Goal: Answer question/provide support: Share knowledge or assist other users

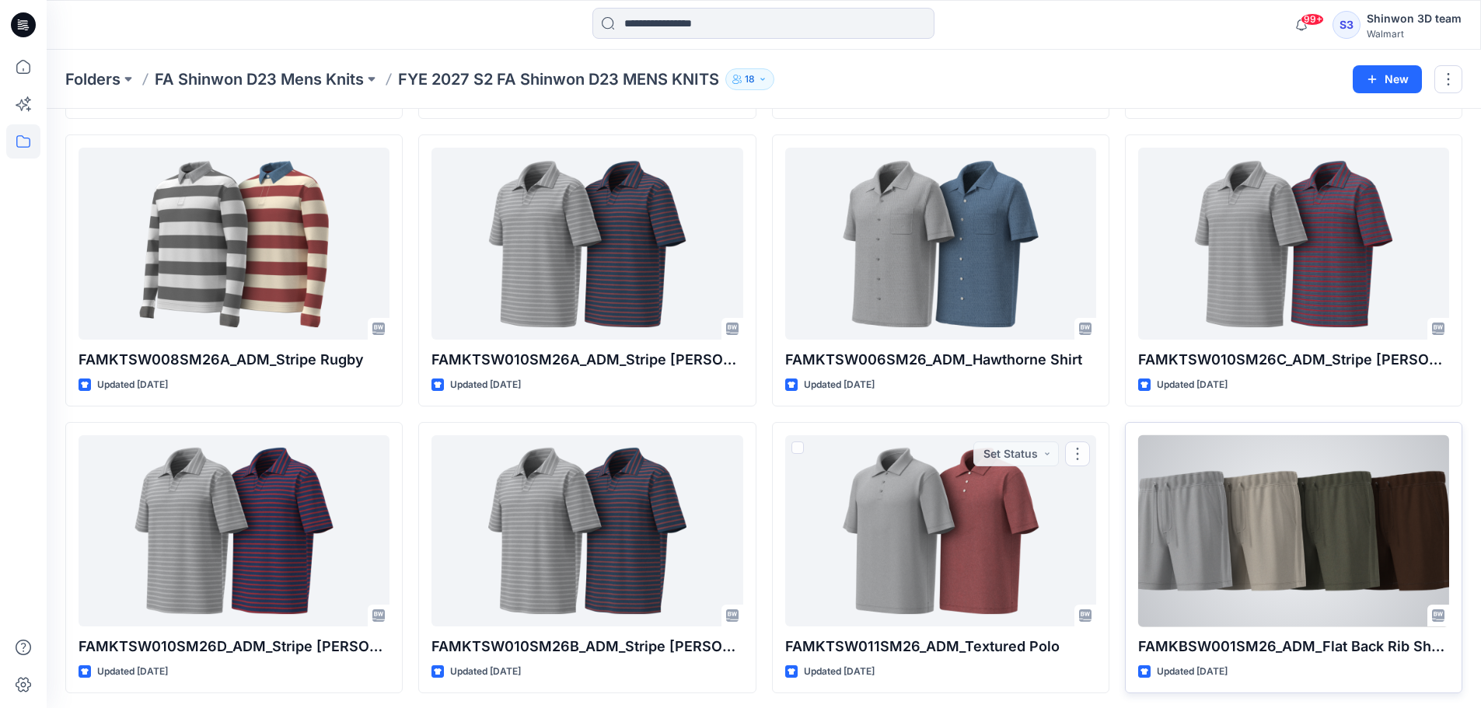
scroll to position [569, 0]
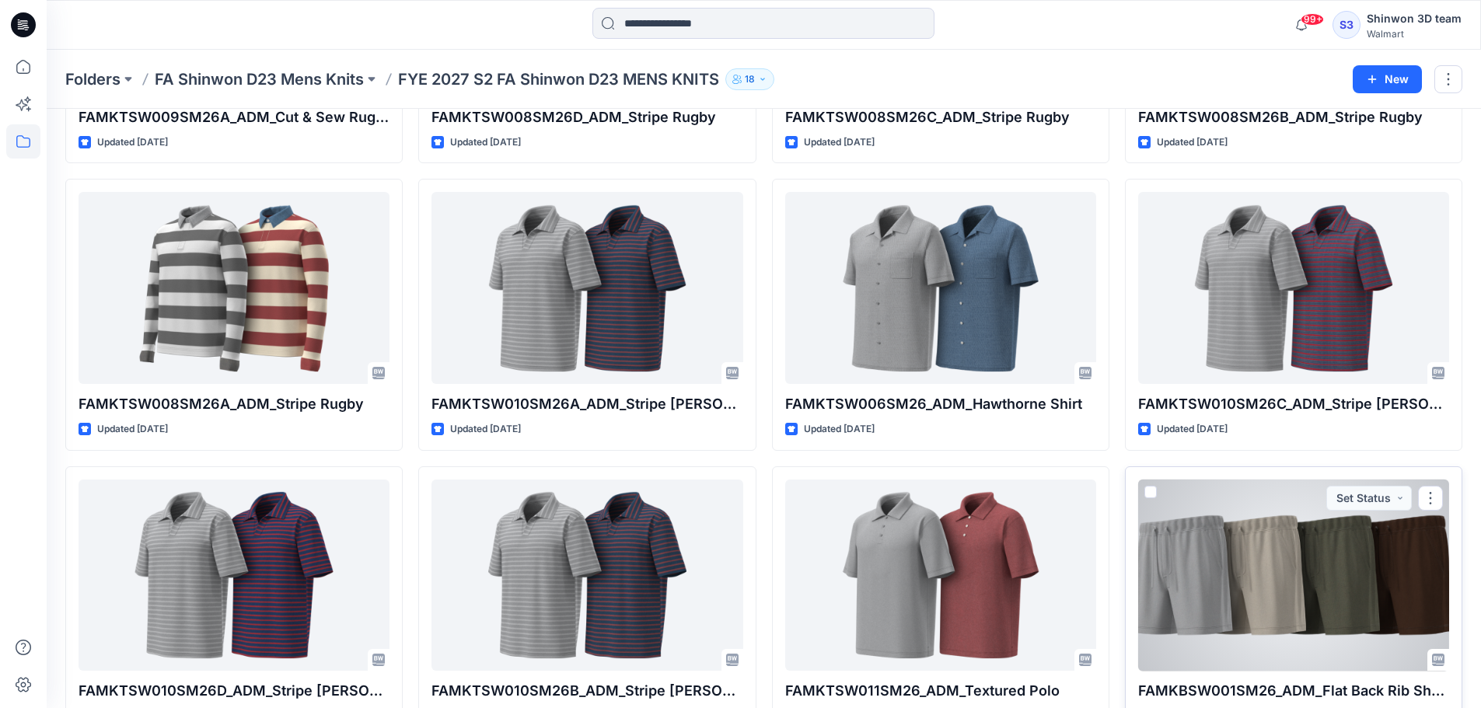
click at [1204, 583] on div at bounding box center [1293, 576] width 311 height 192
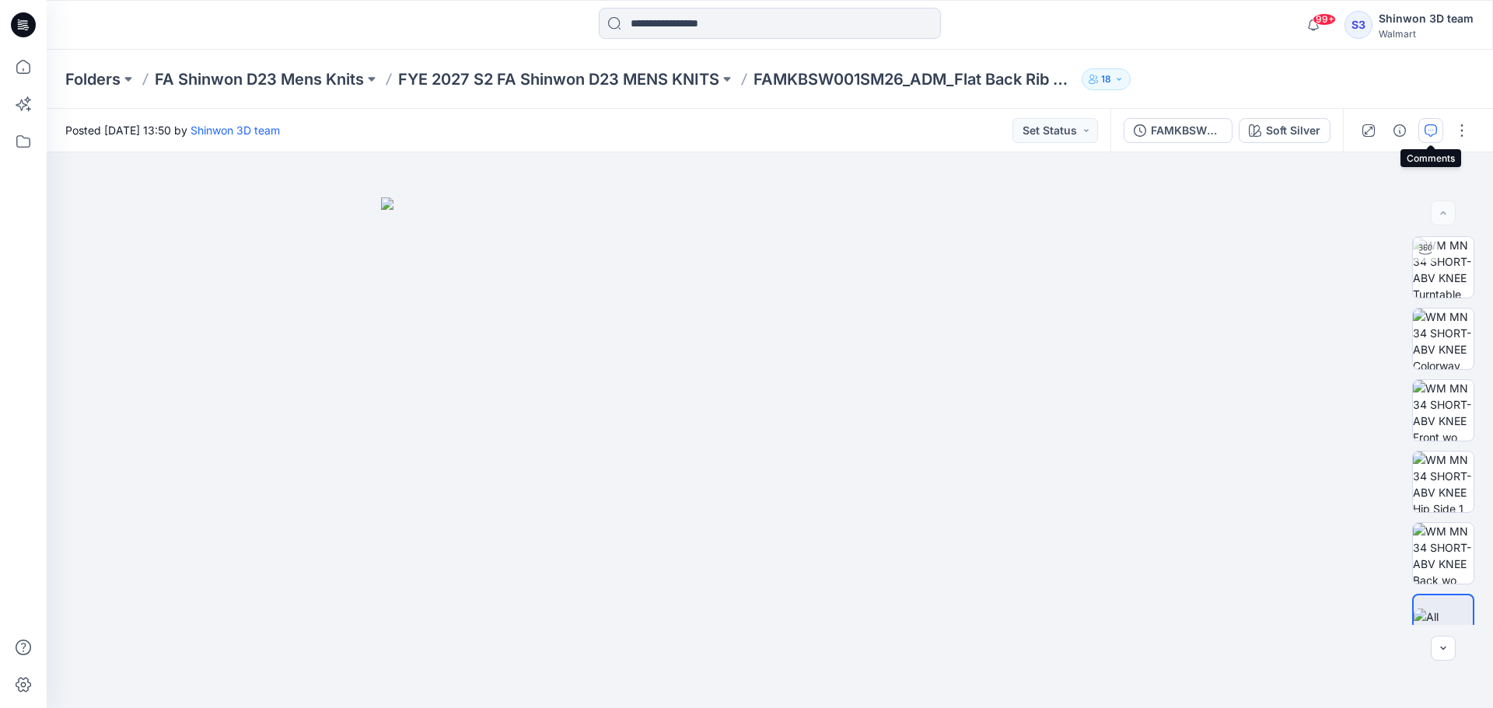
click at [1429, 132] on icon "button" at bounding box center [1430, 130] width 12 height 12
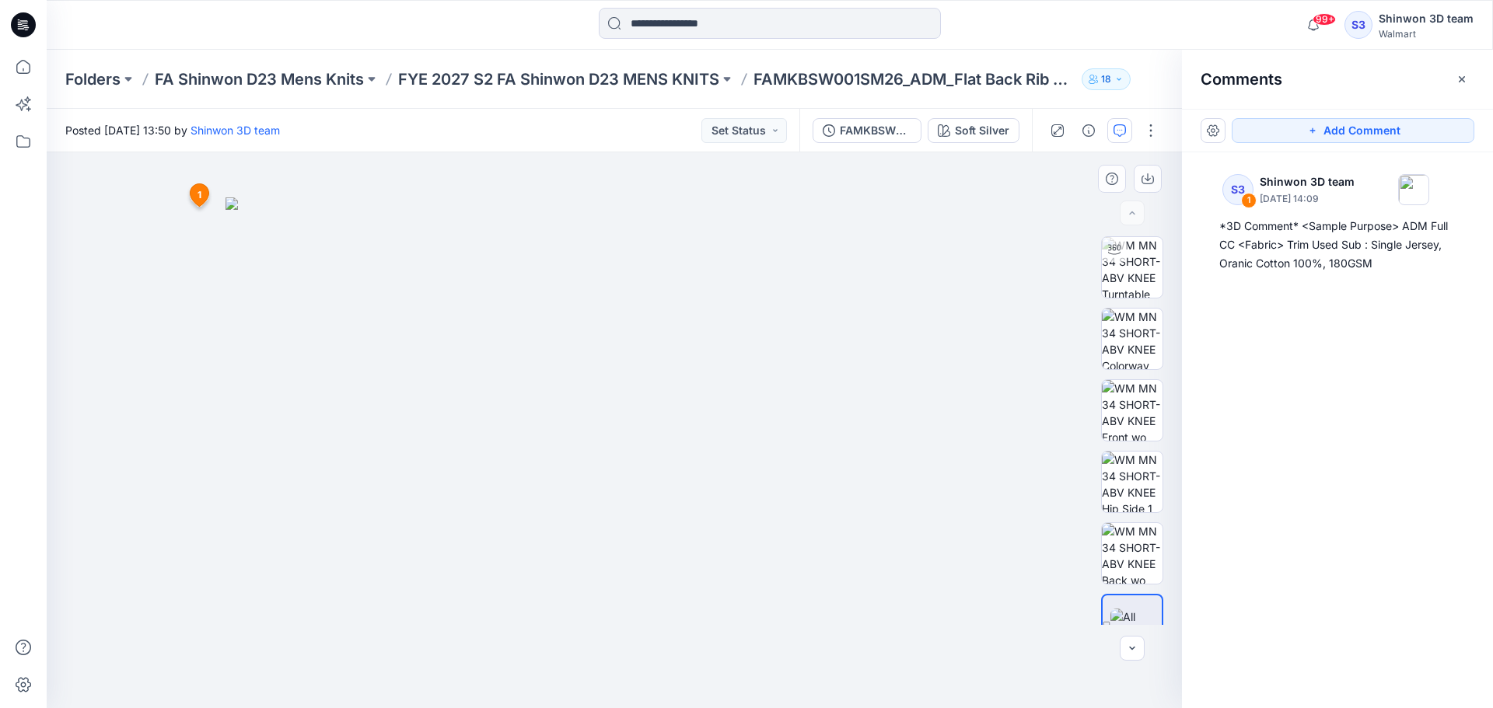
click at [824, 227] on img at bounding box center [614, 453] width 778 height 512
click at [1365, 135] on button "Add Comment" at bounding box center [1353, 130] width 243 height 25
click at [823, 207] on div "2 1 S3 Shinwon 3D team September 24, 2025 14:09 *3D Comment* <Sample Purpose> A…" at bounding box center [614, 430] width 1135 height 556
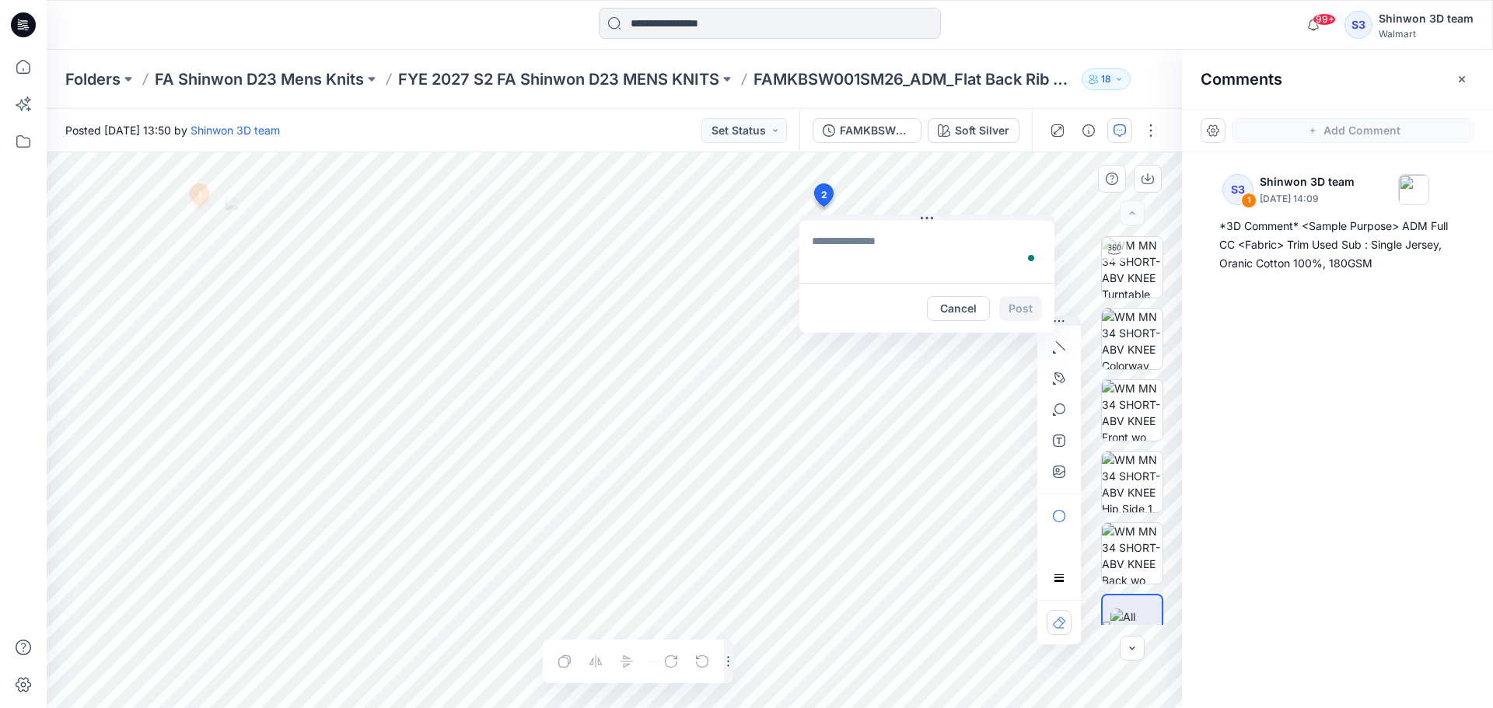
type textarea "**********"
click at [1016, 300] on button "Post" at bounding box center [1020, 308] width 43 height 25
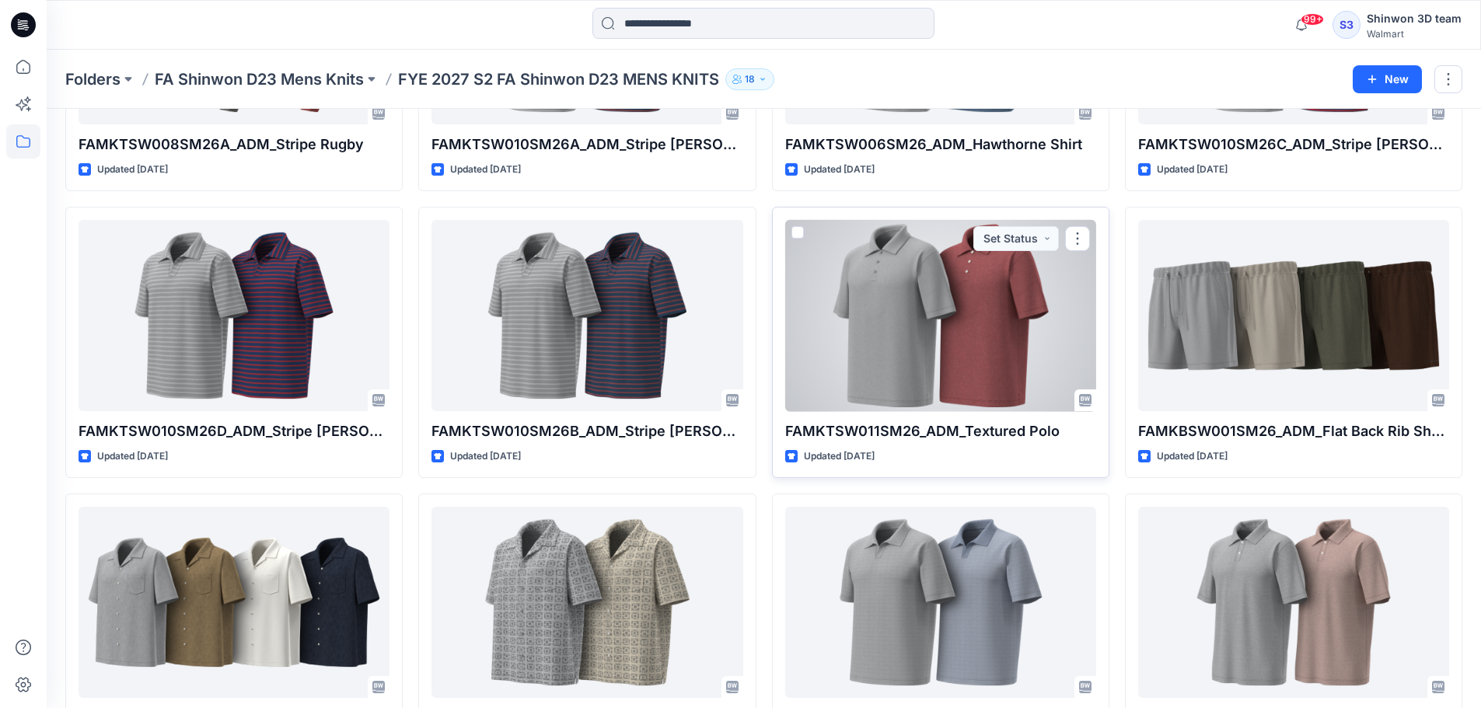
scroll to position [725, 0]
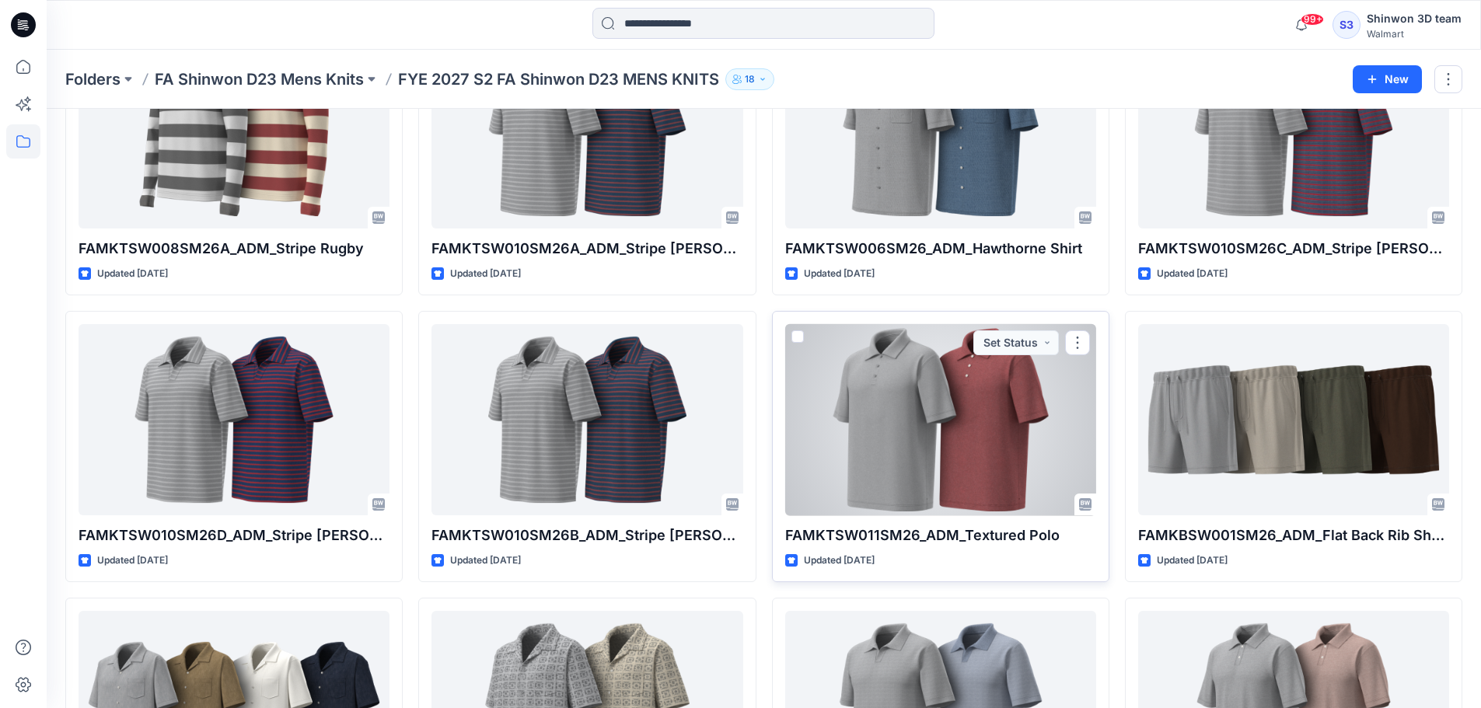
click at [885, 522] on div "FAMKTSW011SM26_ADM_Textured Polo Updated 5 days ago Set Status" at bounding box center [940, 446] width 337 height 271
click at [967, 458] on div at bounding box center [940, 420] width 311 height 192
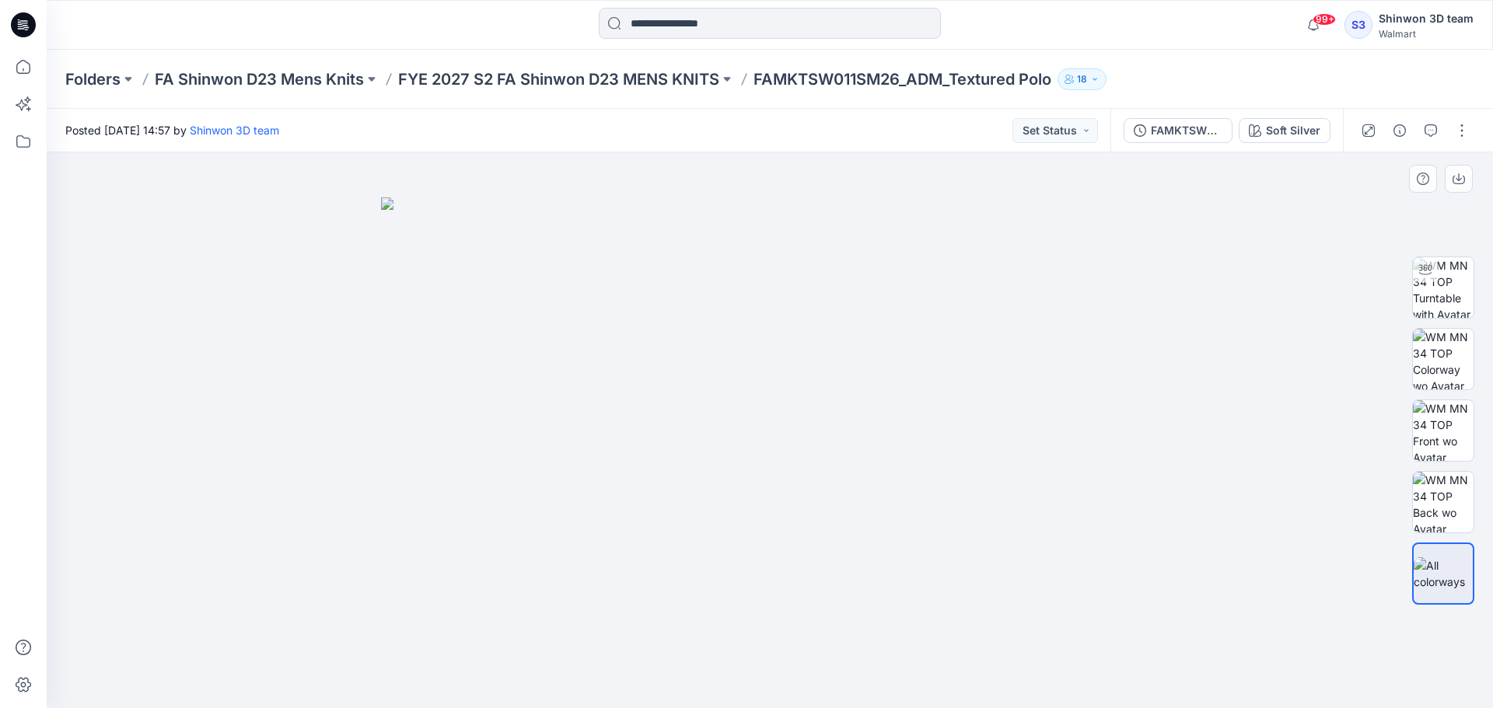
click at [984, 381] on img at bounding box center [770, 453] width 778 height 512
click at [1449, 357] on img at bounding box center [1443, 359] width 61 height 61
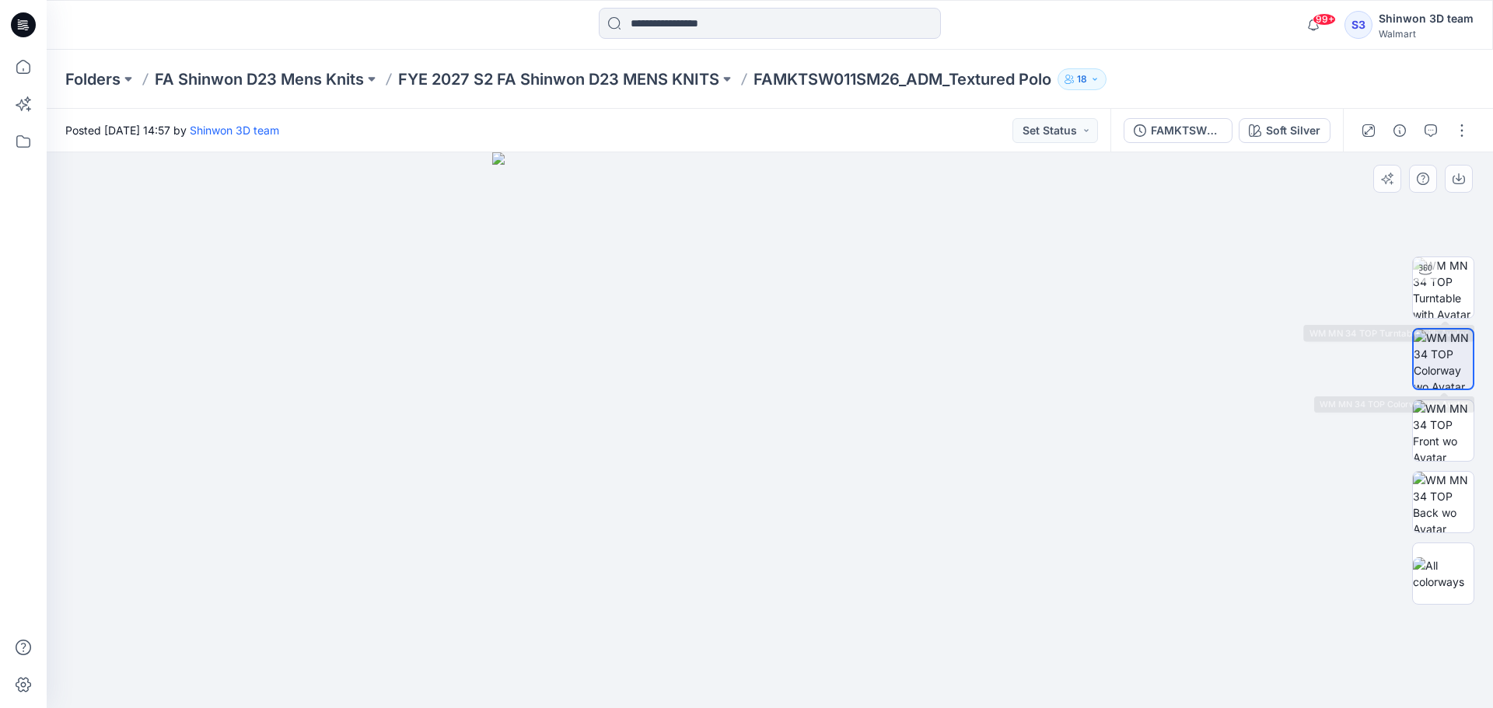
click at [1430, 247] on div at bounding box center [1443, 430] width 62 height 389
click at [1425, 274] on icon at bounding box center [1425, 269] width 12 height 10
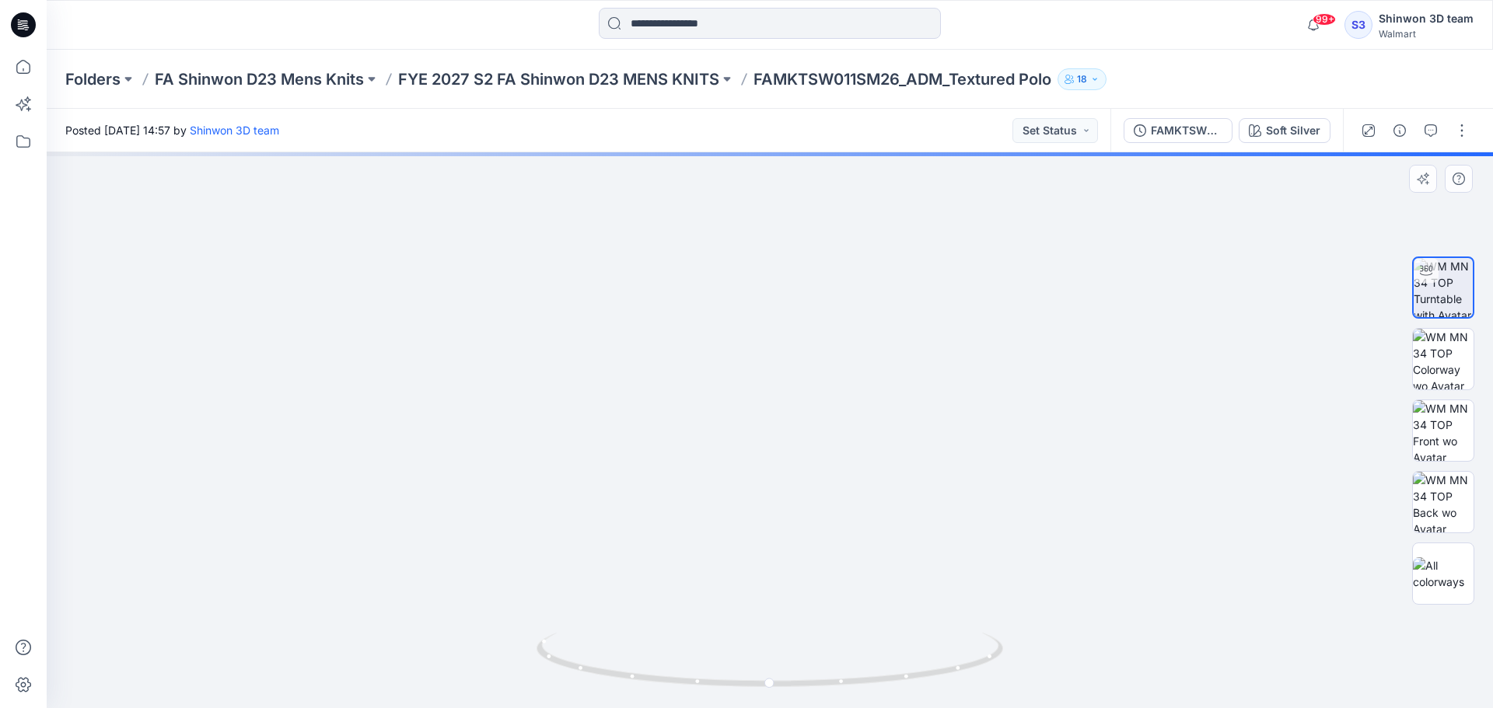
drag, startPoint x: 784, startPoint y: 287, endPoint x: 764, endPoint y: 467, distance: 181.4
click at [788, 532] on img at bounding box center [770, 363] width 1309 height 690
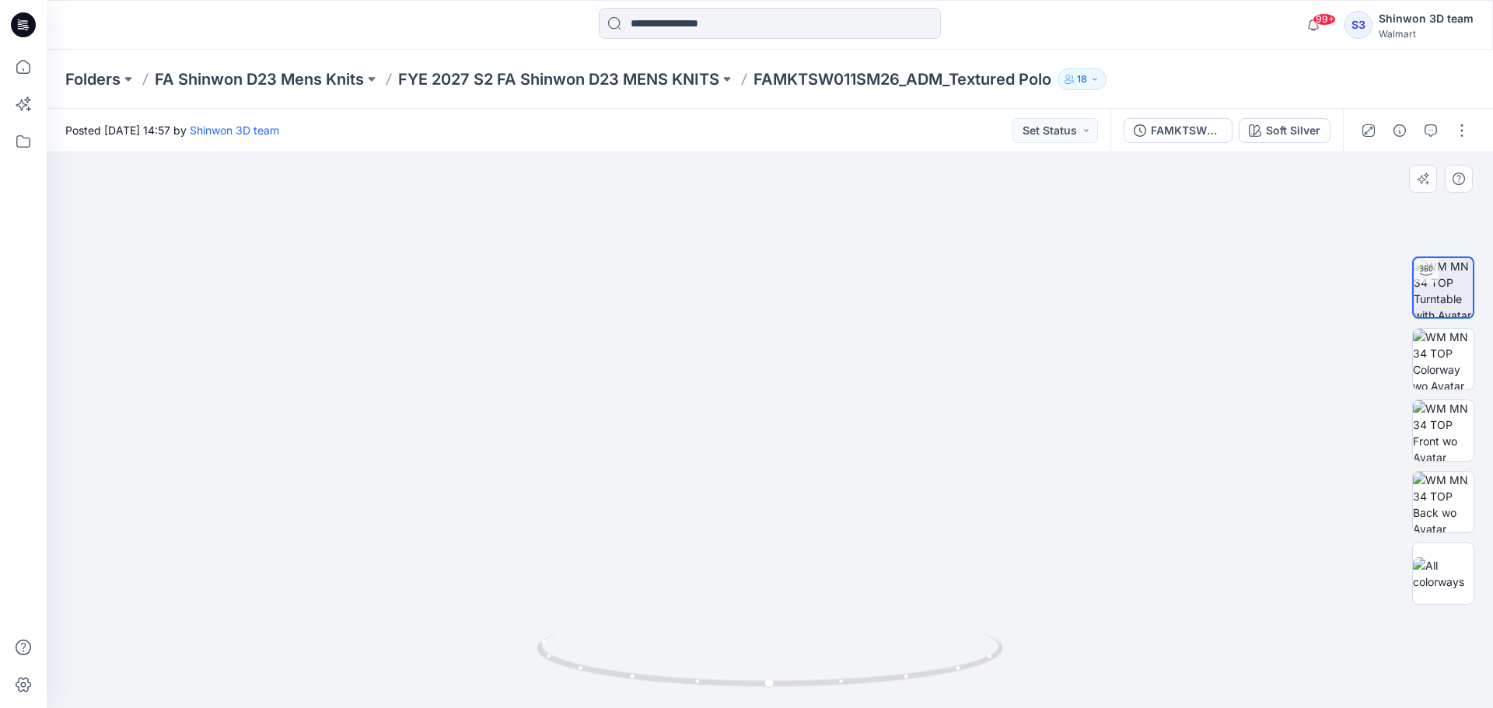
click at [977, 371] on img at bounding box center [770, 364] width 1309 height 687
click at [1424, 133] on icon "button" at bounding box center [1430, 130] width 12 height 12
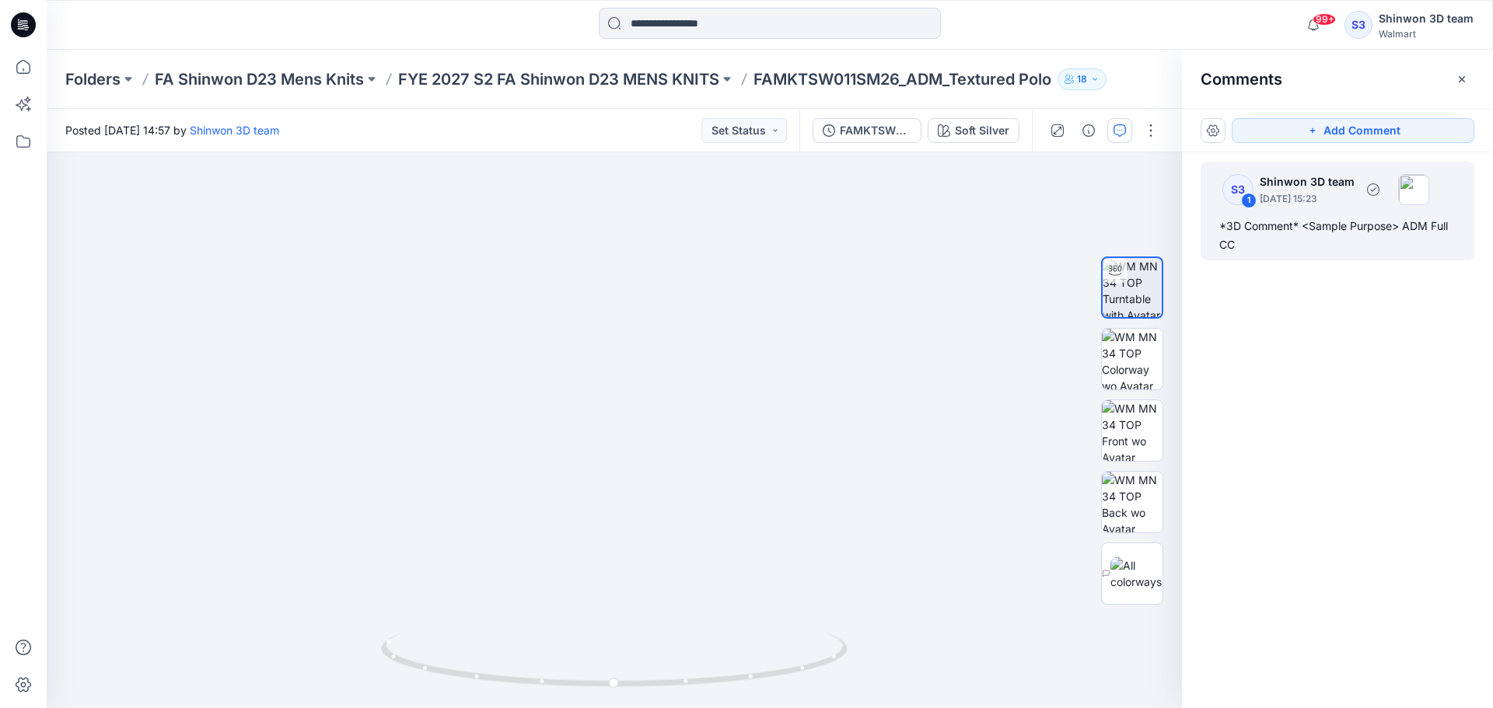
click at [1279, 231] on div "*3D Comment* <Sample Purpose> ADM Full CC" at bounding box center [1337, 235] width 236 height 37
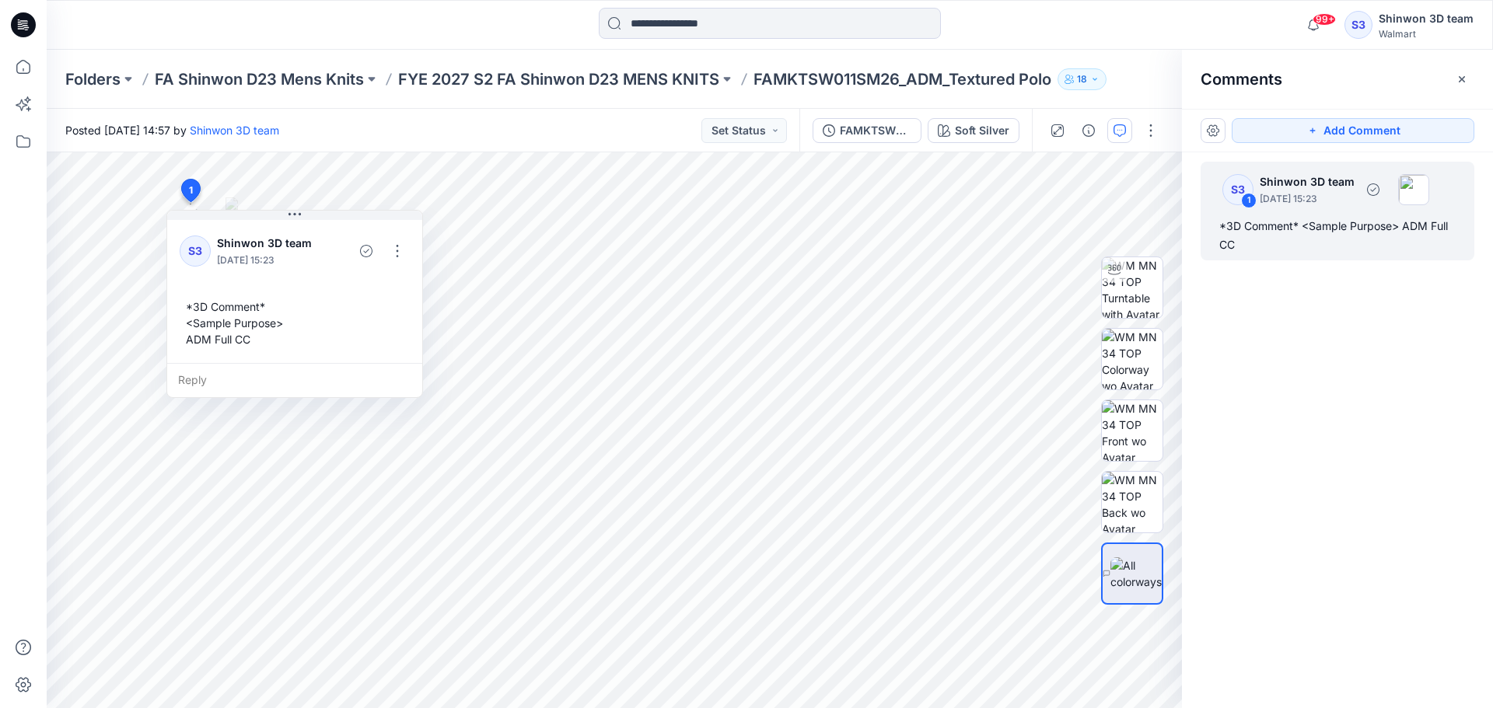
click at [1339, 230] on div "*3D Comment* <Sample Purpose> ADM Full CC" at bounding box center [1337, 235] width 236 height 37
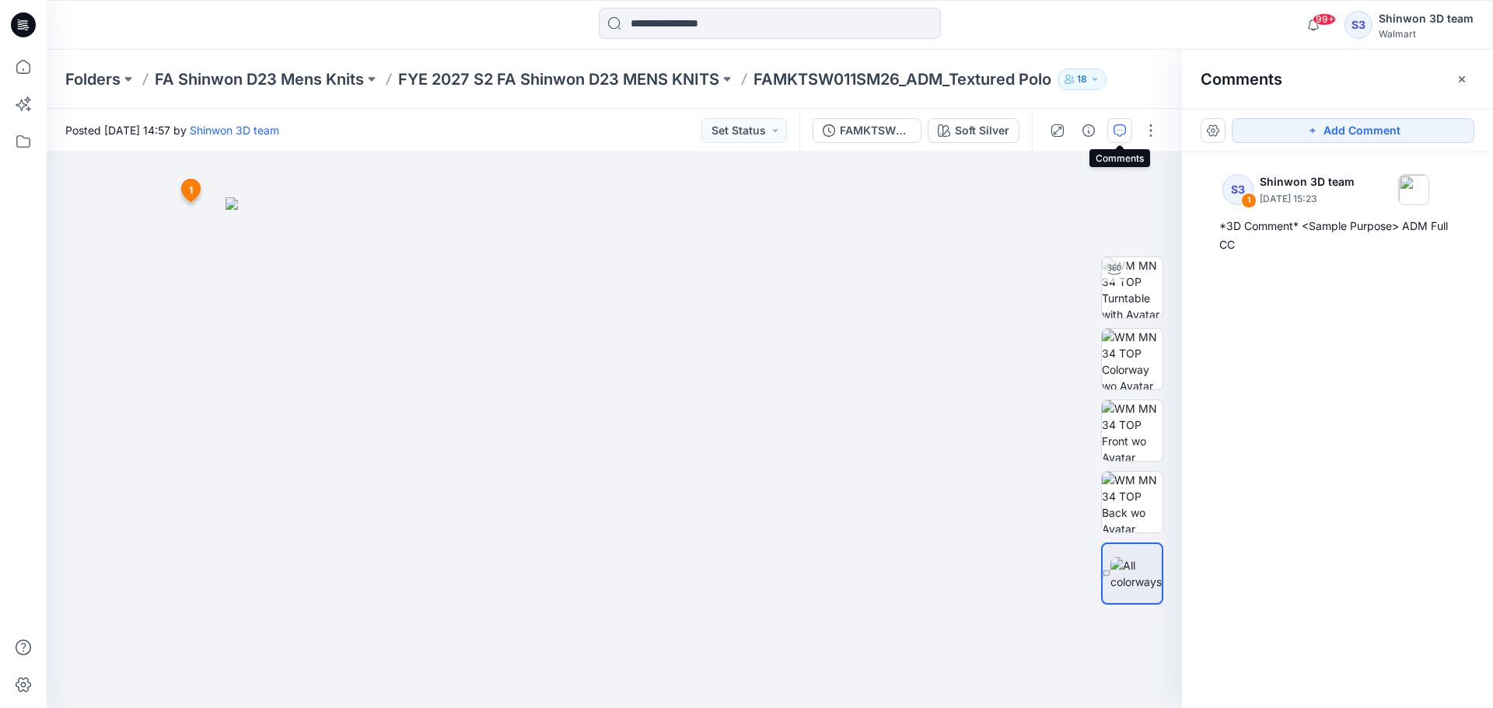
click at [1117, 131] on icon "button" at bounding box center [1119, 130] width 12 height 12
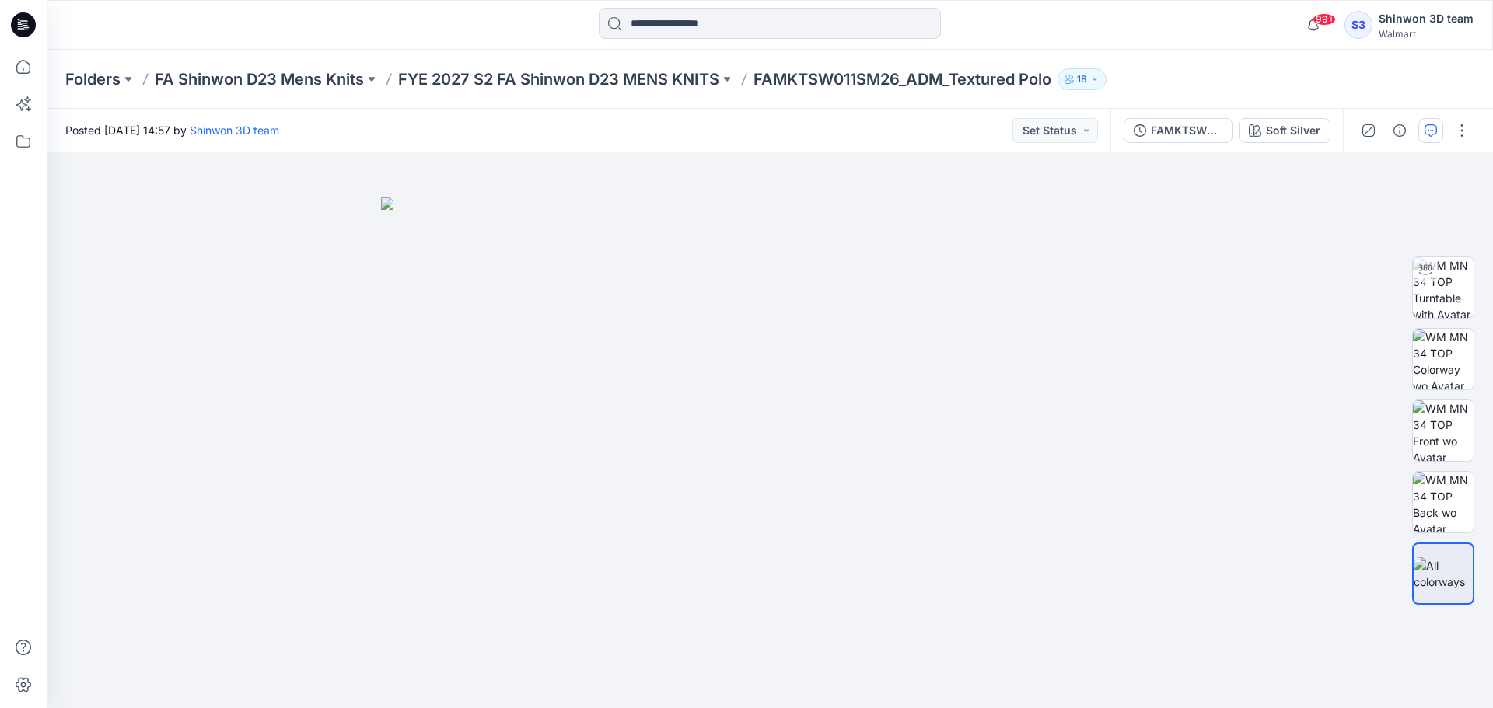
click at [1430, 131] on icon "button" at bounding box center [1430, 130] width 12 height 12
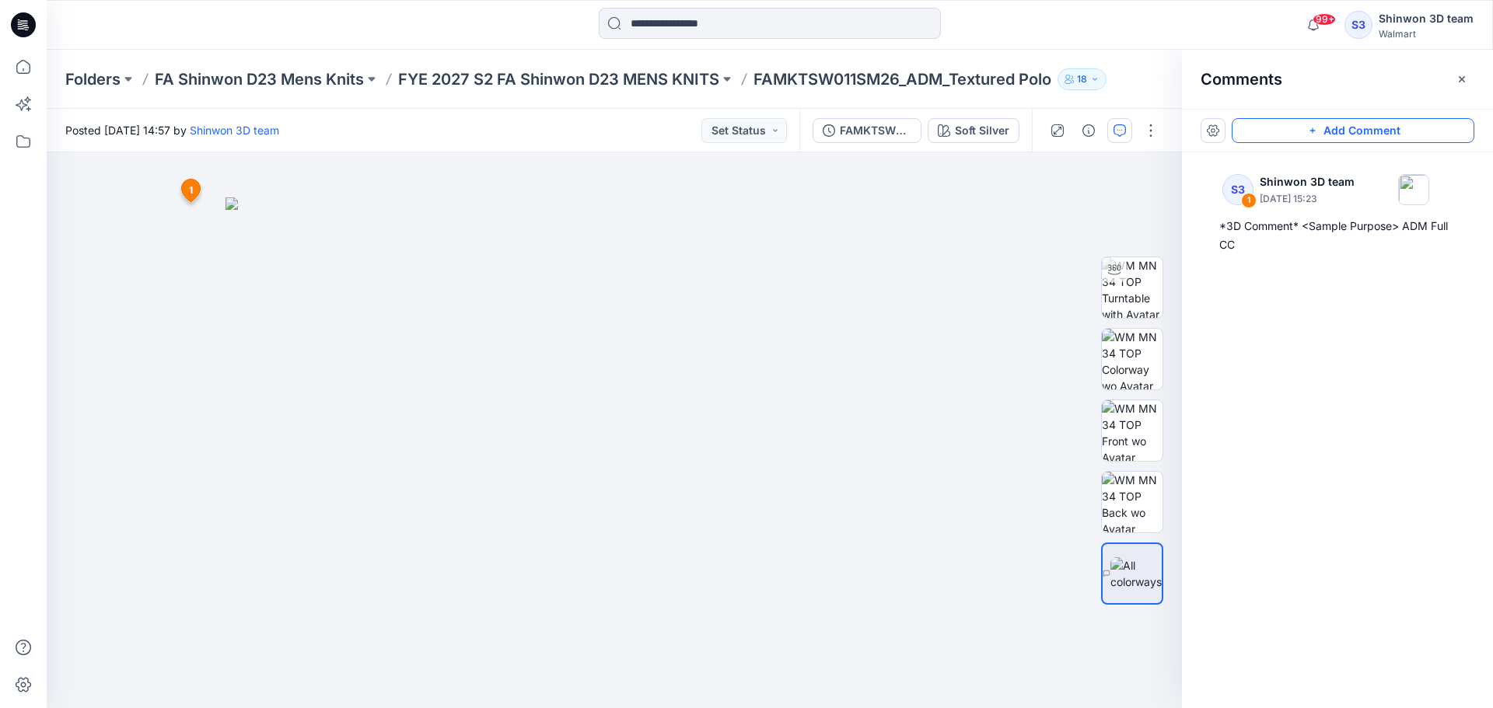
click at [1357, 131] on button "Add Comment" at bounding box center [1353, 130] width 243 height 25
click at [860, 214] on div "2 1 S3 Shinwon 3D team September 24, 2025 15:23 *3D Comment* <Sample Purpose> A…" at bounding box center [614, 430] width 1135 height 556
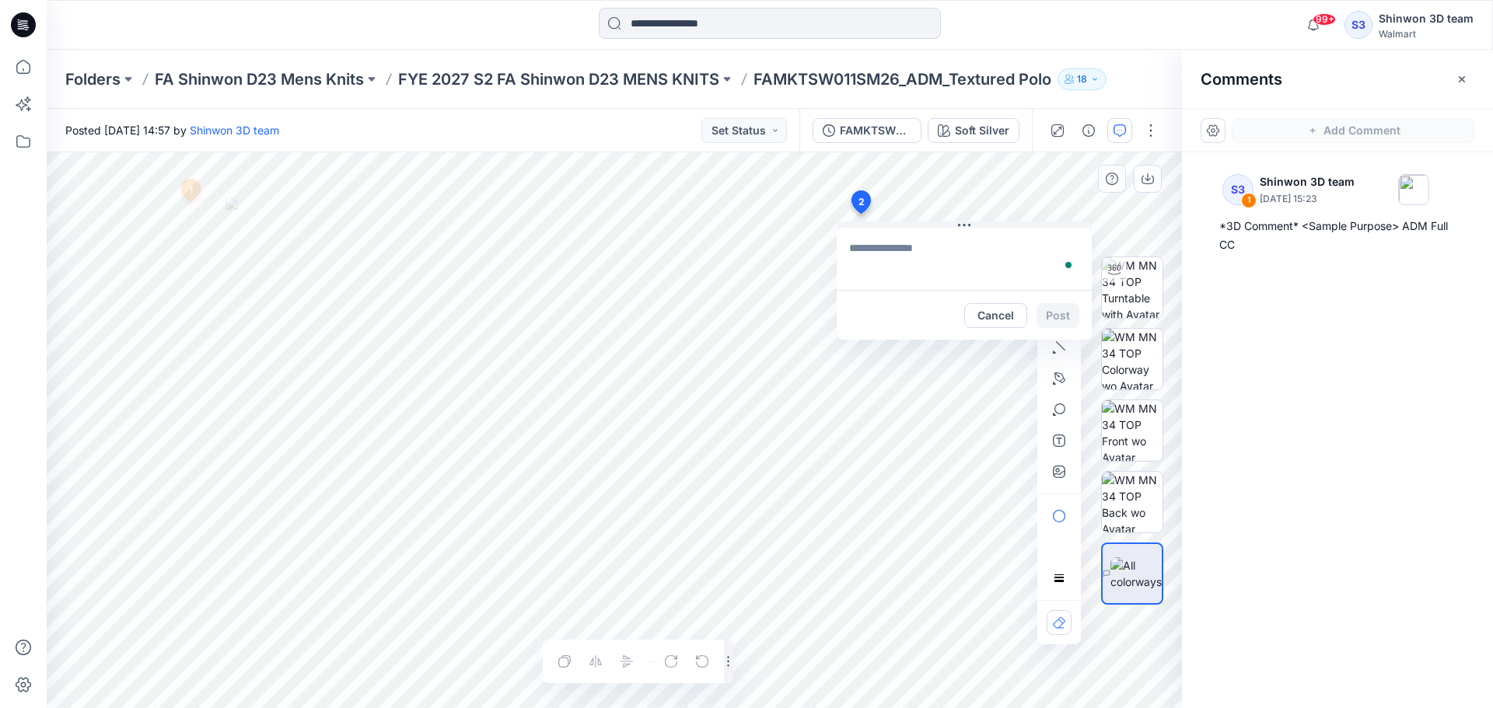
type textarea "**********"
click at [1015, 277] on textarea "To enrich screen reader interactions, please activate Accessibility in Grammarl…" at bounding box center [964, 259] width 255 height 62
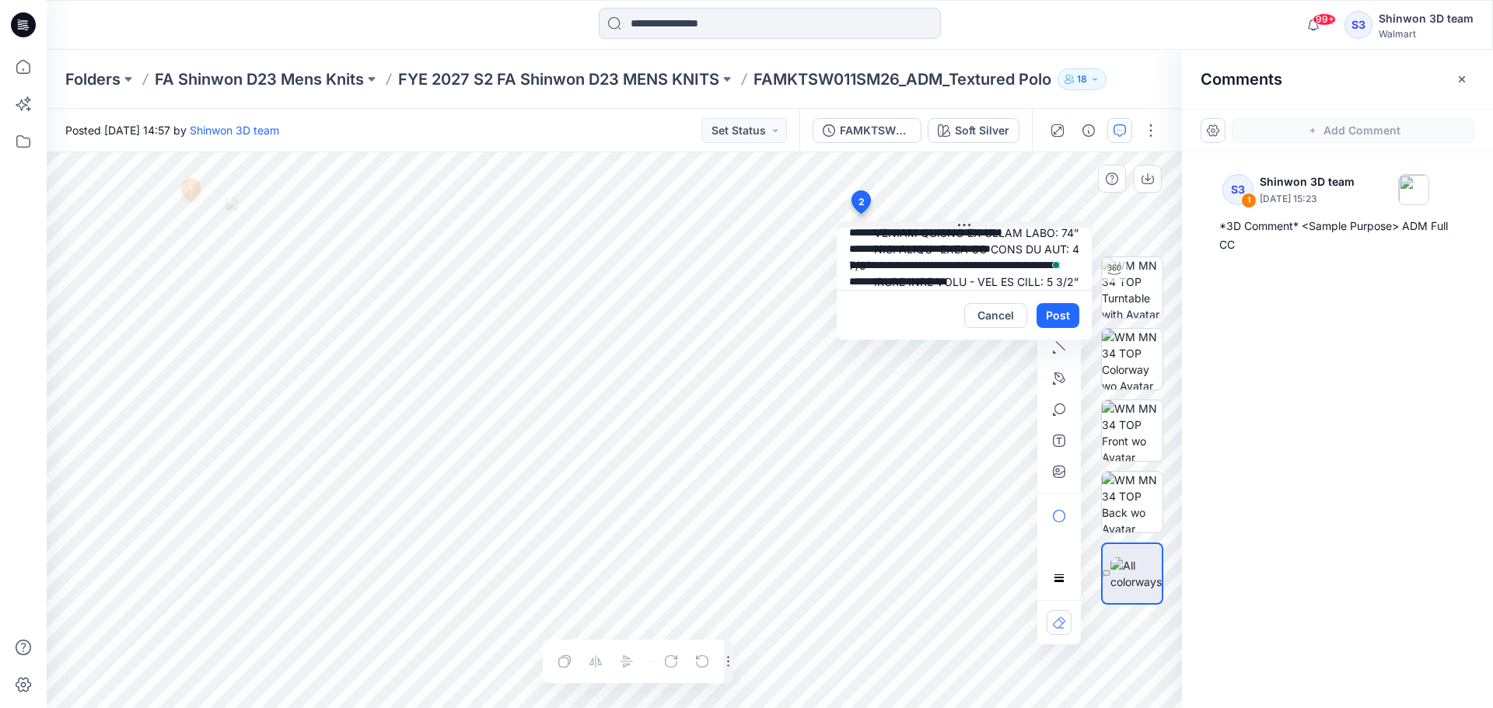
scroll to position [156, 0]
click at [1046, 312] on button "Post" at bounding box center [1057, 315] width 43 height 25
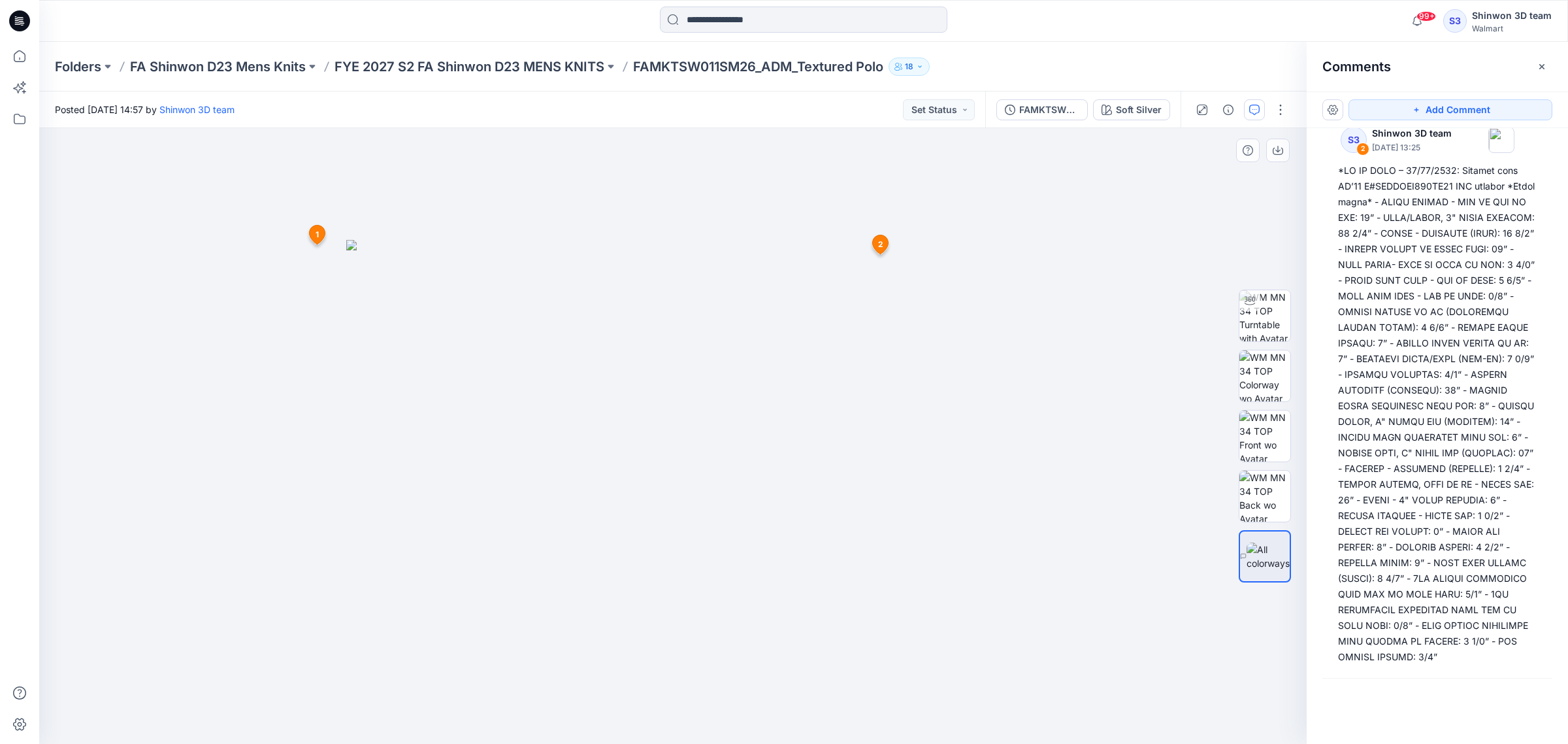
click at [876, 240] on icon at bounding box center [881, 244] width 16 height 19
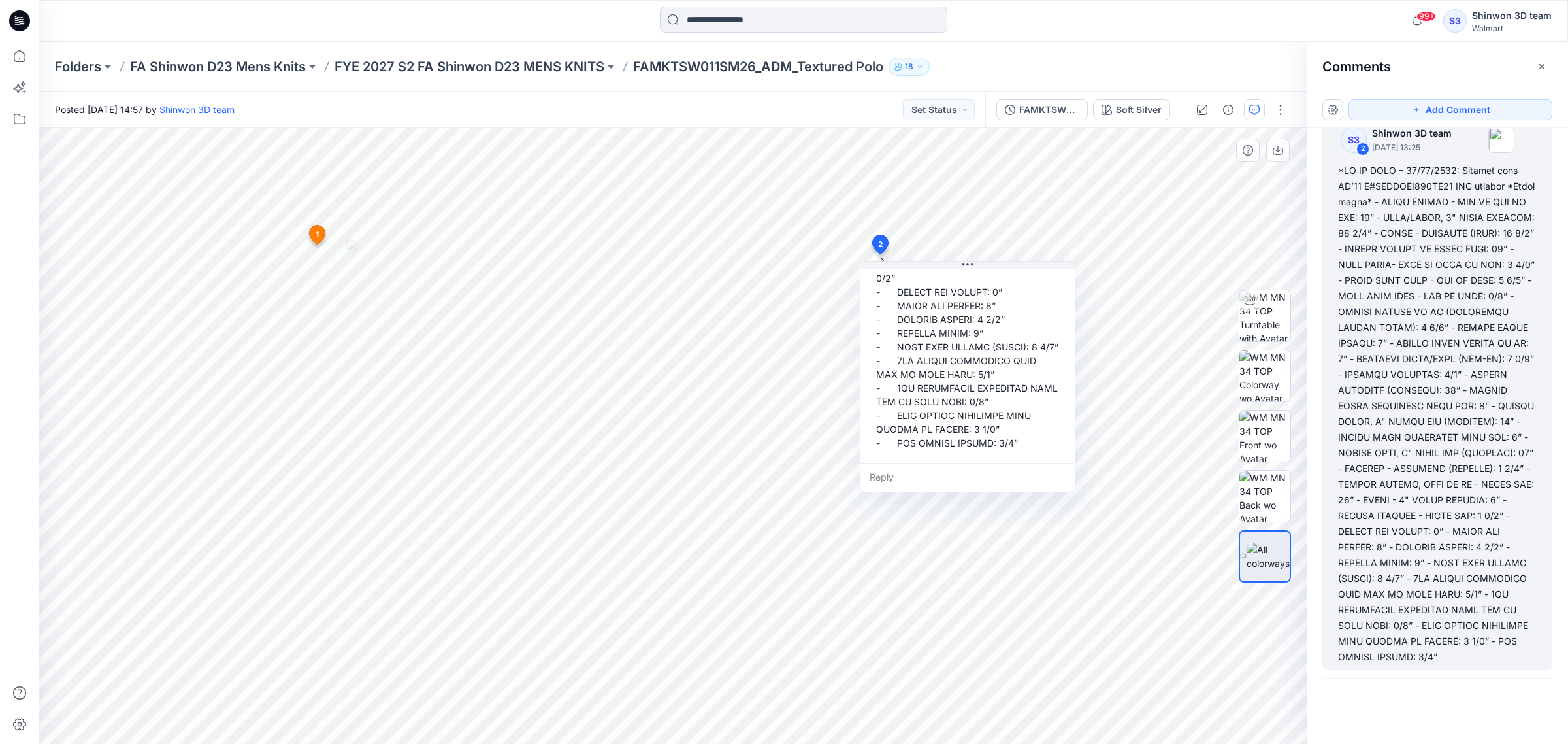
click at [951, 325] on div at bounding box center [967, 99] width 193 height 710
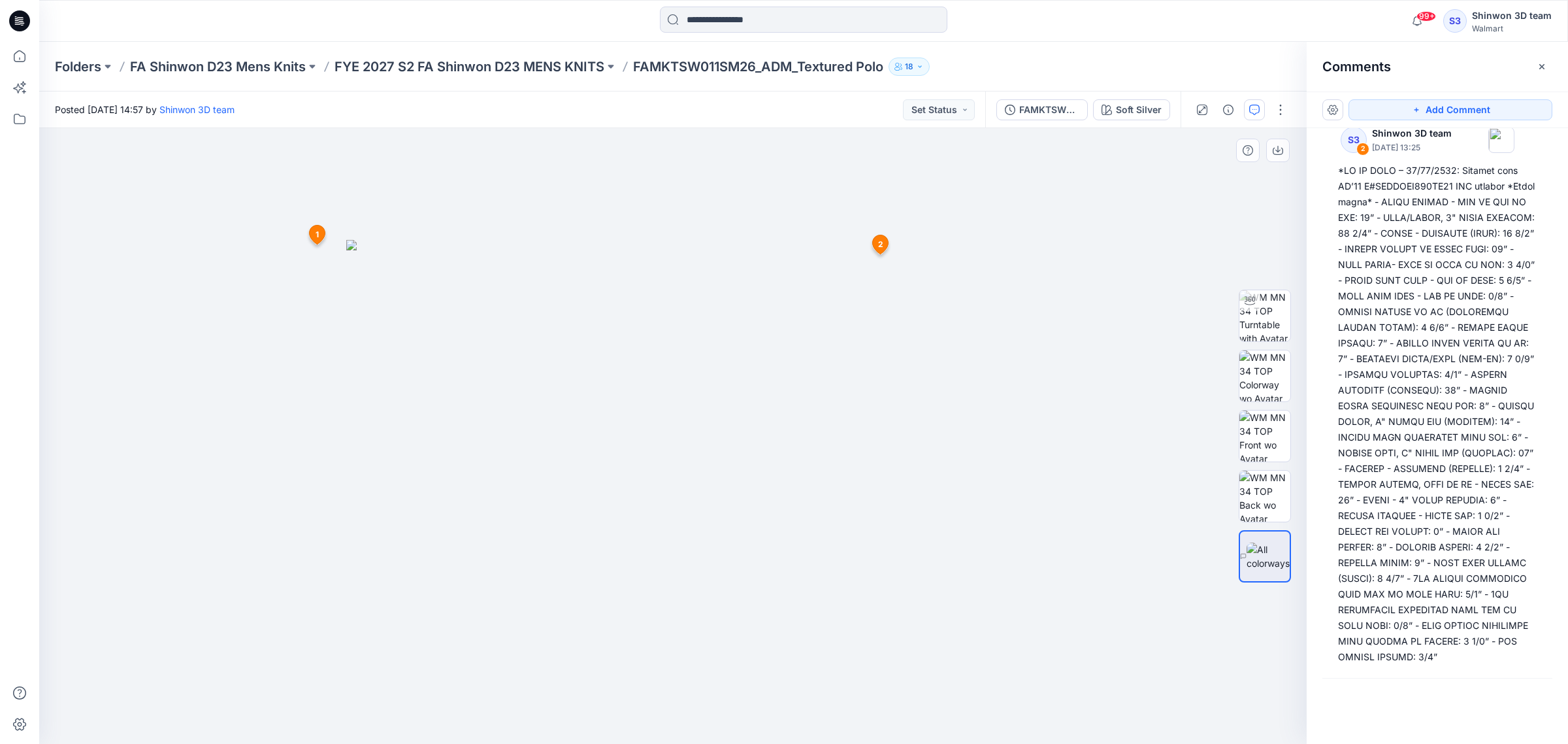
click at [886, 246] on icon at bounding box center [881, 244] width 16 height 19
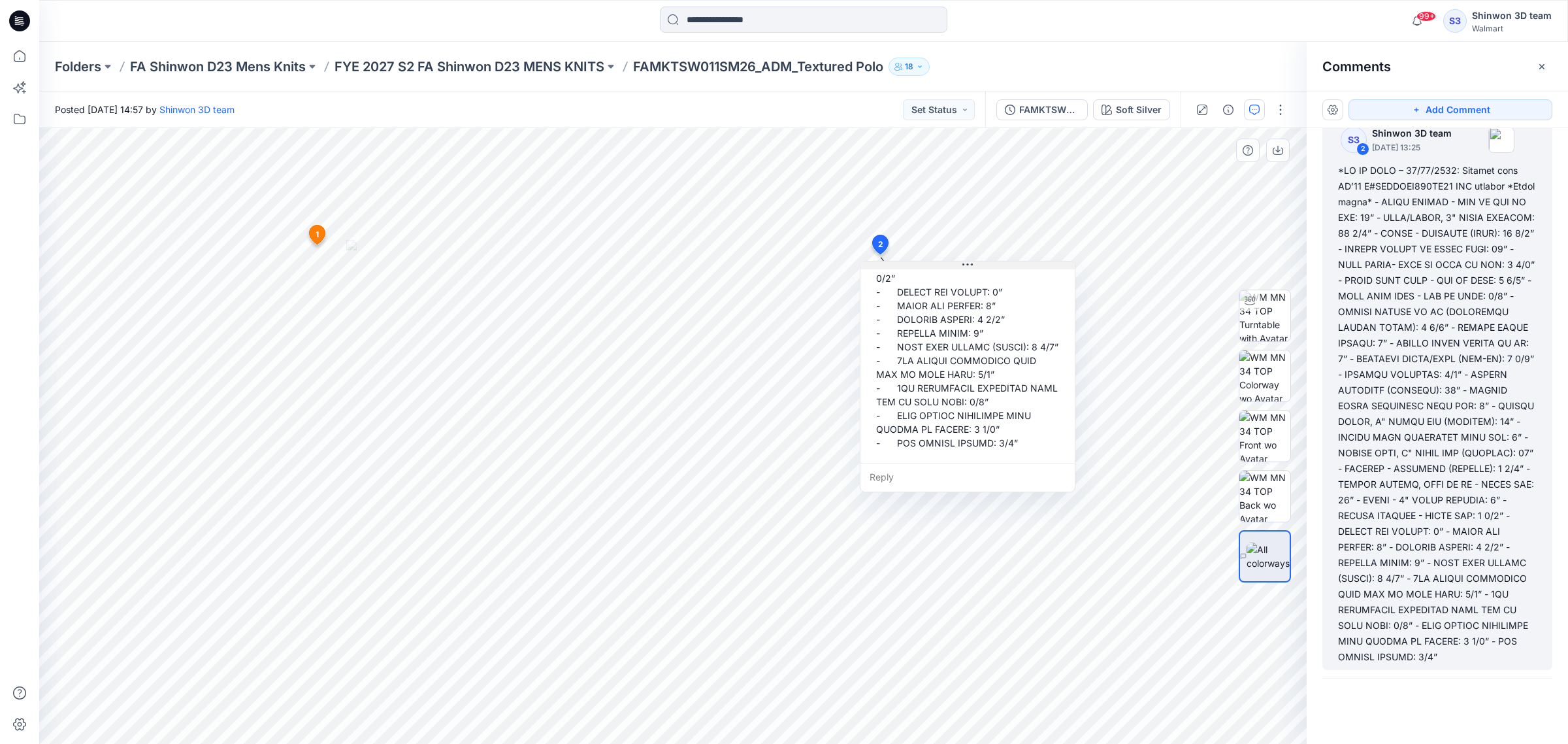
click at [968, 266] on icon at bounding box center [967, 265] width 10 height 10
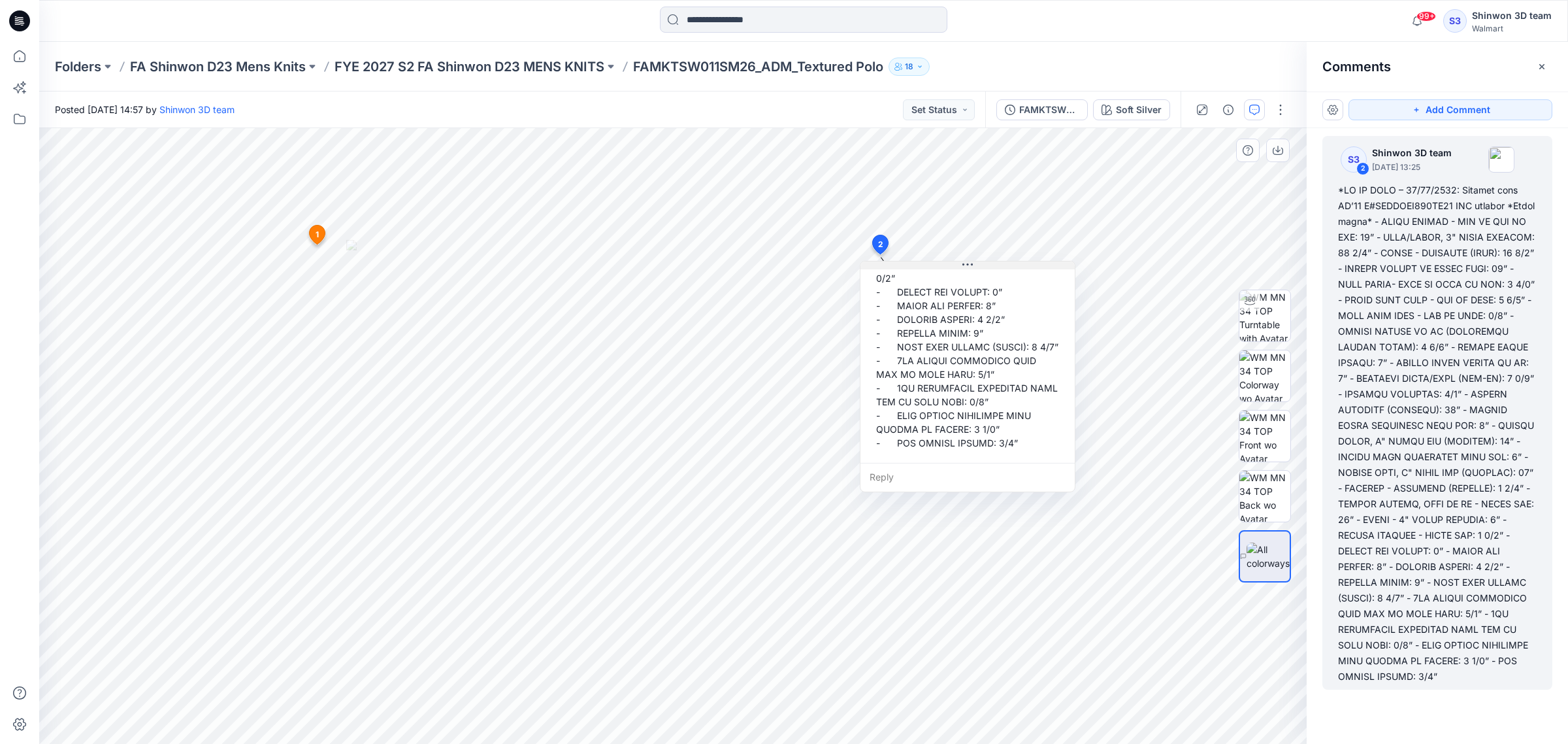
click at [969, 266] on icon at bounding box center [967, 265] width 10 height 10
click at [1244, 116] on button "button" at bounding box center [1281, 109] width 21 height 21
click at [1244, 177] on button "Edit" at bounding box center [1225, 176] width 120 height 24
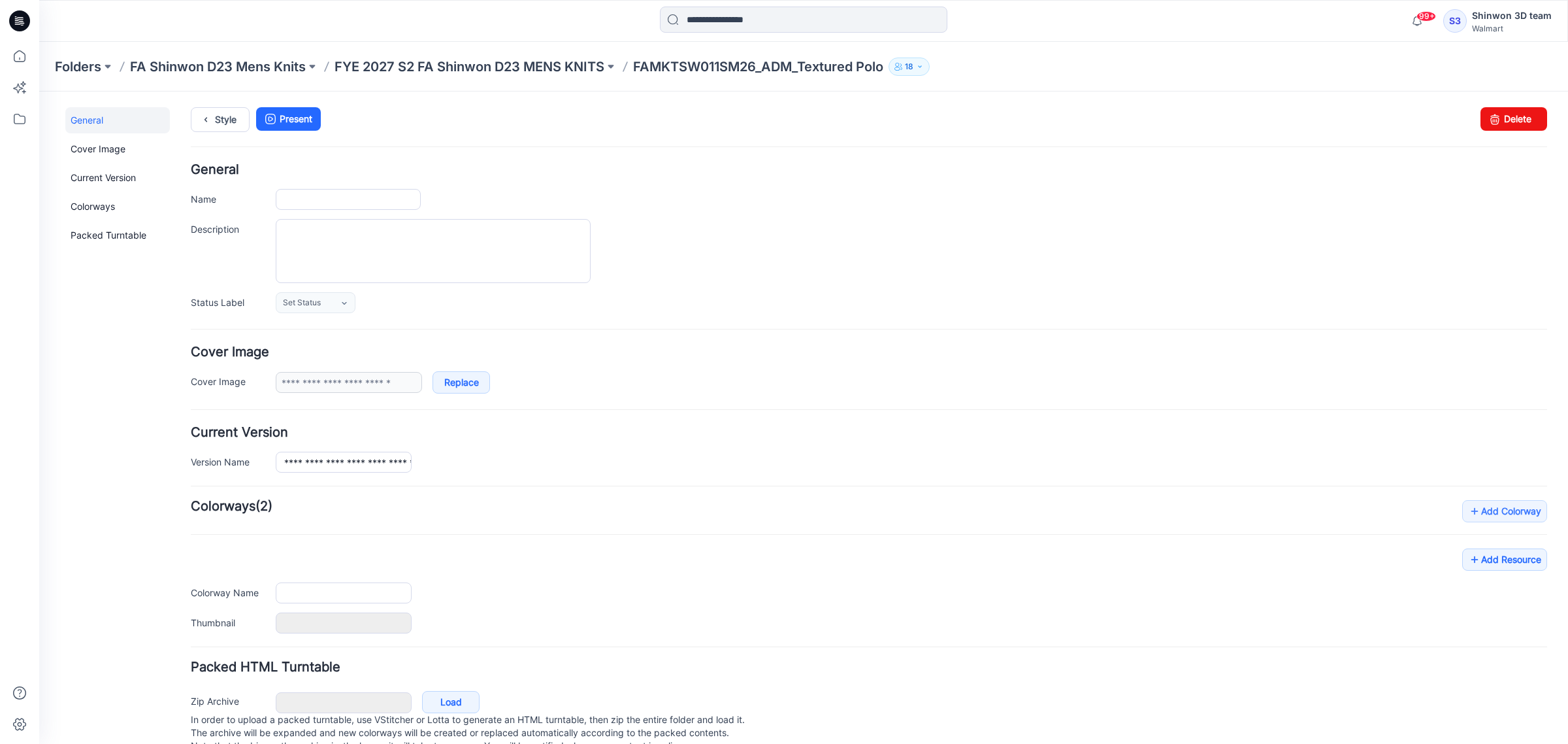
type input "**********"
type textarea "**********"
type input "**********"
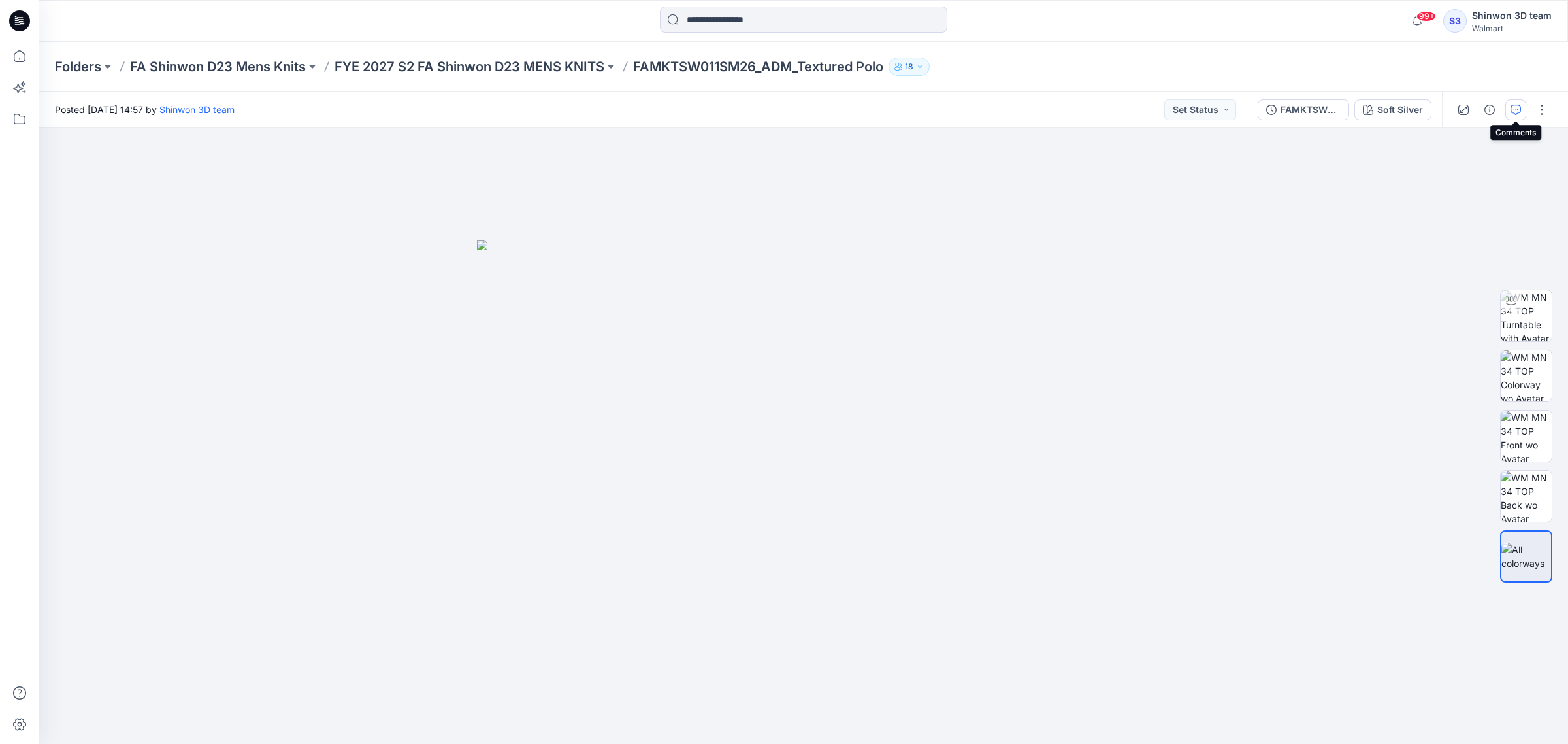
click at [1520, 113] on icon "button" at bounding box center [1516, 109] width 10 height 10
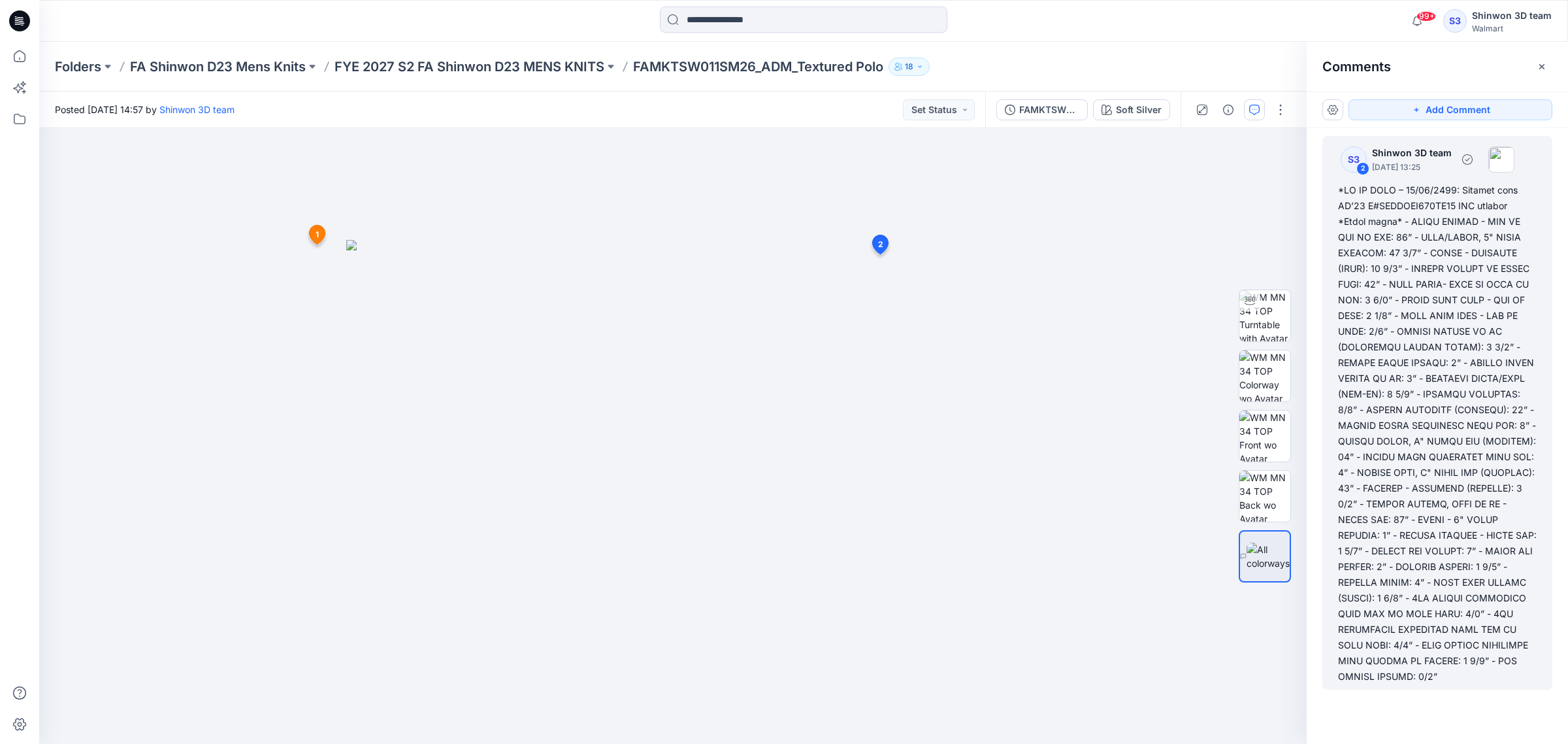
click at [1408, 155] on p "Shinwon 3D team" at bounding box center [1412, 153] width 80 height 16
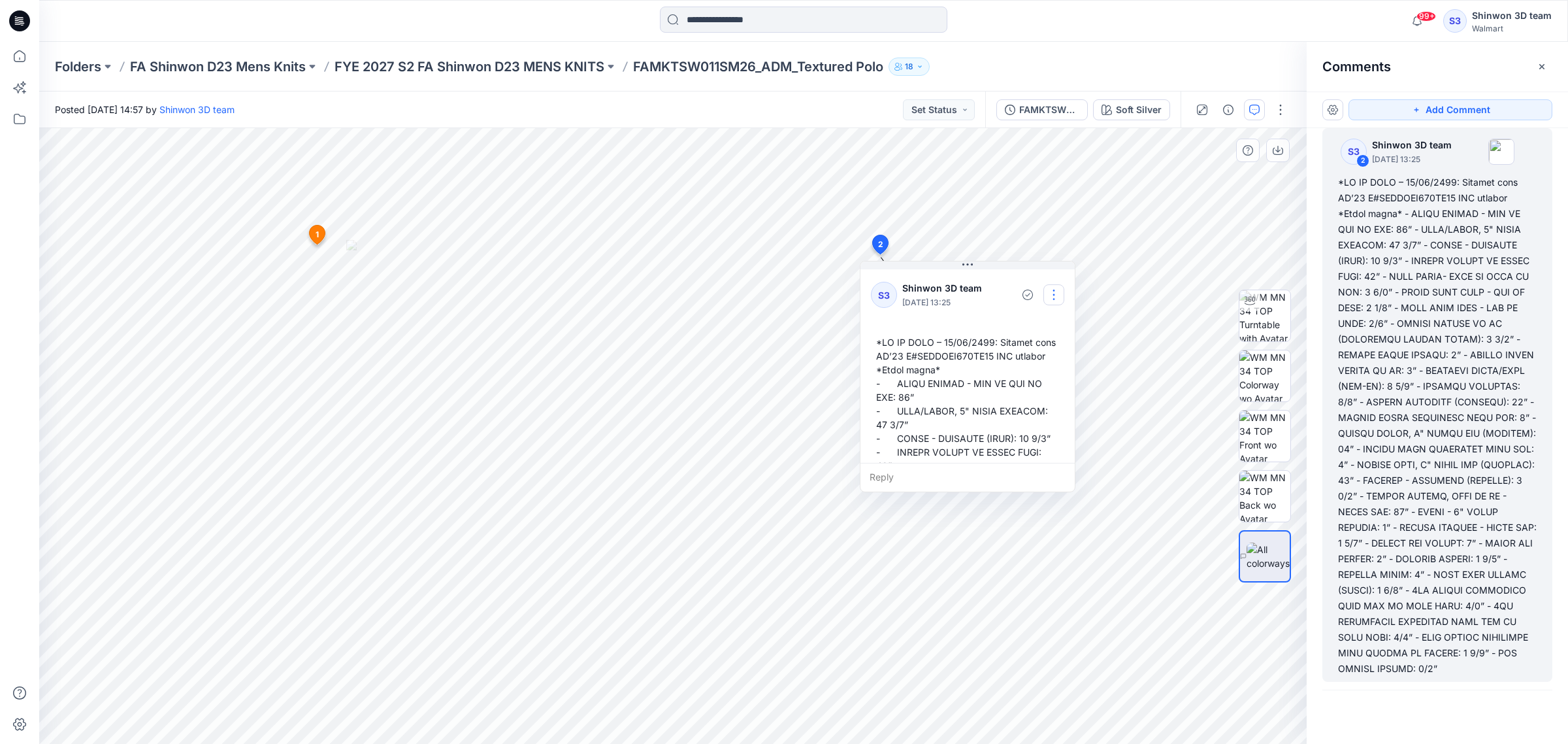
click at [1057, 292] on button "button" at bounding box center [1054, 294] width 21 height 21
click at [1059, 334] on button "Edit comment" at bounding box center [1054, 325] width 99 height 24
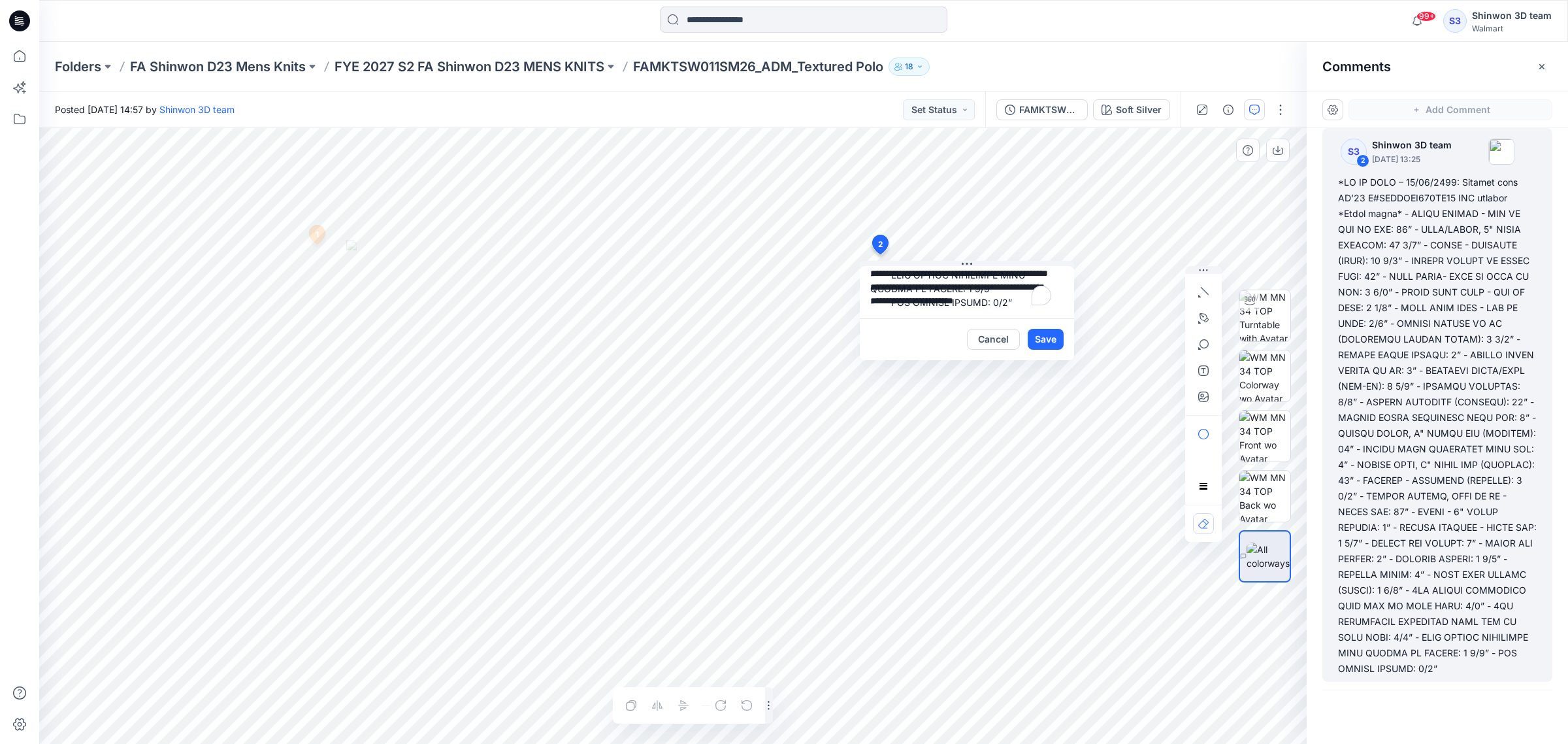
scroll to position [0, 0]
click at [961, 289] on textarea "To enrich screen reader interactions, please activate Accessibility in Grammarl…" at bounding box center [966, 292] width 214 height 52
click at [972, 298] on textarea "To enrich screen reader interactions, please activate Accessibility in Grammarl…" at bounding box center [966, 292] width 214 height 52
type textarea "**********"
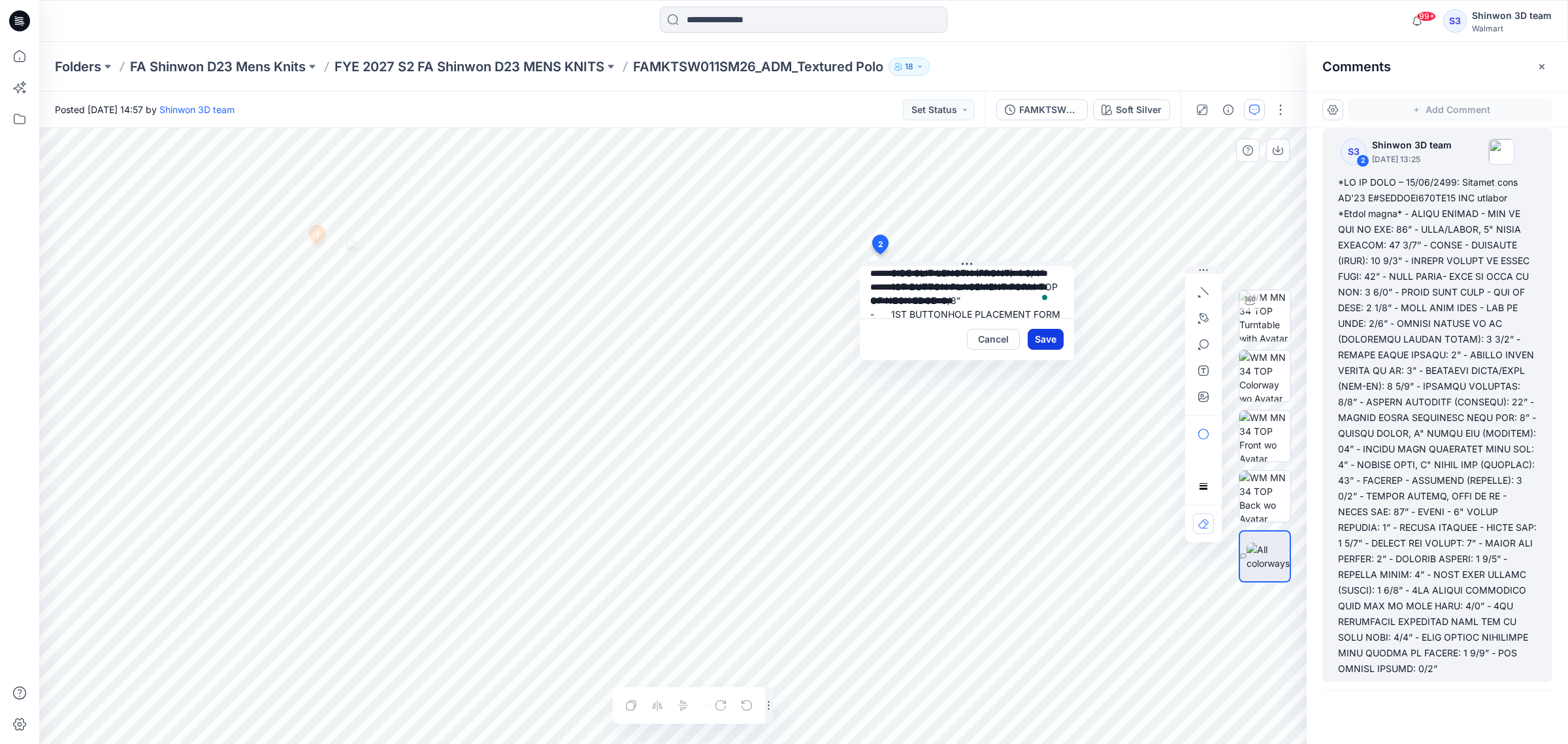
click at [1039, 344] on button "Save" at bounding box center [1045, 339] width 36 height 21
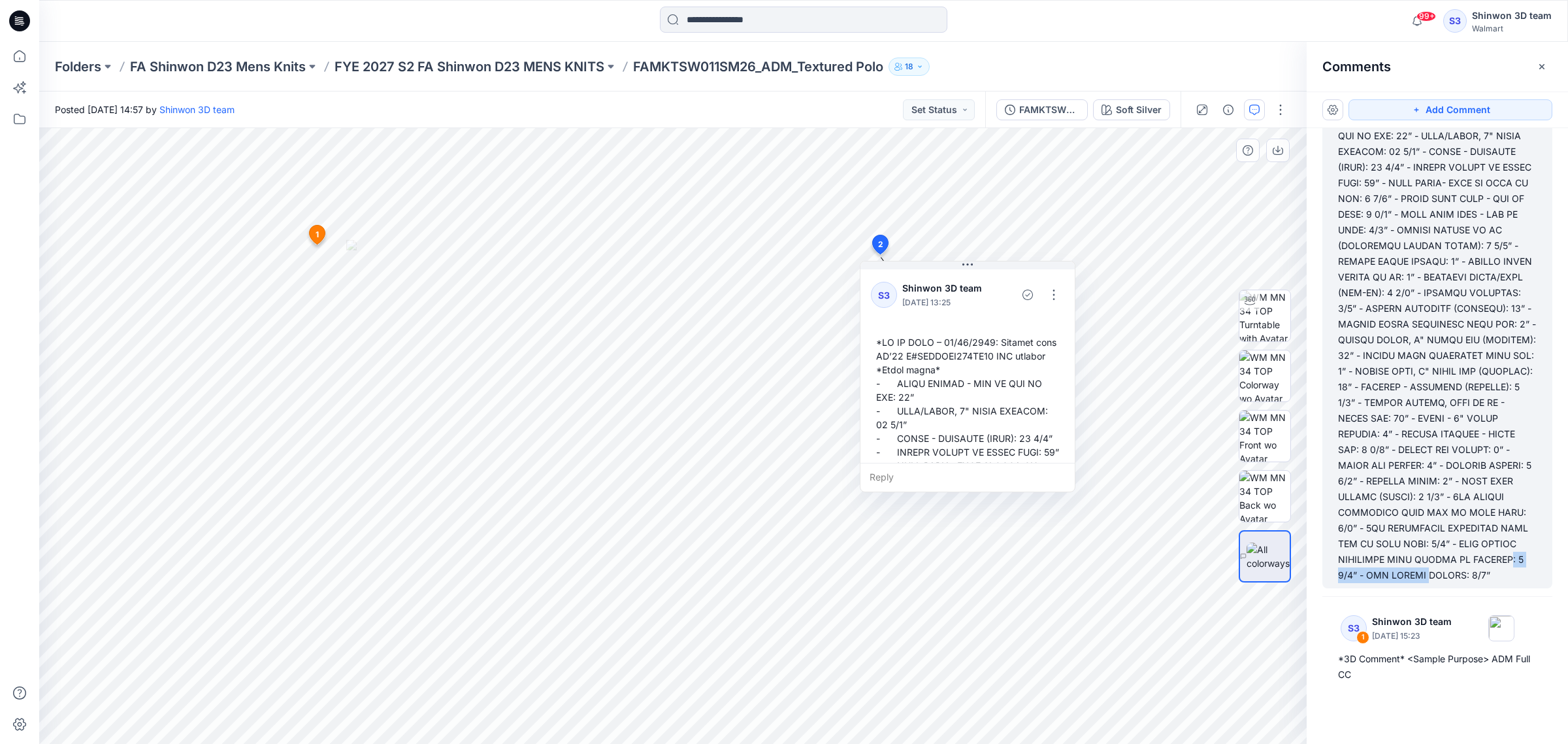
drag, startPoint x: 1377, startPoint y: 557, endPoint x: 1481, endPoint y: 597, distance: 111.4
click at [1474, 557] on div at bounding box center [1437, 331] width 198 height 502
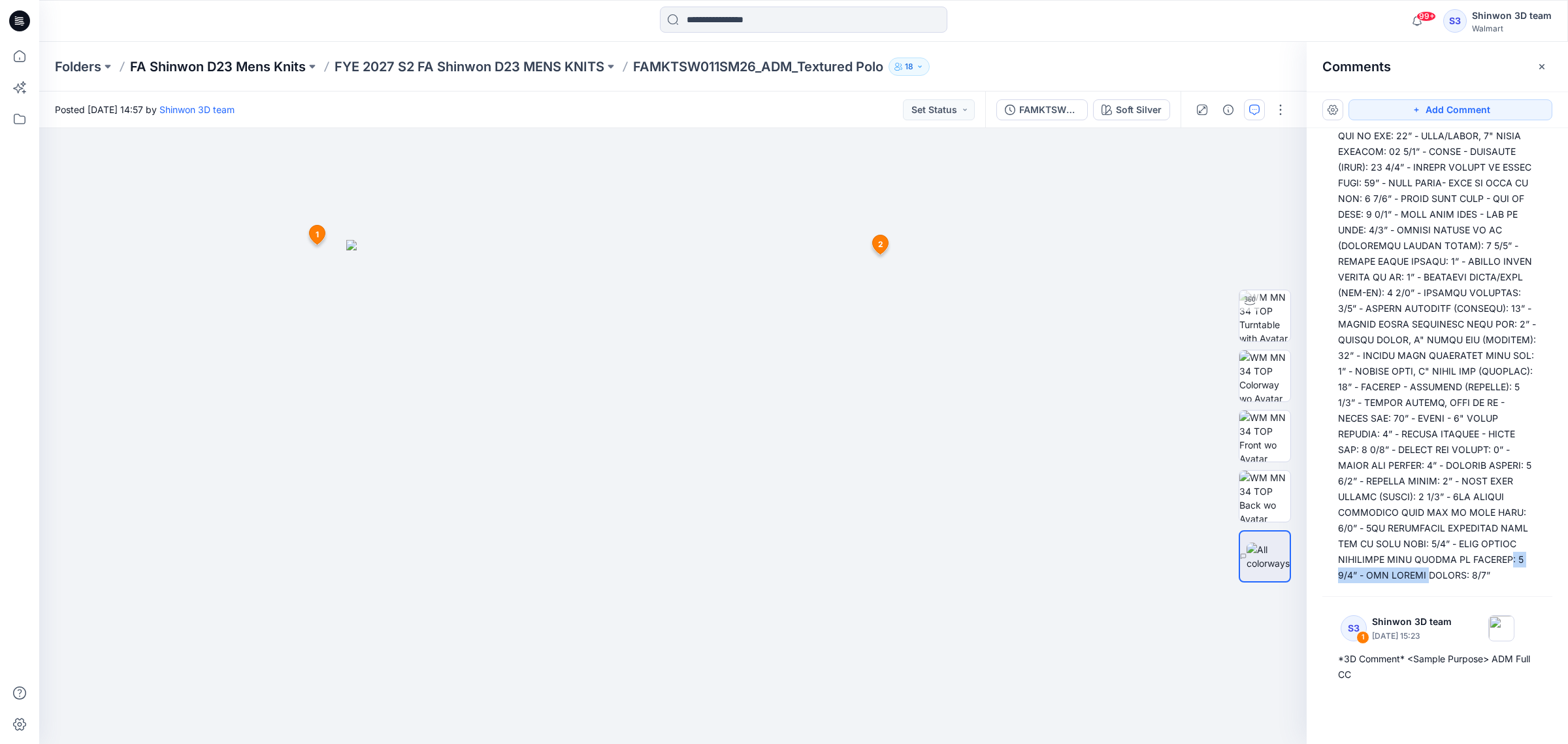
click at [228, 71] on p "FA Shinwon D23 Mens Knits" at bounding box center [218, 66] width 176 height 18
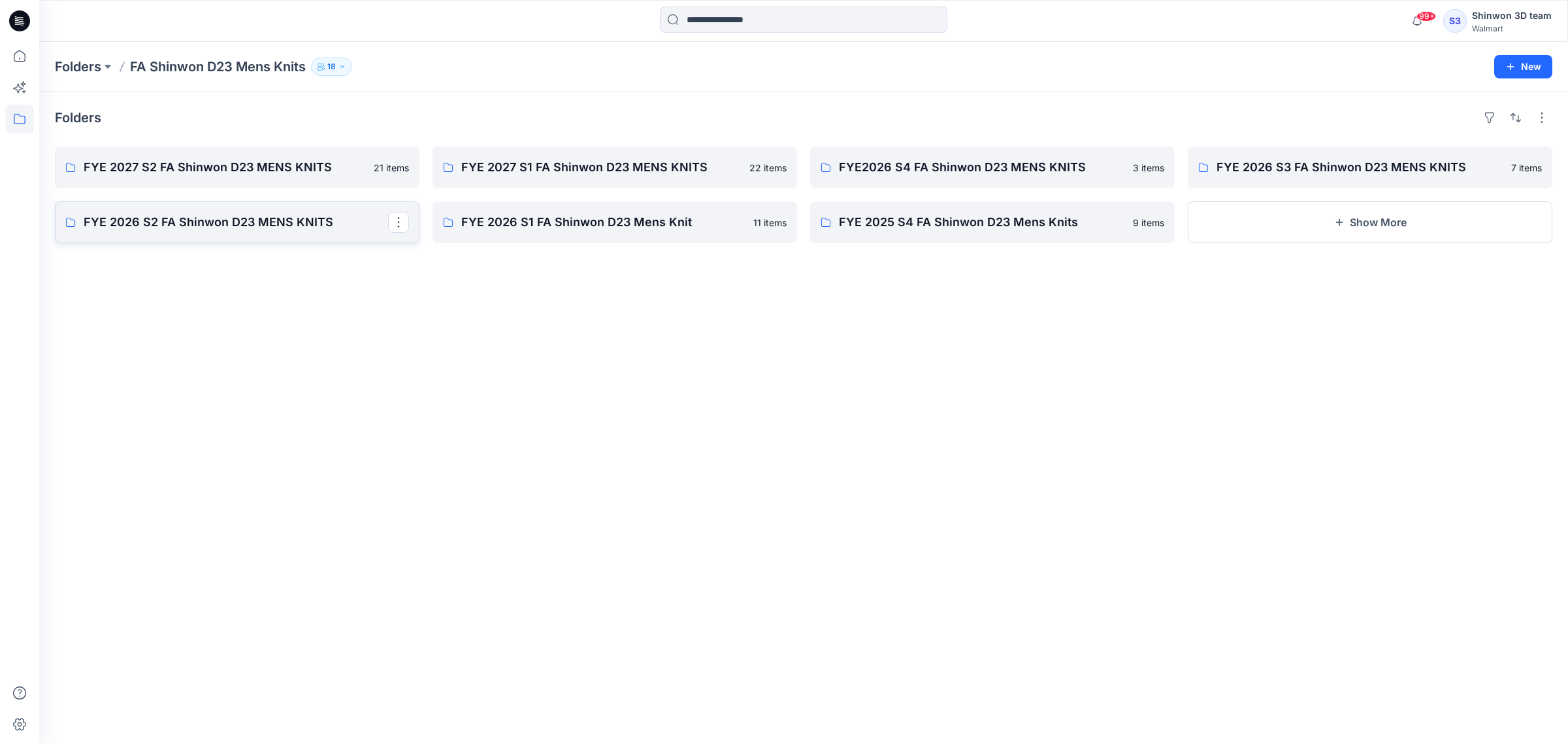
click at [315, 218] on p "FYE 2026 S2 FA Shinwon D23 MENS KNITS" at bounding box center [236, 222] width 304 height 18
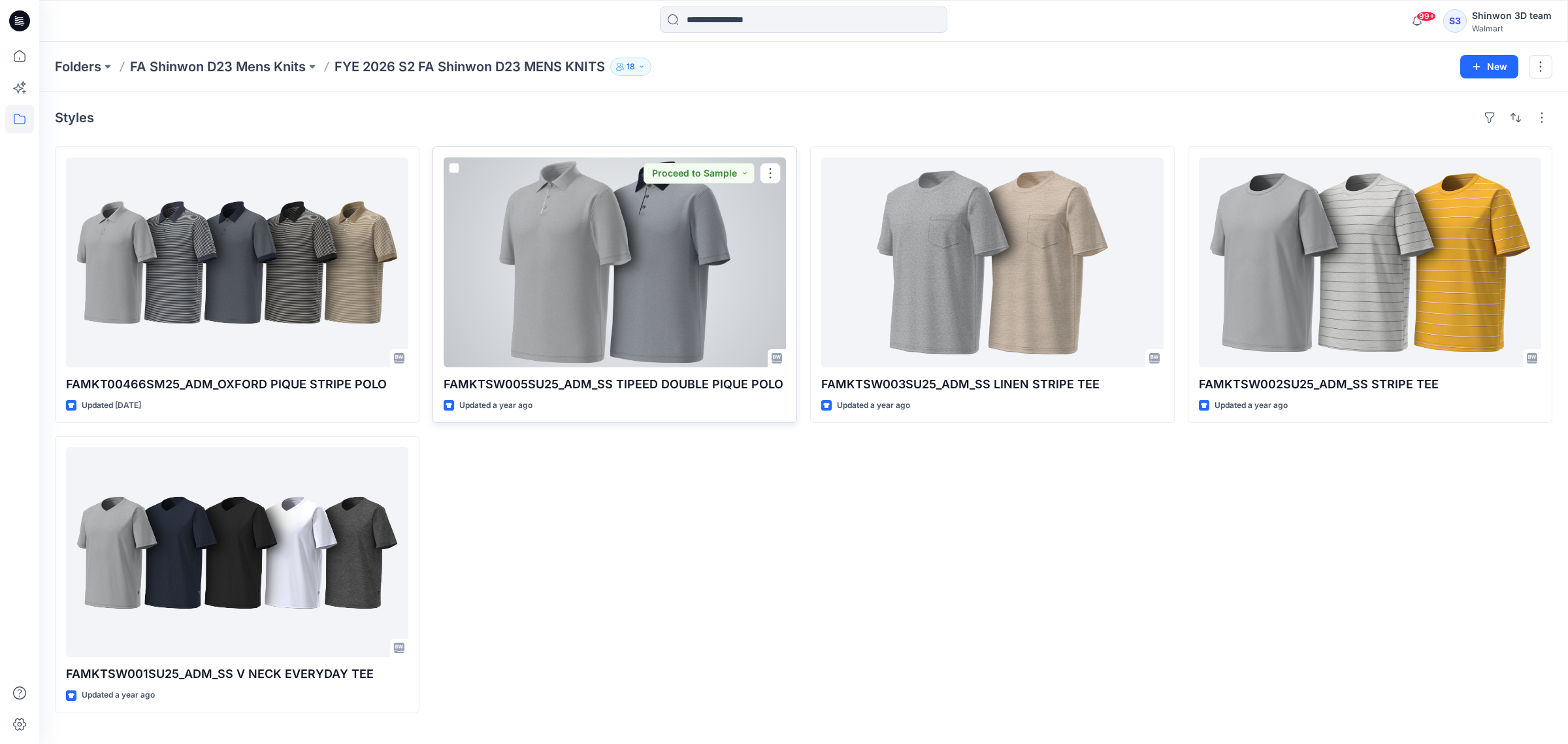
click at [514, 389] on p "FAMKTSW005SU25_ADM_SS TIPEED DOUBLE PIQUE POLO" at bounding box center [614, 384] width 342 height 18
click at [570, 338] on div at bounding box center [614, 262] width 342 height 210
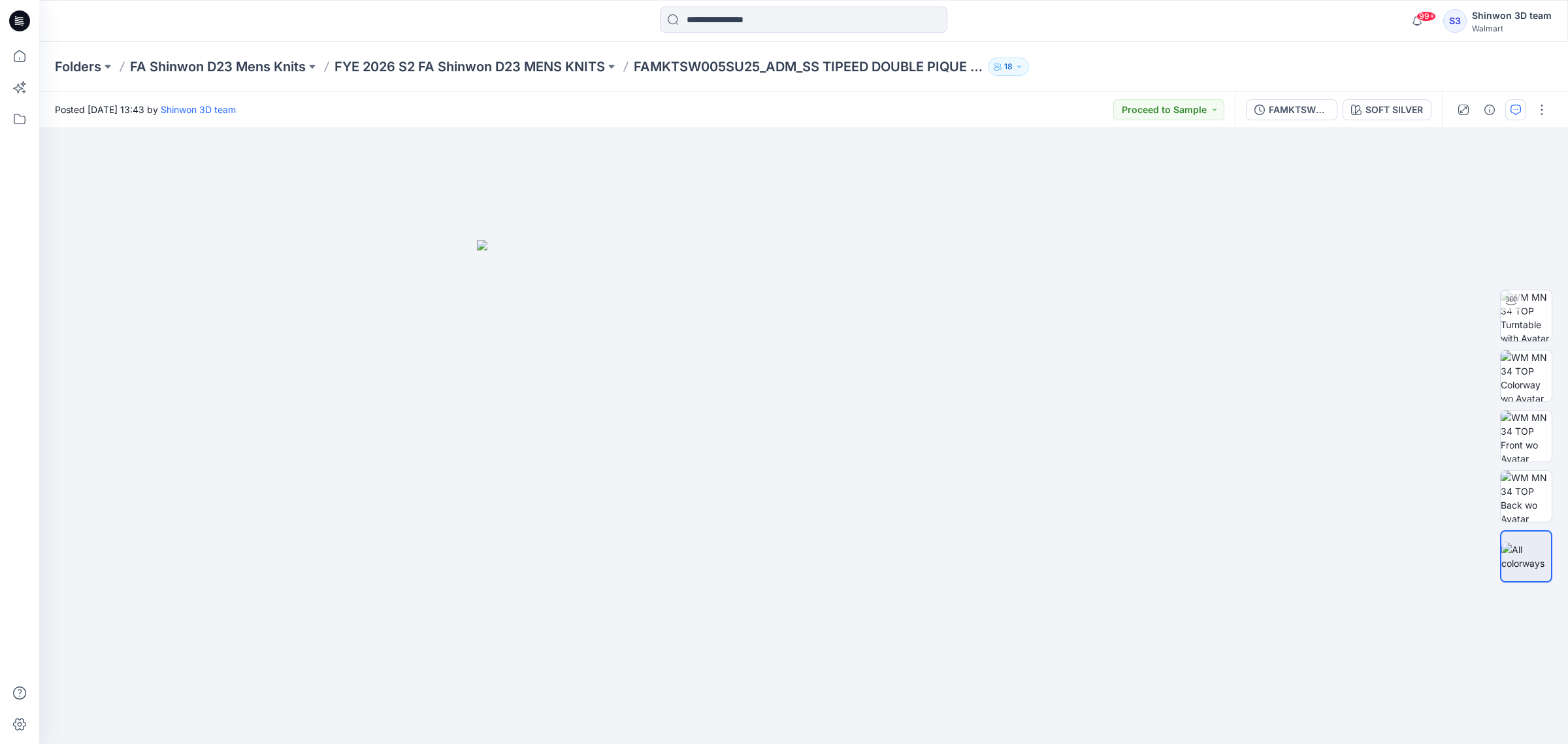
click at [1513, 113] on icon "button" at bounding box center [1516, 109] width 10 height 10
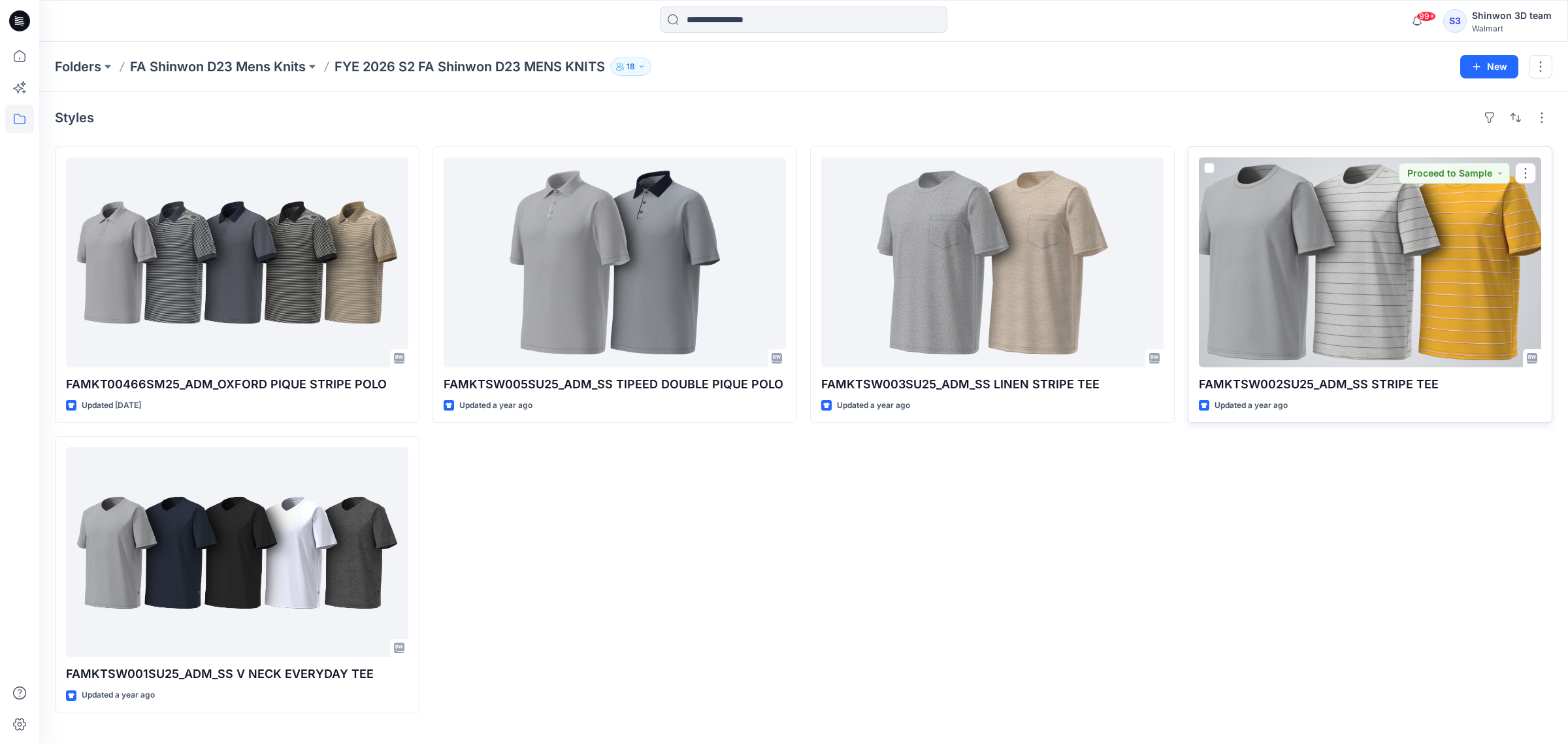
click at [1267, 307] on div at bounding box center [1370, 262] width 342 height 210
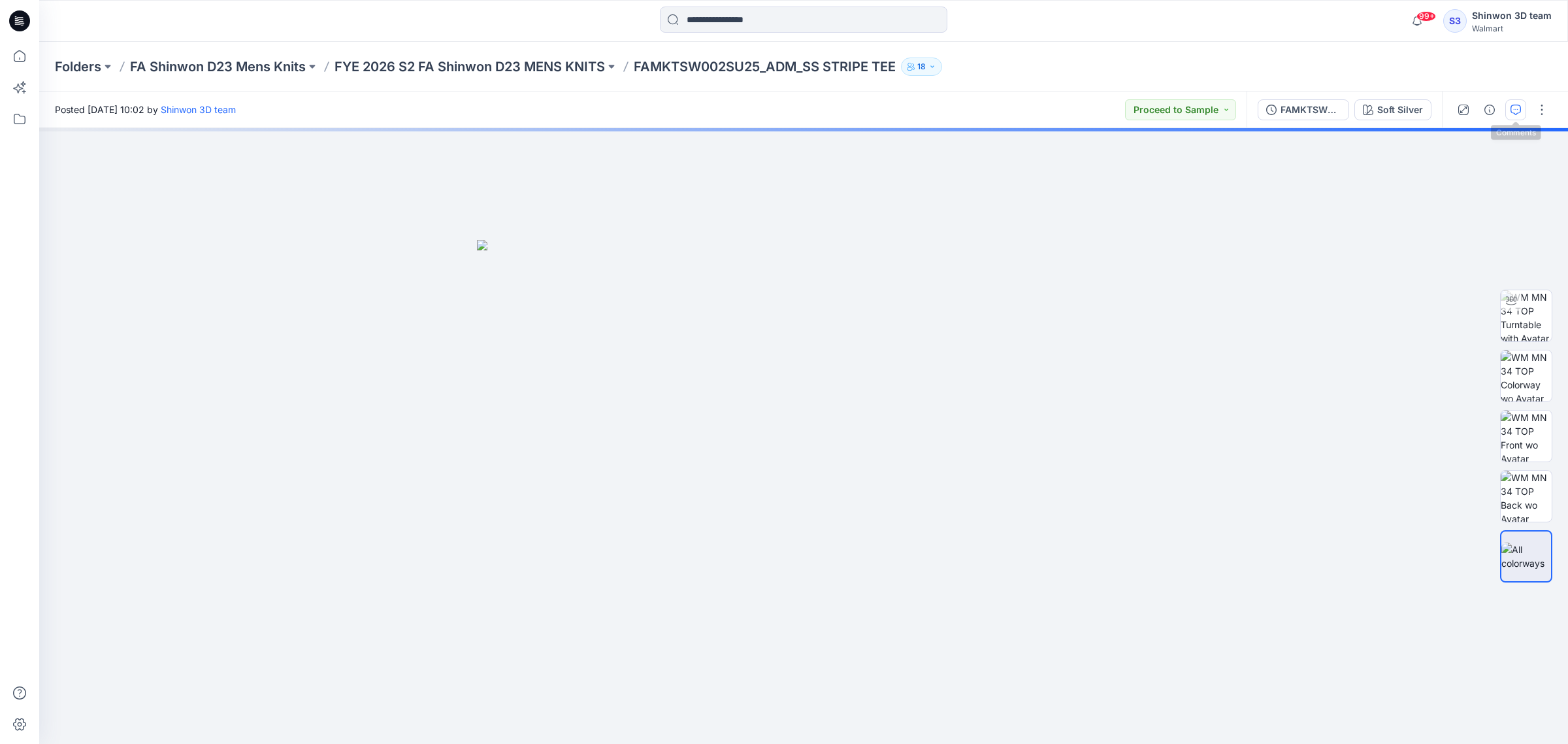
click at [1514, 108] on icon "button" at bounding box center [1516, 108] width 4 height 1
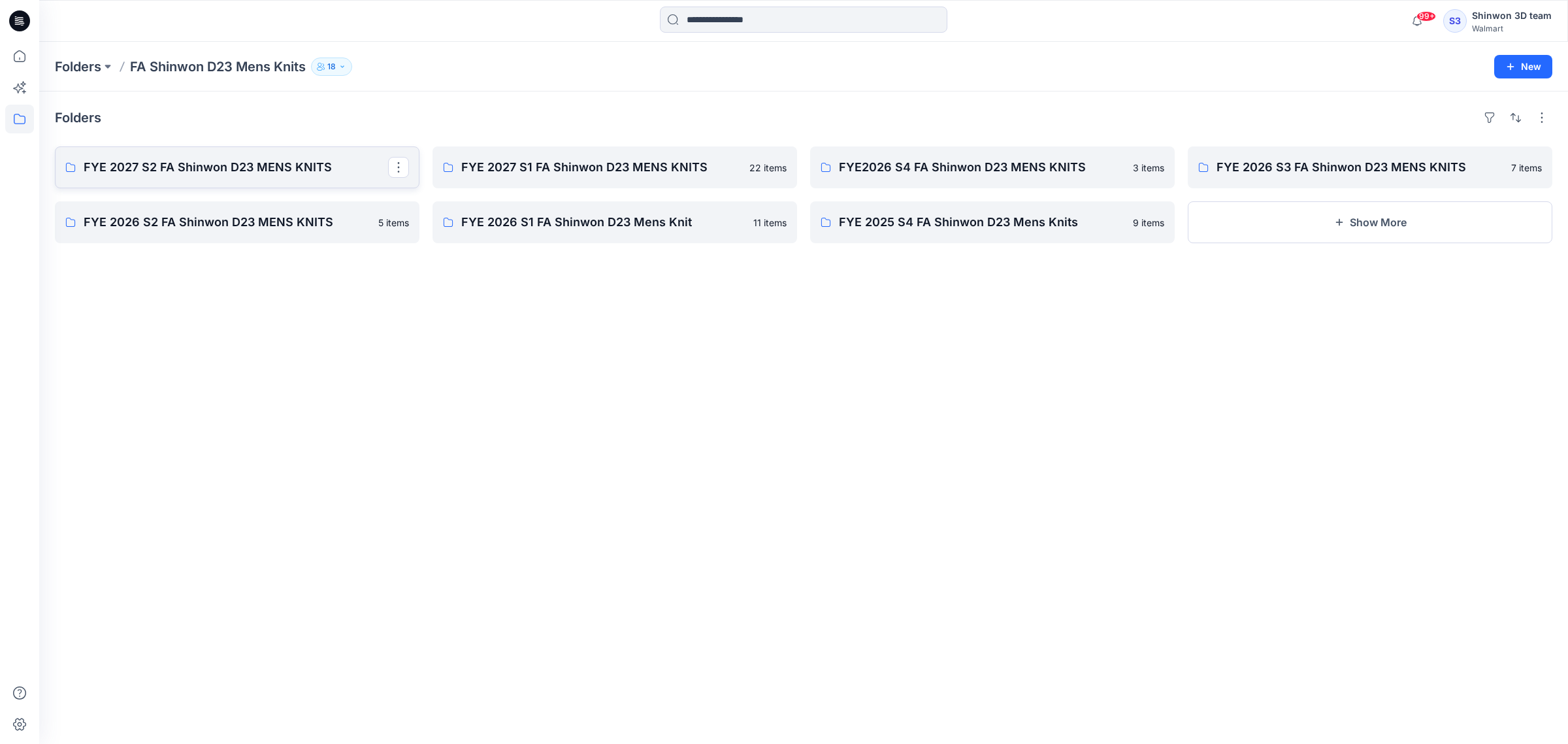
click at [216, 171] on p "FYE 2027 S2 FA Shinwon D23 MENS KNITS" at bounding box center [236, 167] width 304 height 18
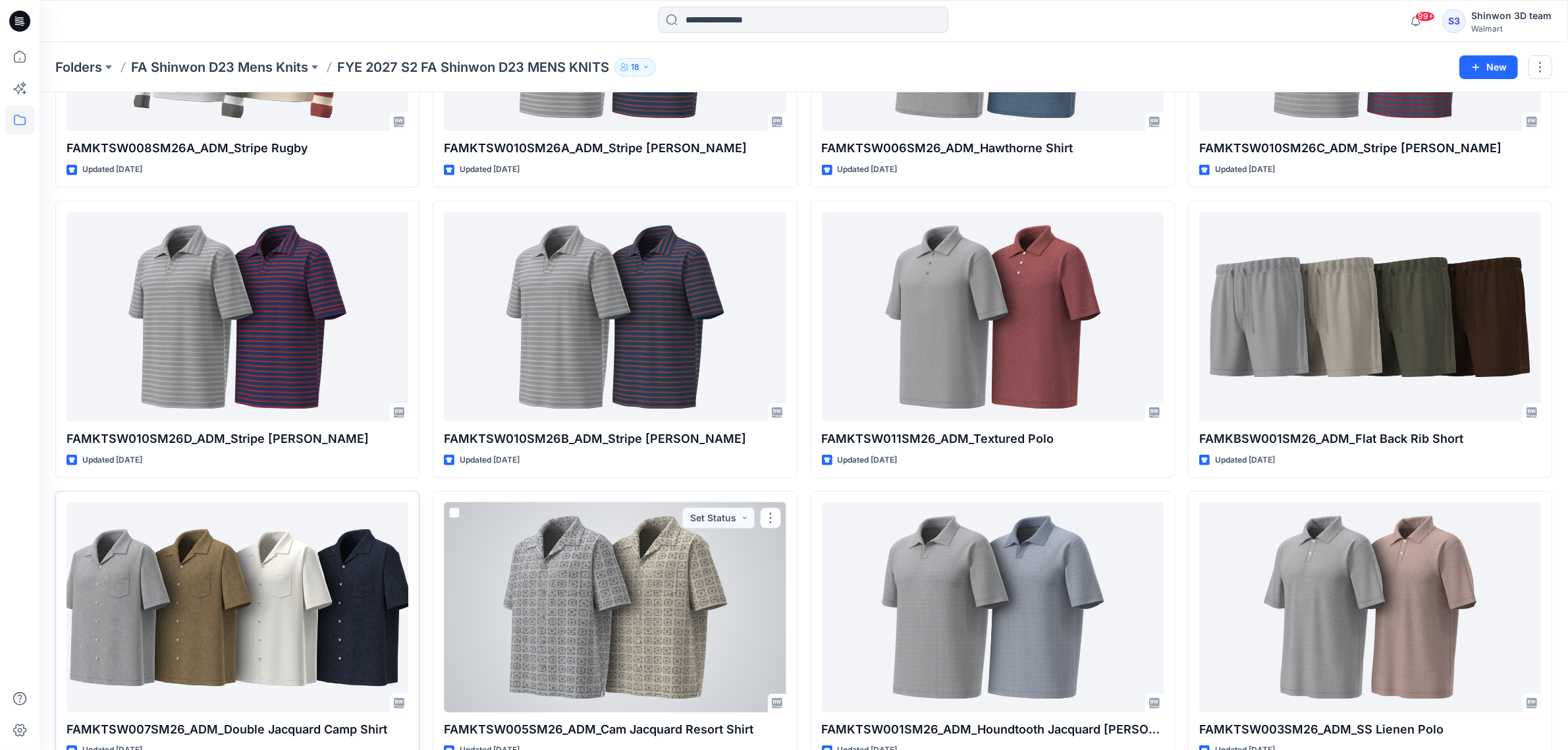
scroll to position [896, 0]
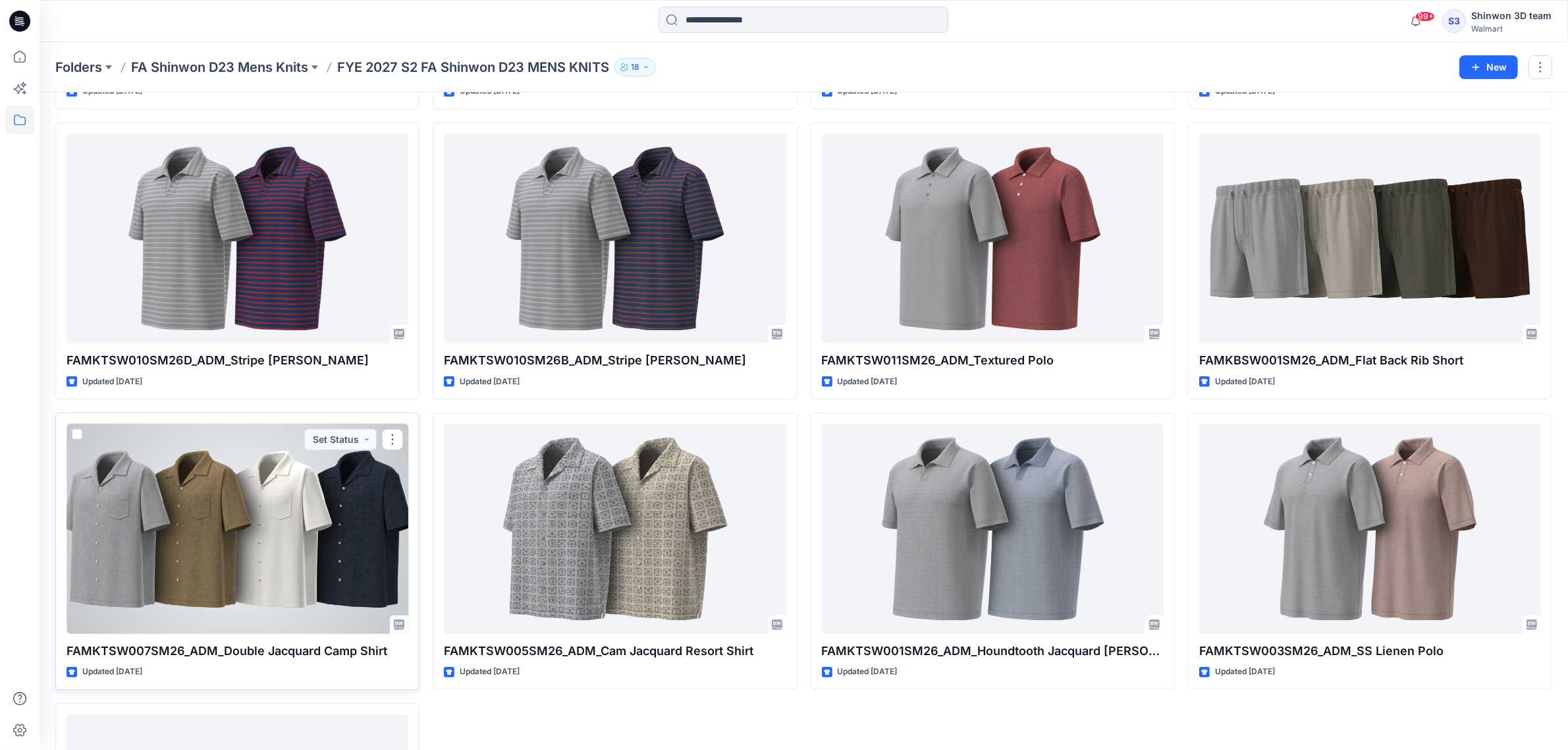
click at [264, 524] on div at bounding box center [238, 528] width 342 height 209
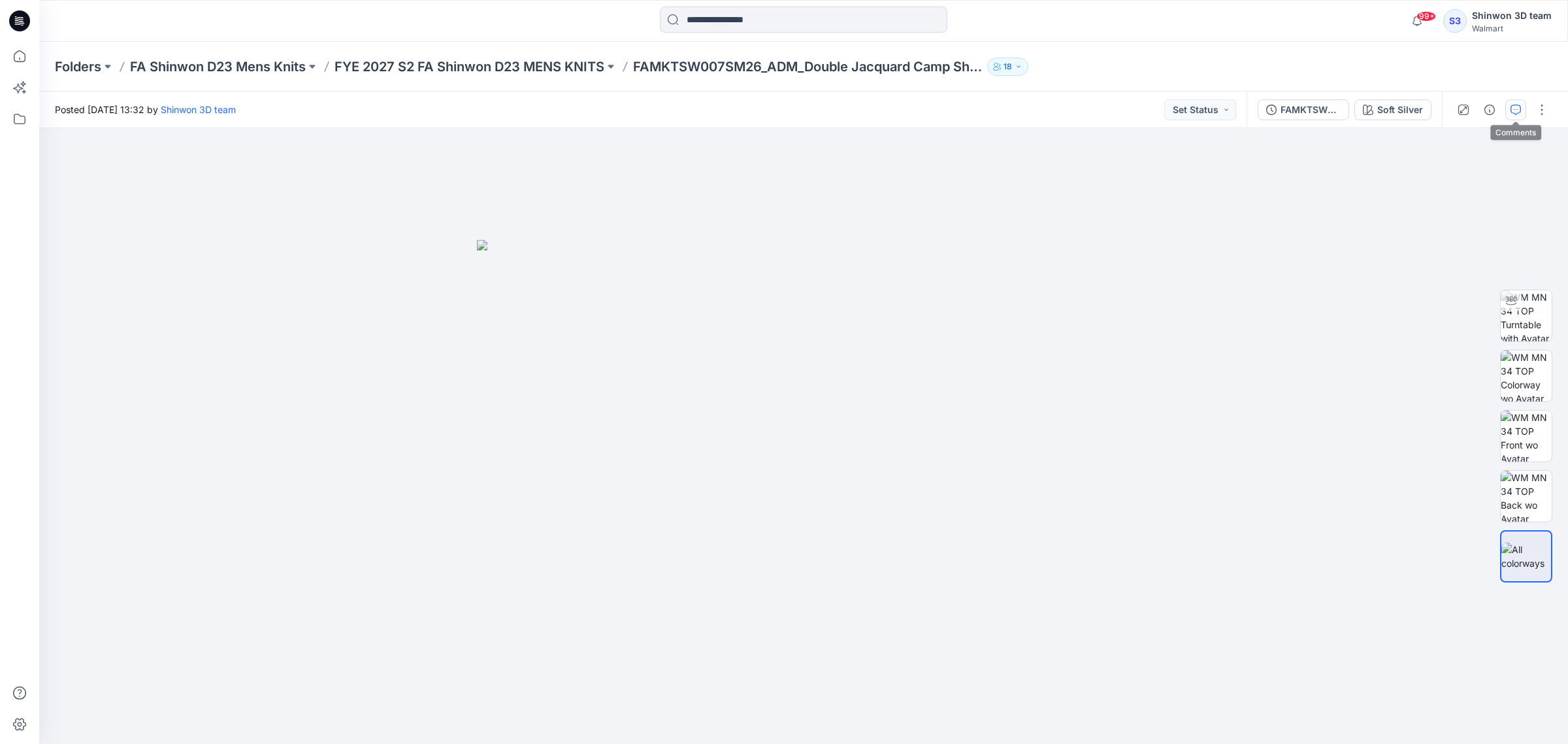
click at [1513, 114] on icon "button" at bounding box center [1516, 109] width 10 height 10
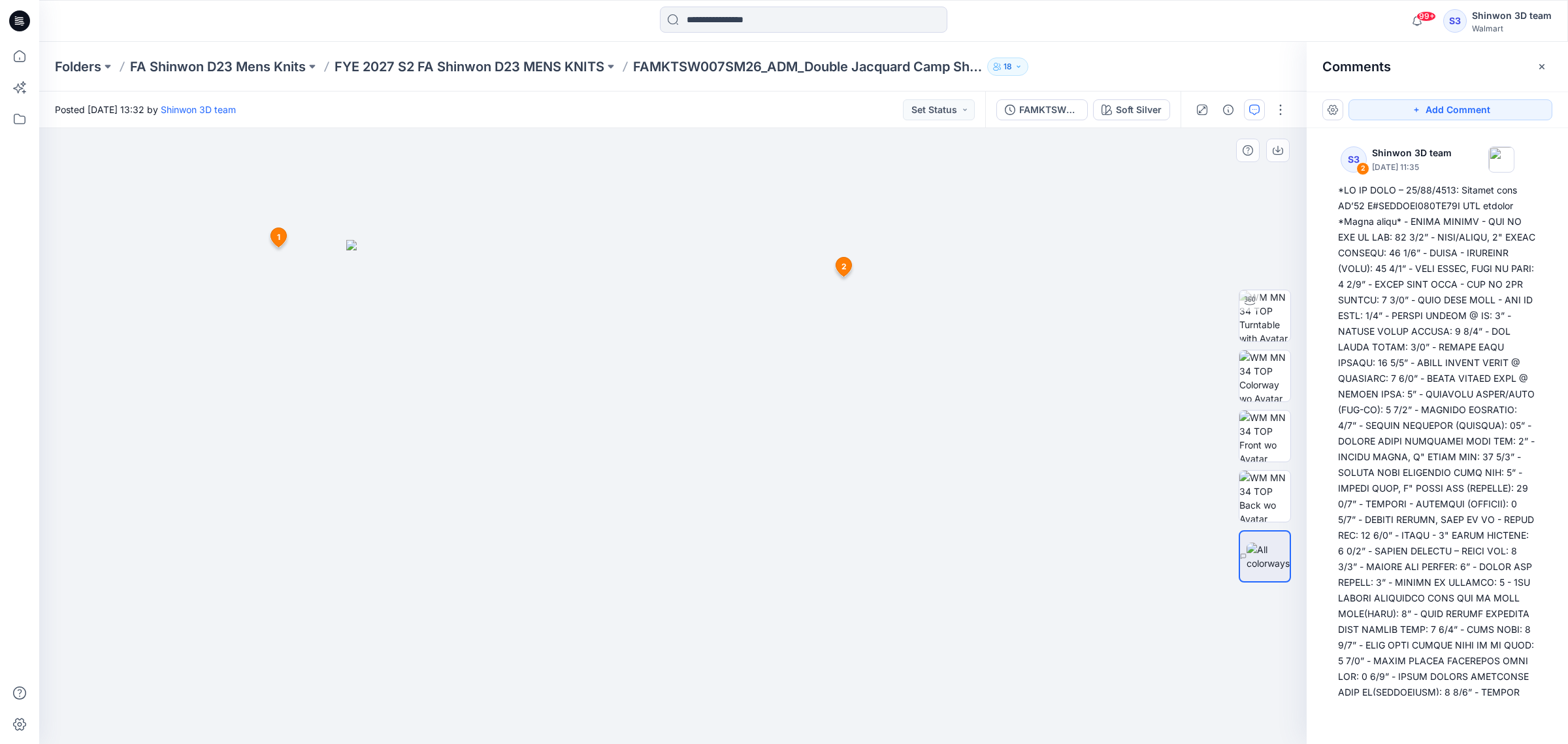
click at [856, 266] on img at bounding box center [673, 491] width 654 height 504
click at [847, 266] on icon at bounding box center [844, 266] width 16 height 19
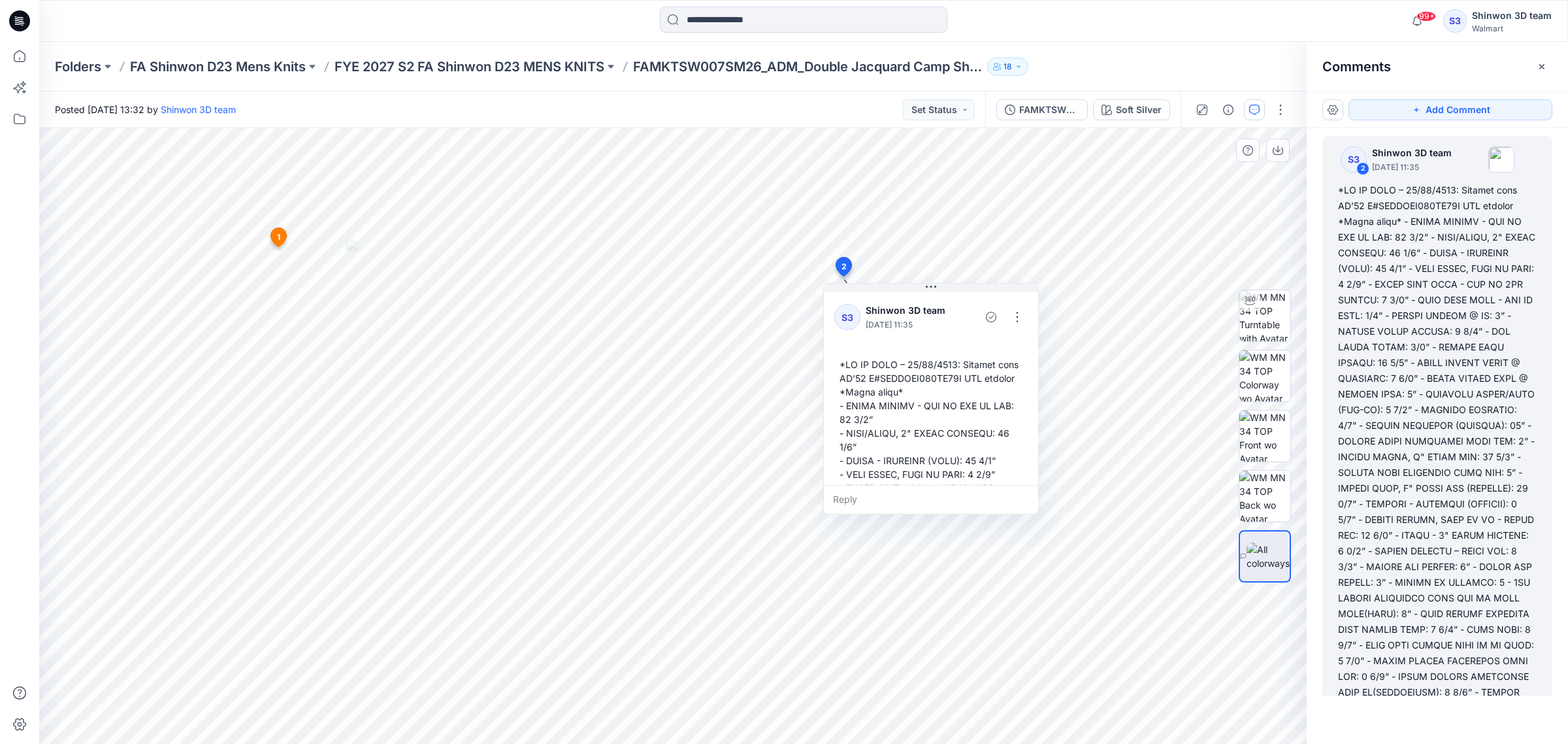
scroll to position [8, 0]
click at [1018, 318] on button "button" at bounding box center [1017, 317] width 21 height 21
click at [1015, 347] on p "Edit comment" at bounding box center [1021, 348] width 59 height 13
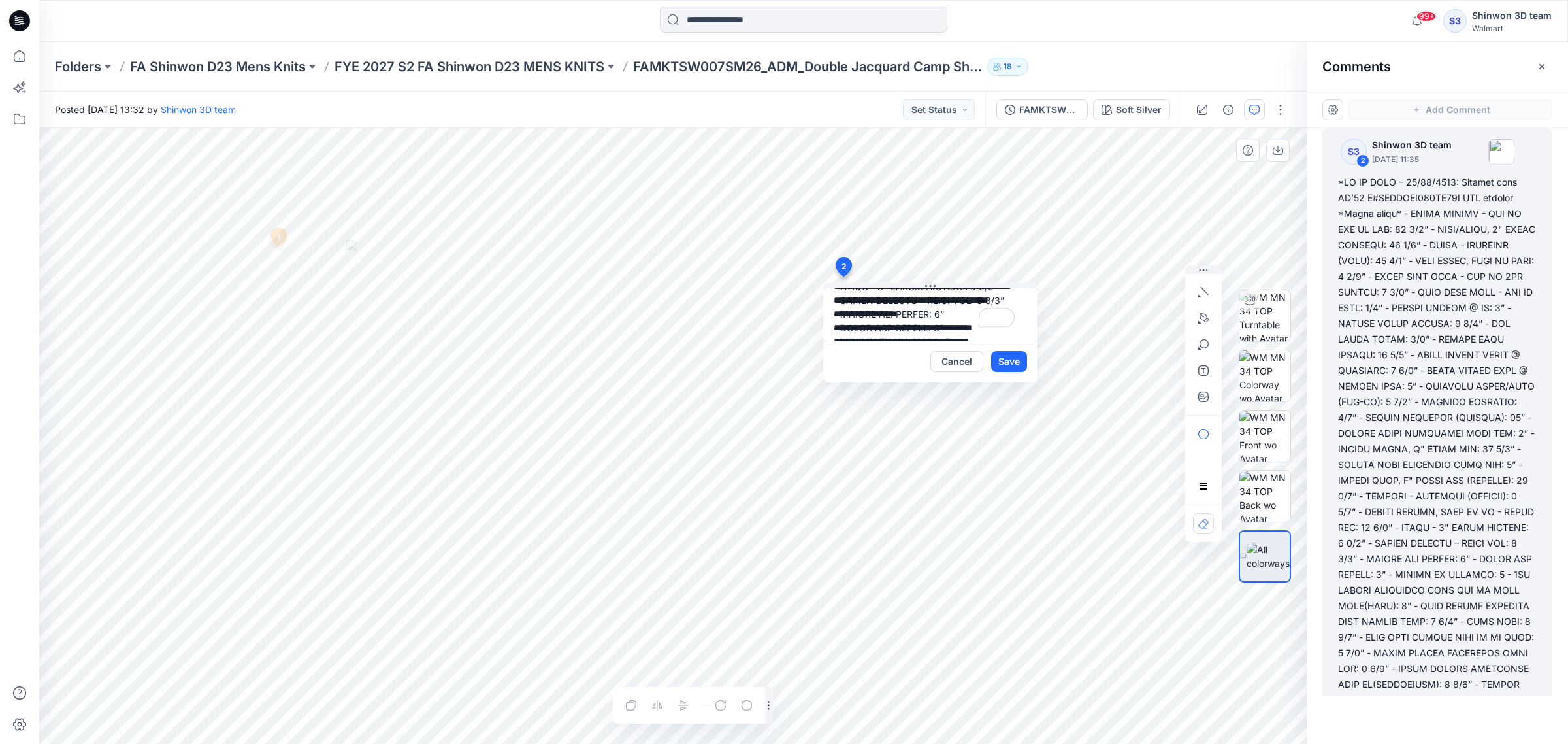
scroll to position [43, 0]
click at [916, 327] on textarea "To enrich screen reader interactions, please activate Accessibility in Grammarl…" at bounding box center [930, 314] width 214 height 52
drag, startPoint x: 923, startPoint y: 332, endPoint x: 962, endPoint y: 306, distance: 46.9
click at [962, 306] on textarea "To enrich screen reader interactions, please activate Accessibility in Grammarl…" at bounding box center [930, 314] width 214 height 52
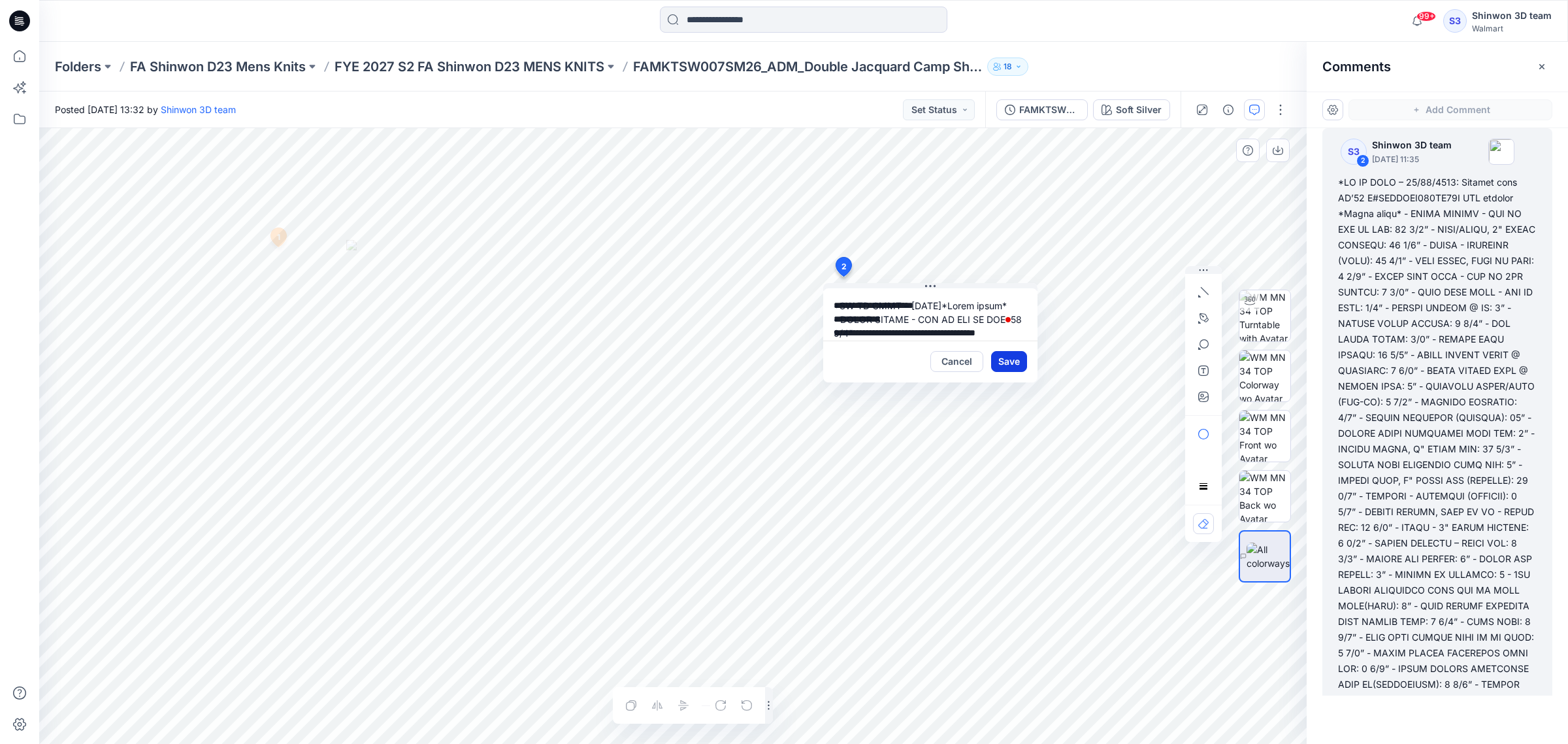
type textarea "**********"
click at [1008, 357] on button "Save" at bounding box center [1009, 361] width 36 height 21
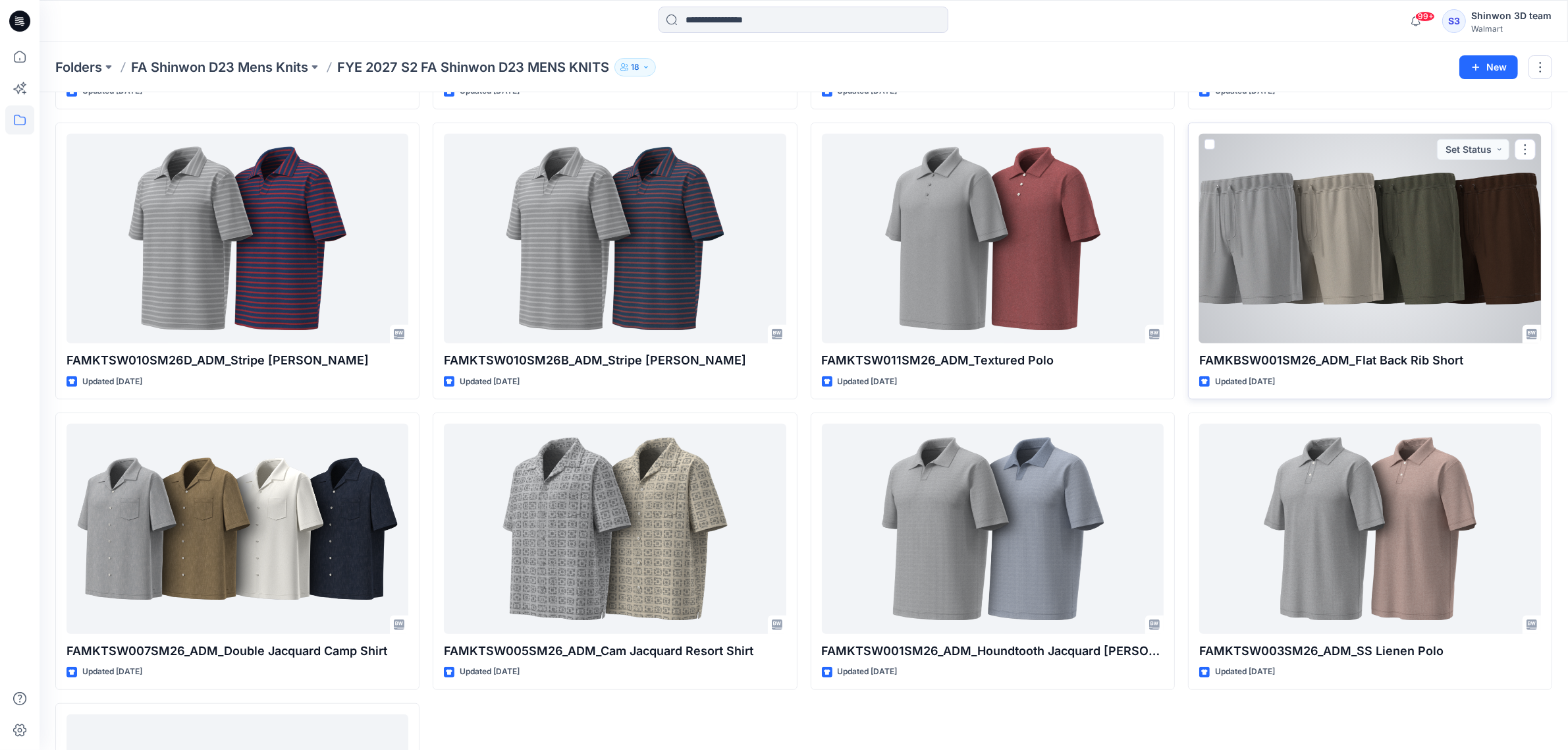
click at [1443, 308] on div at bounding box center [1371, 238] width 342 height 209
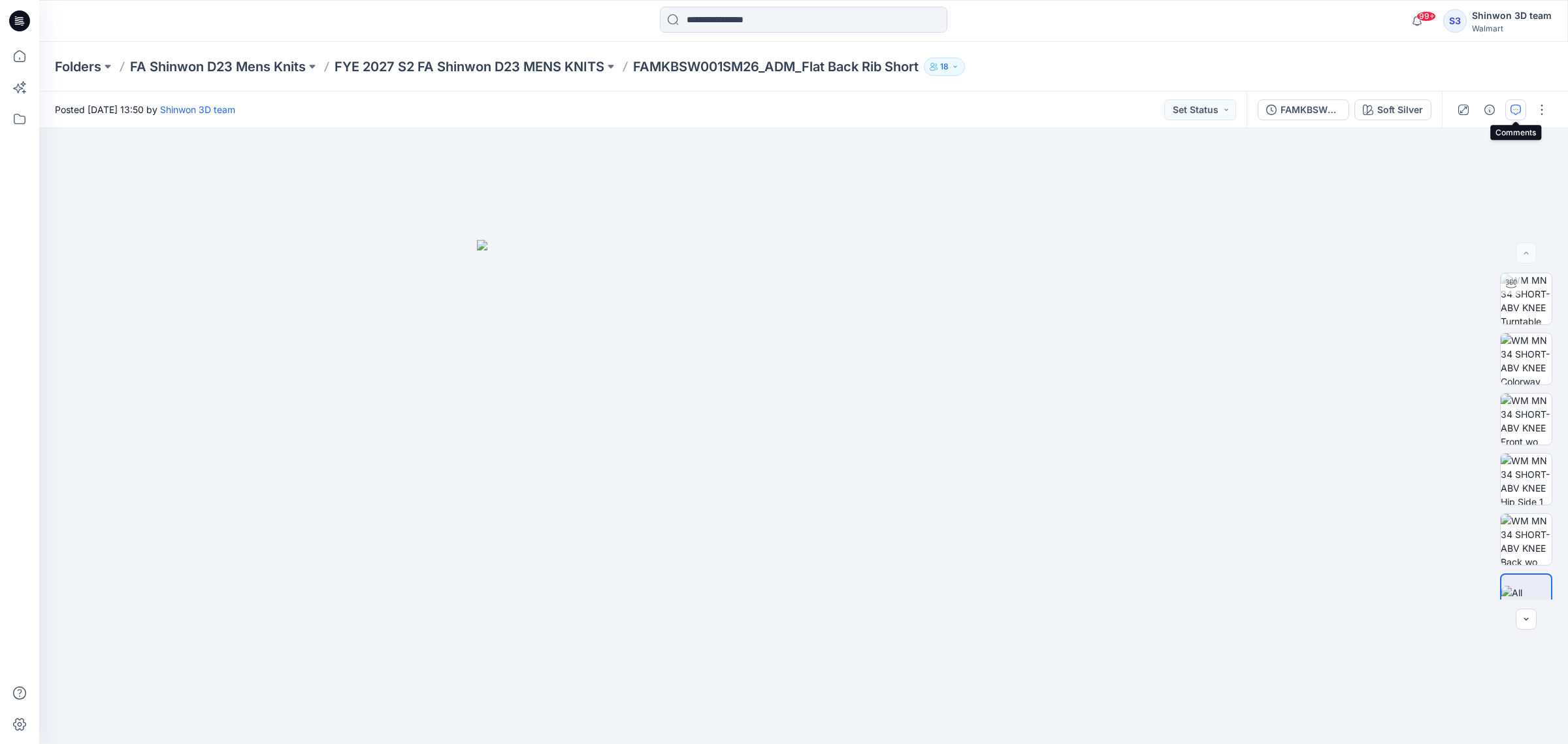
click at [1511, 108] on icon "button" at bounding box center [1516, 109] width 10 height 10
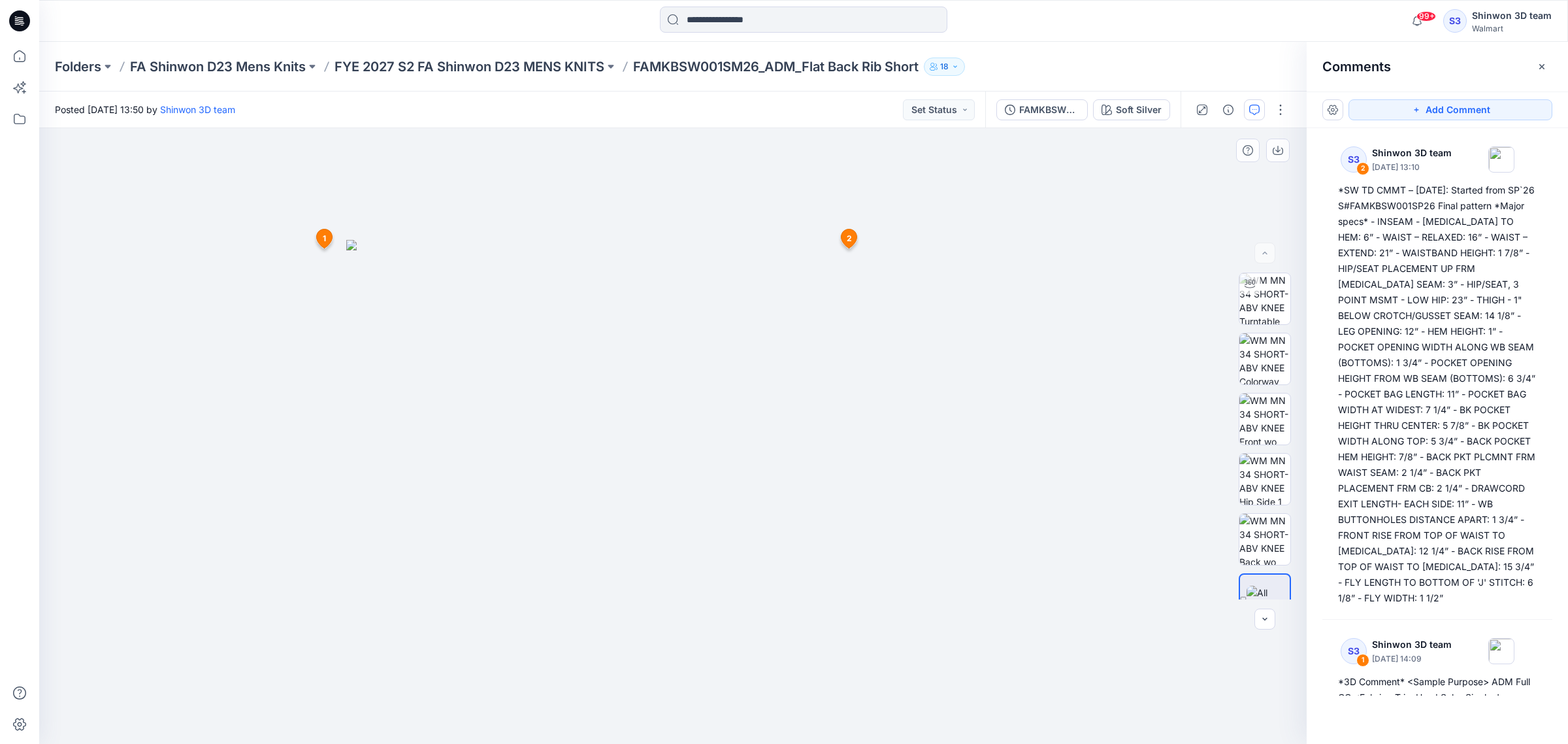
click at [850, 240] on span "2" at bounding box center [850, 239] width 5 height 12
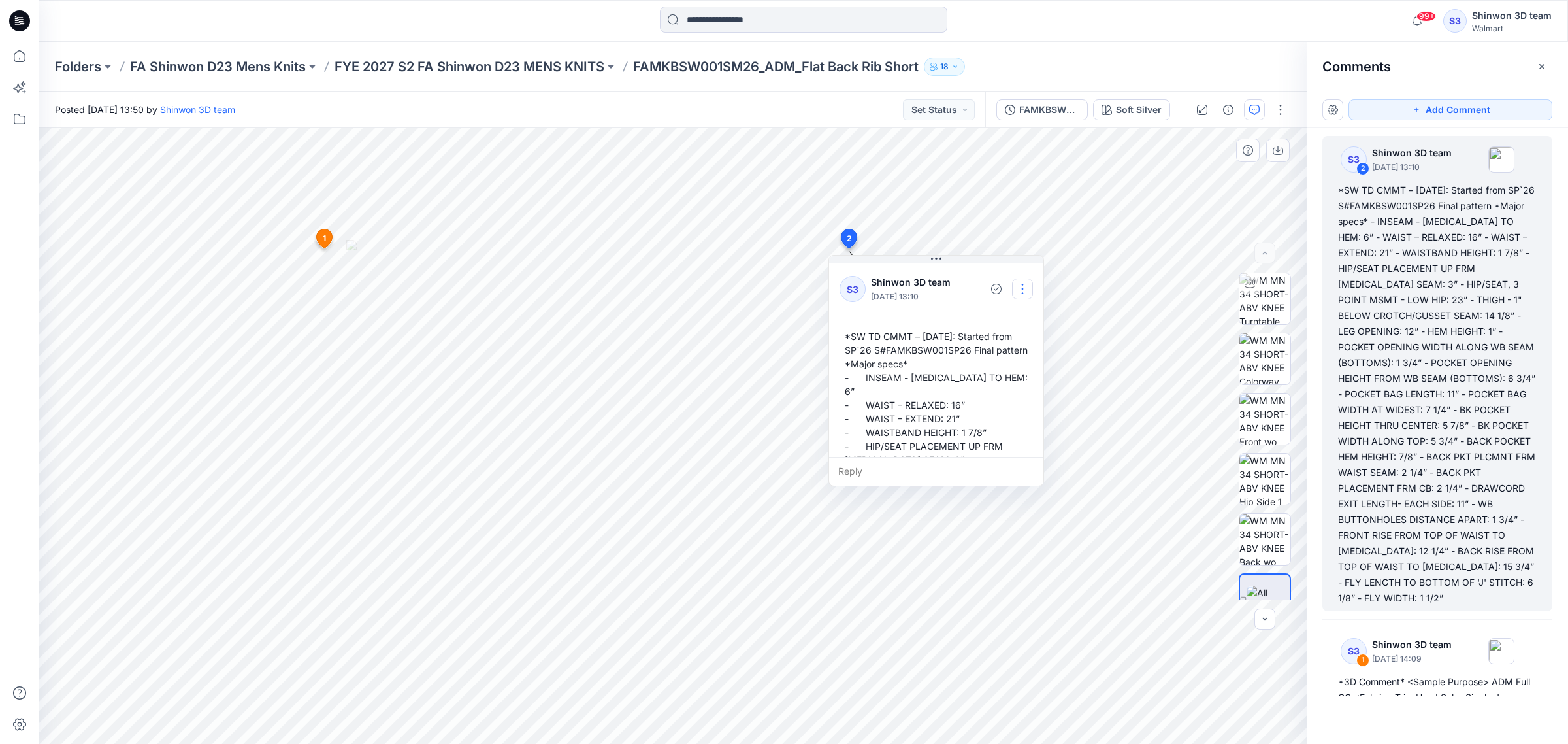
click at [1016, 288] on button "button" at bounding box center [1022, 288] width 21 height 21
click at [1018, 315] on p "Edit comment" at bounding box center [1026, 319] width 59 height 13
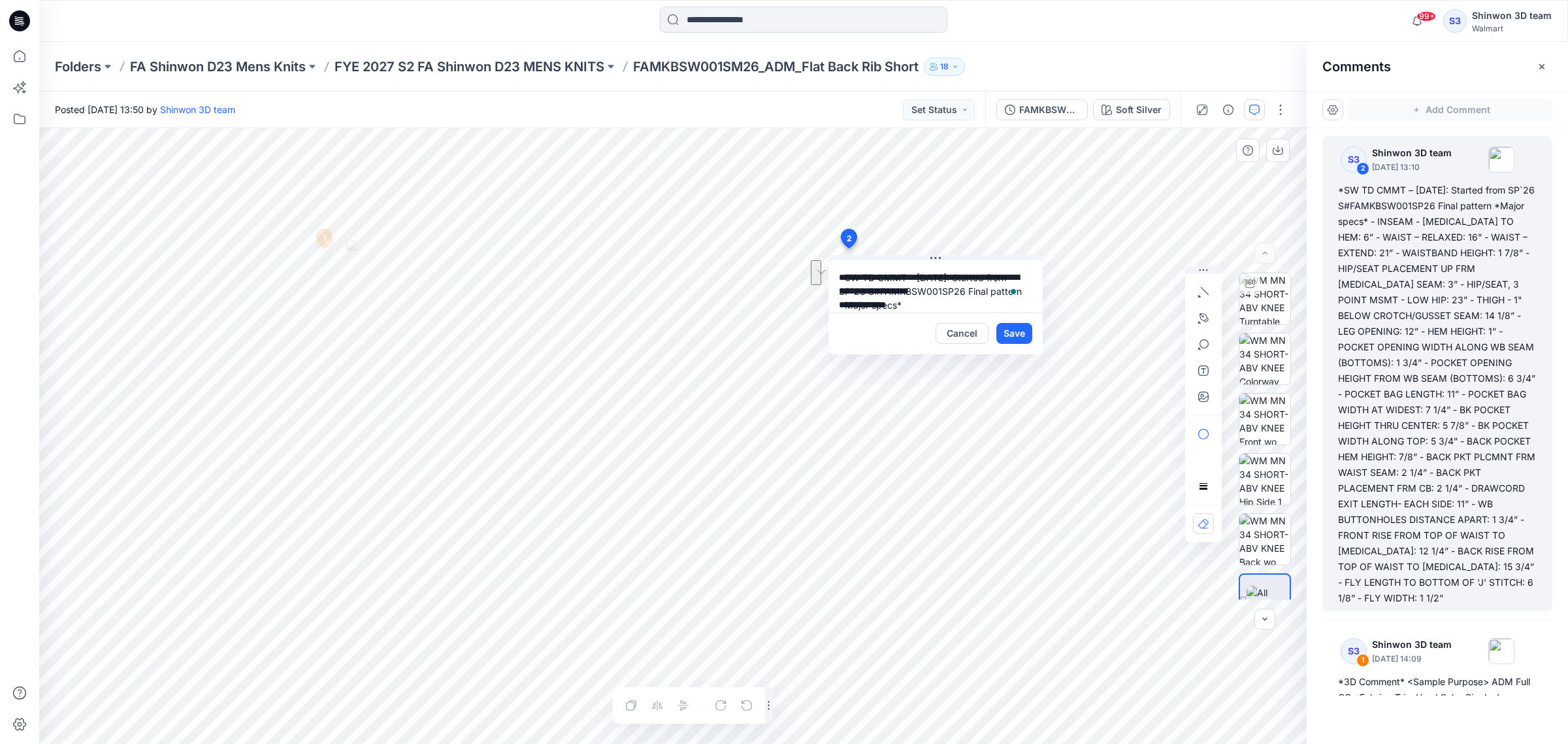
drag, startPoint x: 910, startPoint y: 304, endPoint x: 923, endPoint y: 280, distance: 27.3
click at [923, 280] on textarea "**********" at bounding box center [935, 286] width 214 height 52
type textarea "**********"
click at [1017, 331] on button "Save" at bounding box center [1014, 333] width 36 height 21
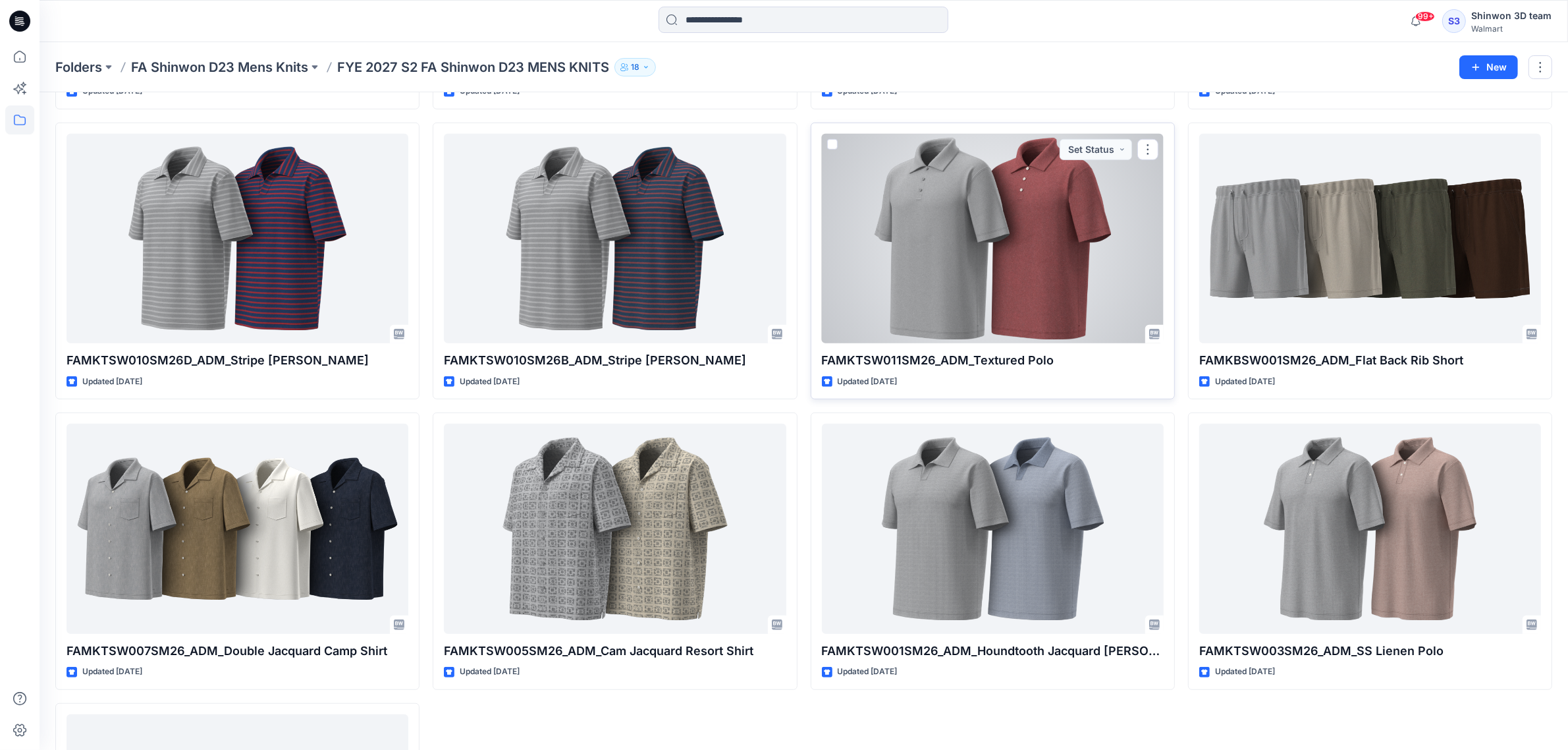
click at [1006, 286] on div at bounding box center [993, 238] width 342 height 209
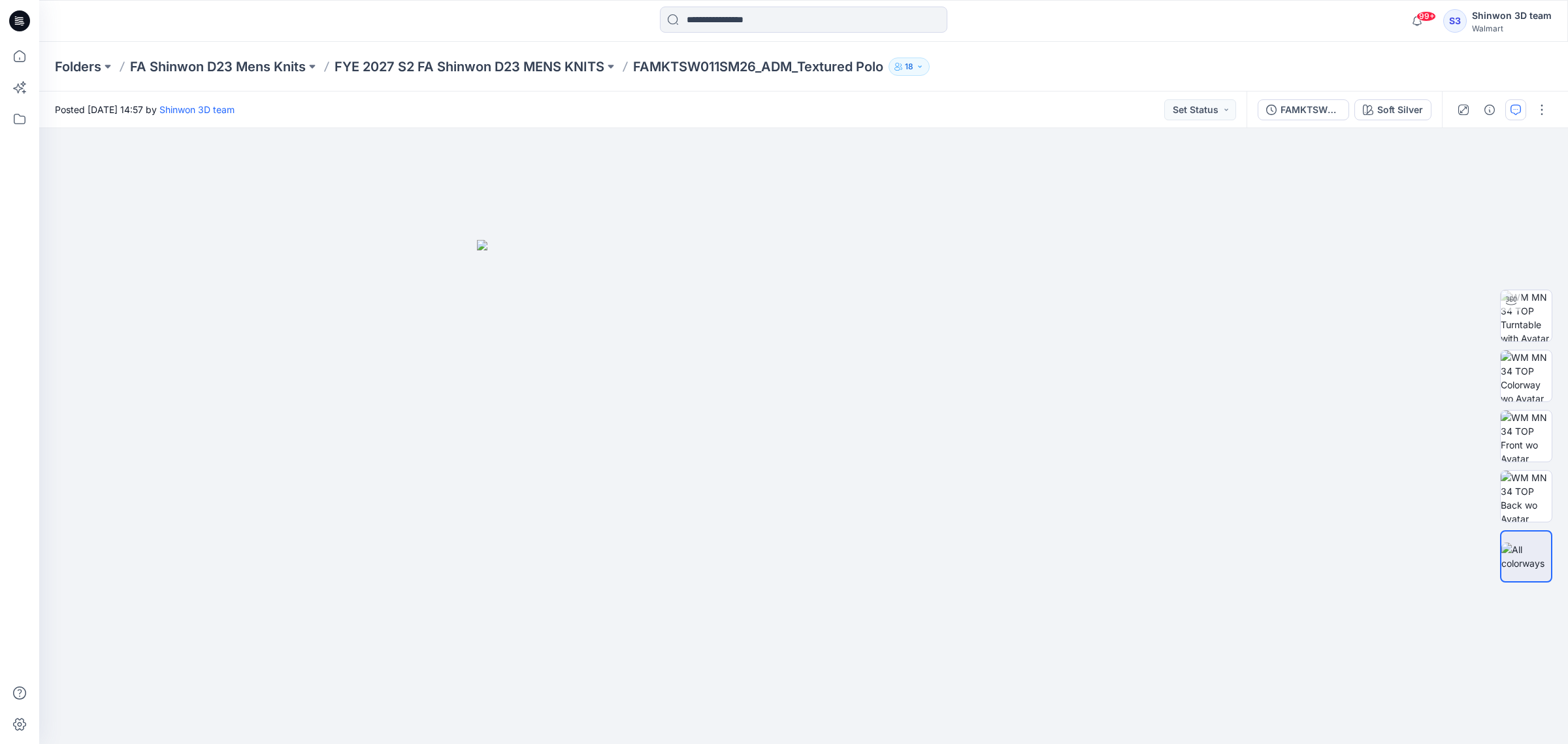
click at [1517, 111] on icon "button" at bounding box center [1516, 109] width 10 height 10
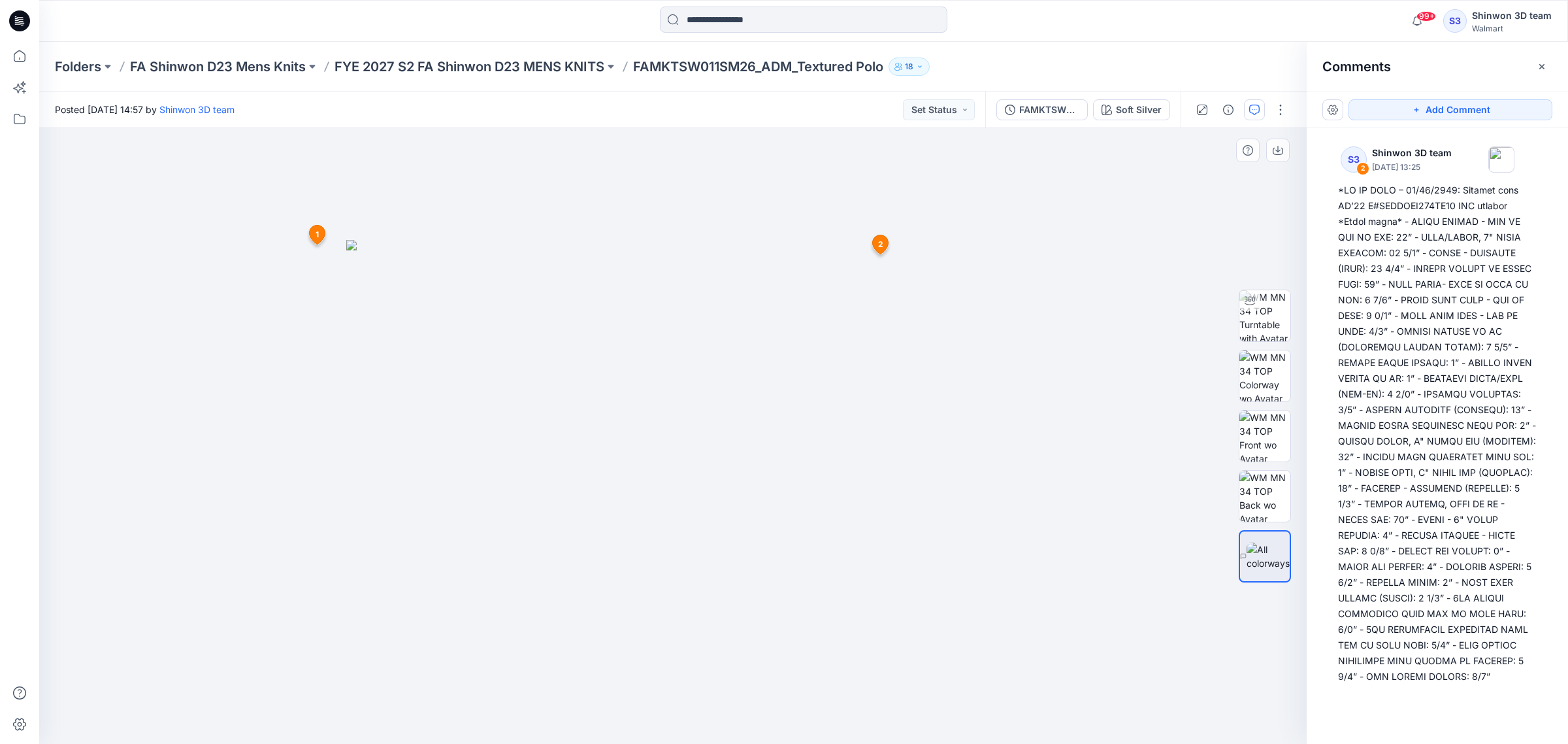
click at [886, 243] on icon at bounding box center [881, 244] width 16 height 19
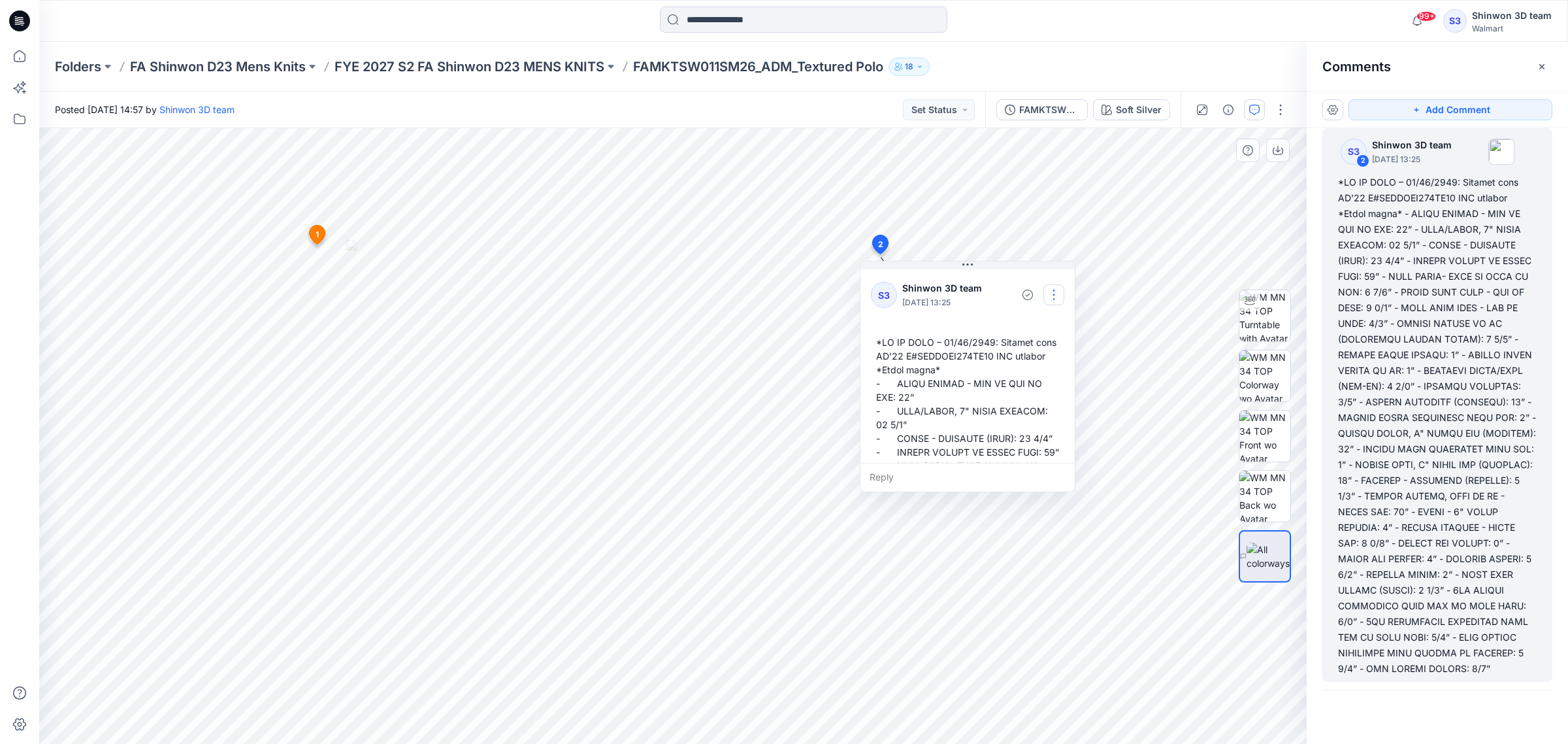
click at [1055, 296] on button "button" at bounding box center [1054, 294] width 21 height 21
click at [1053, 319] on p "Edit comment" at bounding box center [1057, 325] width 59 height 13
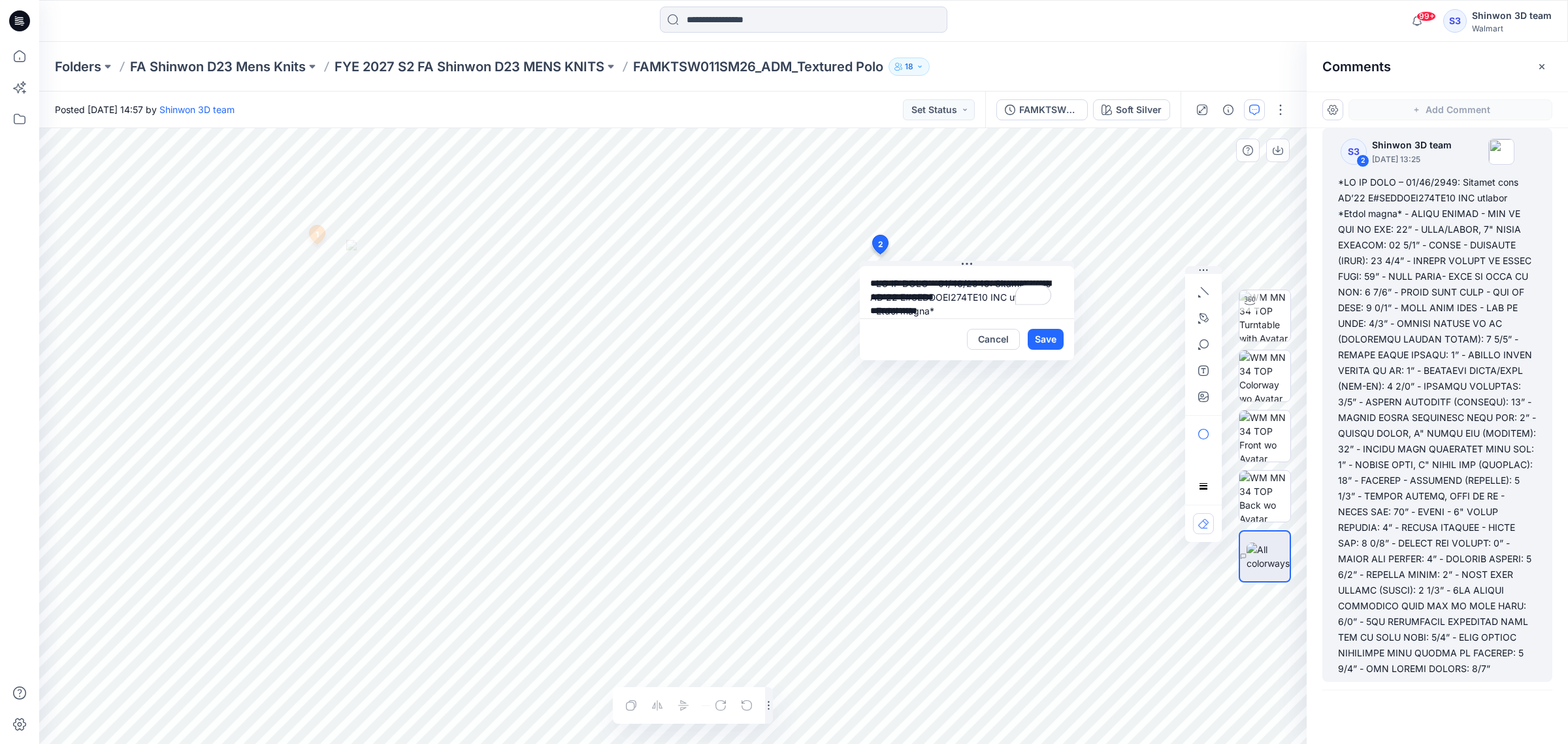
click at [936, 310] on textarea "To enrich screen reader interactions, please activate Accessibility in Grammarl…" at bounding box center [966, 292] width 214 height 52
drag, startPoint x: 951, startPoint y: 317, endPoint x: 898, endPoint y: 289, distance: 59.9
click at [898, 289] on textarea "To enrich screen reader interactions, please activate Accessibility in Grammarl…" at bounding box center [966, 292] width 214 height 52
click at [897, 289] on textarea "To enrich screen reader interactions, please activate Accessibility in Grammarl…" at bounding box center [966, 292] width 214 height 52
drag, startPoint x: 905, startPoint y: 299, endPoint x: 1005, endPoint y: 282, distance: 101.4
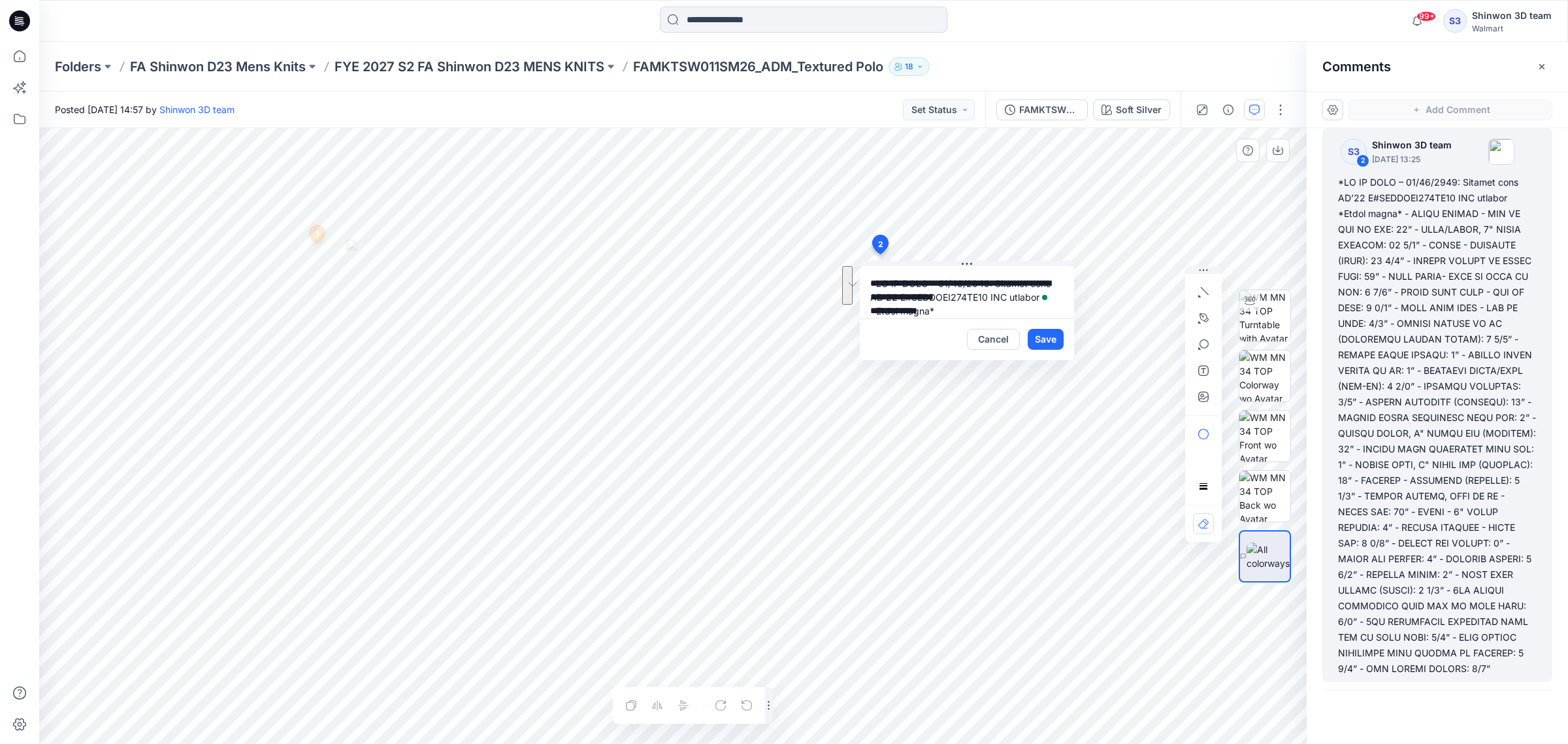
click at [1005, 282] on textarea "To enrich screen reader interactions, please activate Accessibility in Grammarl…" at bounding box center [966, 292] width 214 height 52
type textarea "**********"
click at [1054, 334] on button "Save" at bounding box center [1045, 339] width 36 height 21
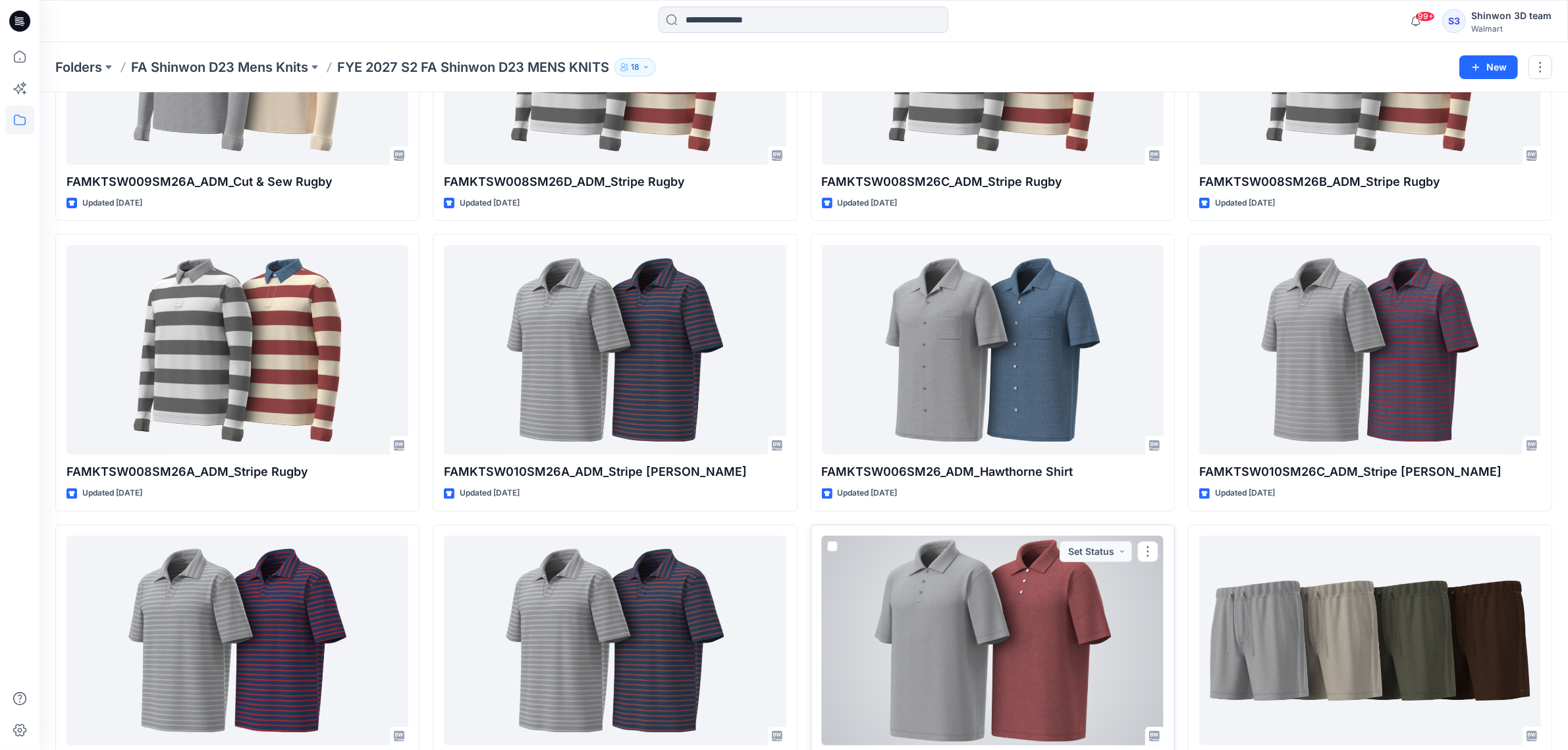
scroll to position [576, 0]
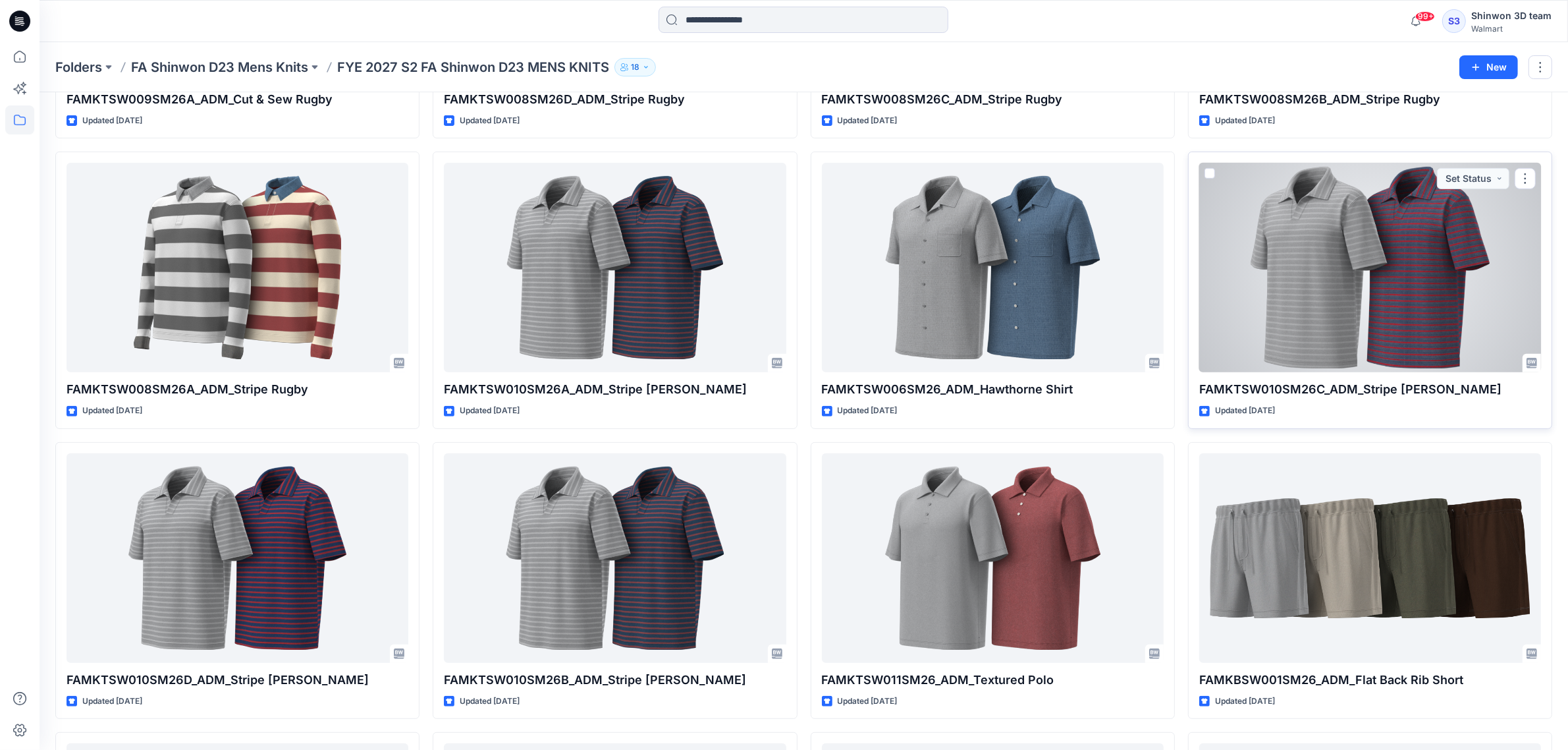
click at [1378, 325] on div at bounding box center [1371, 267] width 342 height 209
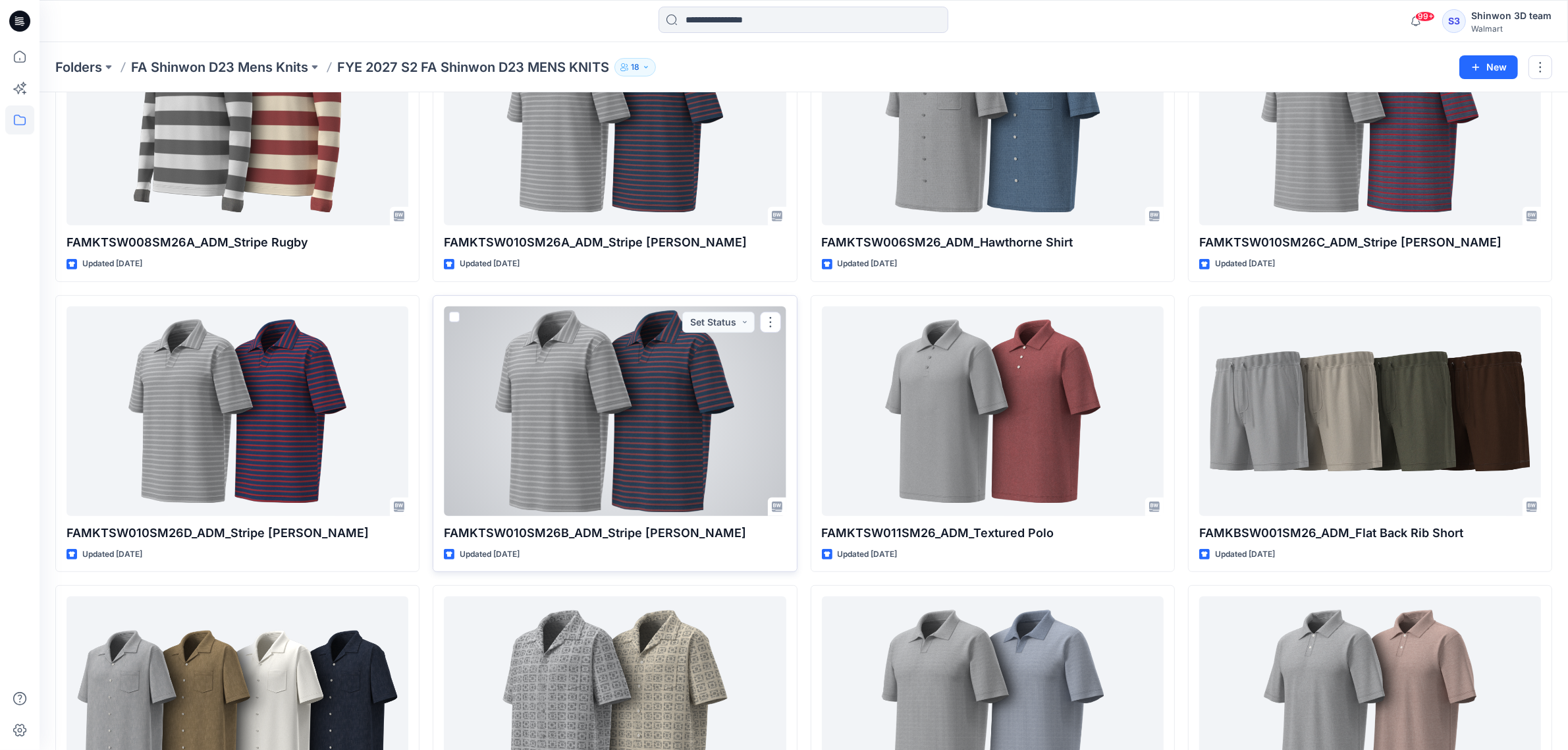
scroll to position [824, 0]
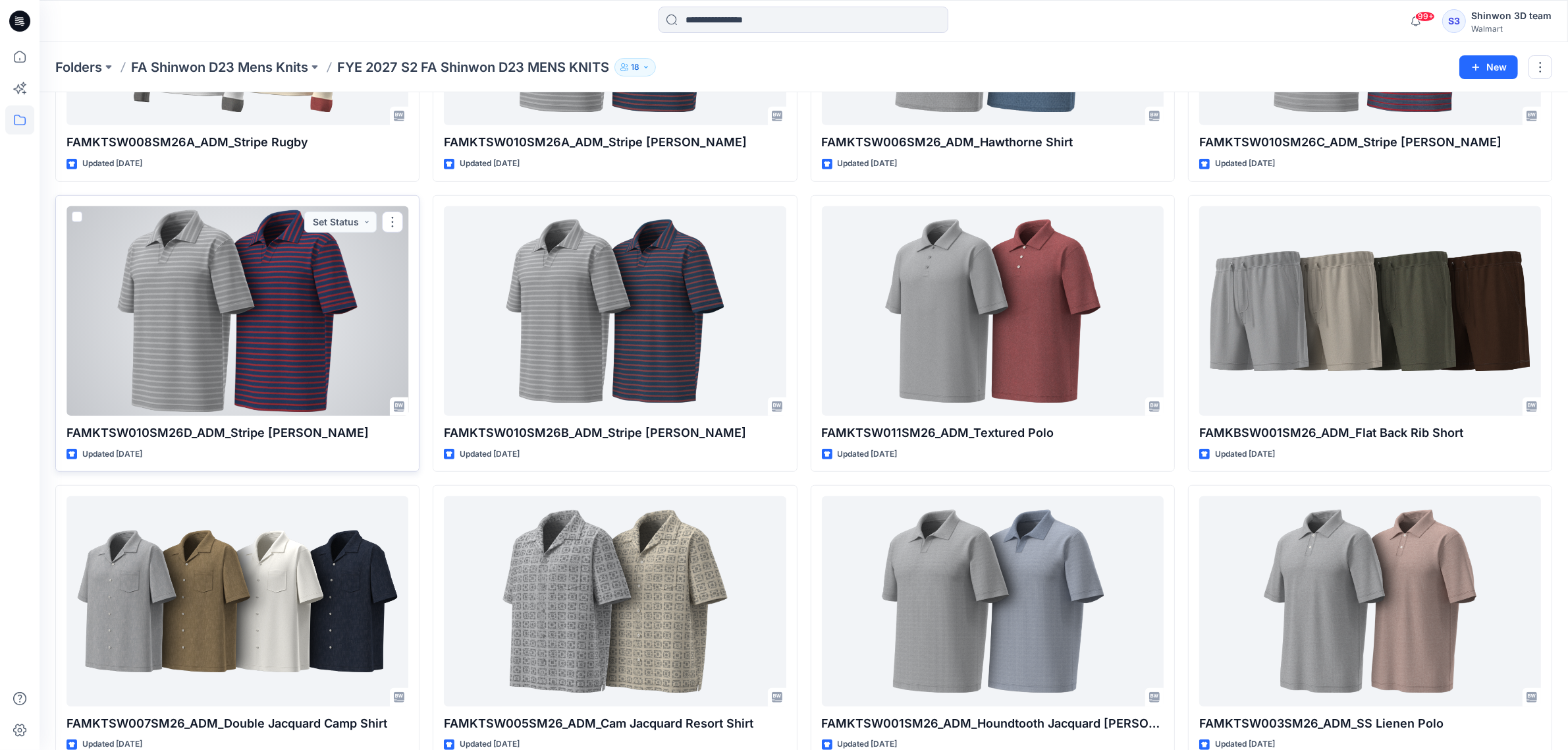
click at [315, 384] on div at bounding box center [238, 310] width 342 height 209
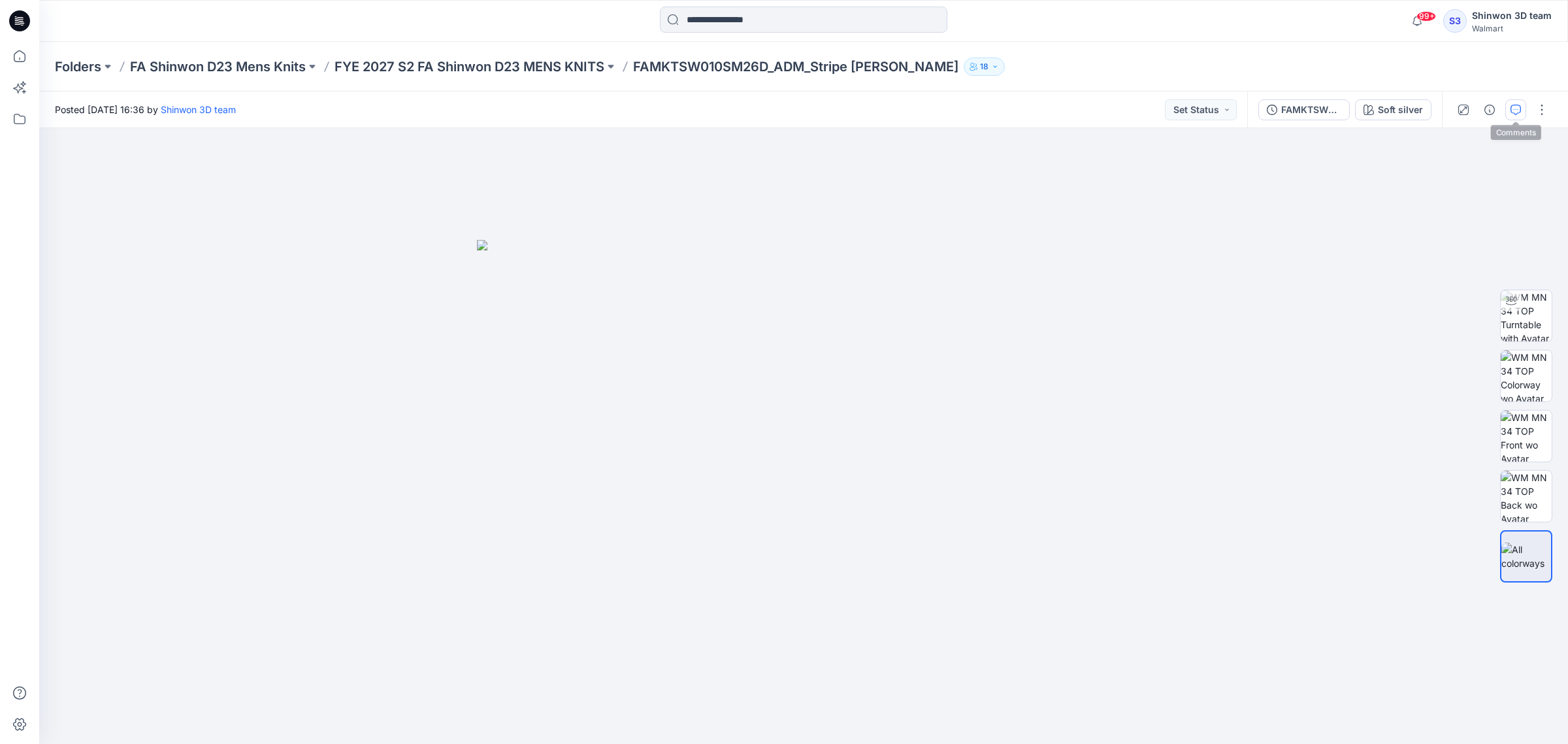
click at [1508, 113] on button "button" at bounding box center [1515, 109] width 21 height 21
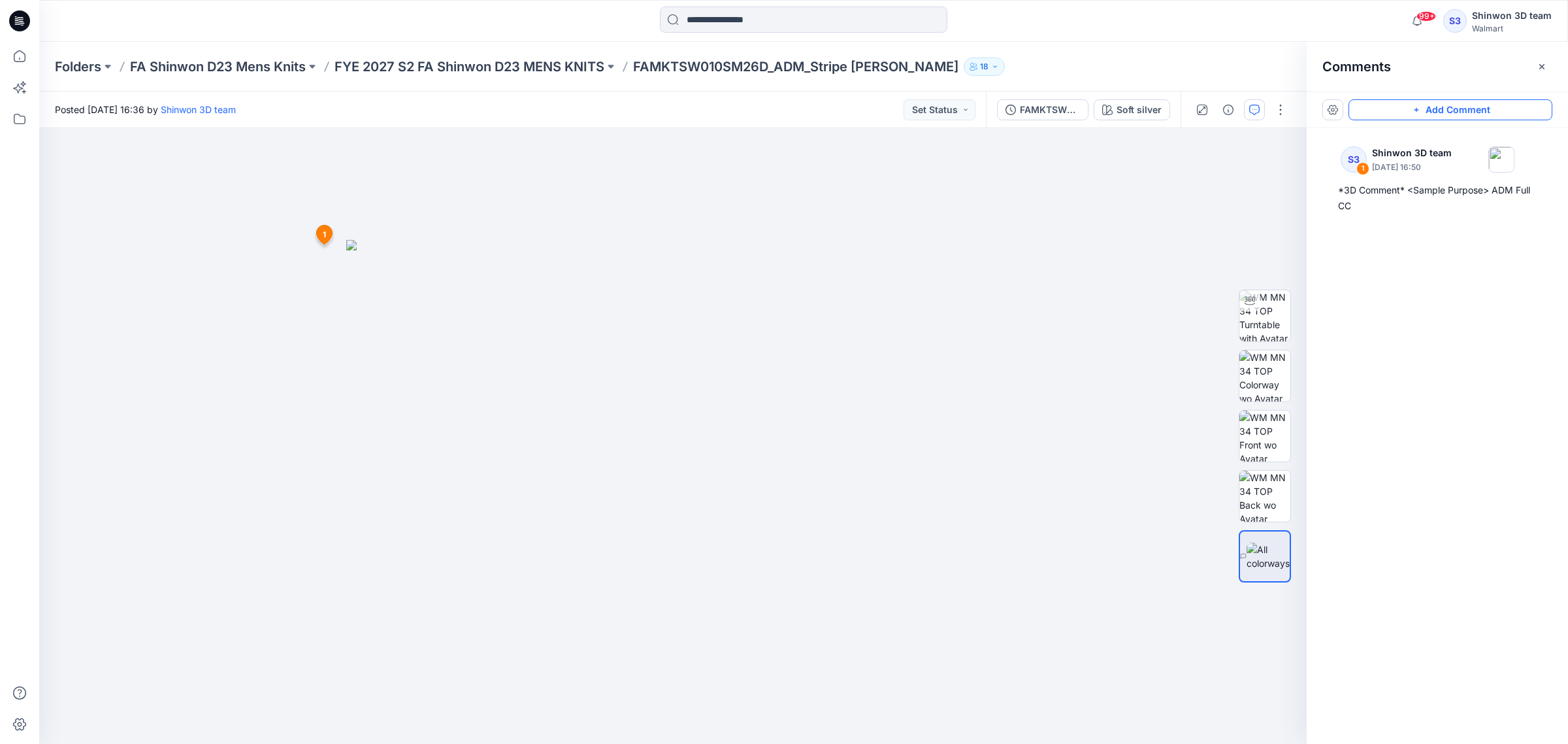
click at [1417, 107] on icon "button" at bounding box center [1417, 109] width 10 height 10
click at [910, 234] on div "2 1 S3 Shinwon 3D team September 24, 2025 16:50 *3D Comment* <Sample Purpose> A…" at bounding box center [673, 435] width 1267 height 615
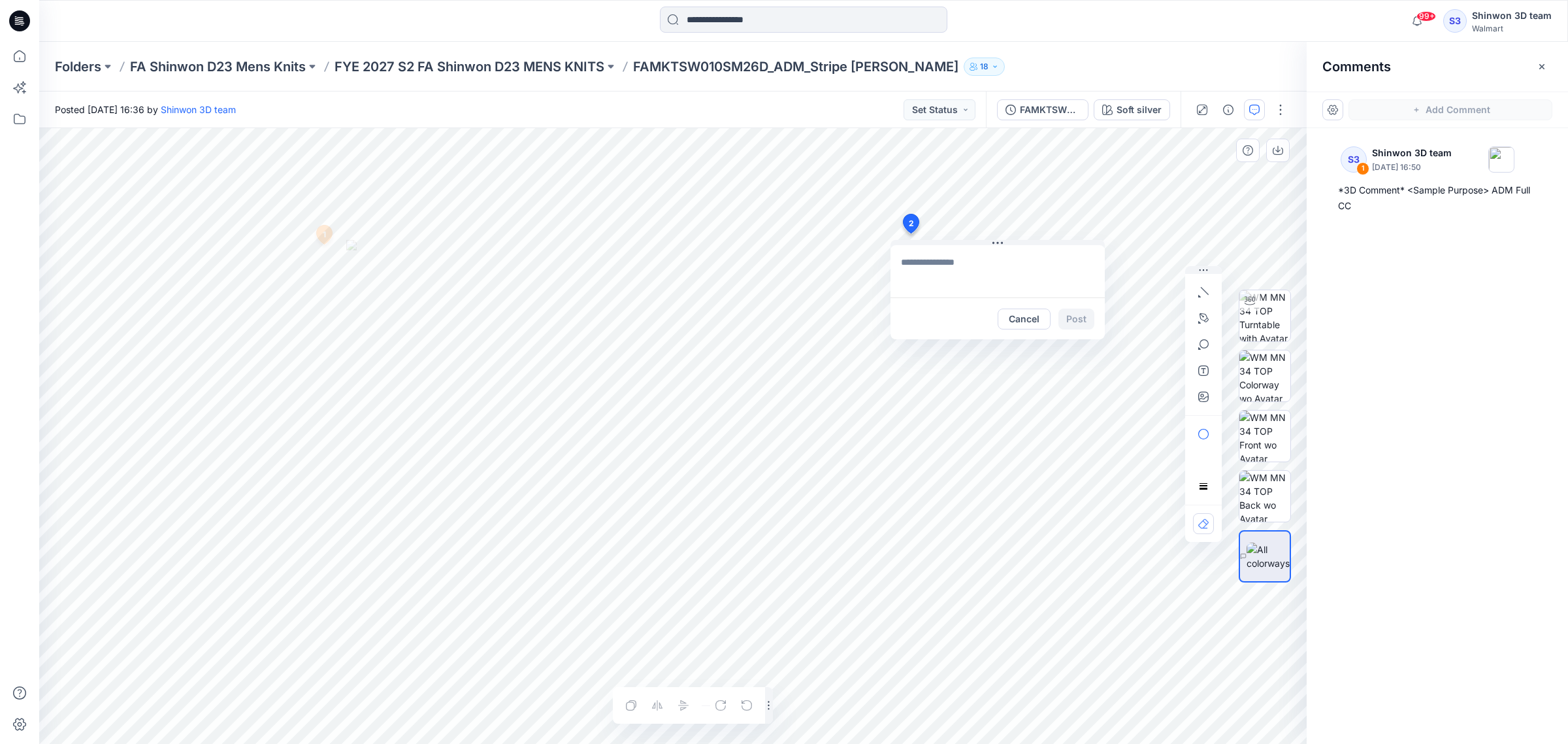
type textarea "**********"
click at [1067, 317] on button "Post" at bounding box center [1076, 319] width 36 height 21
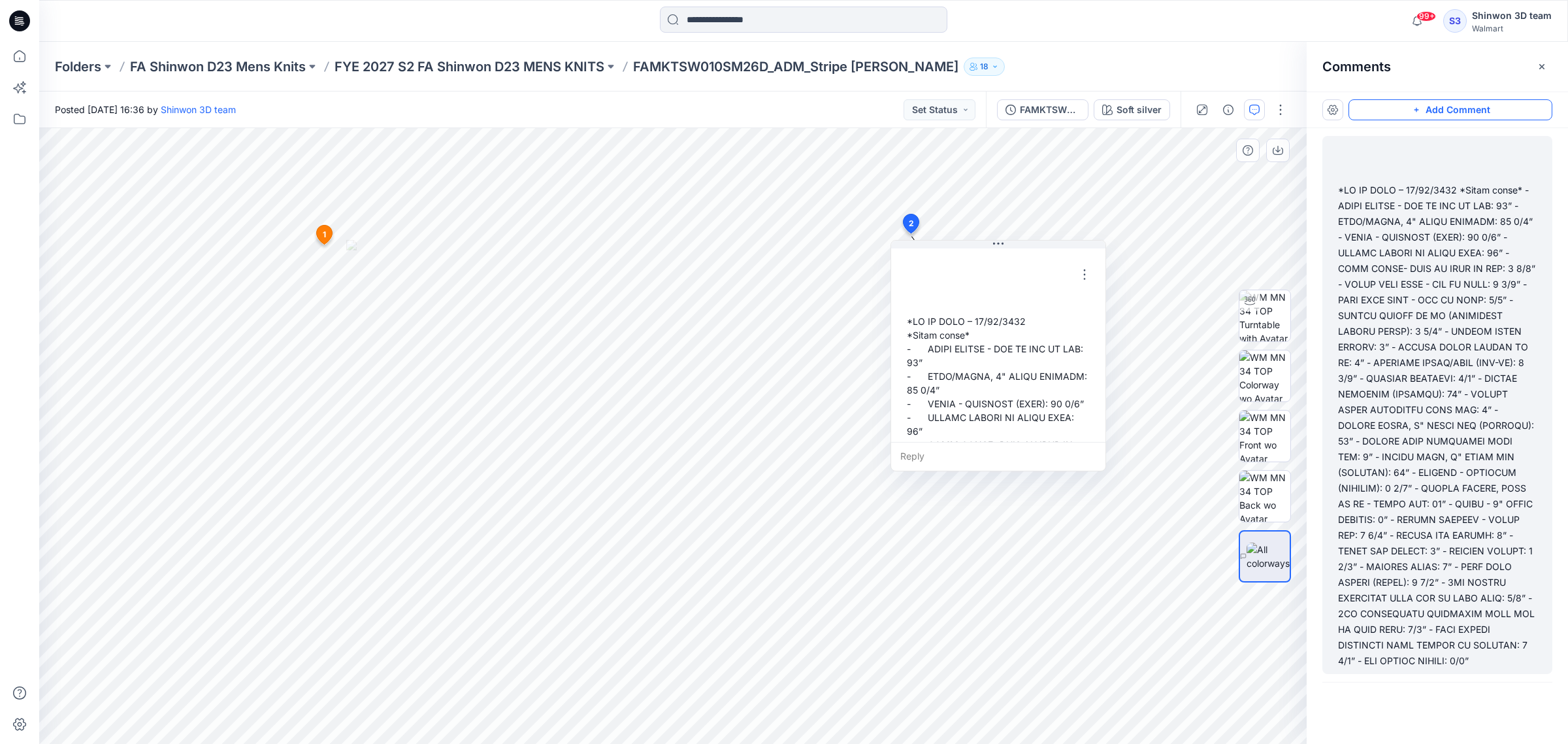
scroll to position [8, 0]
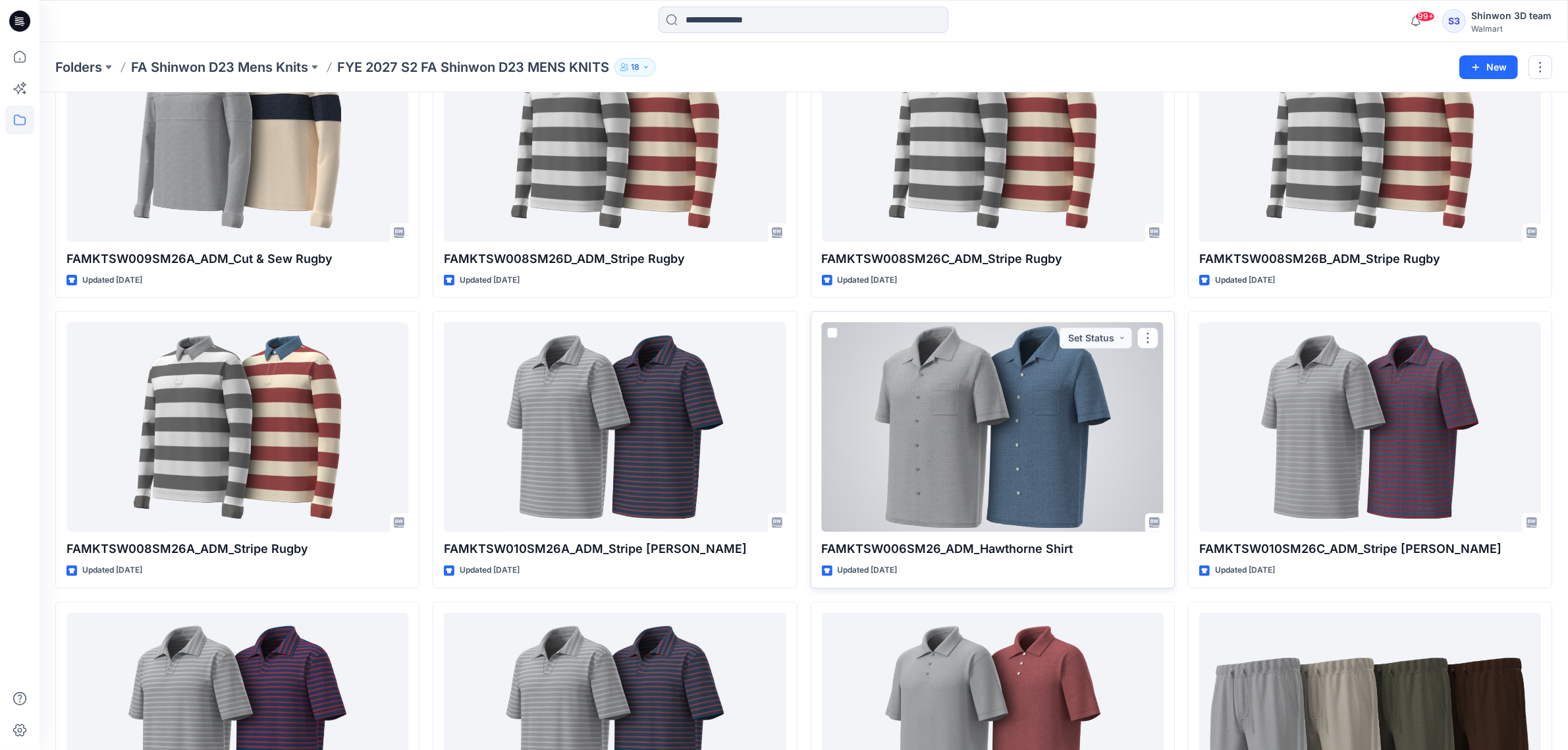
scroll to position [412, 0]
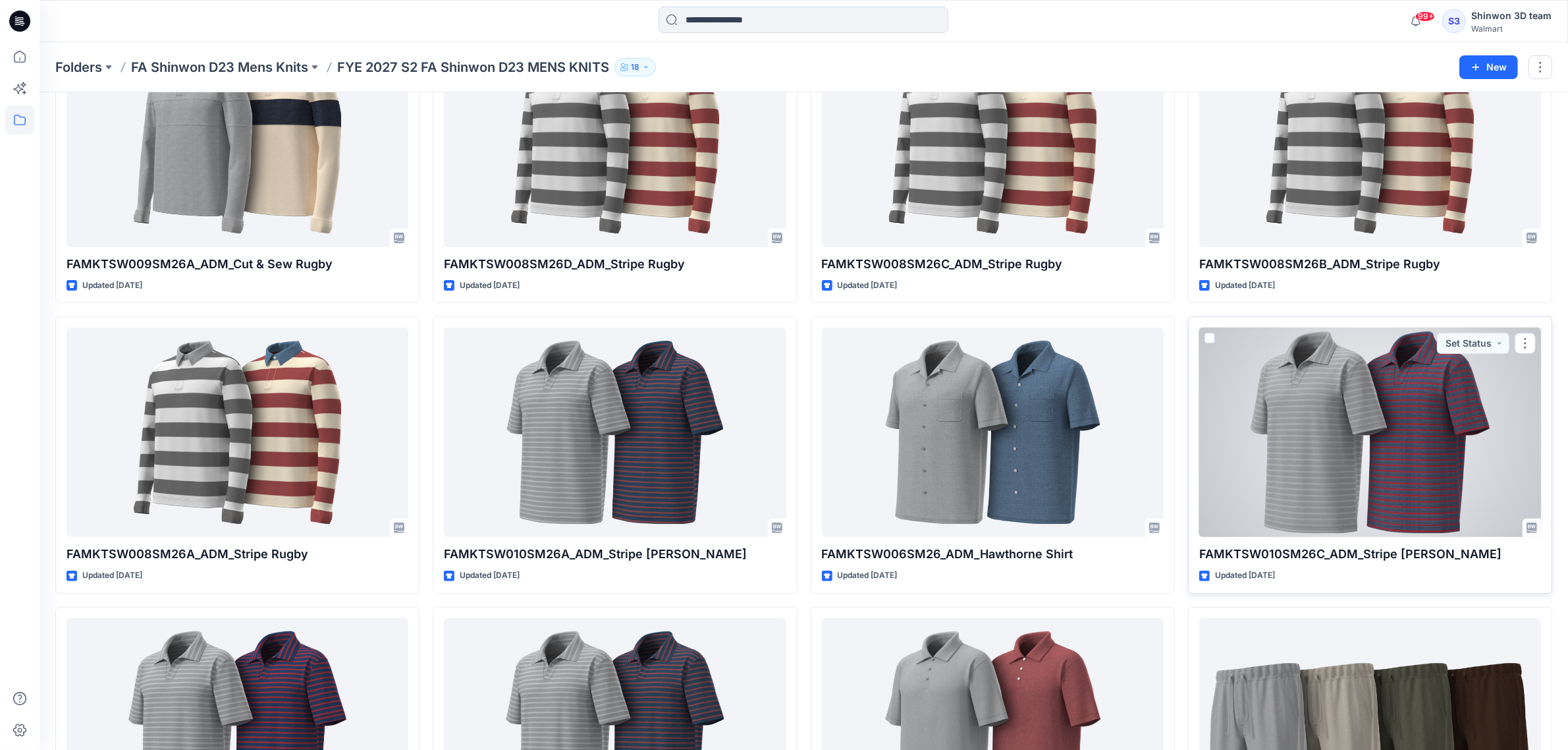
click at [1246, 453] on div at bounding box center [1371, 431] width 342 height 209
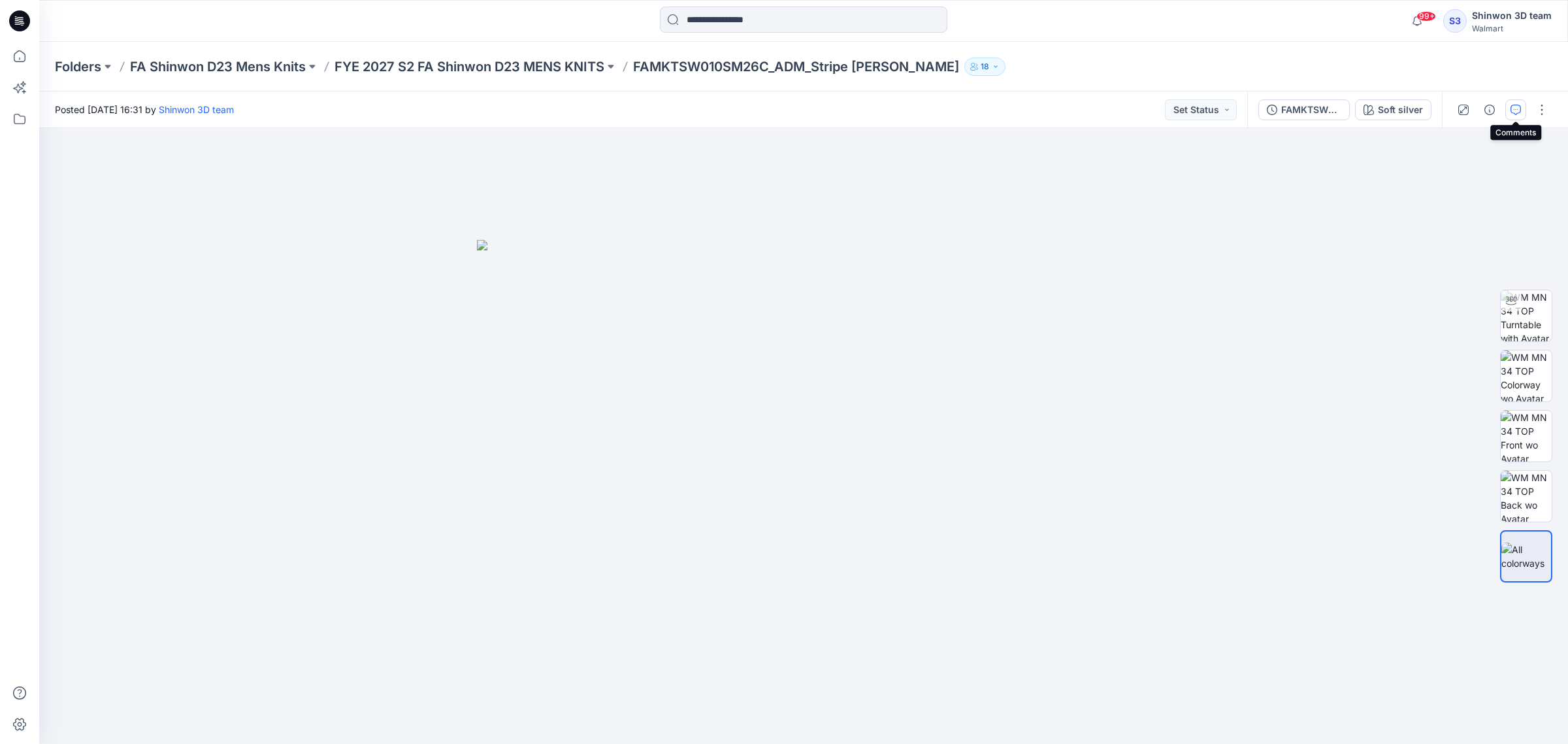
click at [1510, 111] on button "button" at bounding box center [1515, 109] width 21 height 21
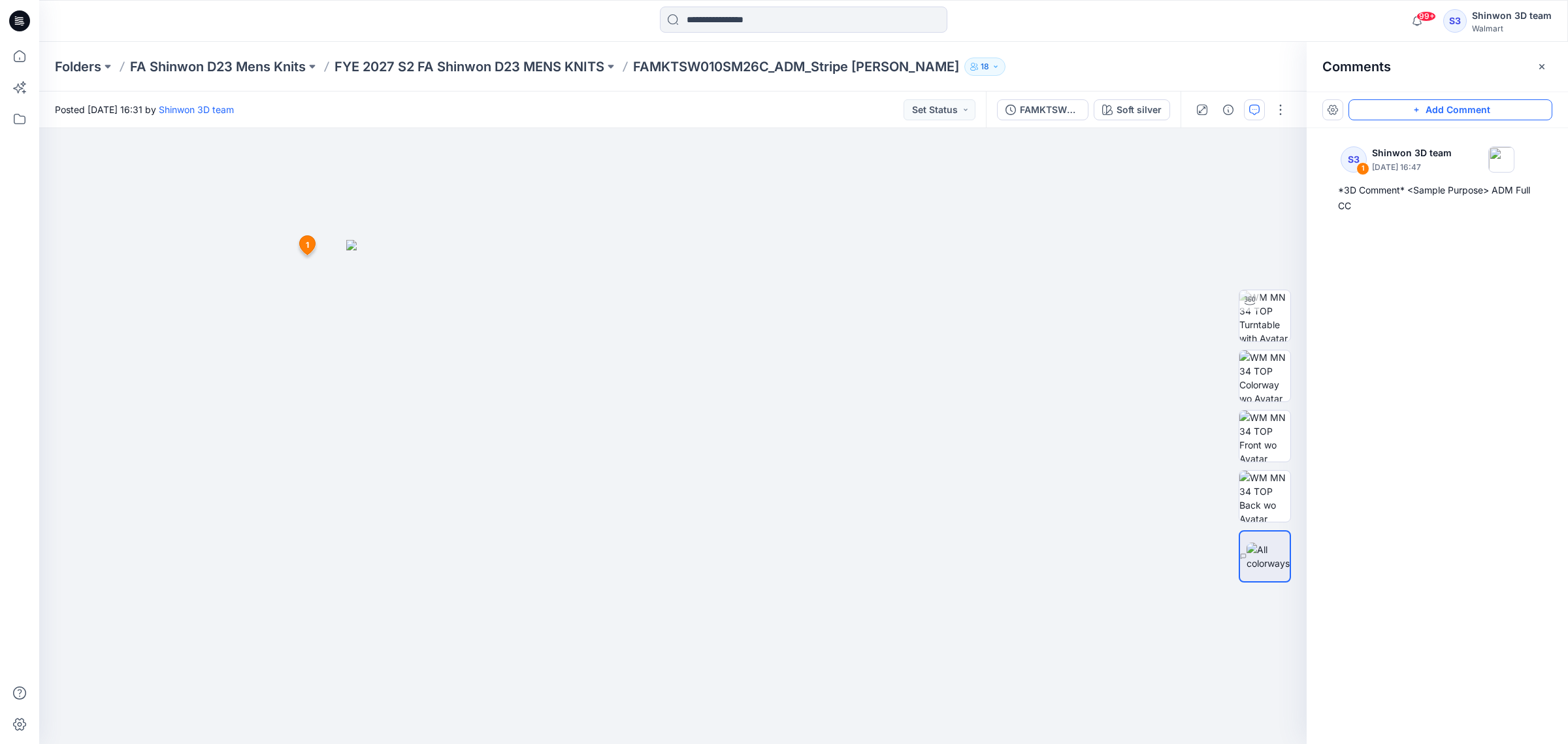
click at [1481, 102] on button "Add Comment" at bounding box center [1450, 109] width 204 height 21
click at [929, 239] on div "2 1 S3 Shinwon 3D team September 24, 2025 16:47 *3D Comment* <Sample Purpose> A…" at bounding box center [673, 435] width 1267 height 615
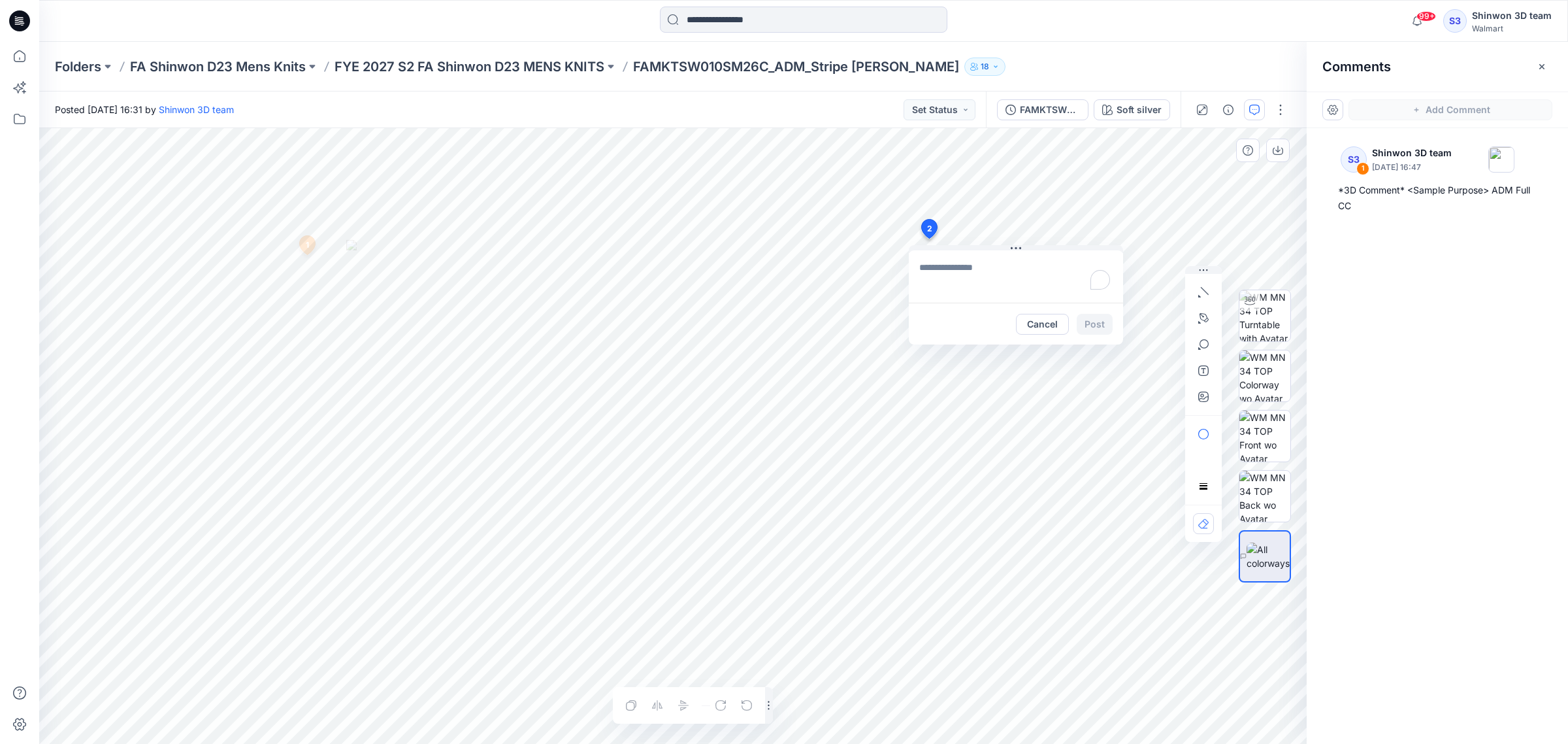
type textarea "**********"
click at [1097, 327] on button "Post" at bounding box center [1094, 324] width 36 height 21
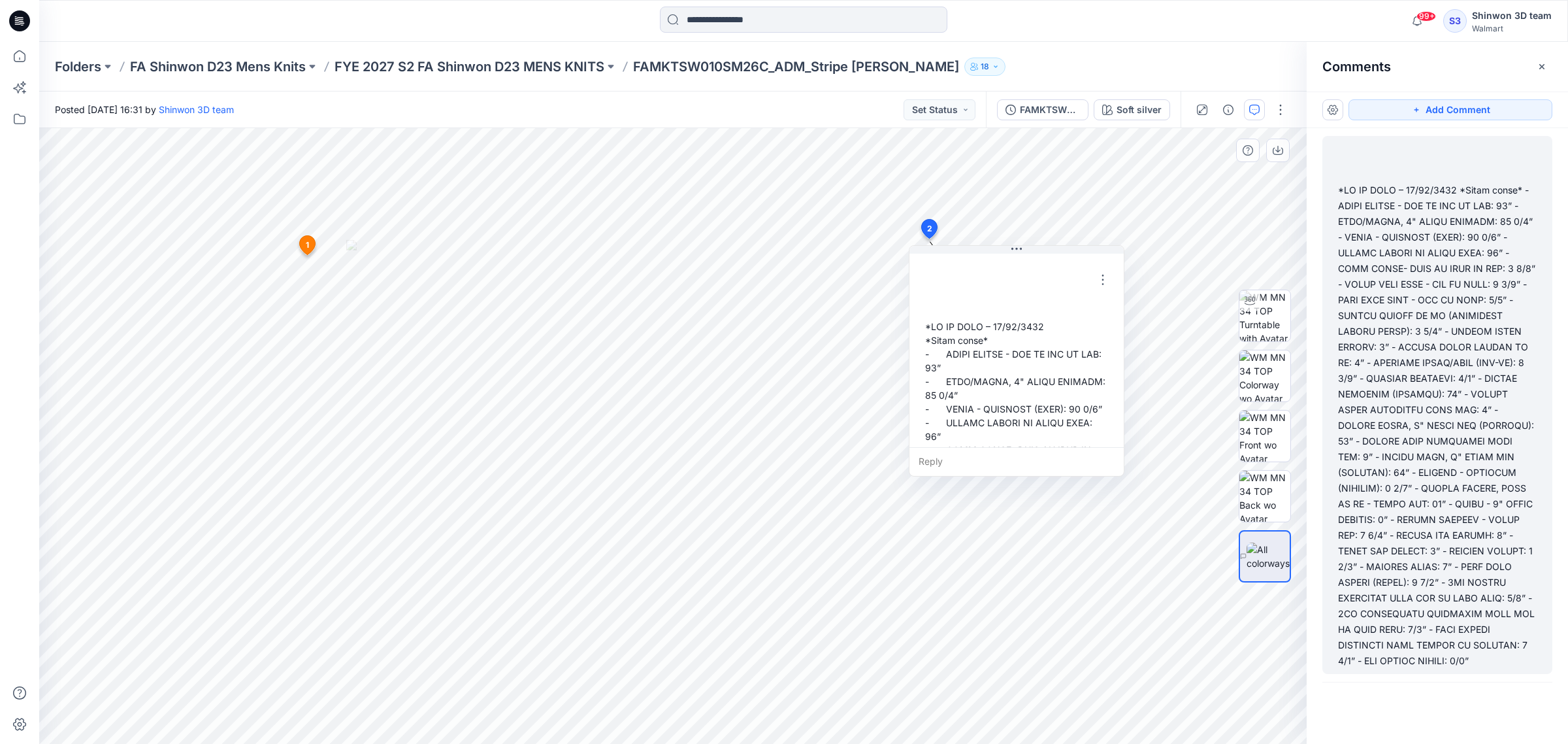
scroll to position [8, 0]
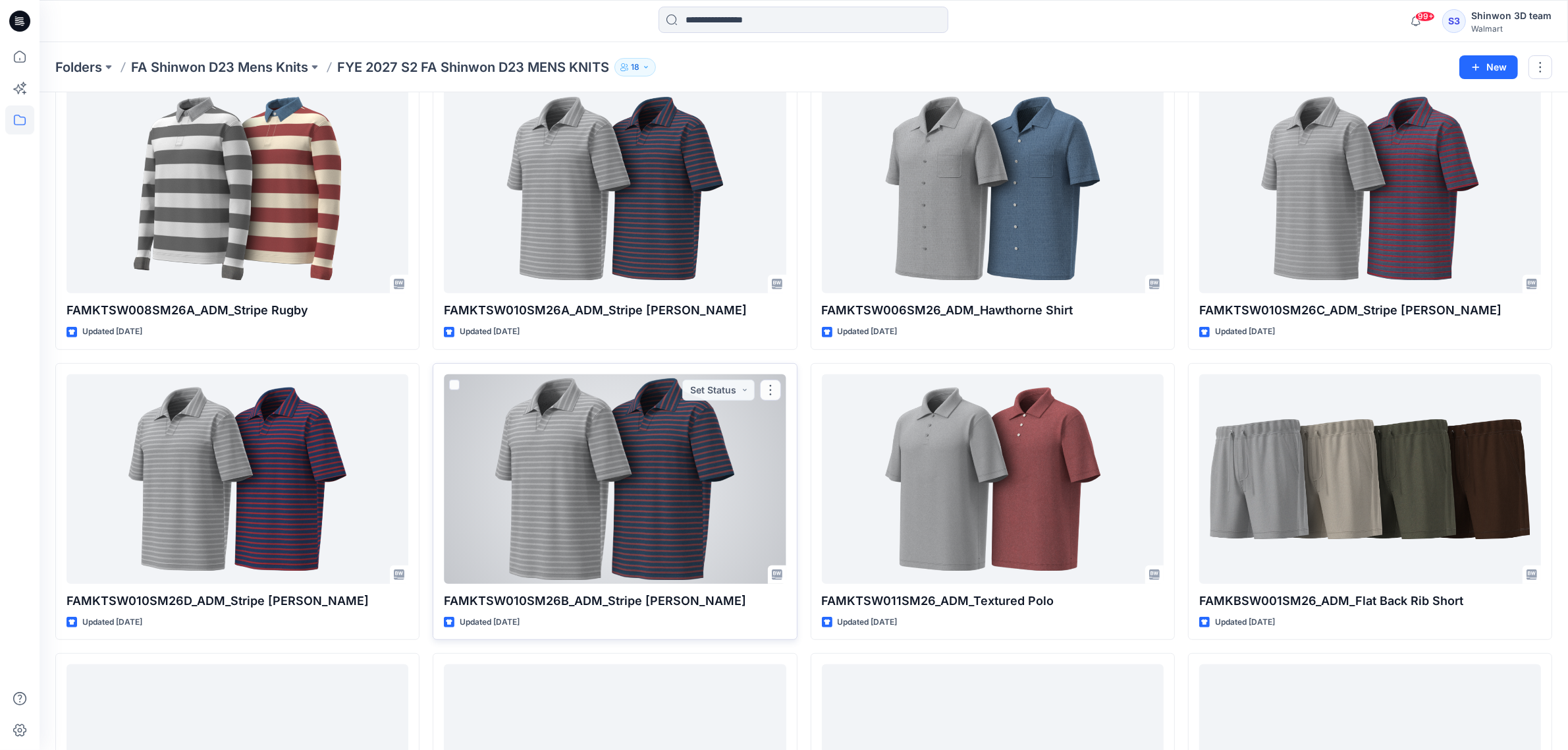
scroll to position [659, 0]
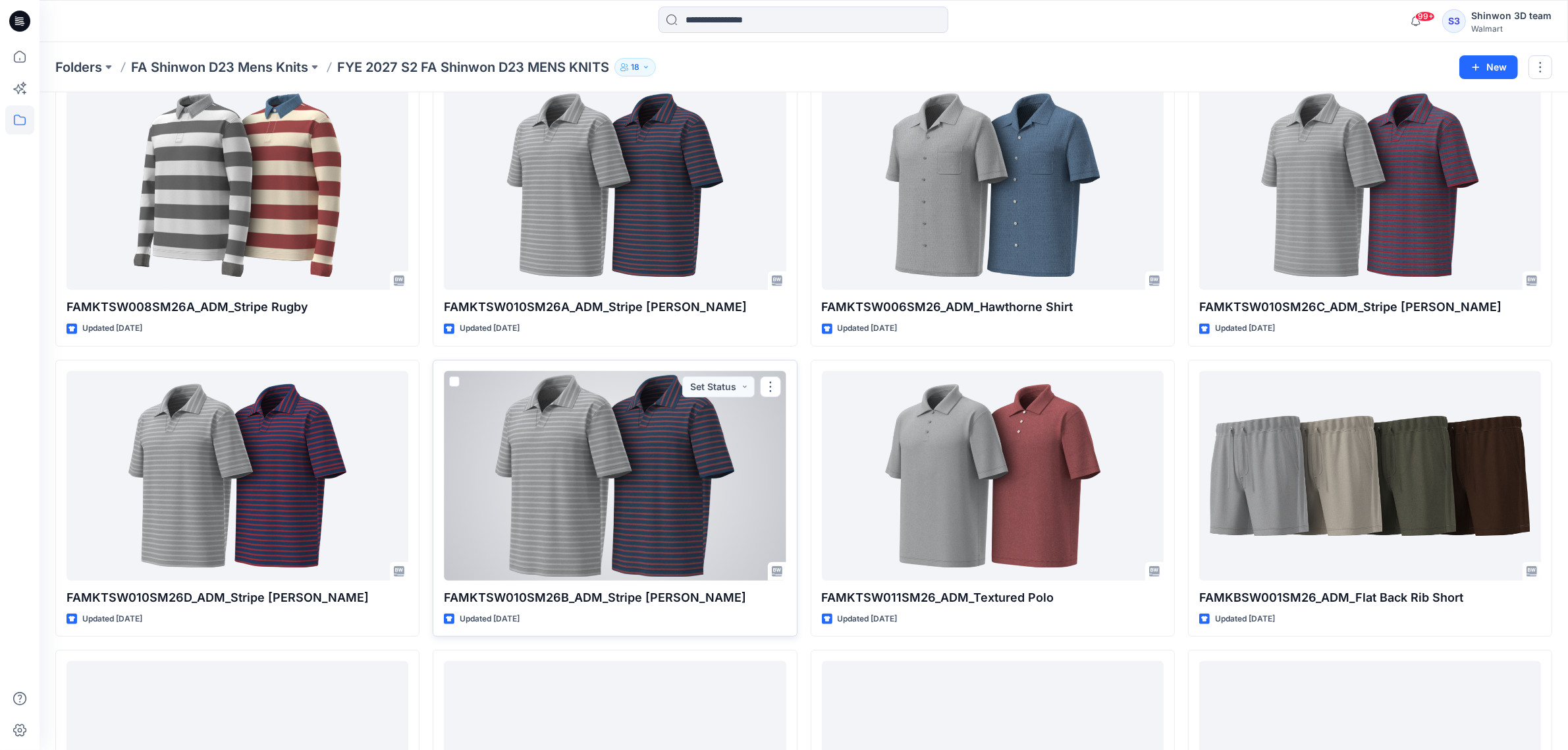
click at [610, 394] on div at bounding box center [615, 475] width 342 height 209
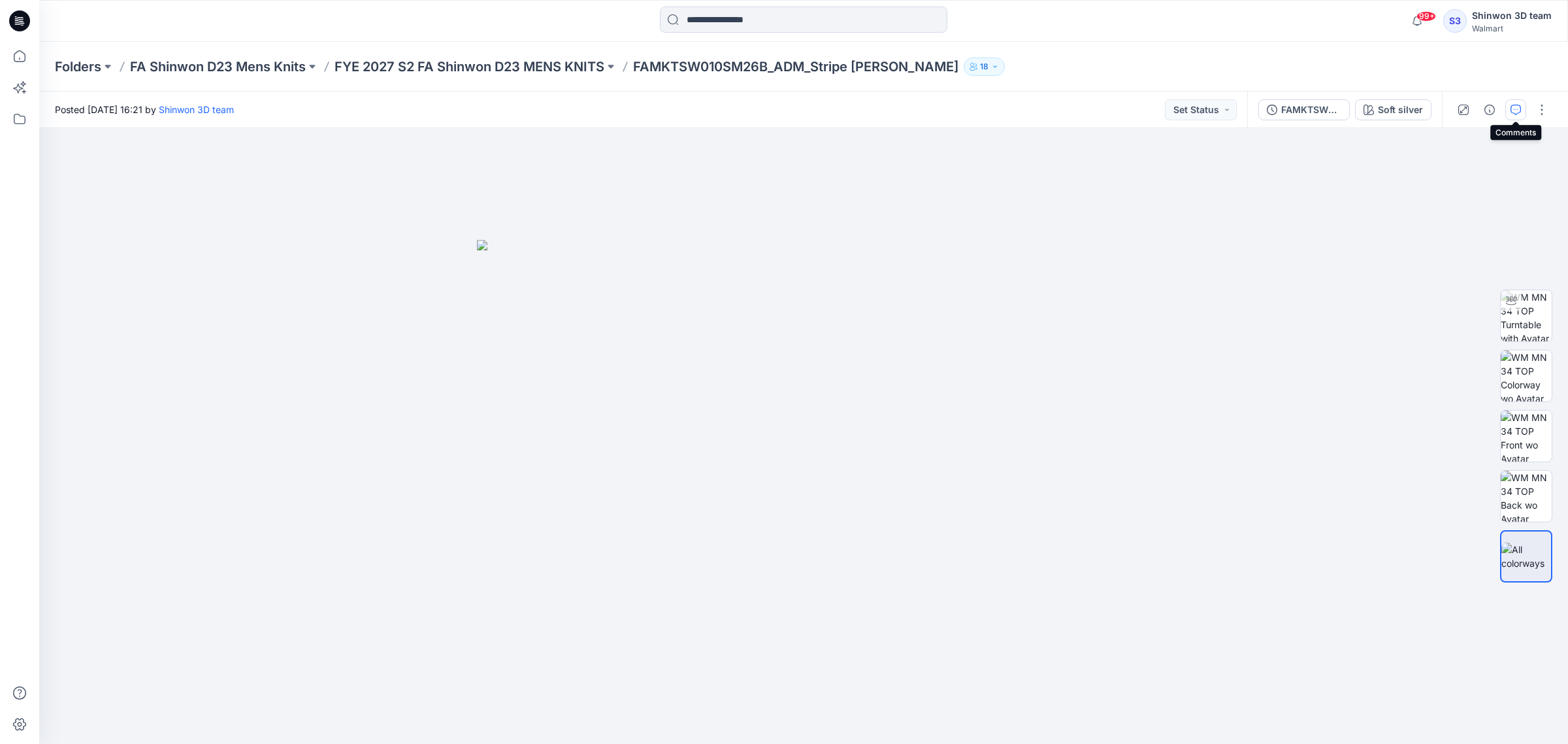
click at [1513, 108] on icon "button" at bounding box center [1516, 109] width 10 height 10
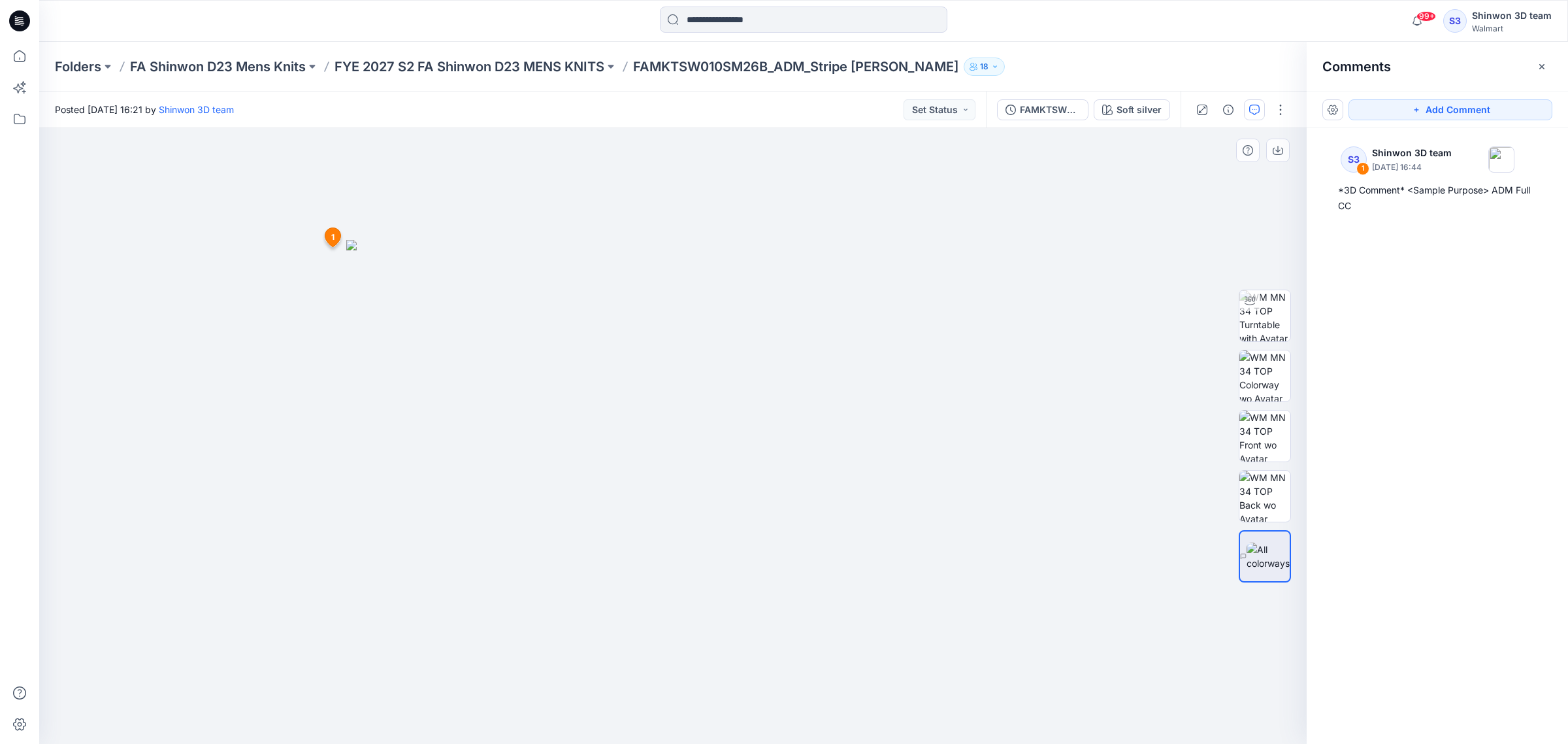
click at [949, 269] on img at bounding box center [673, 491] width 654 height 504
click at [1432, 107] on button "Add Comment" at bounding box center [1450, 109] width 204 height 21
click at [947, 217] on div "2 1 S3 Shinwon 3D team September 24, 2025 16:44 *3D Comment* <Sample Purpose> A…" at bounding box center [673, 435] width 1267 height 615
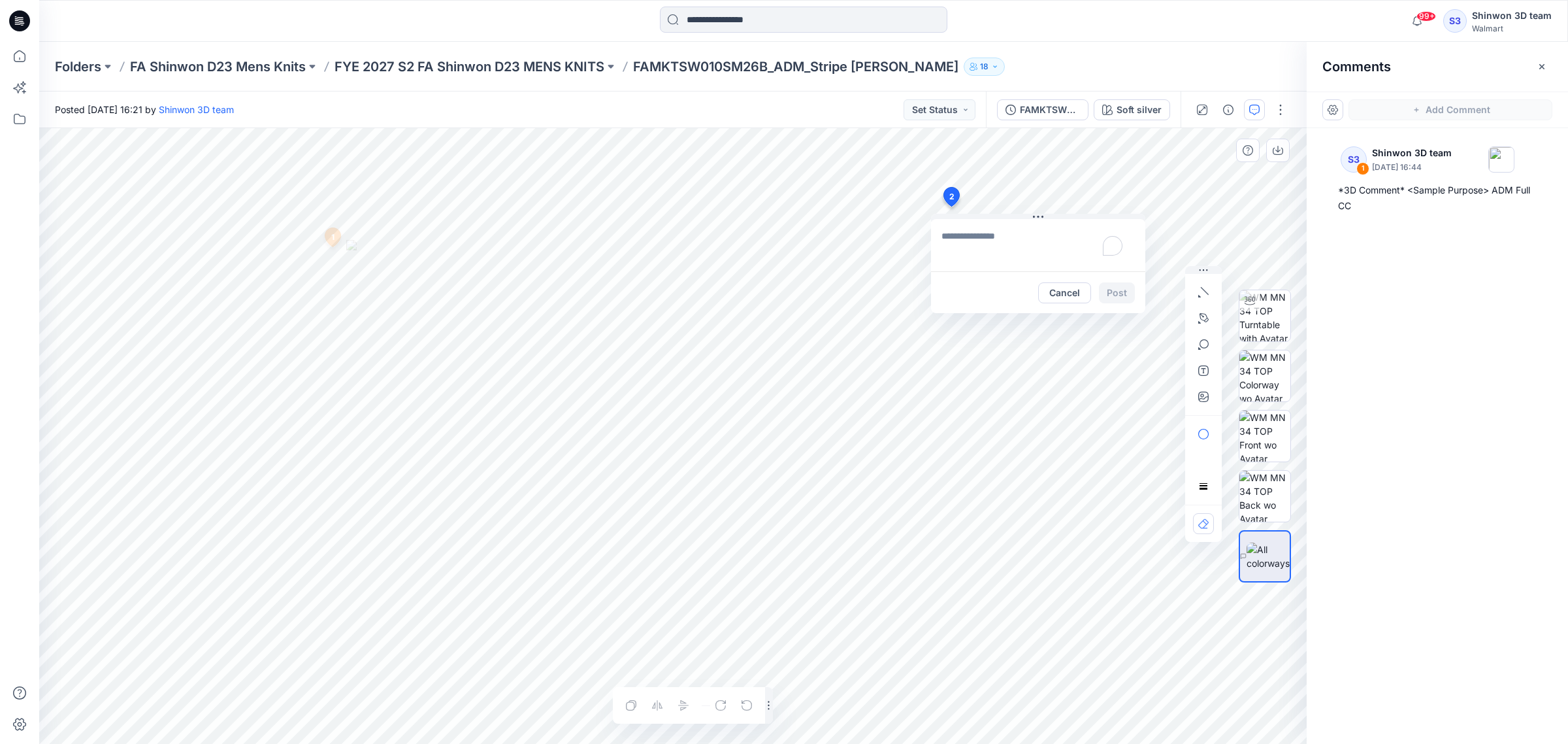
type textarea "**********"
click at [1123, 291] on button "Post" at bounding box center [1117, 293] width 36 height 21
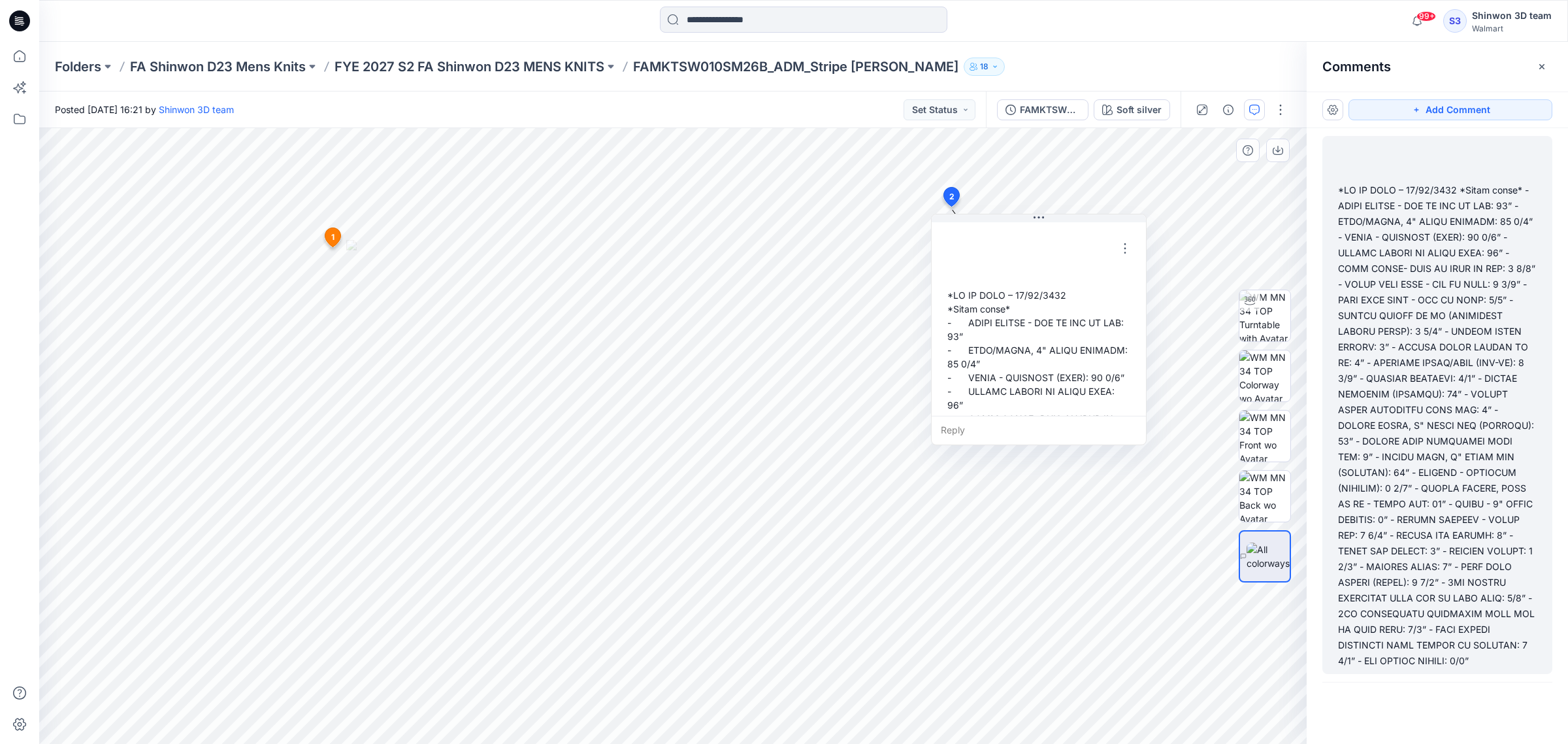
scroll to position [8, 0]
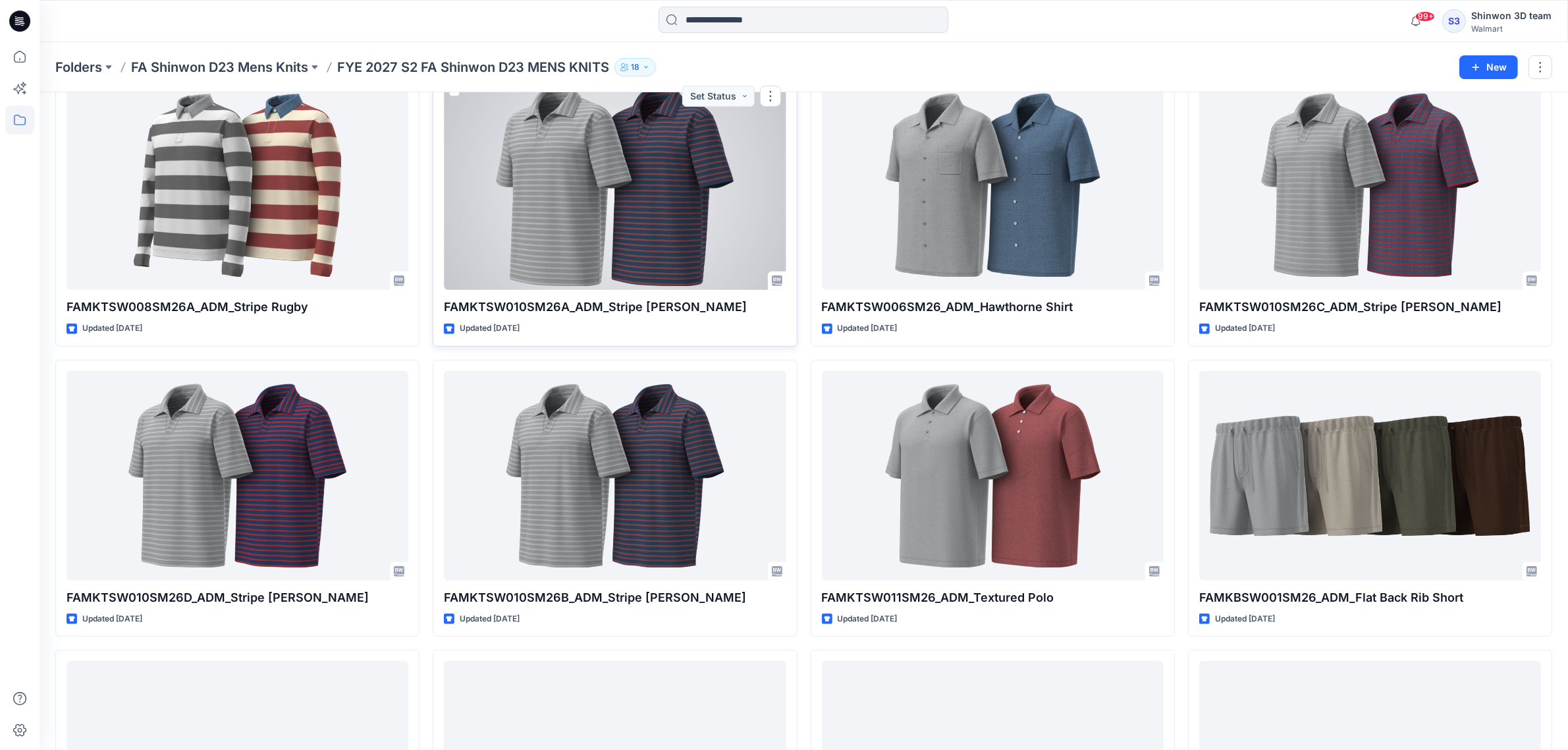
click at [657, 237] on div at bounding box center [615, 185] width 342 height 209
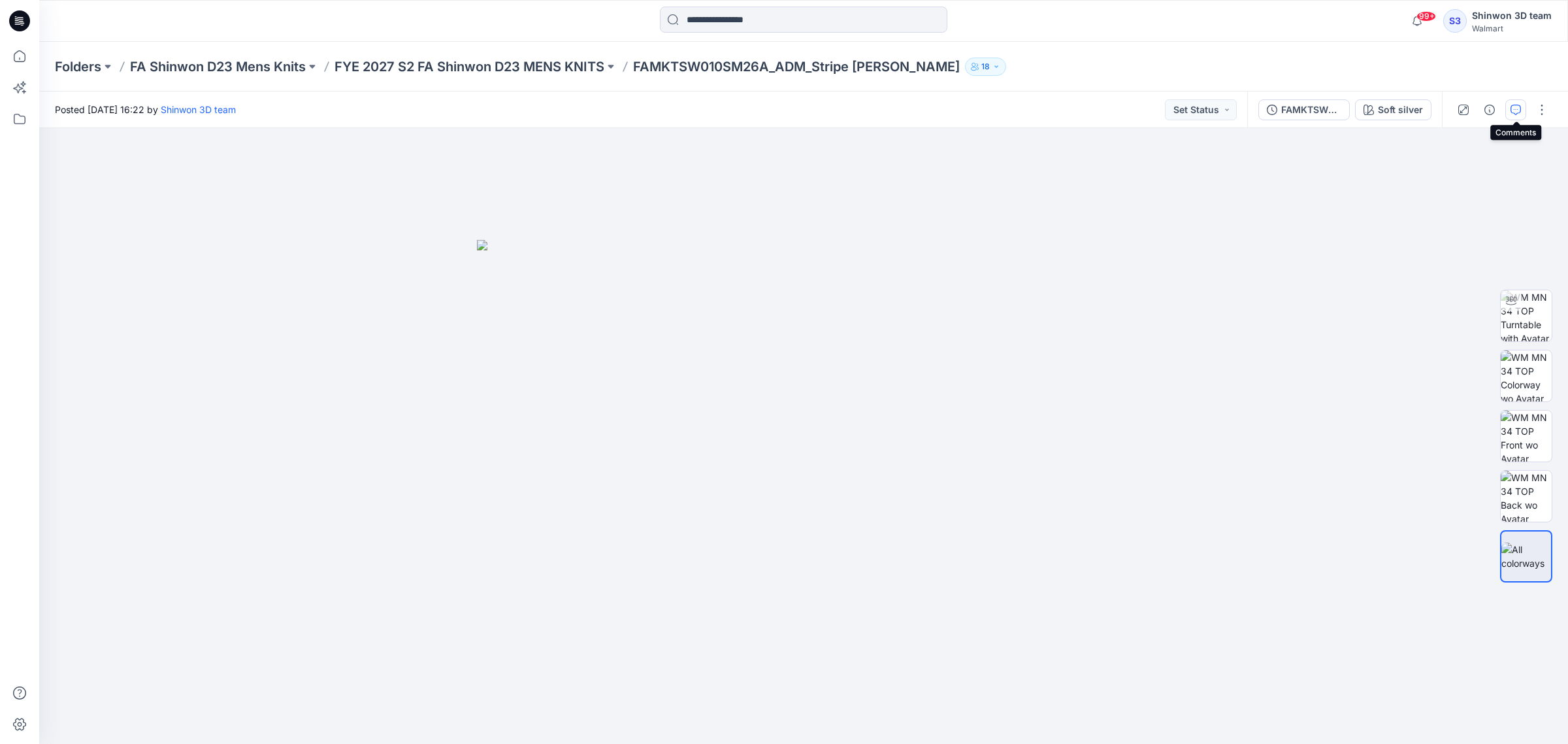
click at [1507, 108] on button "button" at bounding box center [1515, 109] width 21 height 21
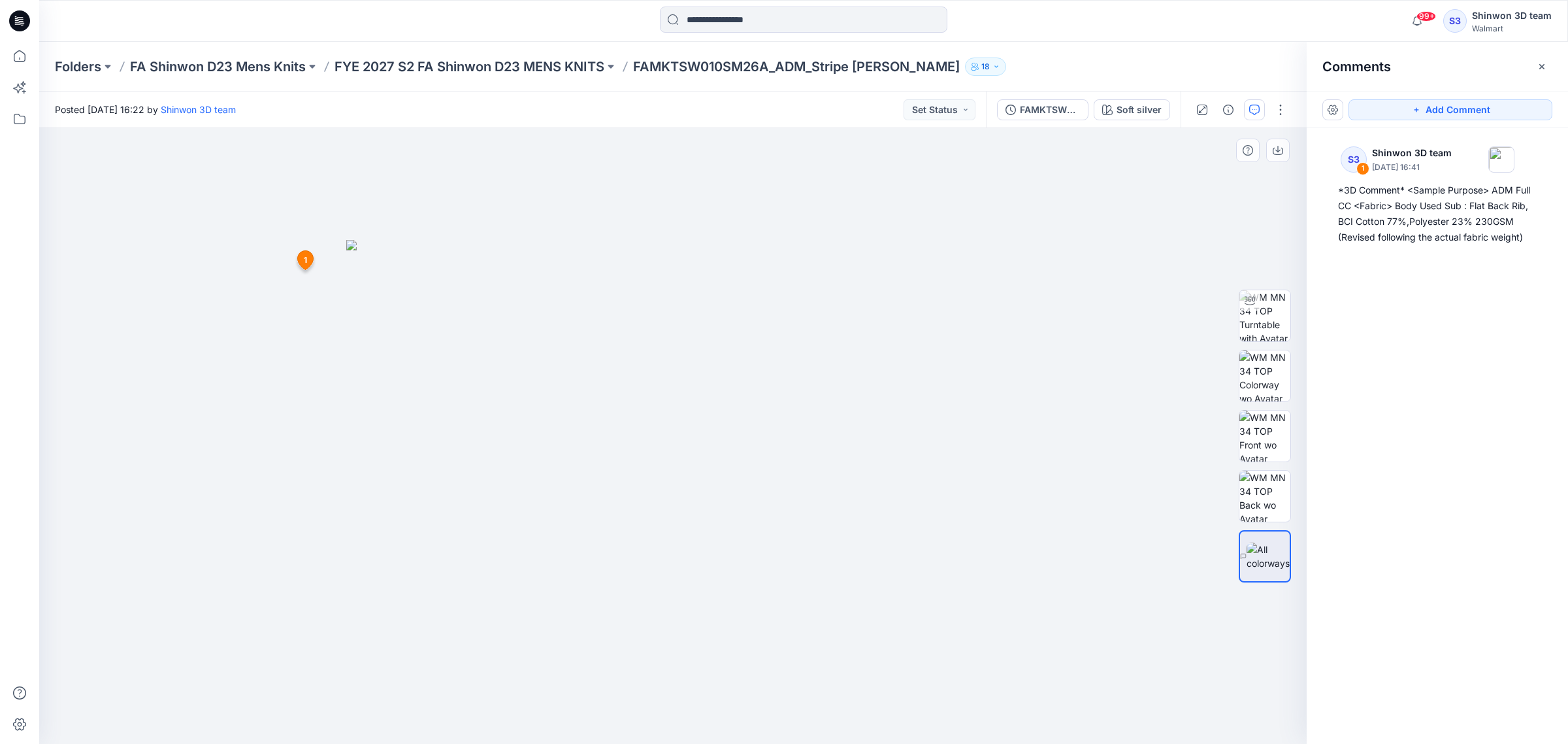
click at [933, 263] on img at bounding box center [673, 491] width 654 height 504
click at [1258, 106] on icon "button" at bounding box center [1255, 109] width 10 height 10
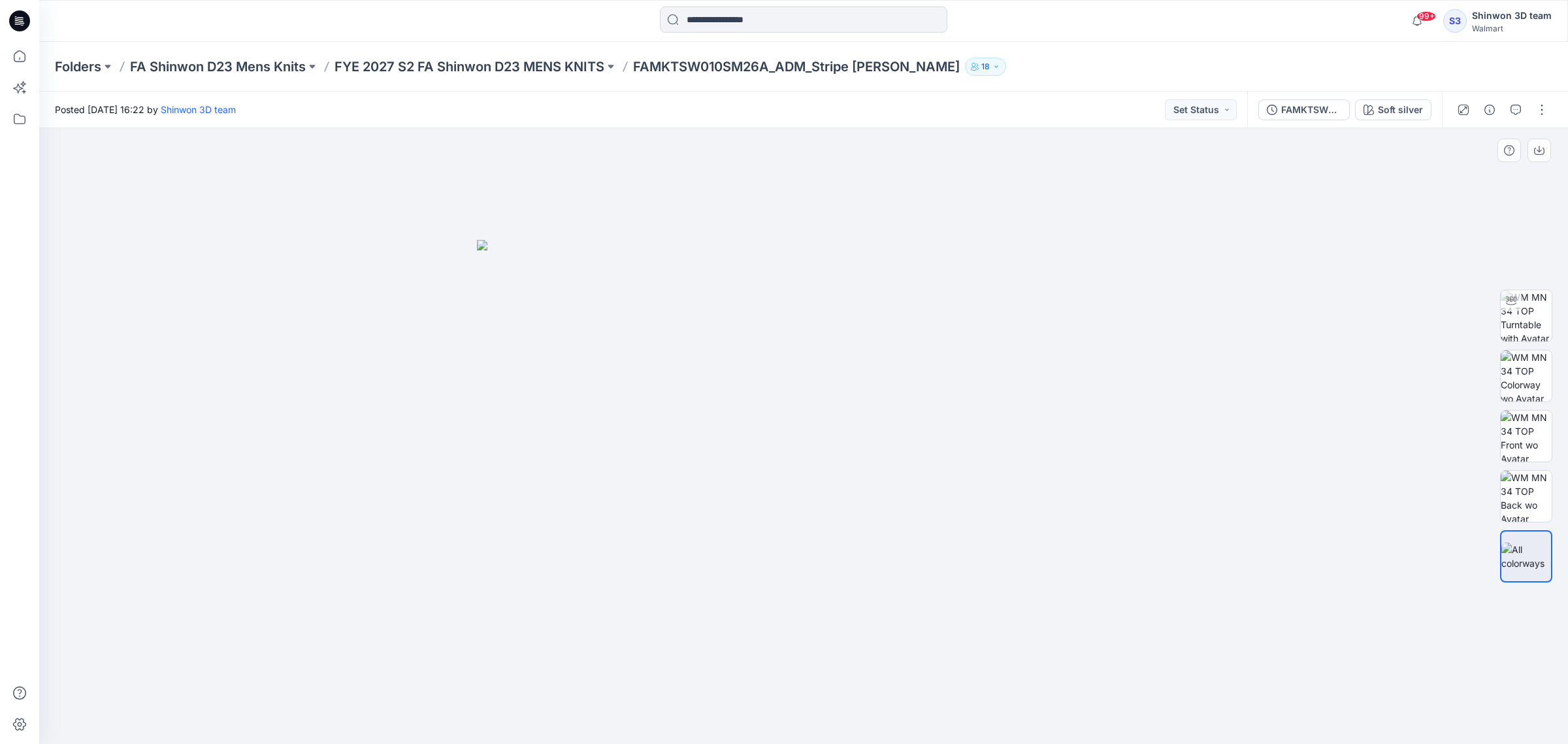
click at [1080, 247] on img at bounding box center [804, 491] width 654 height 504
click at [1542, 315] on img at bounding box center [1526, 315] width 51 height 51
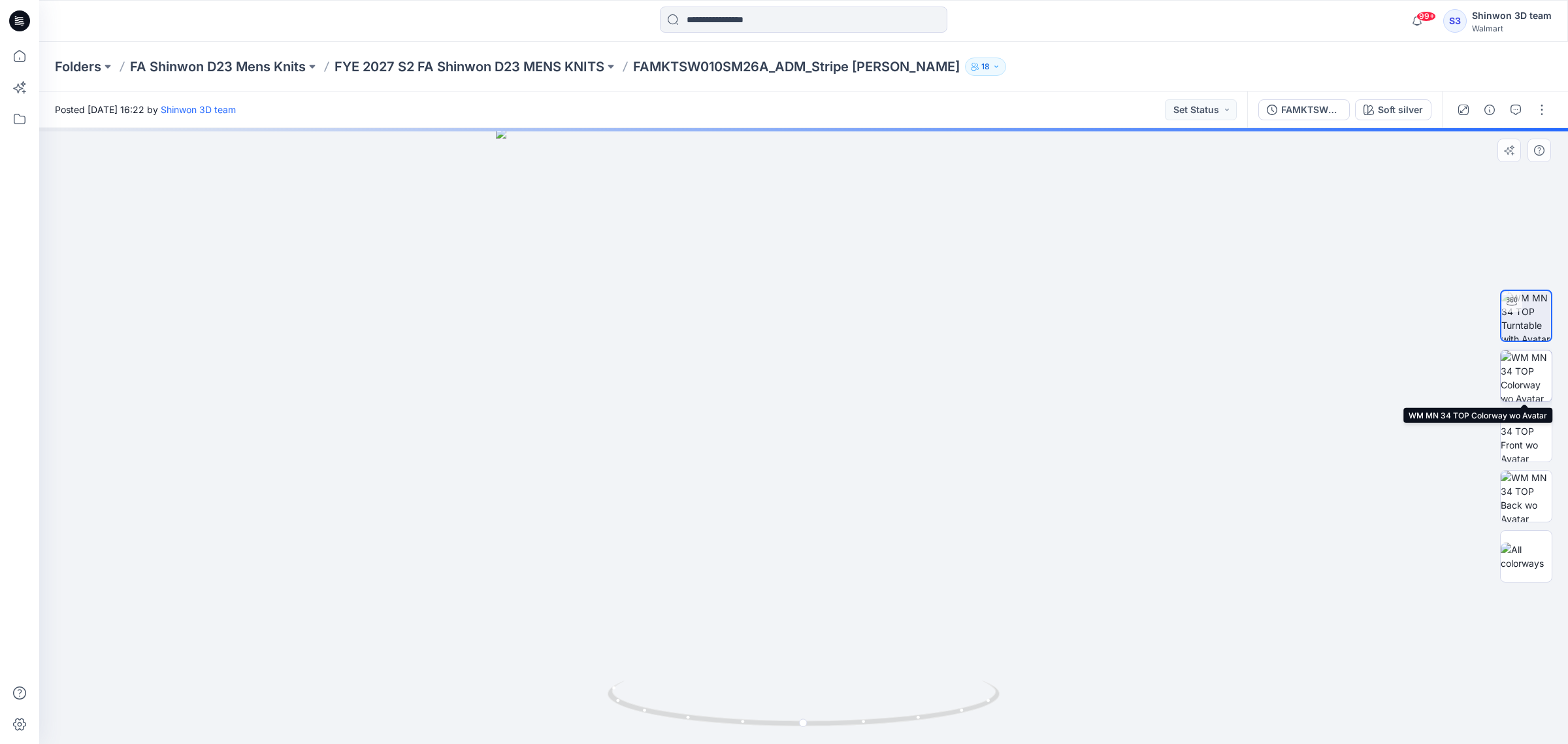
click at [1538, 372] on img at bounding box center [1526, 376] width 51 height 51
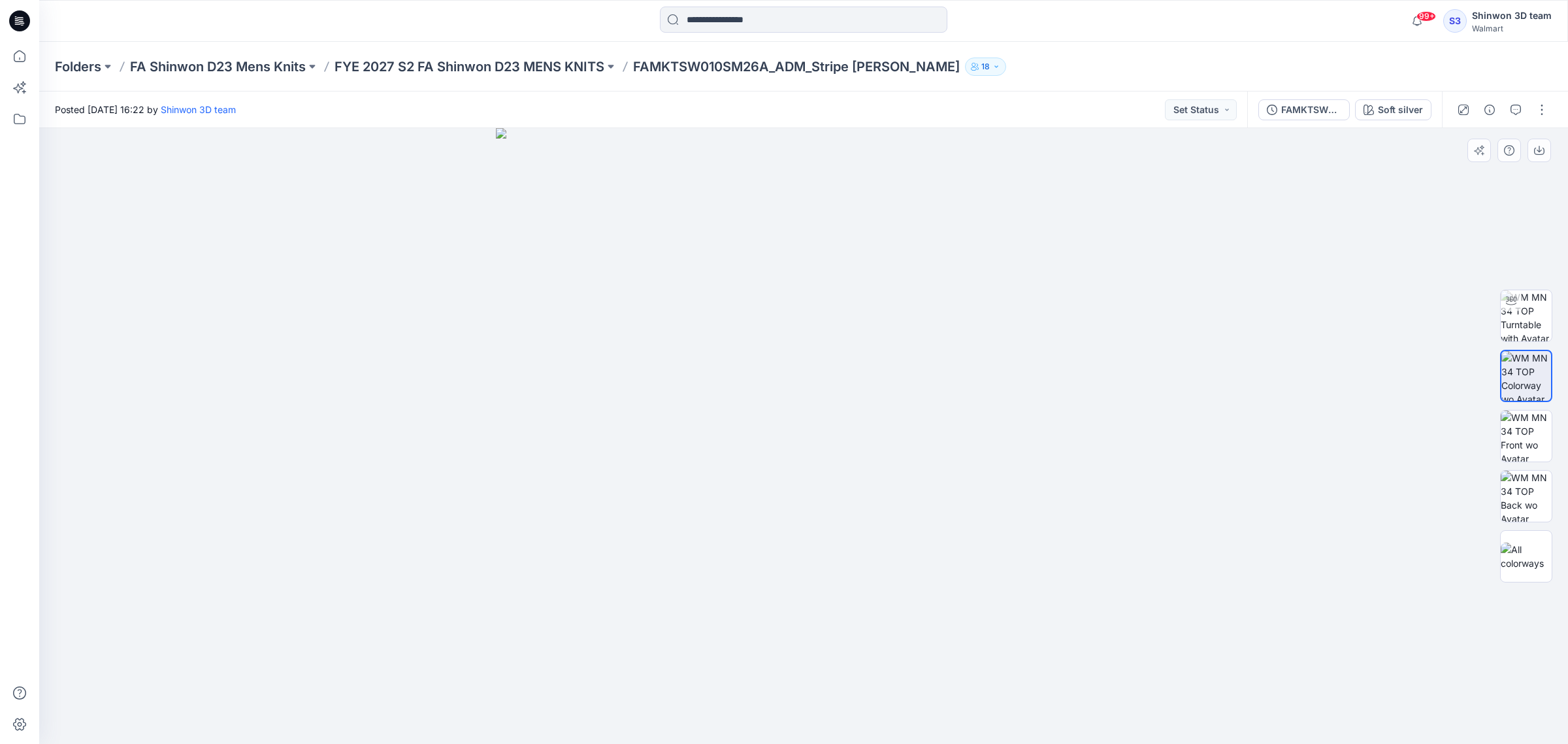
click at [1523, 405] on div at bounding box center [1526, 435] width 52 height 327
click at [1517, 419] on img at bounding box center [1526, 435] width 51 height 51
click at [1517, 476] on img at bounding box center [1526, 496] width 51 height 51
click at [1497, 533] on div at bounding box center [1527, 435] width 84 height 327
click at [1507, 549] on img at bounding box center [1526, 556] width 51 height 28
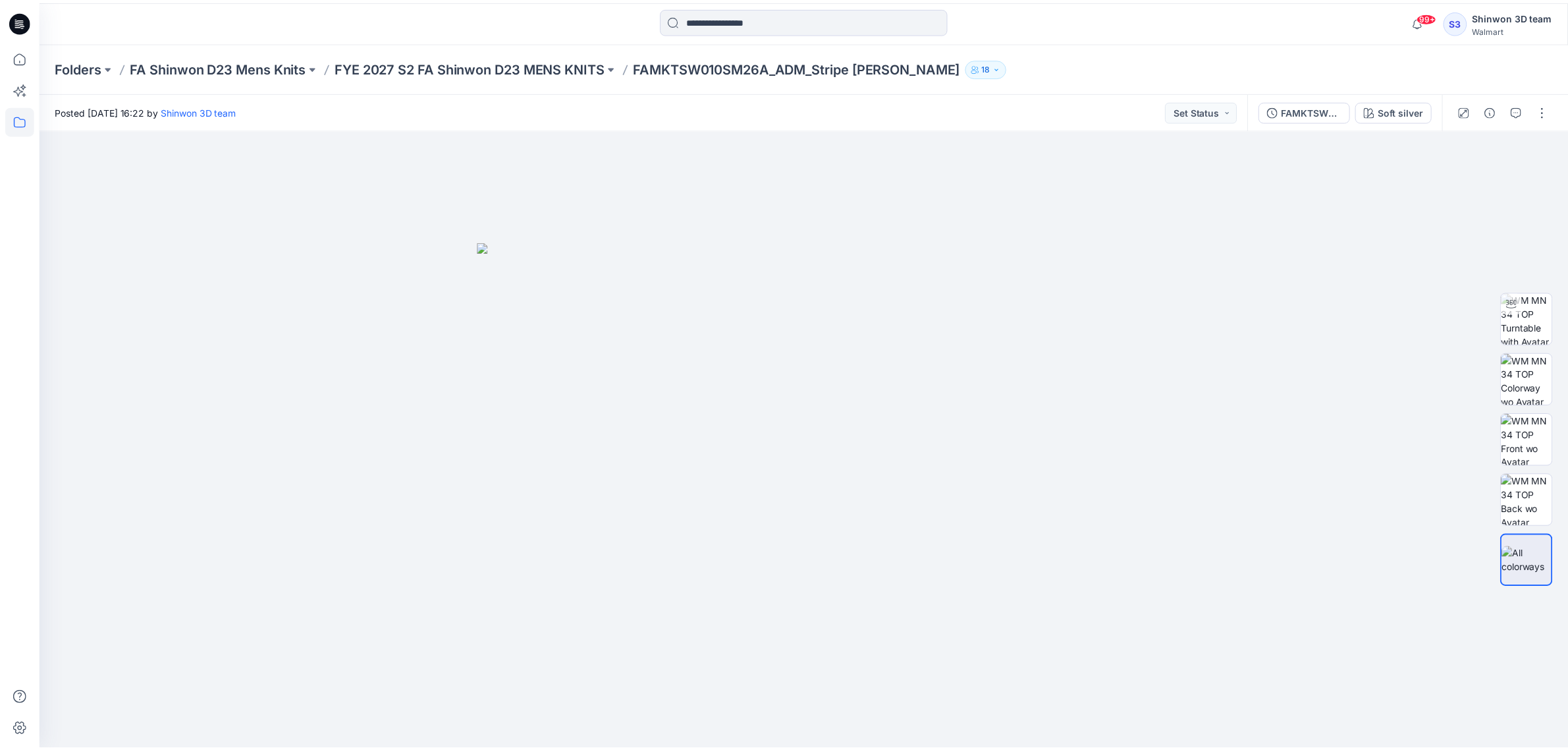
scroll to position [659, 0]
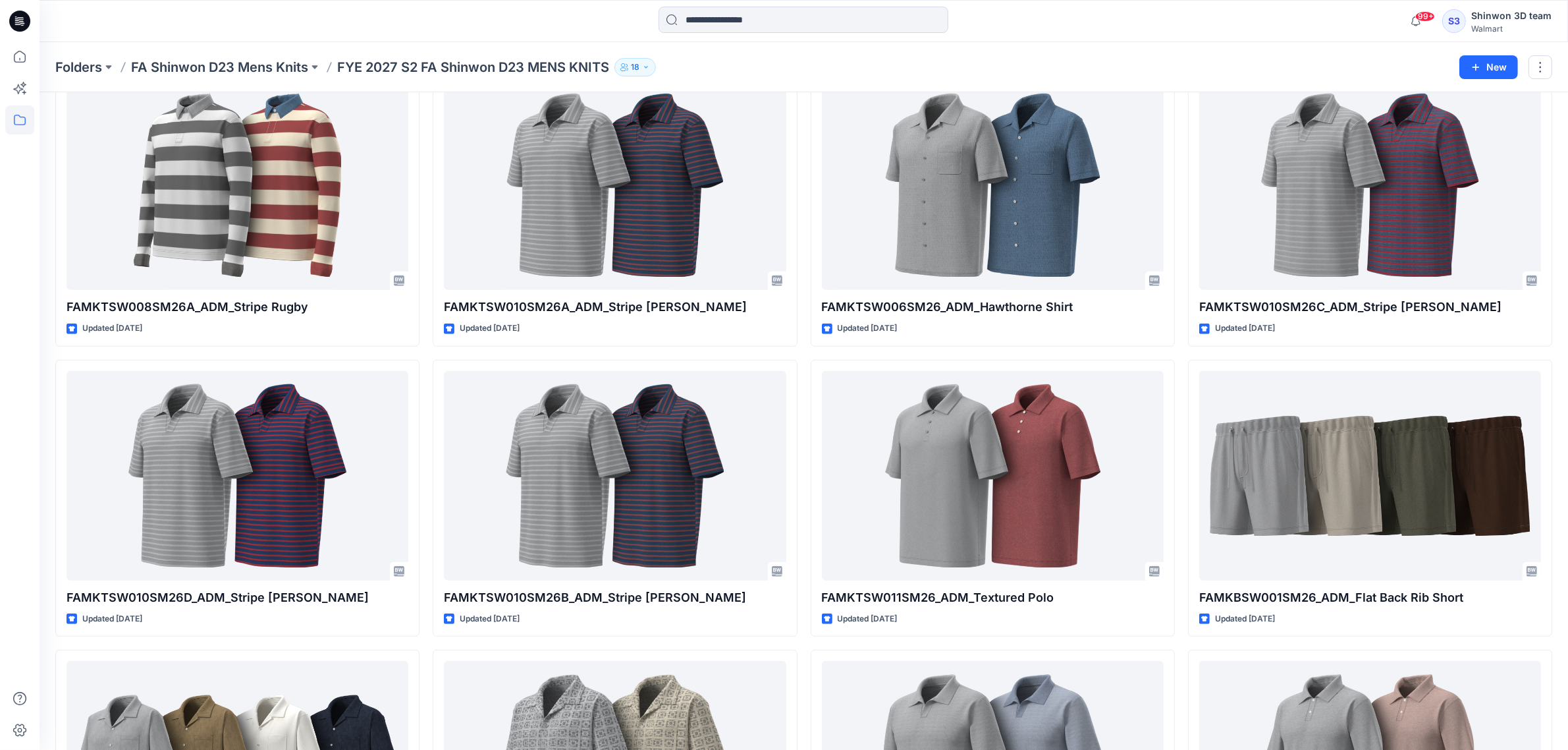
scroll to position [659, 0]
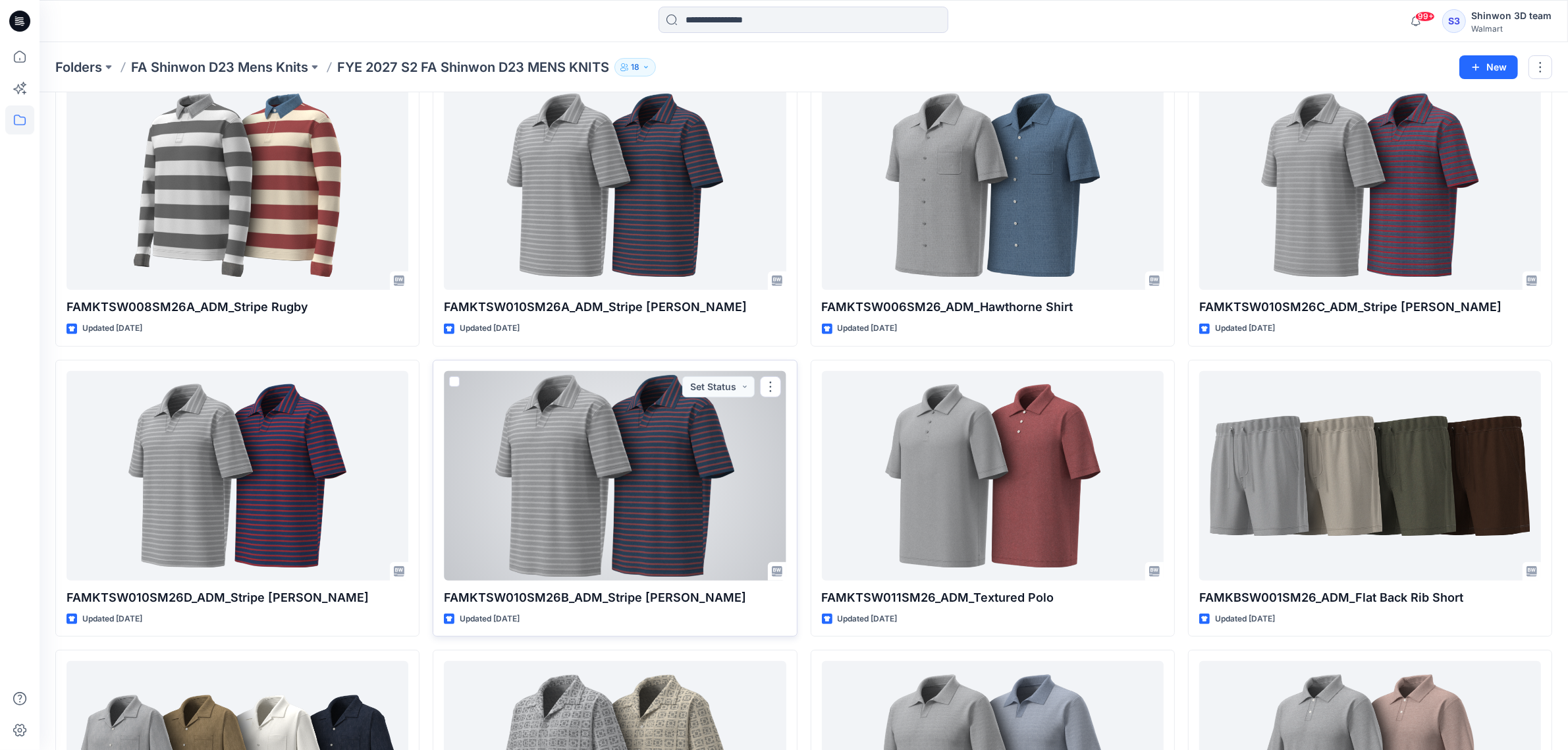
click at [668, 517] on div at bounding box center [615, 475] width 342 height 209
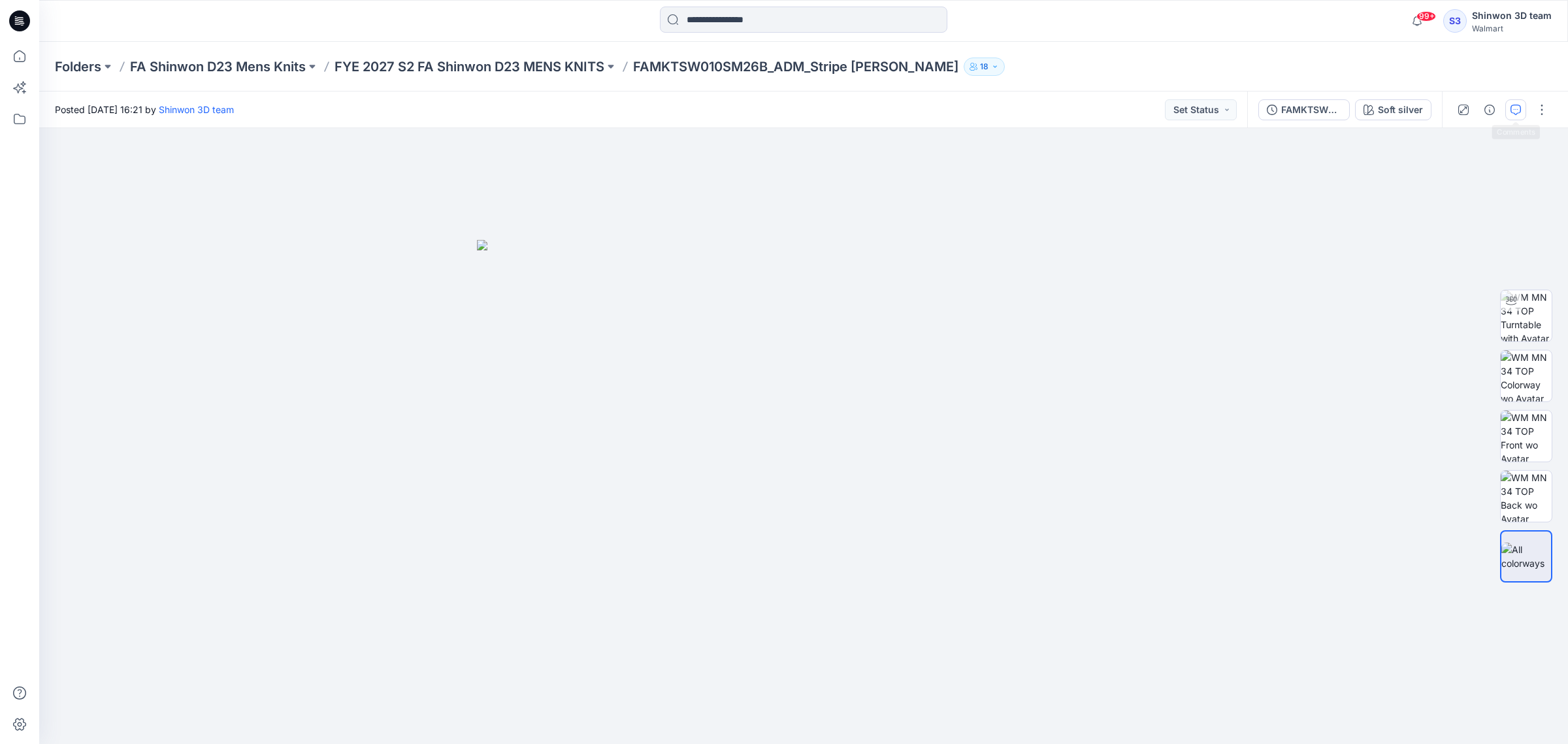
click at [1518, 111] on icon "button" at bounding box center [1516, 109] width 10 height 10
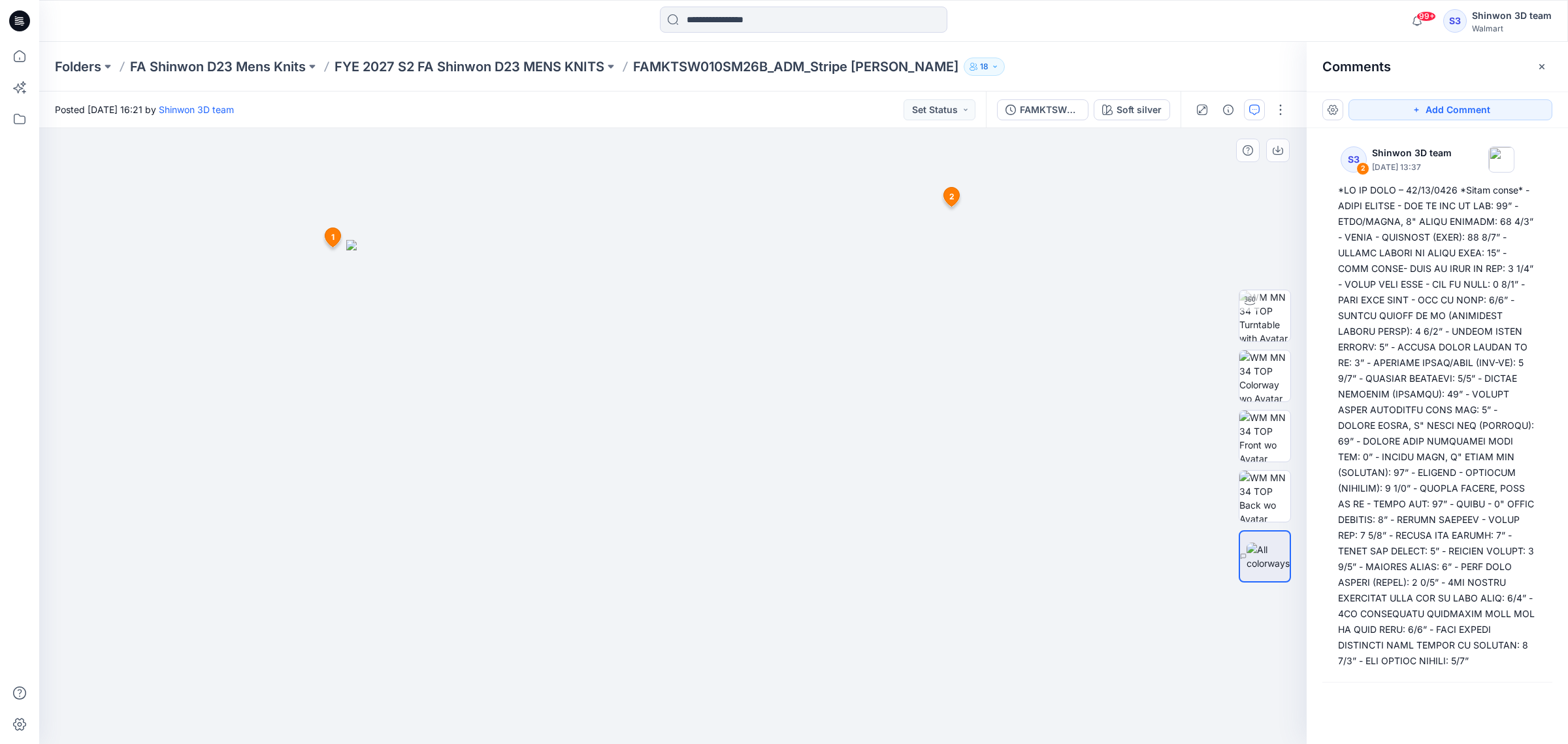
click at [955, 194] on icon at bounding box center [952, 197] width 16 height 19
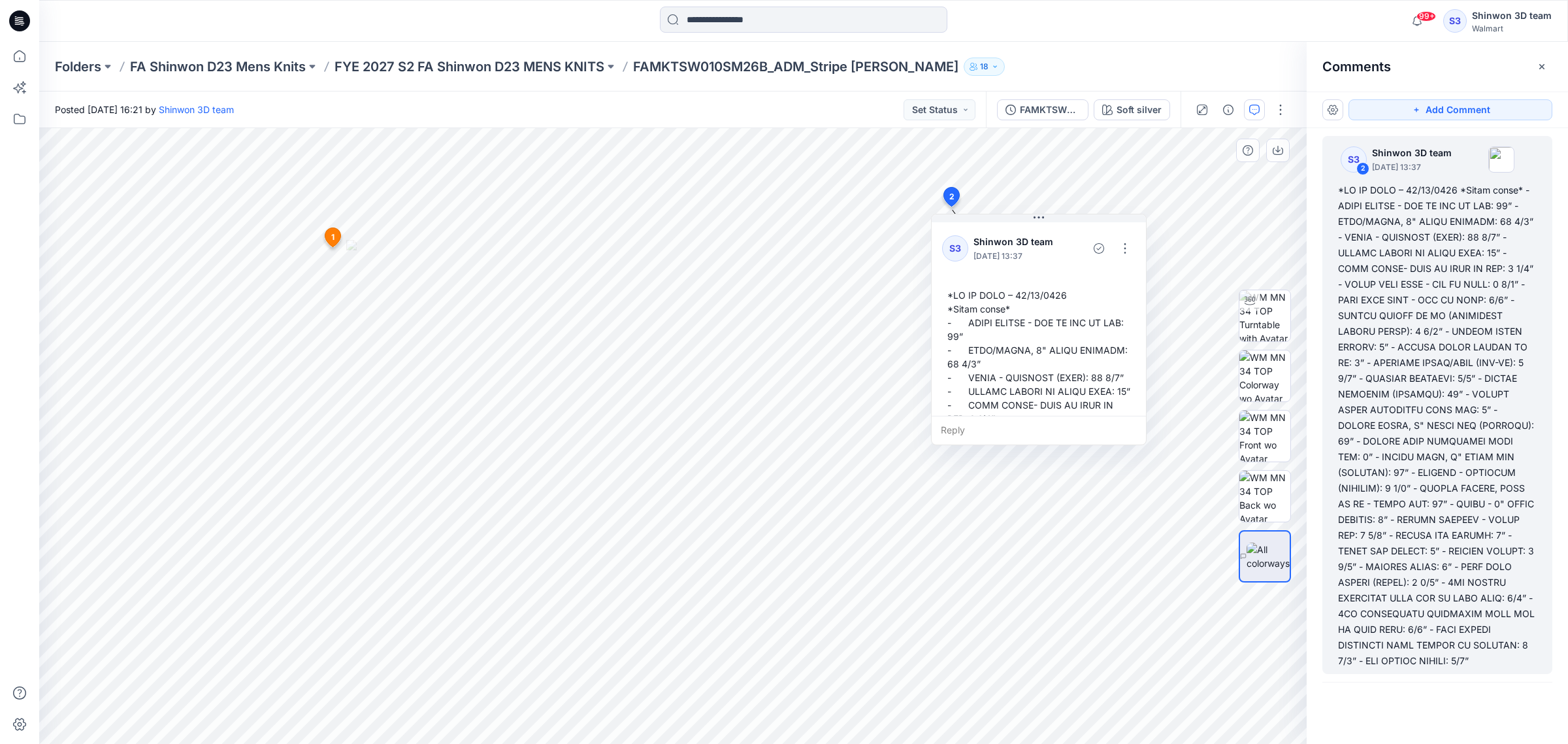
scroll to position [8, 0]
click at [1123, 245] on button "button" at bounding box center [1125, 248] width 21 height 21
click at [1138, 312] on p "Delete thread" at bounding box center [1128, 314] width 58 height 13
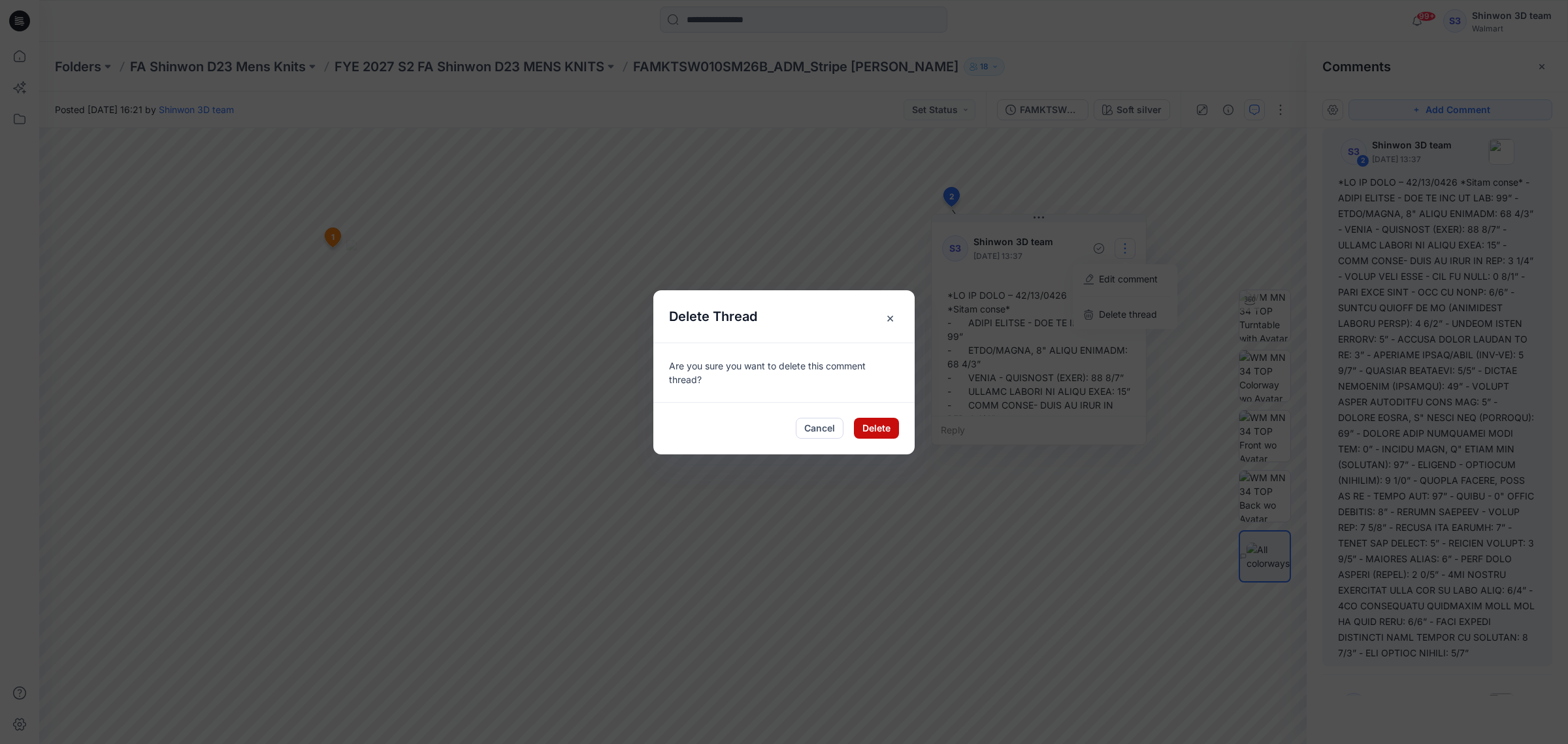
click at [879, 428] on button "Delete" at bounding box center [876, 428] width 45 height 21
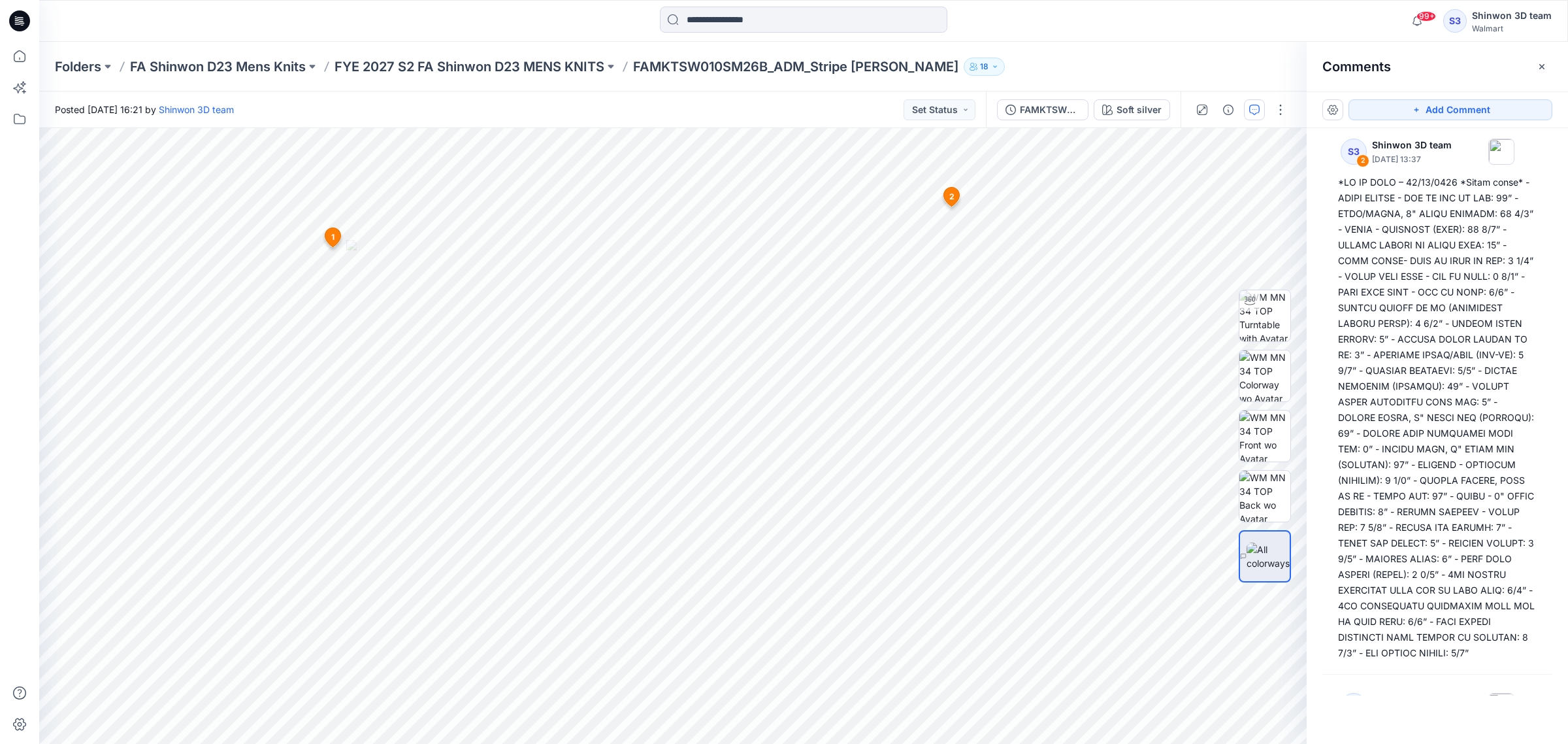
scroll to position [0, 0]
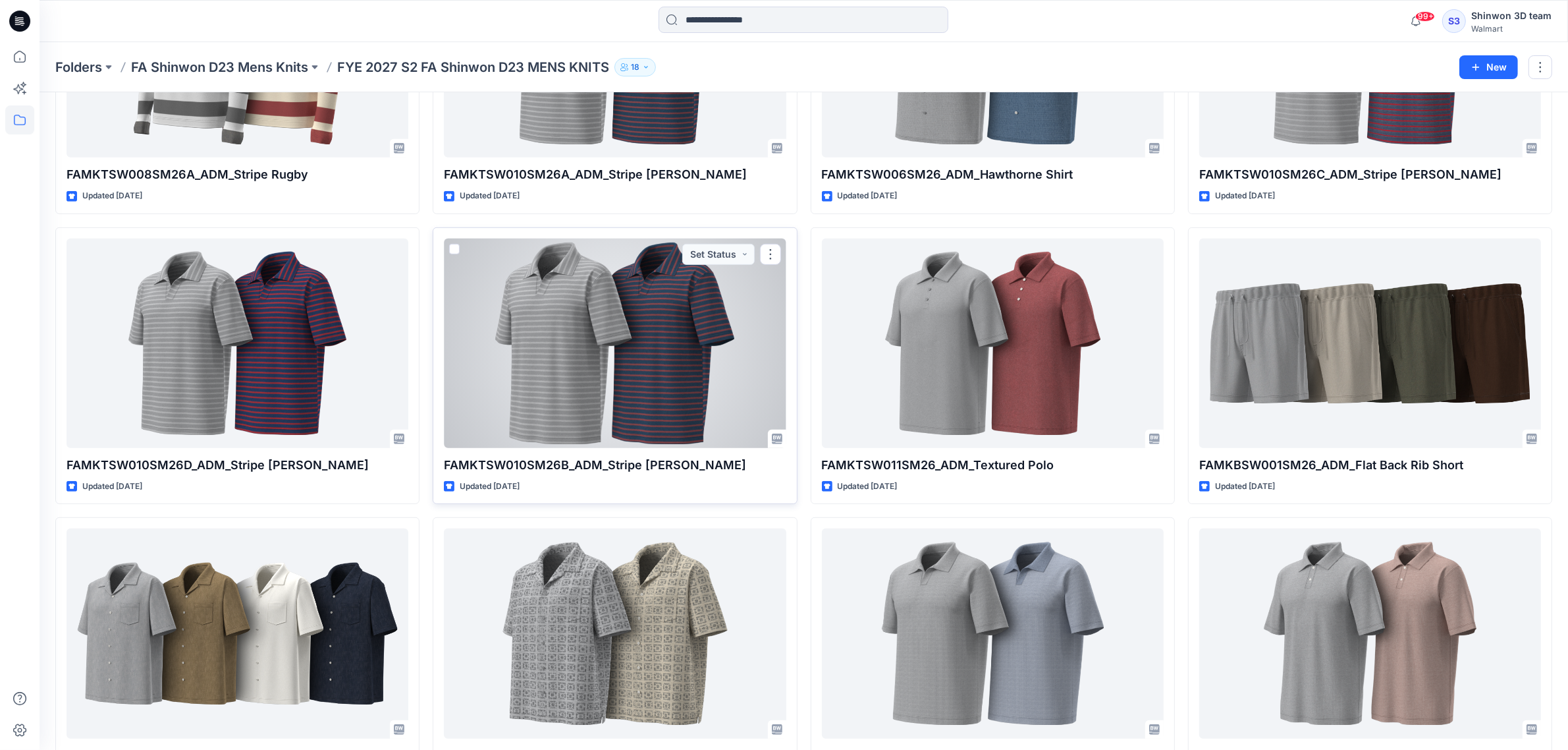
scroll to position [906, 0]
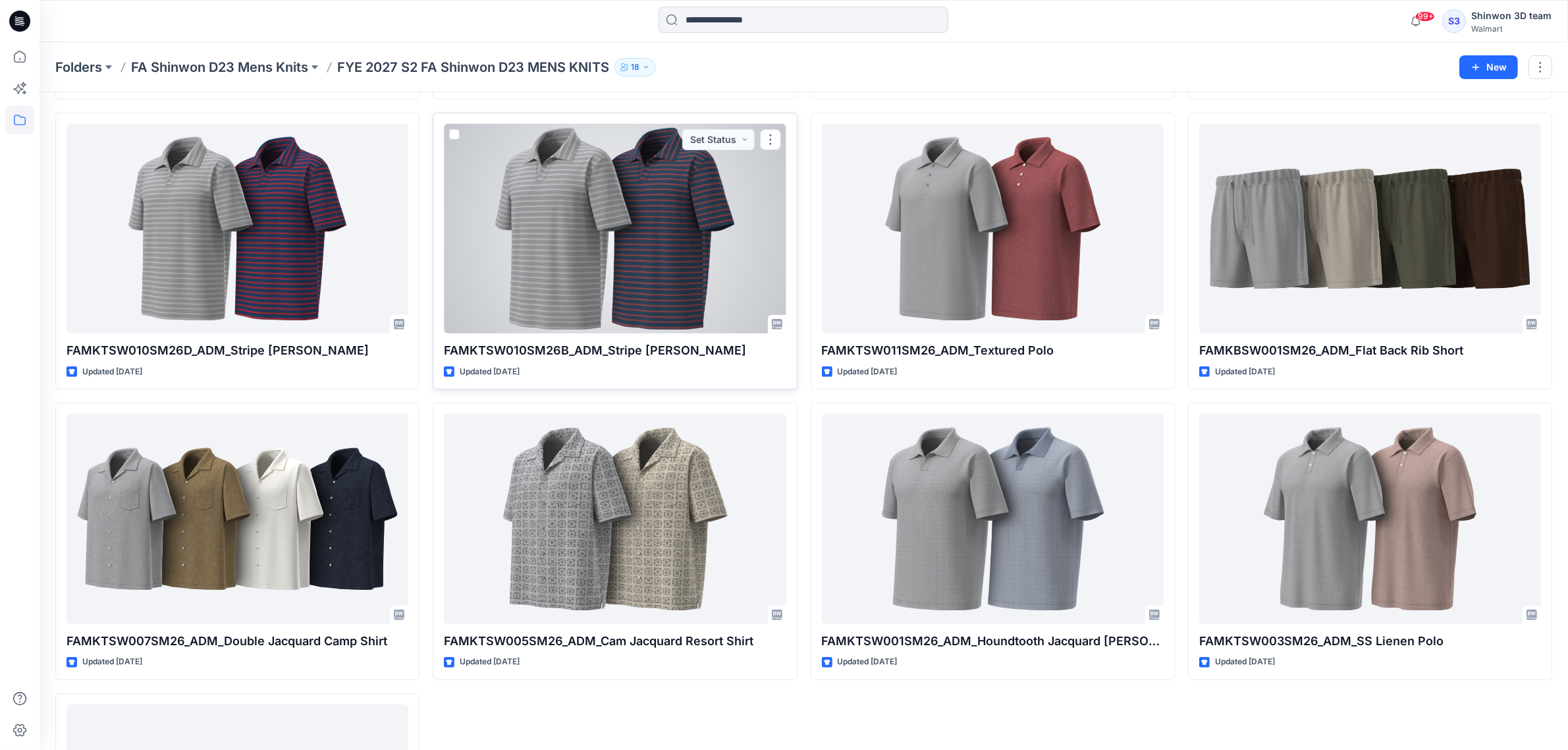
click at [695, 295] on div at bounding box center [615, 228] width 342 height 209
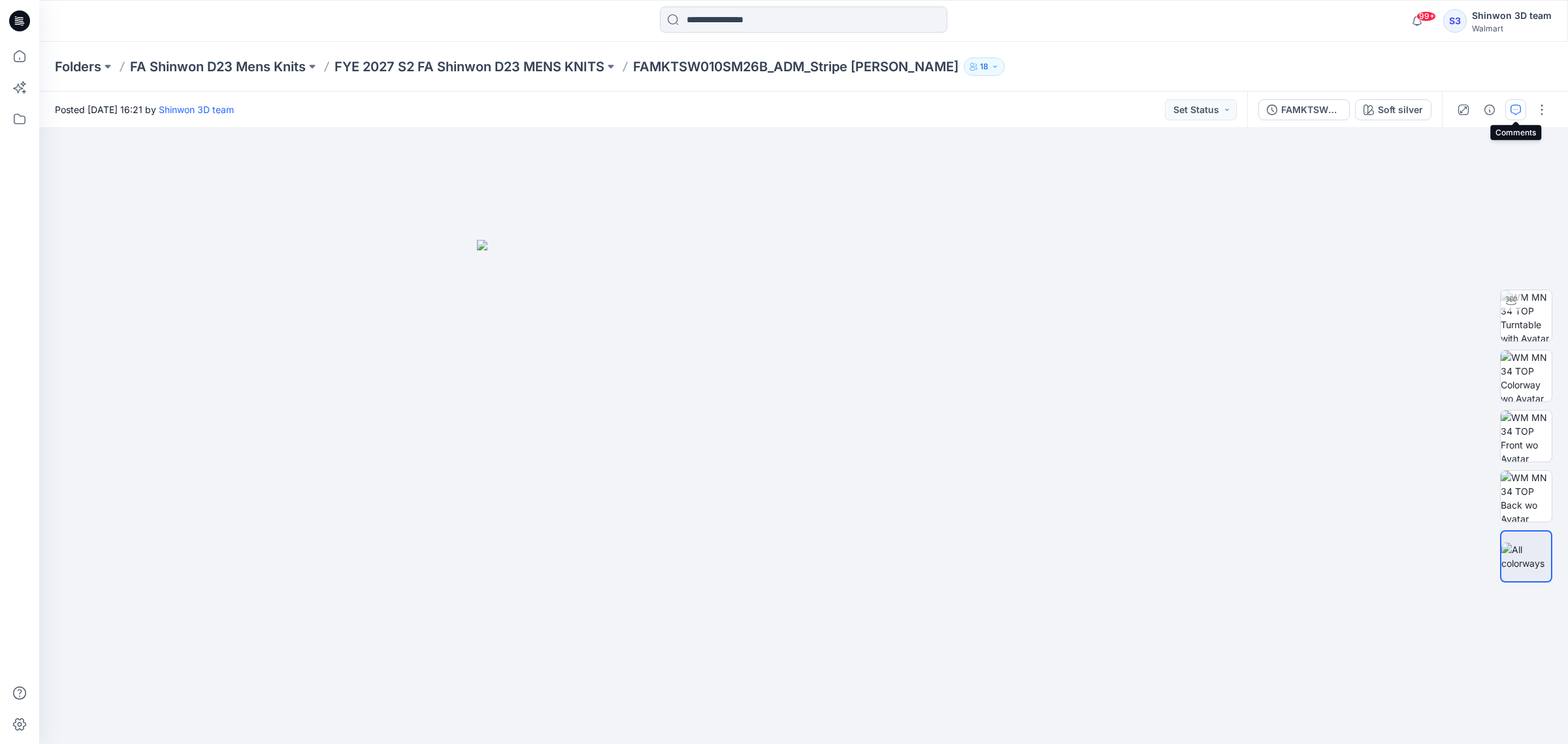
click at [1511, 111] on icon "button" at bounding box center [1516, 109] width 10 height 10
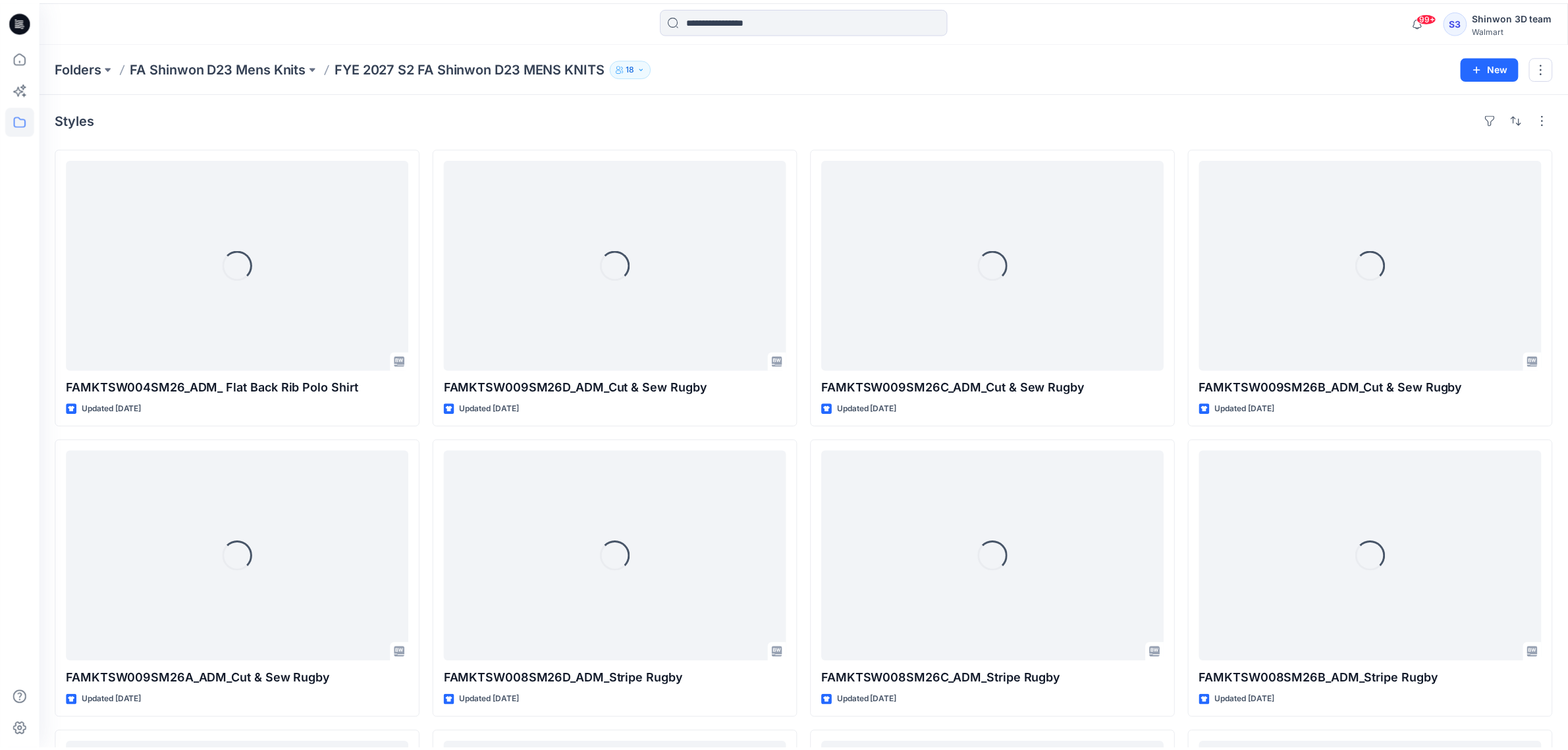
scroll to position [906, 0]
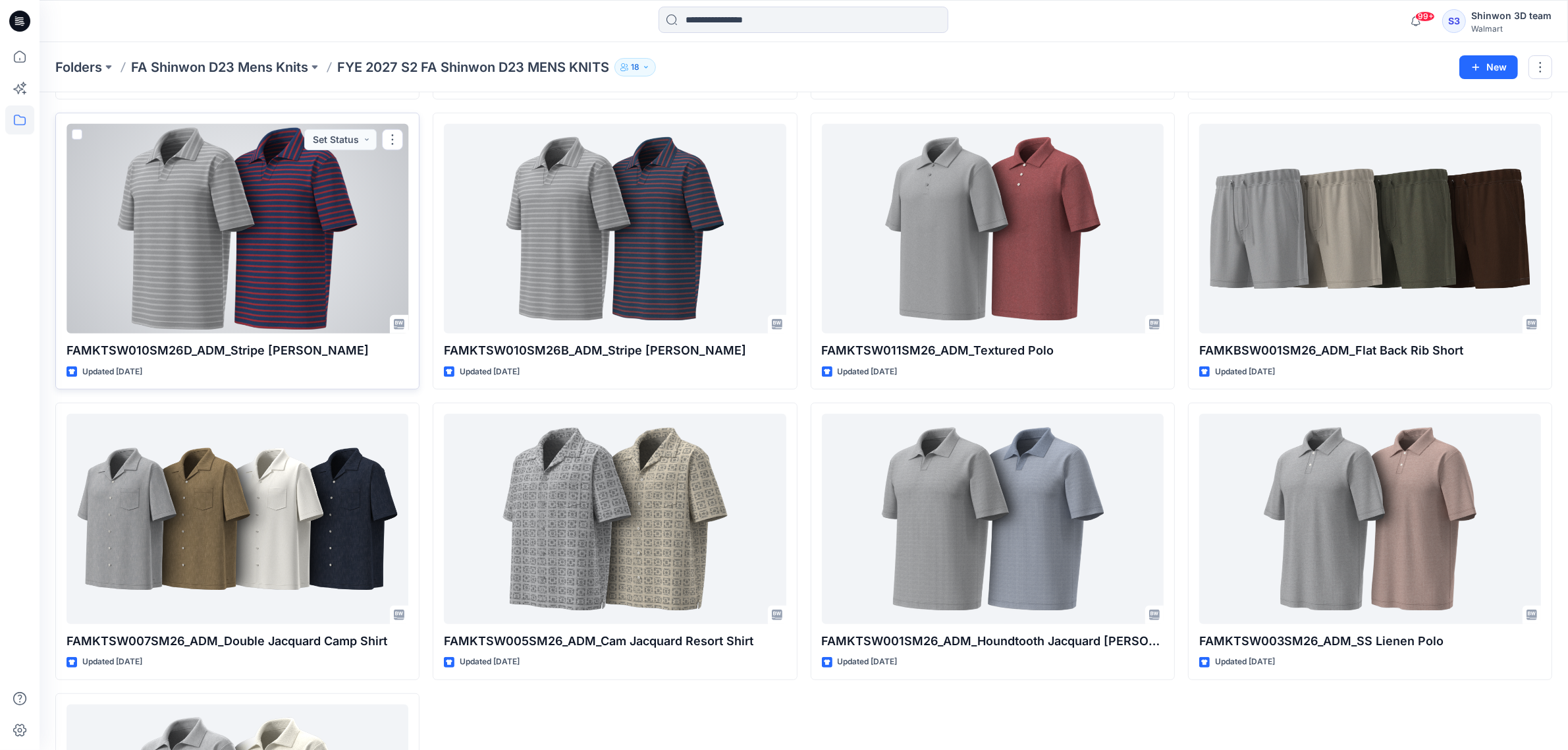
click at [286, 250] on div at bounding box center [238, 228] width 342 height 209
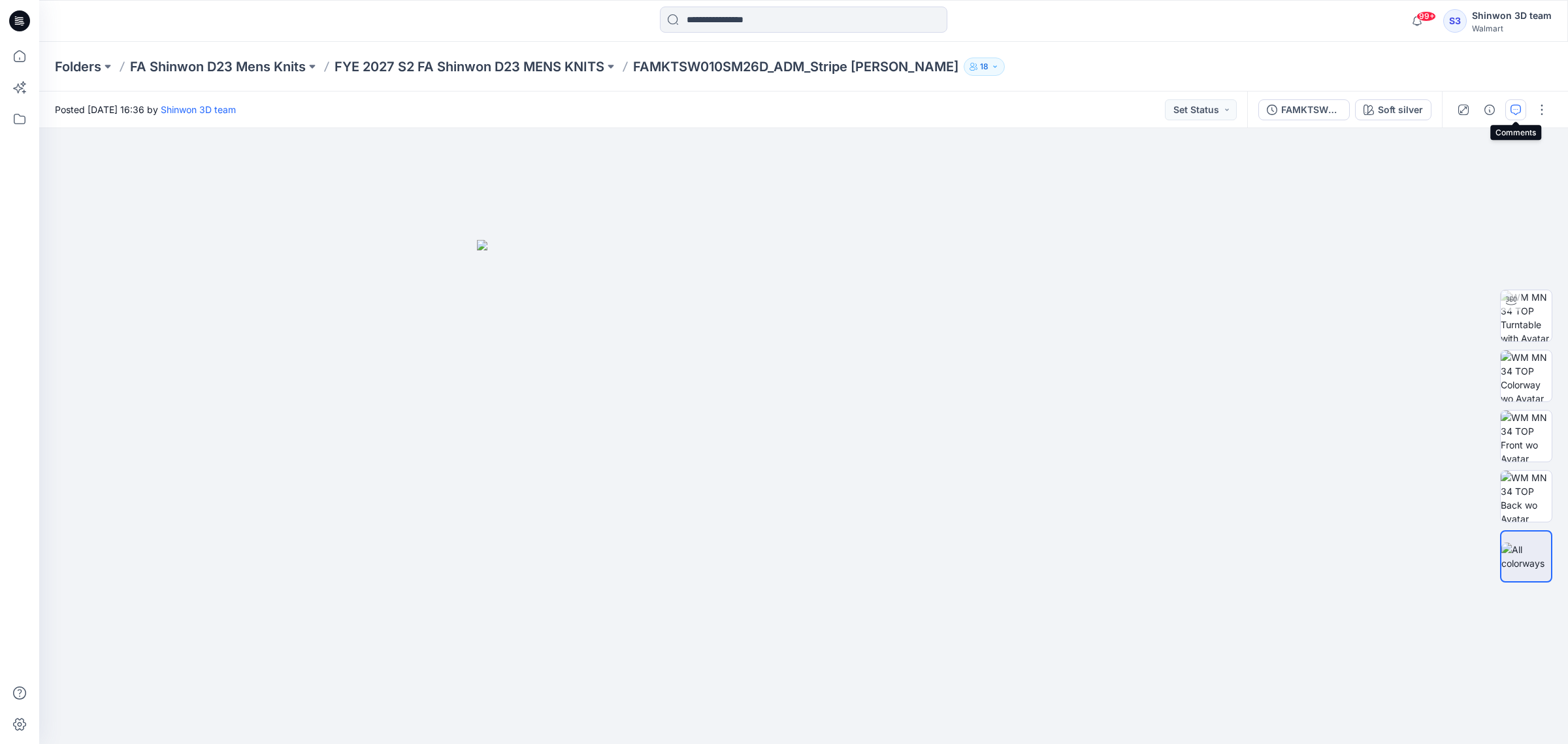
click at [1514, 106] on icon "button" at bounding box center [1516, 109] width 10 height 10
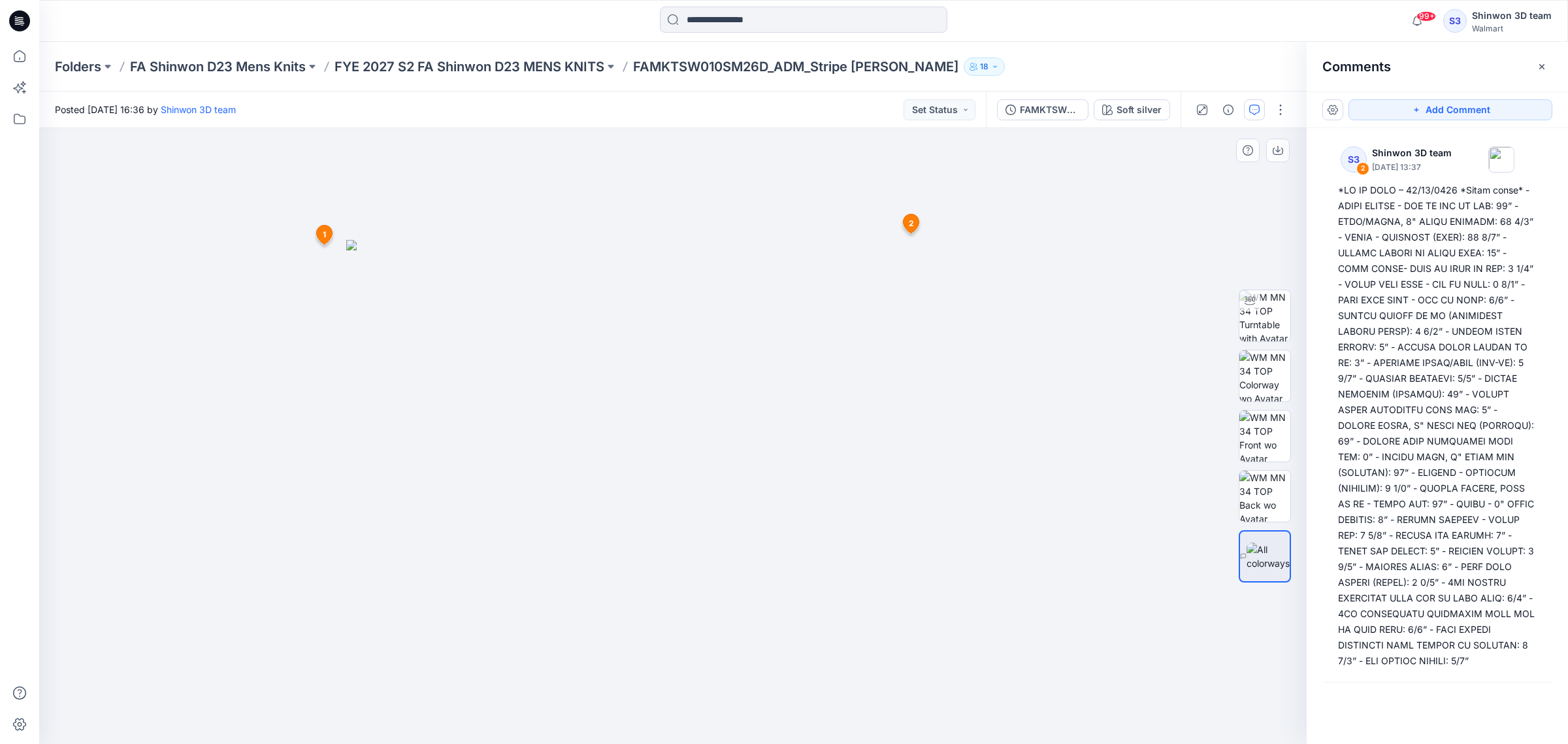
click at [907, 214] on icon at bounding box center [911, 224] width 16 height 19
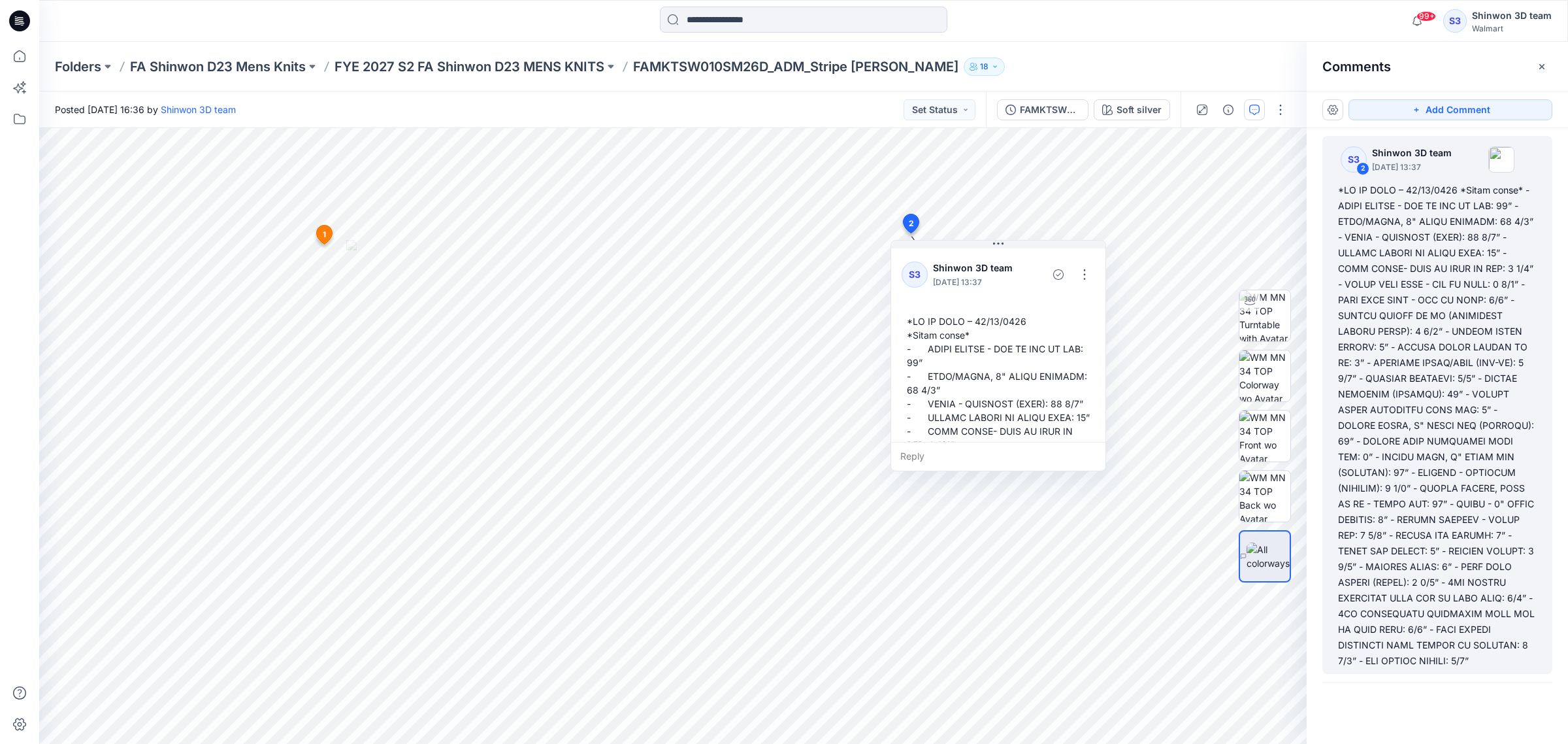
scroll to position [8, 0]
click at [1079, 276] on button "button" at bounding box center [1084, 274] width 21 height 21
click at [1083, 336] on p "Delete thread" at bounding box center [1087, 340] width 58 height 13
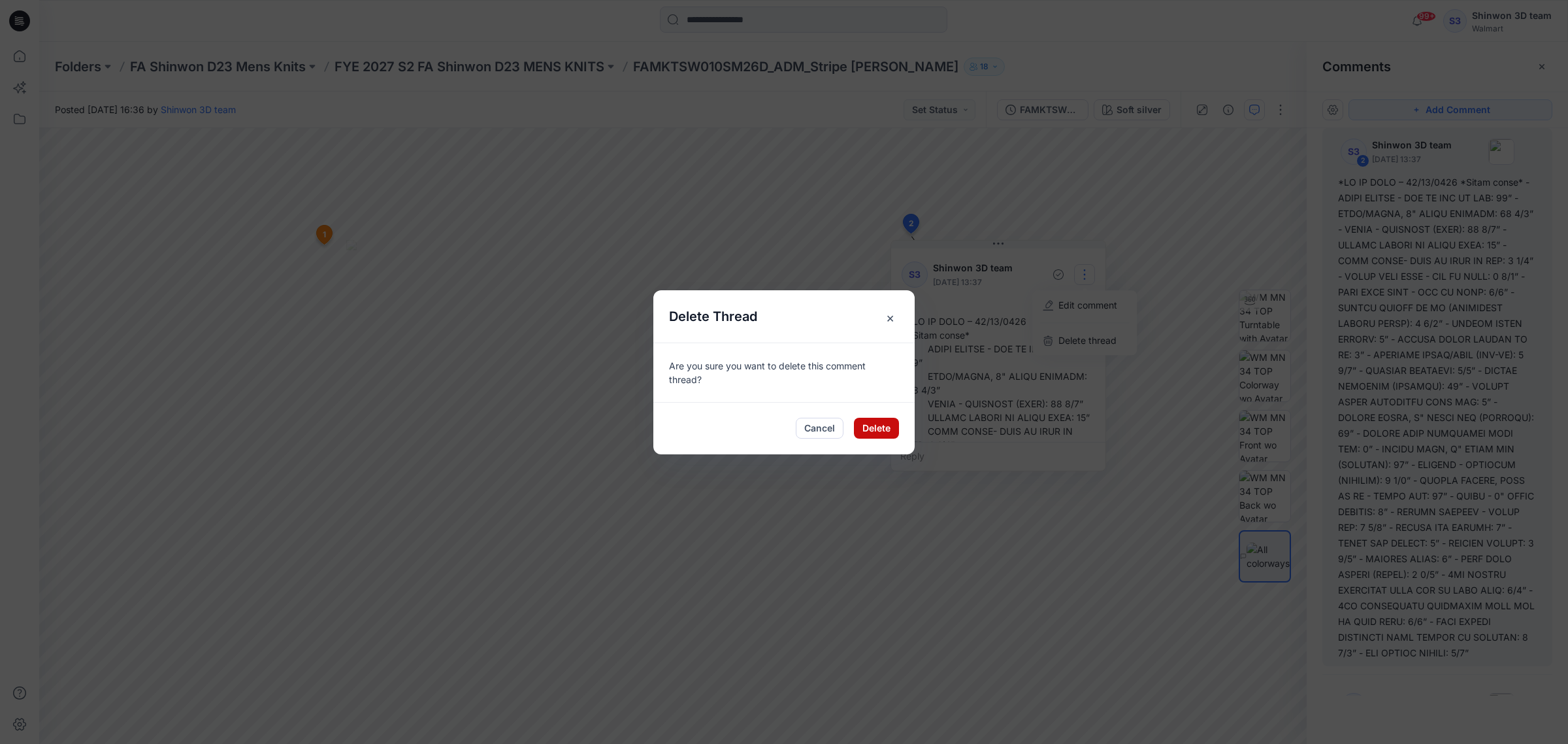
click at [881, 423] on button "Delete" at bounding box center [876, 428] width 45 height 21
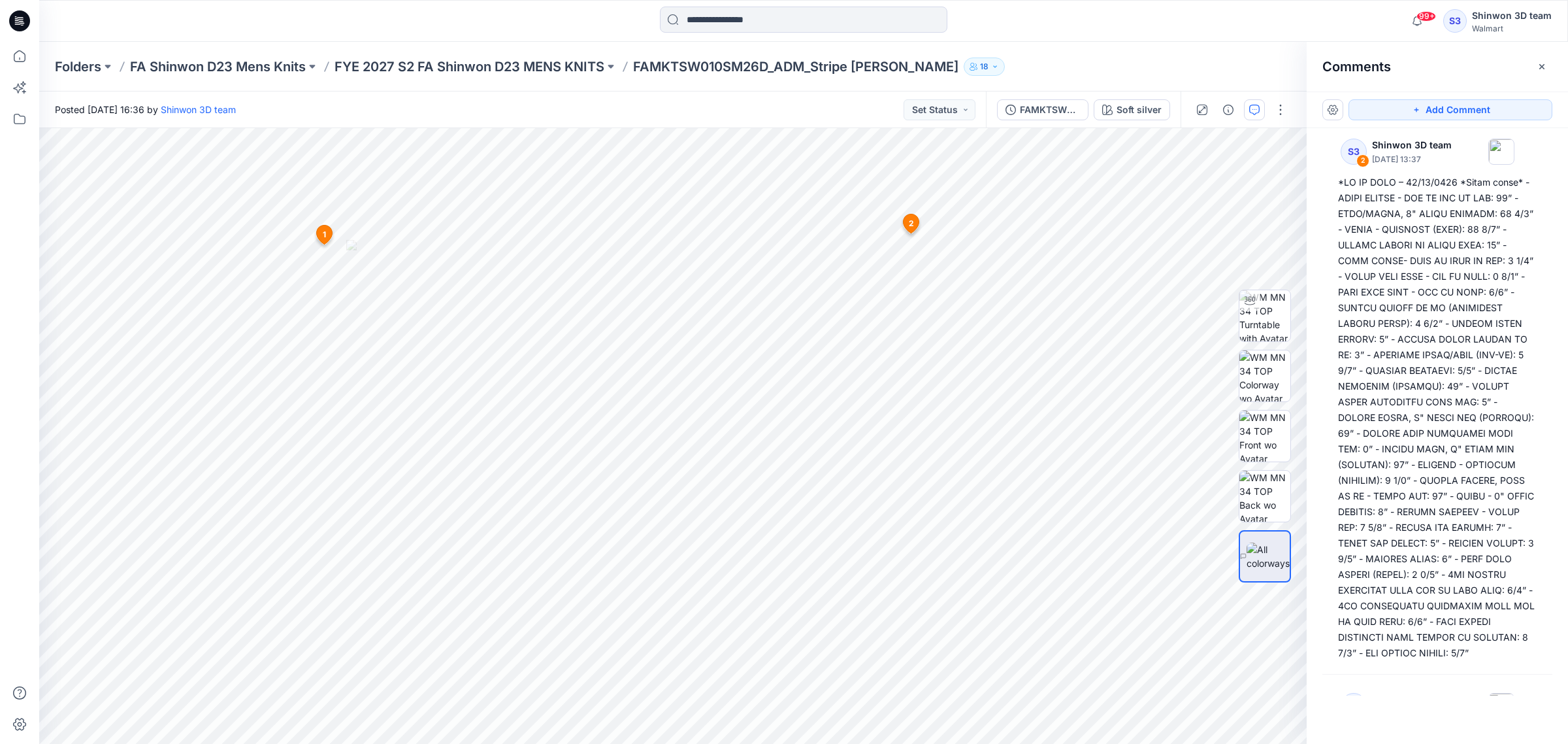
scroll to position [0, 0]
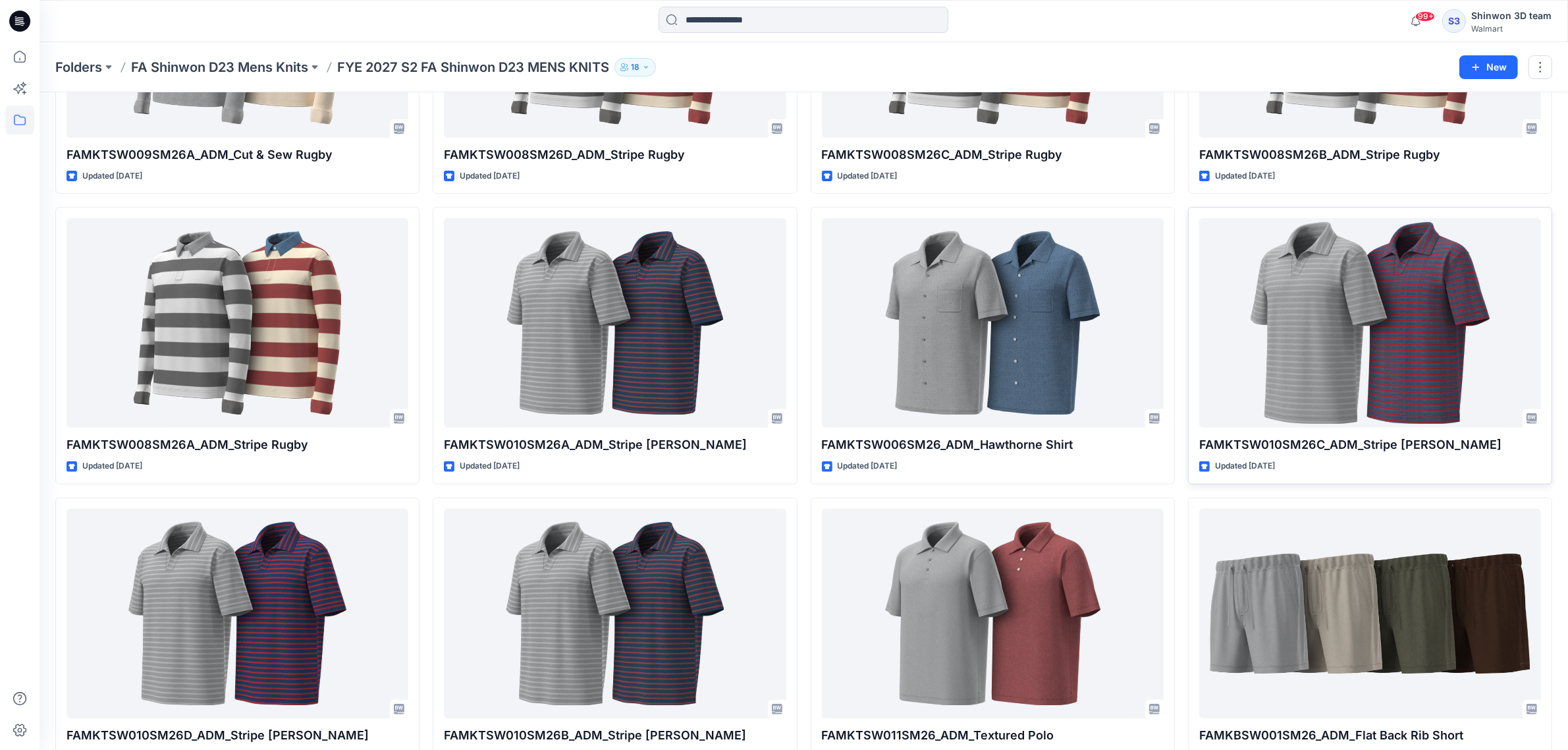
scroll to position [494, 0]
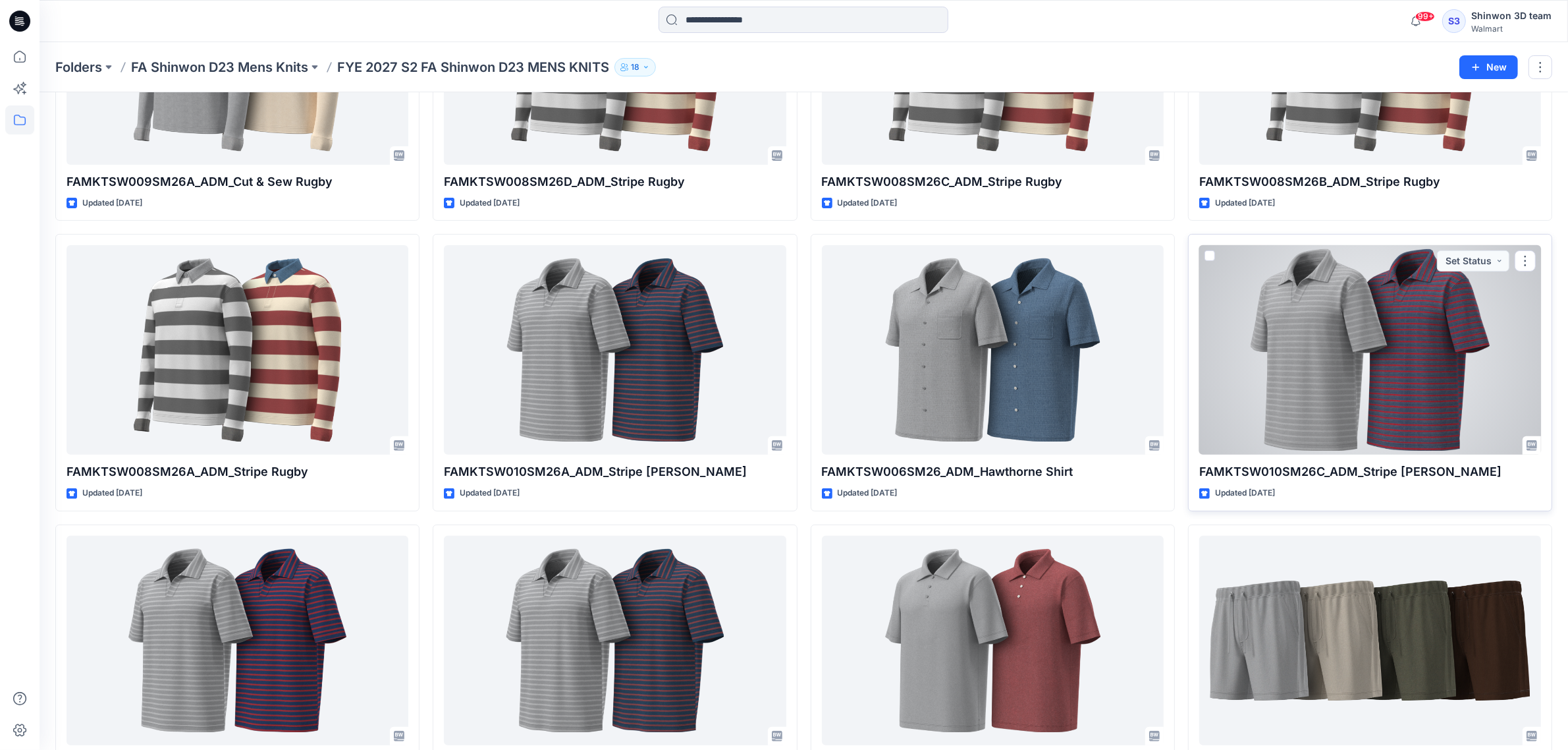
click at [1396, 384] on div at bounding box center [1371, 349] width 342 height 209
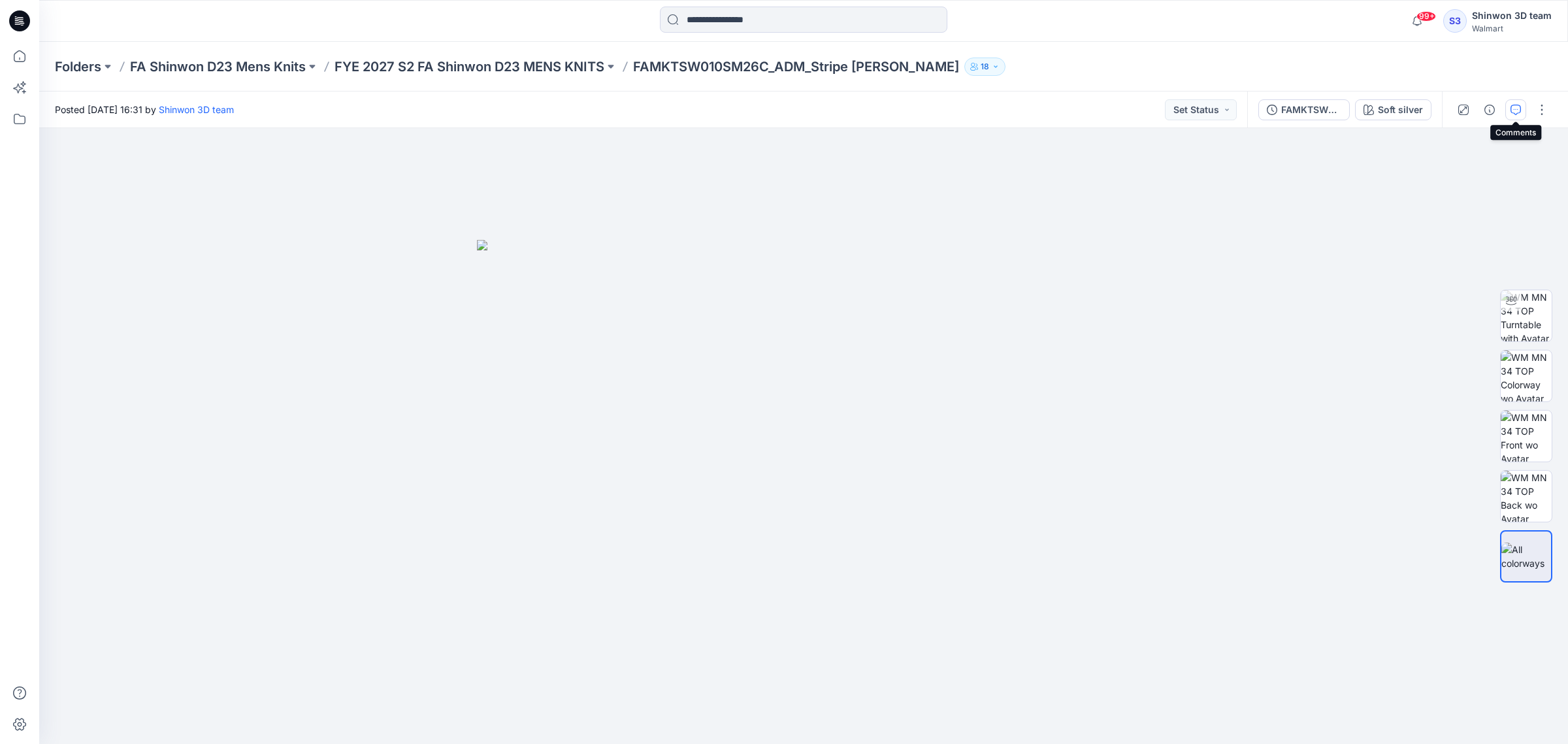
click at [1511, 112] on icon "button" at bounding box center [1516, 109] width 10 height 10
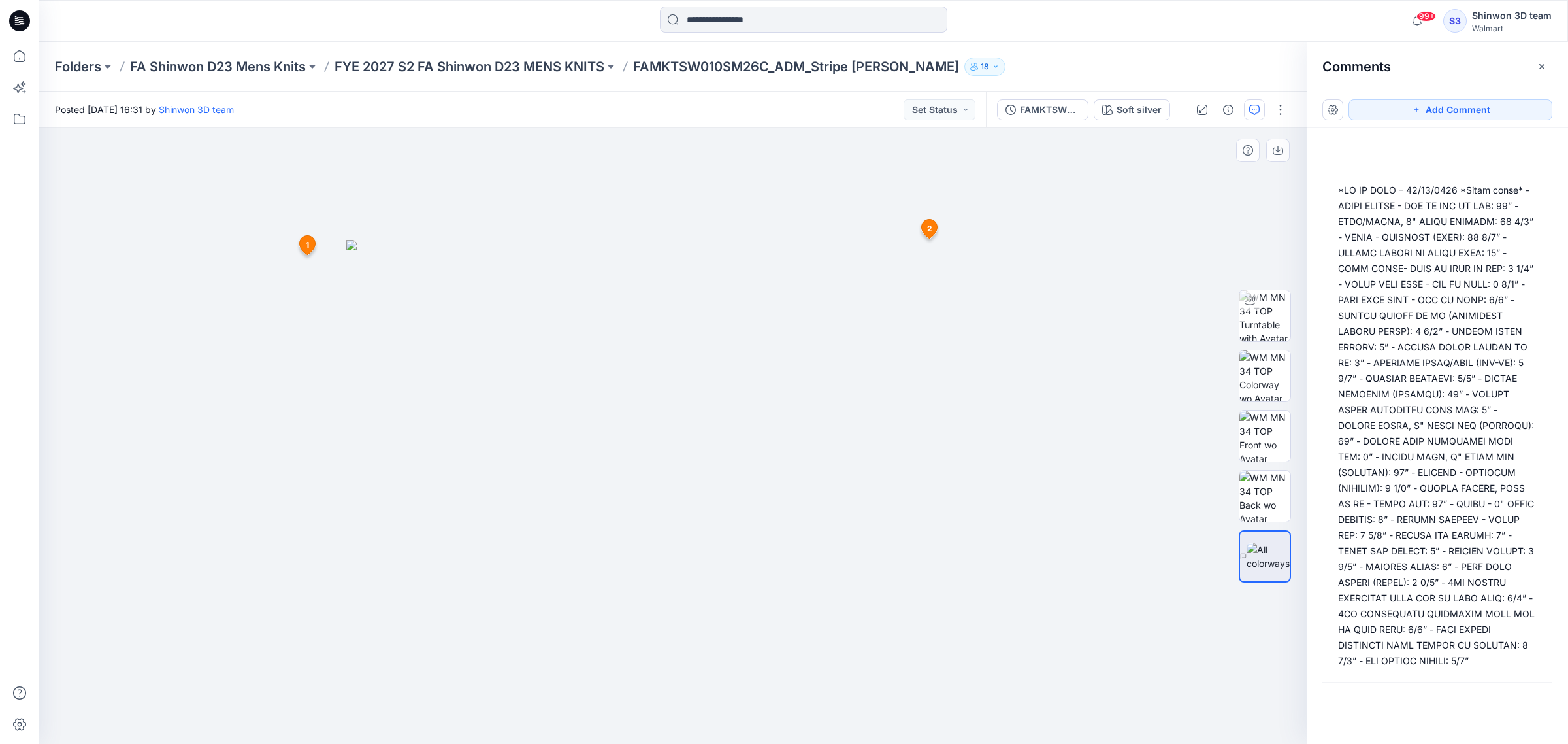
click at [949, 233] on div at bounding box center [673, 435] width 1267 height 616
click at [929, 226] on span "2" at bounding box center [929, 229] width 5 height 12
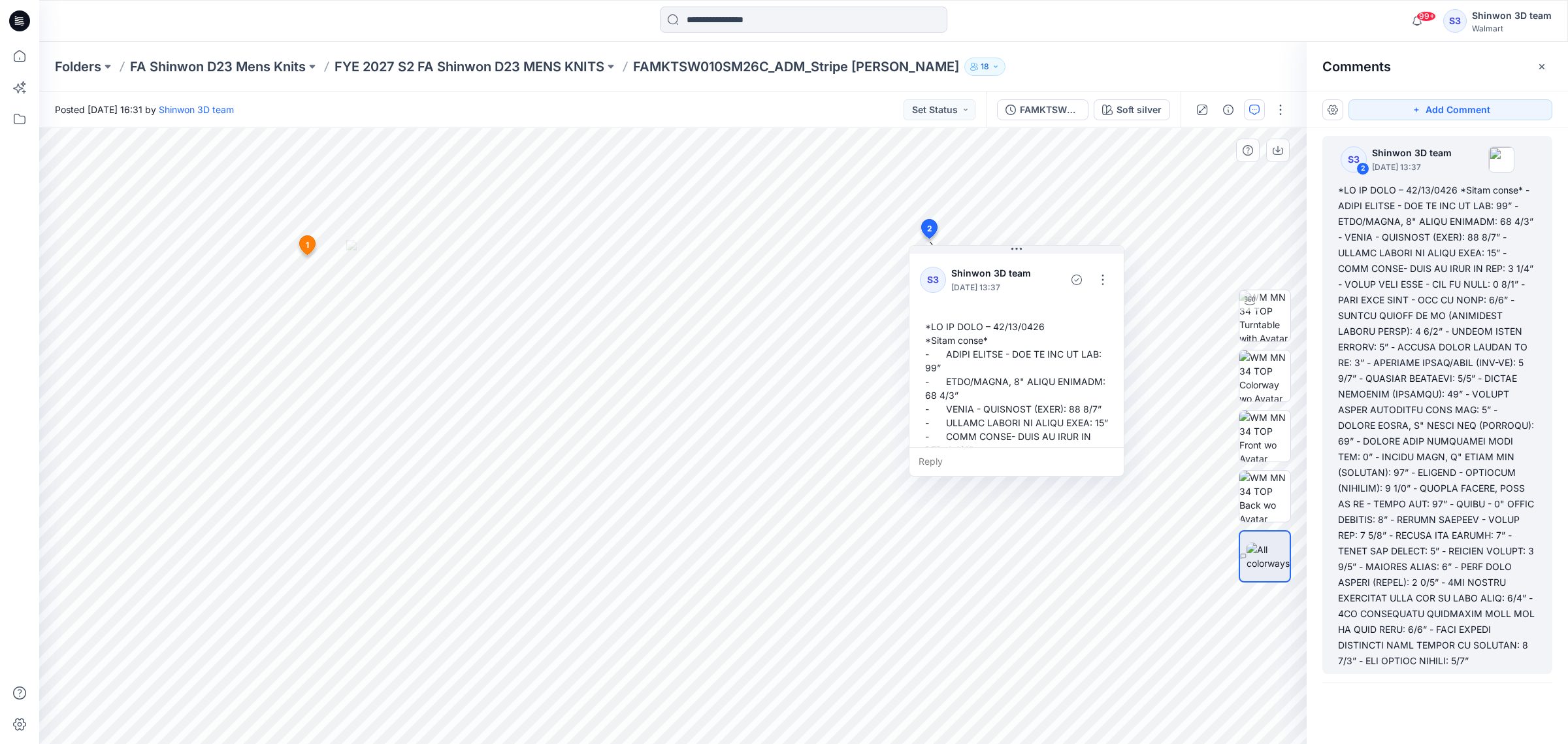
scroll to position [8, 0]
click at [1105, 276] on button "button" at bounding box center [1102, 279] width 21 height 21
click at [1116, 345] on p "Delete thread" at bounding box center [1105, 346] width 58 height 13
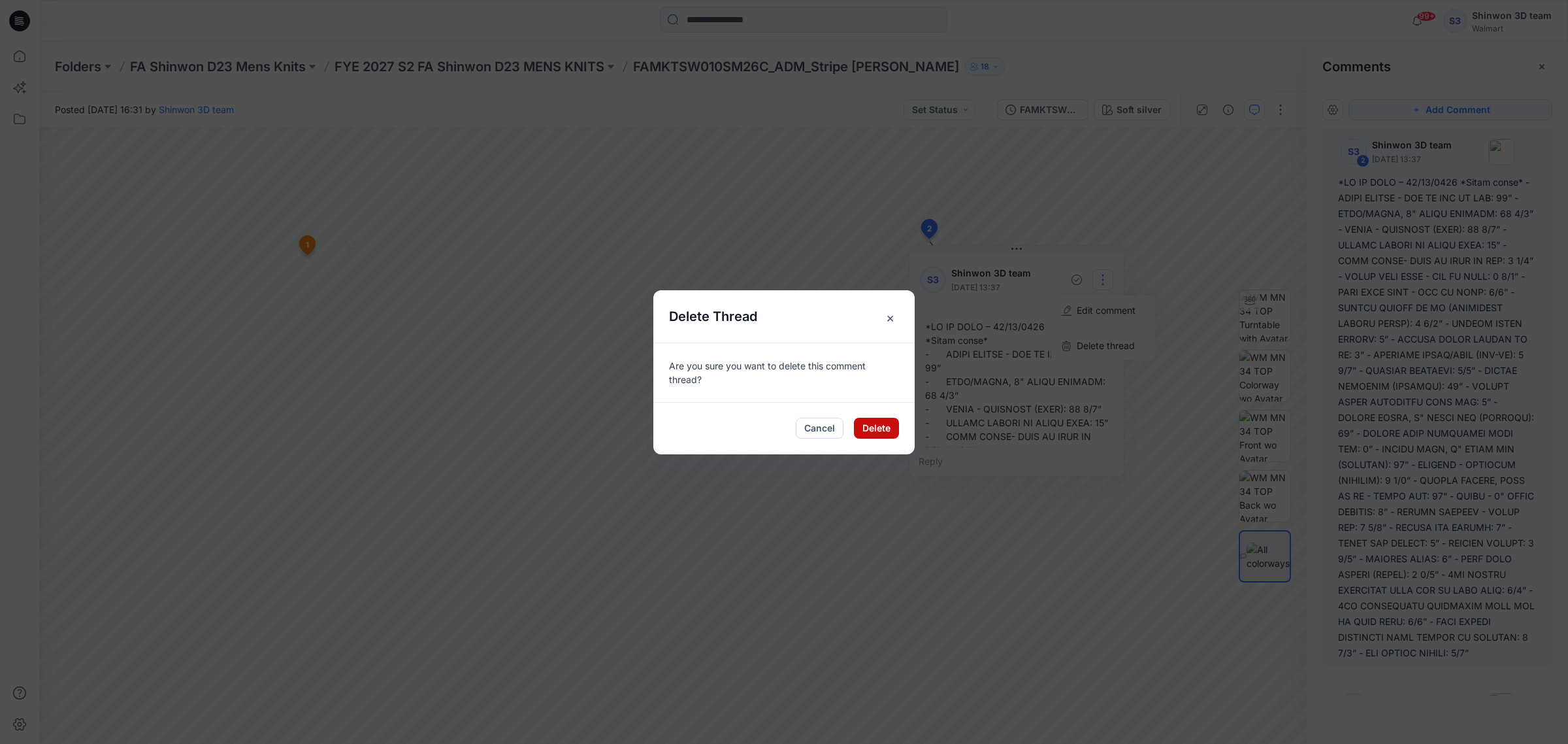
click at [884, 430] on button "Delete" at bounding box center [876, 428] width 45 height 21
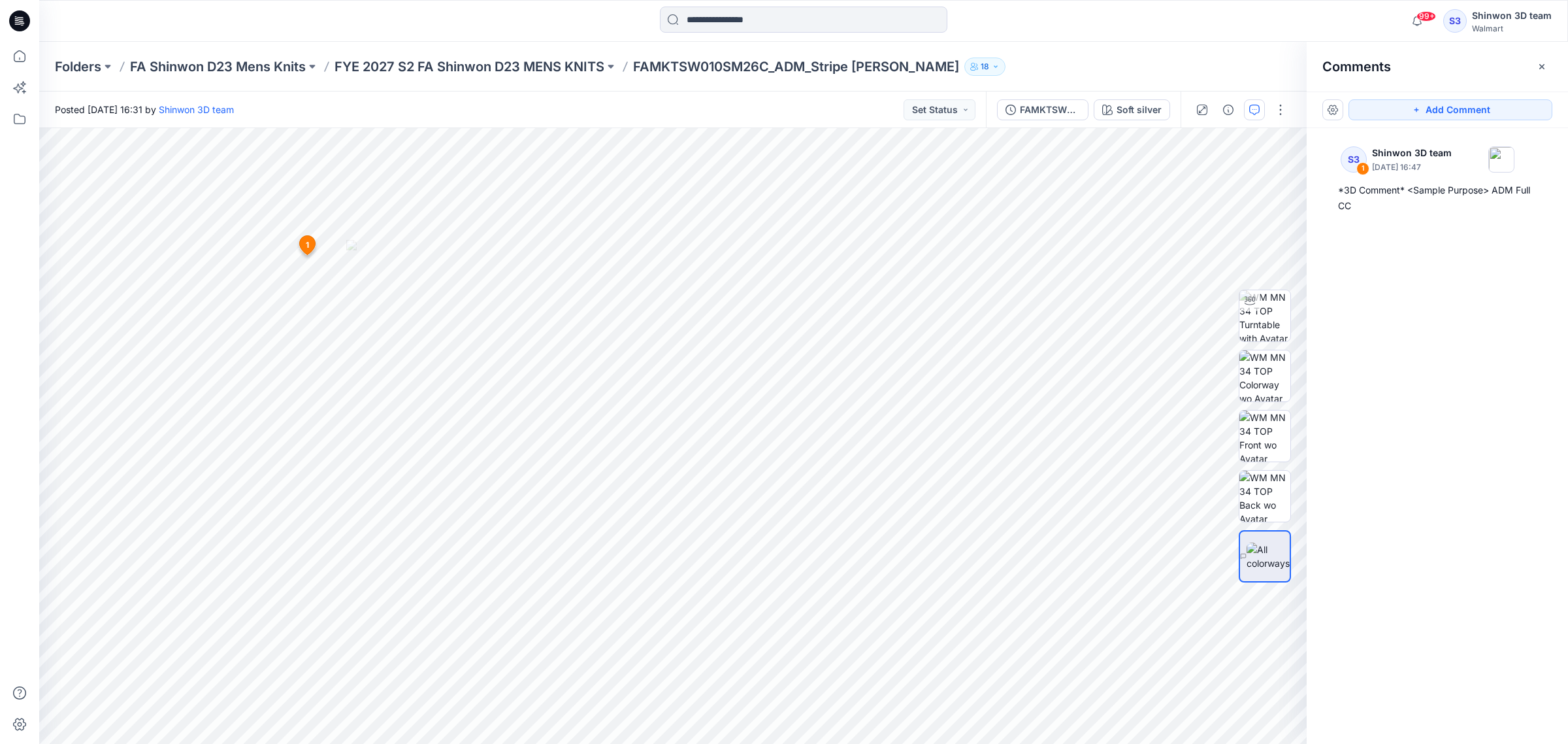
scroll to position [0, 0]
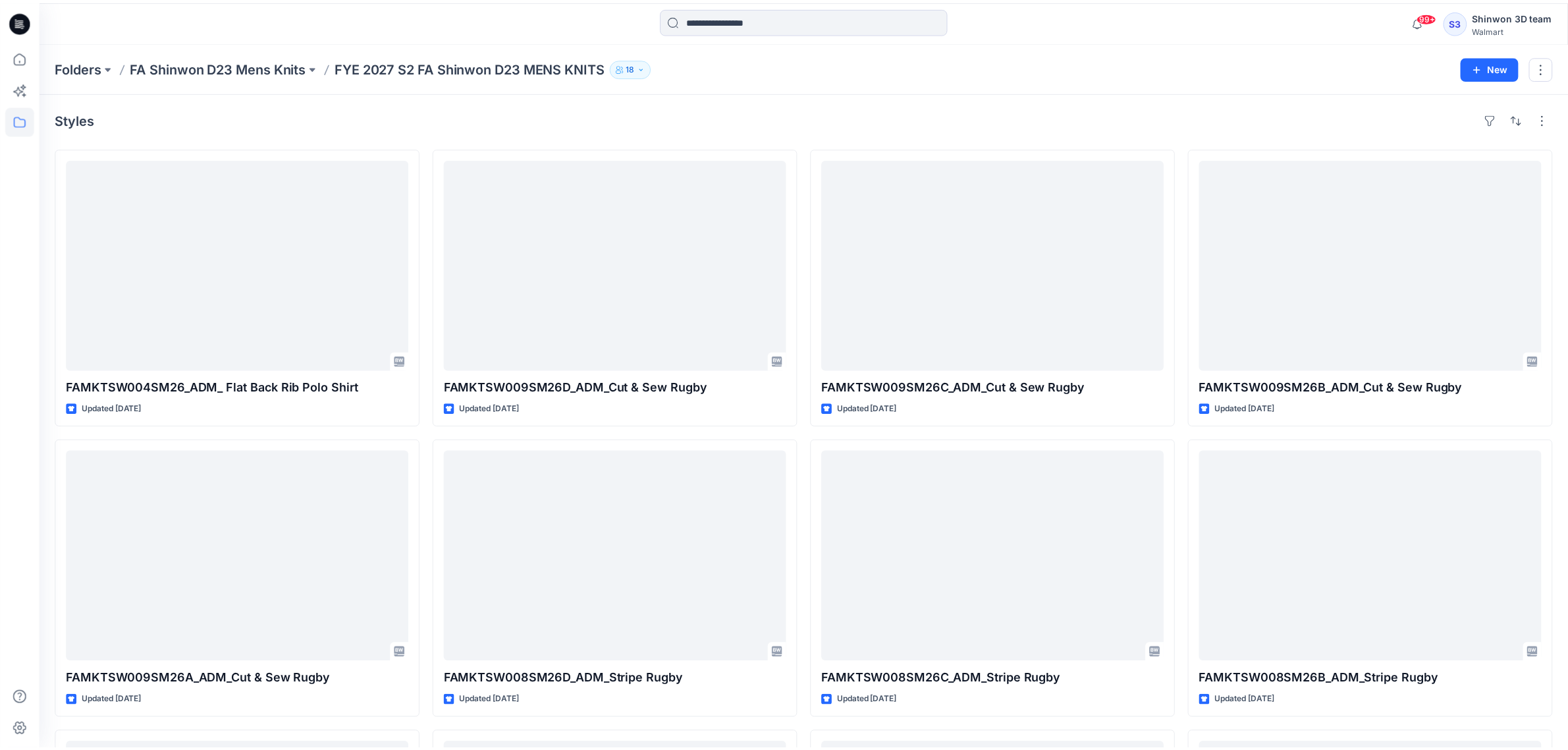
scroll to position [494, 0]
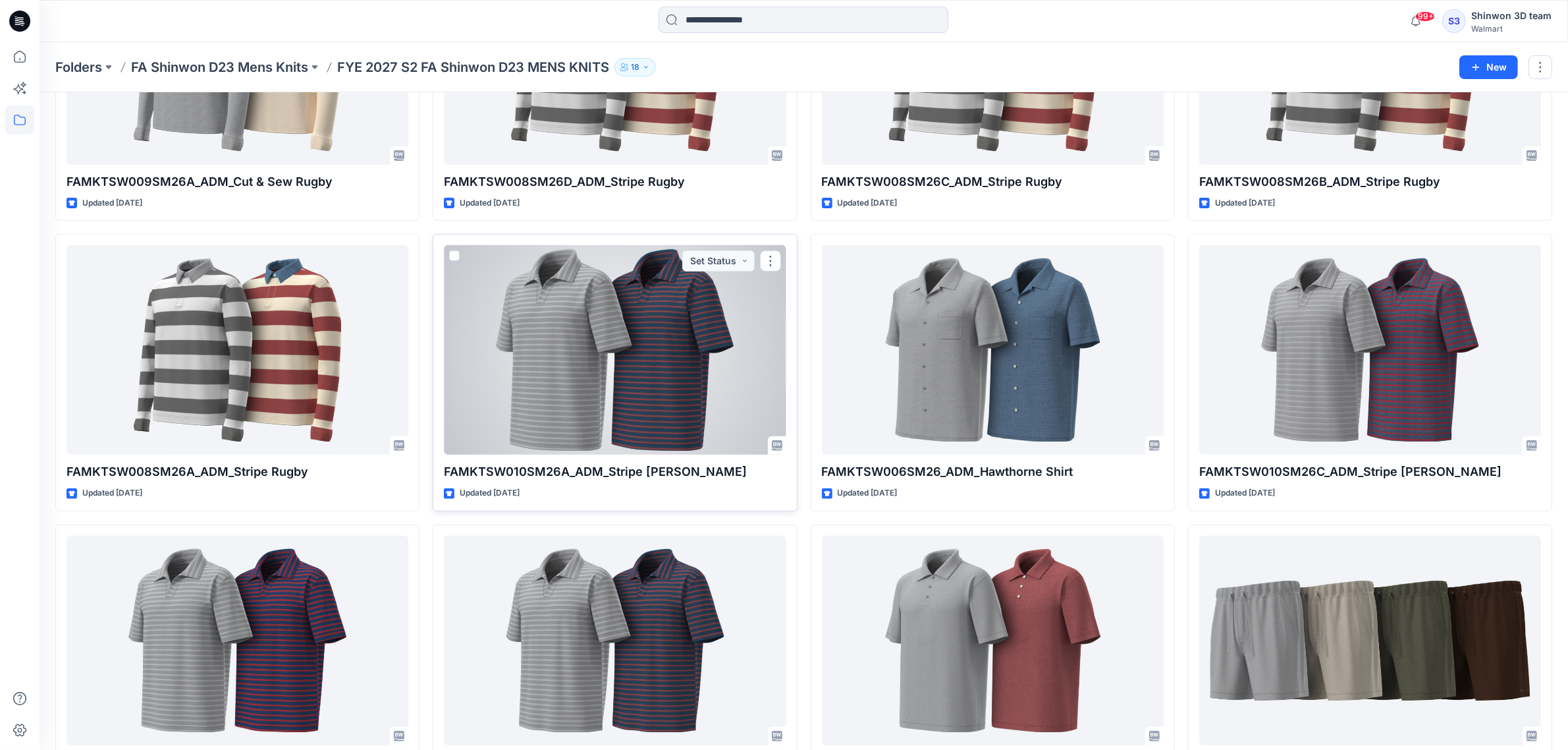
click at [668, 360] on div at bounding box center [615, 349] width 342 height 209
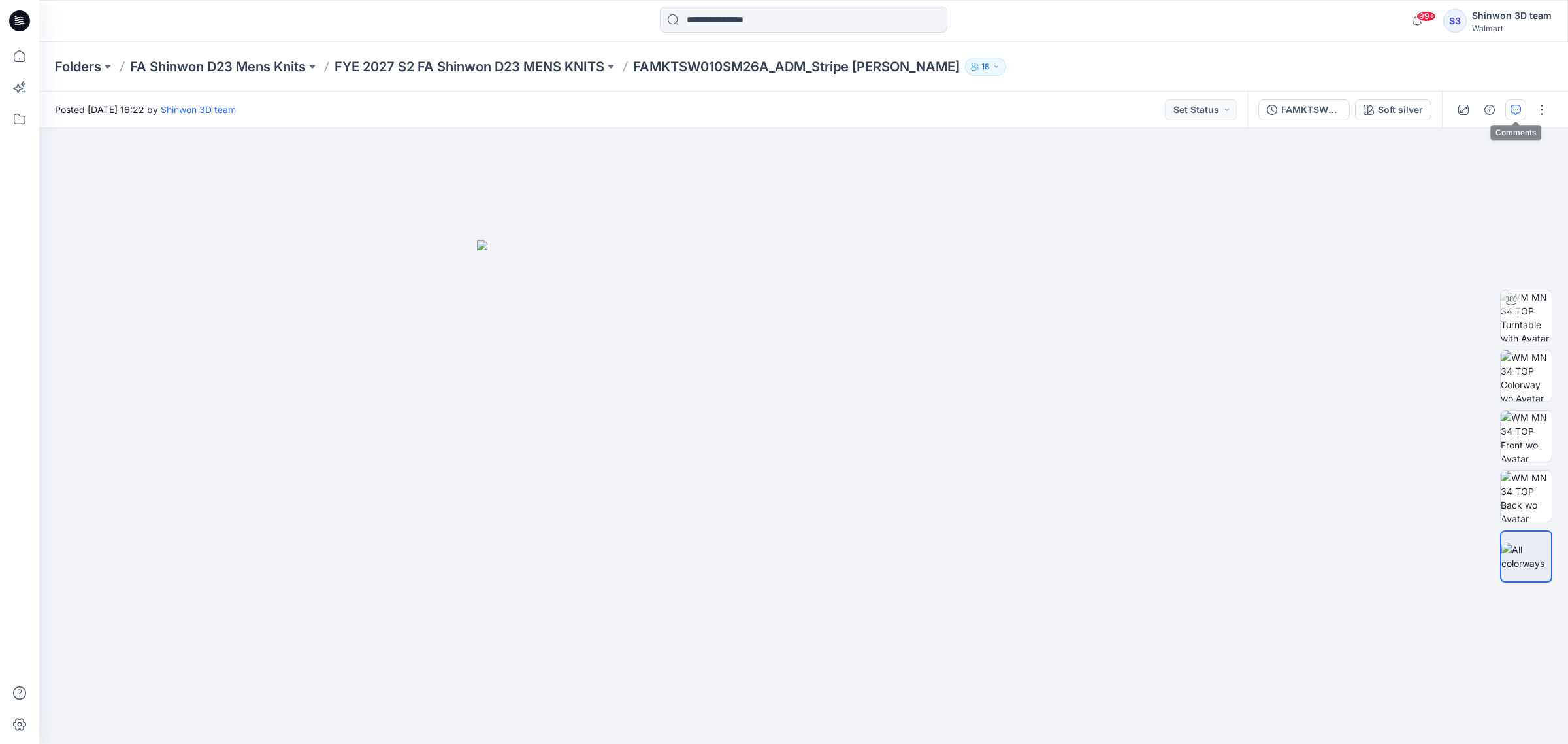
click at [1511, 102] on button "button" at bounding box center [1515, 109] width 21 height 21
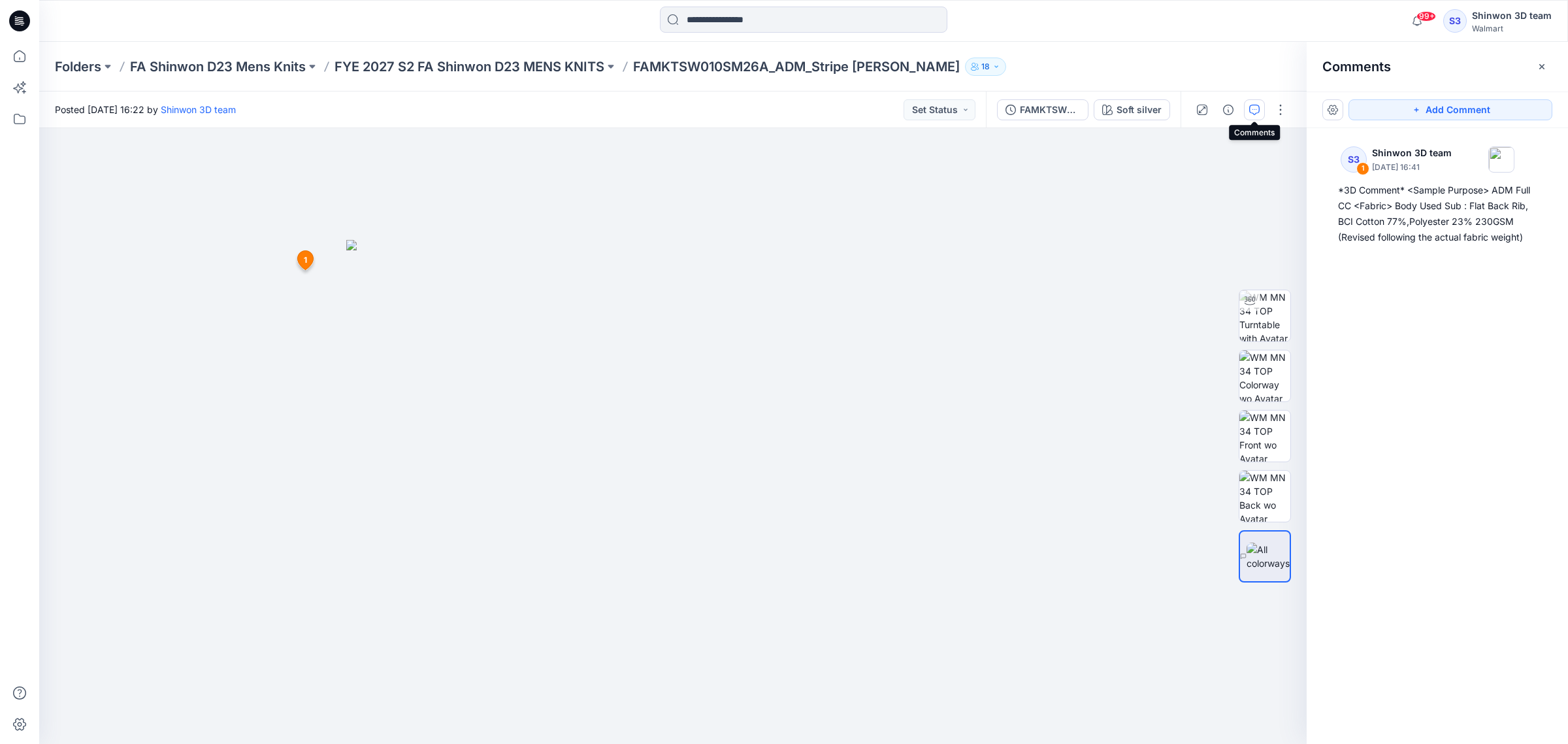
drag, startPoint x: 1409, startPoint y: 420, endPoint x: 1448, endPoint y: 383, distance: 53.8
click at [1410, 420] on div "S3 1 Shinwon 3D team September 24, 2025 16:41 *3D Comment* <Sample Purpose> ADM…" at bounding box center [1437, 411] width 261 height 567
click at [1450, 115] on button "Add Comment" at bounding box center [1450, 109] width 204 height 21
click at [909, 275] on div "2 1 S3 Shinwon 3D team September 24, 2025 16:41 *3D Comment* <Sample Purpose> A…" at bounding box center [673, 435] width 1267 height 615
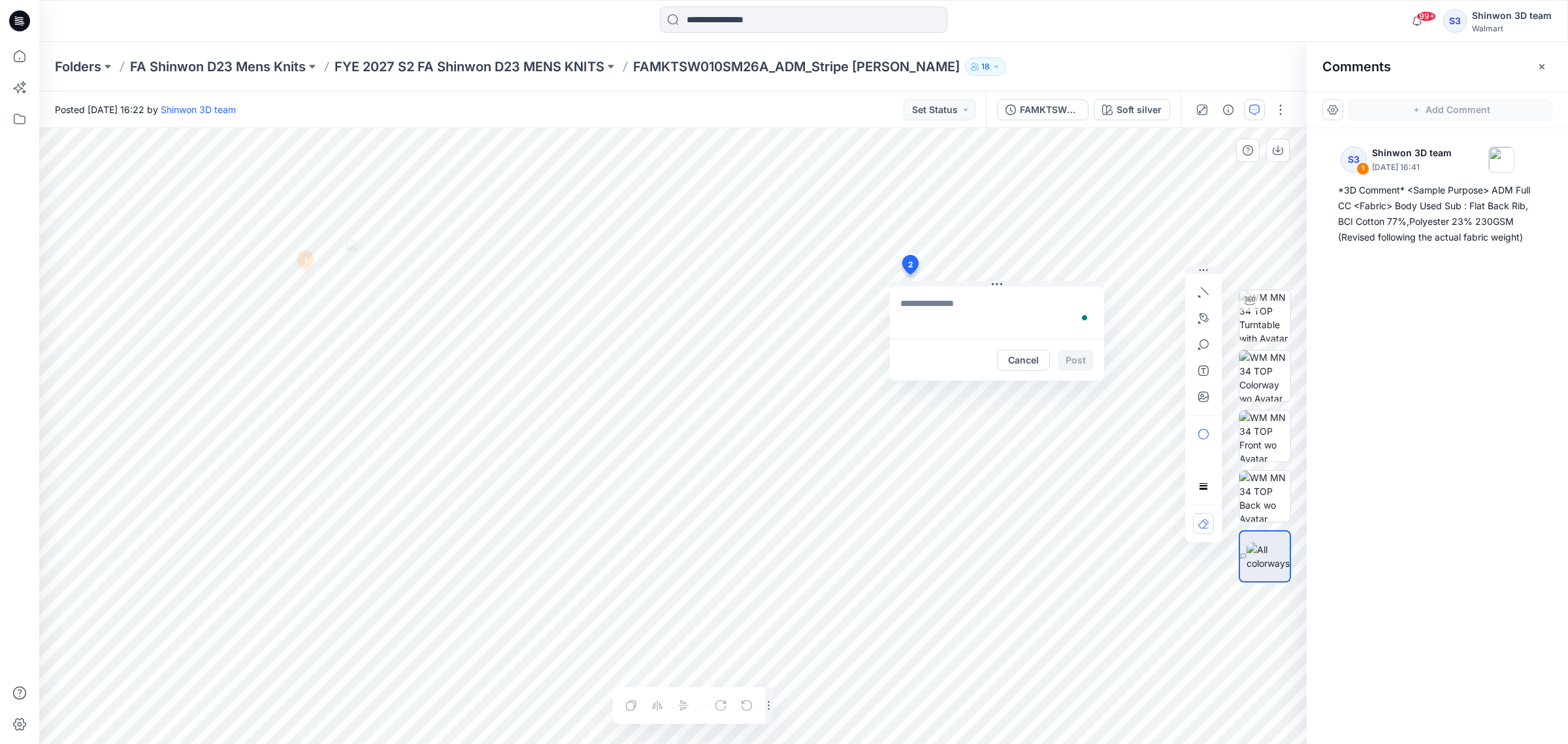
type textarea "**********"
click at [1076, 360] on button "Post" at bounding box center [1076, 360] width 36 height 21
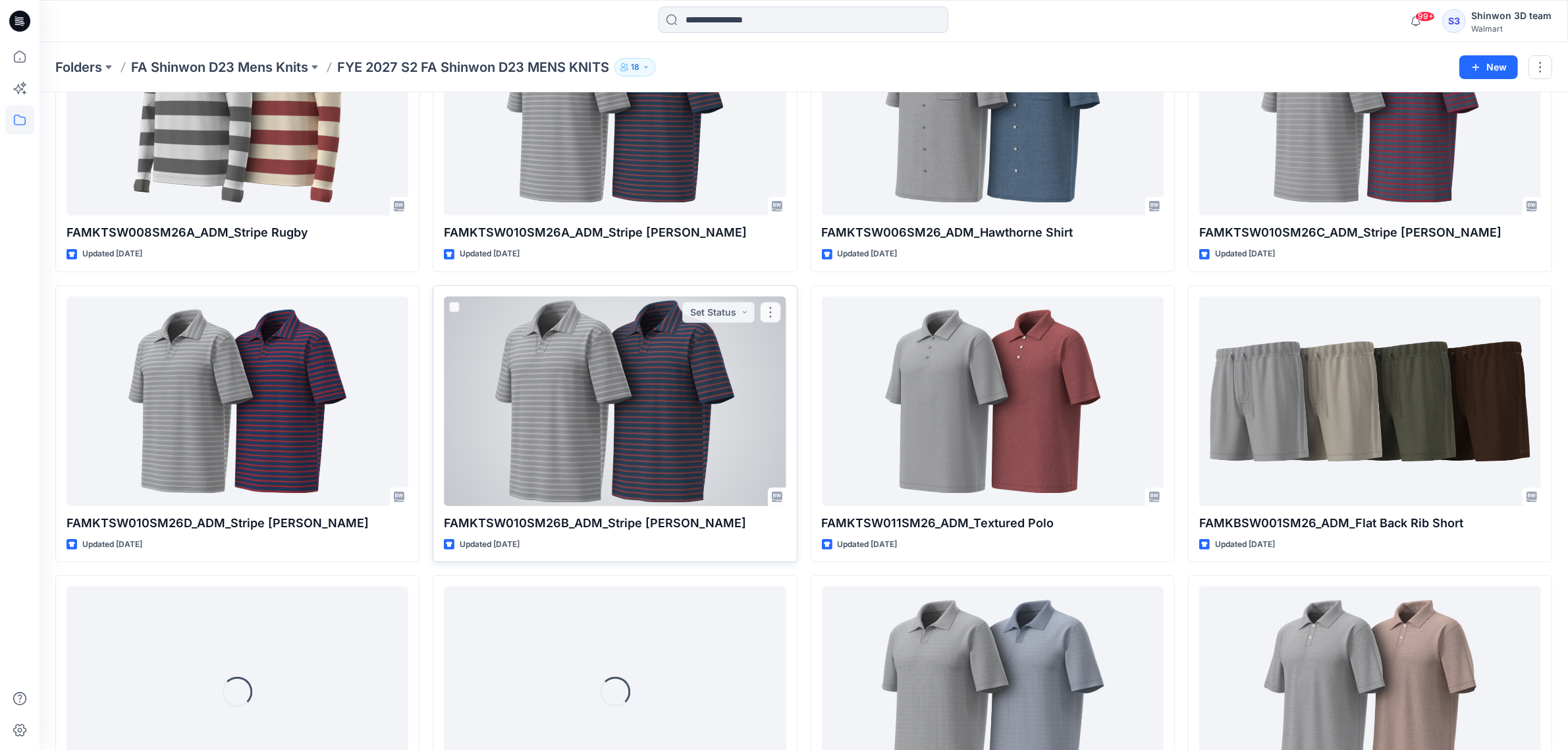
scroll to position [731, 0]
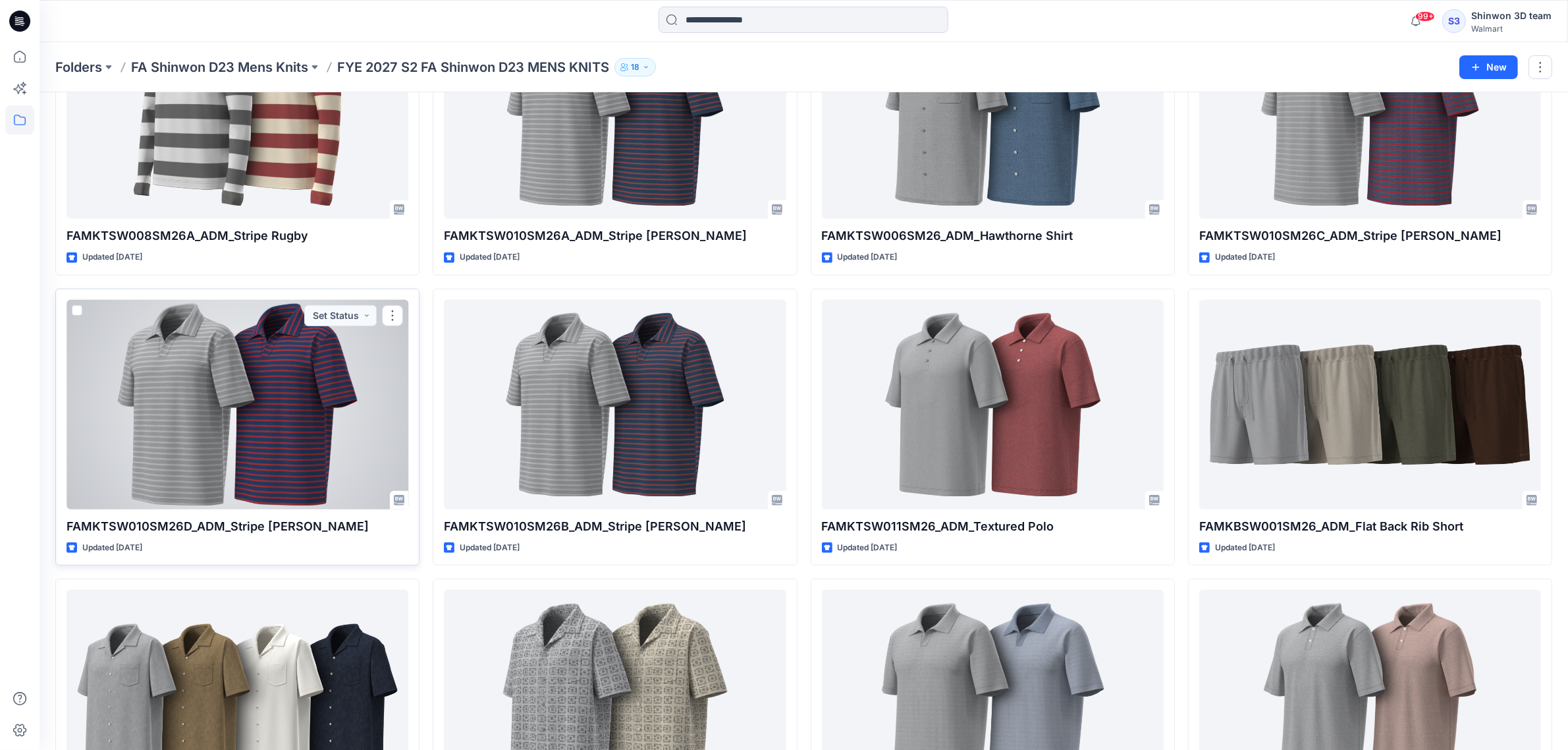
click at [252, 393] on div at bounding box center [238, 404] width 342 height 209
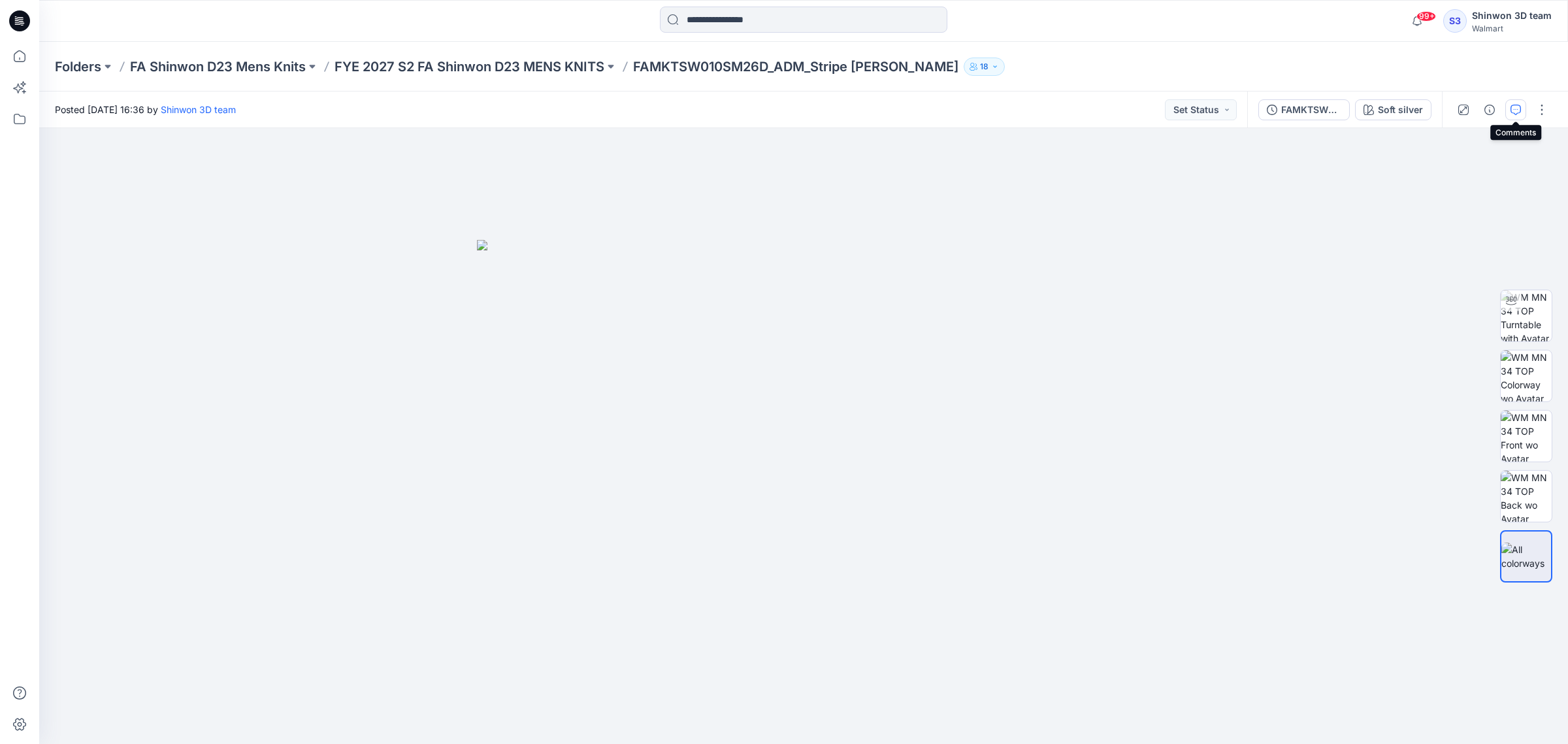
click at [1511, 112] on icon "button" at bounding box center [1516, 109] width 10 height 10
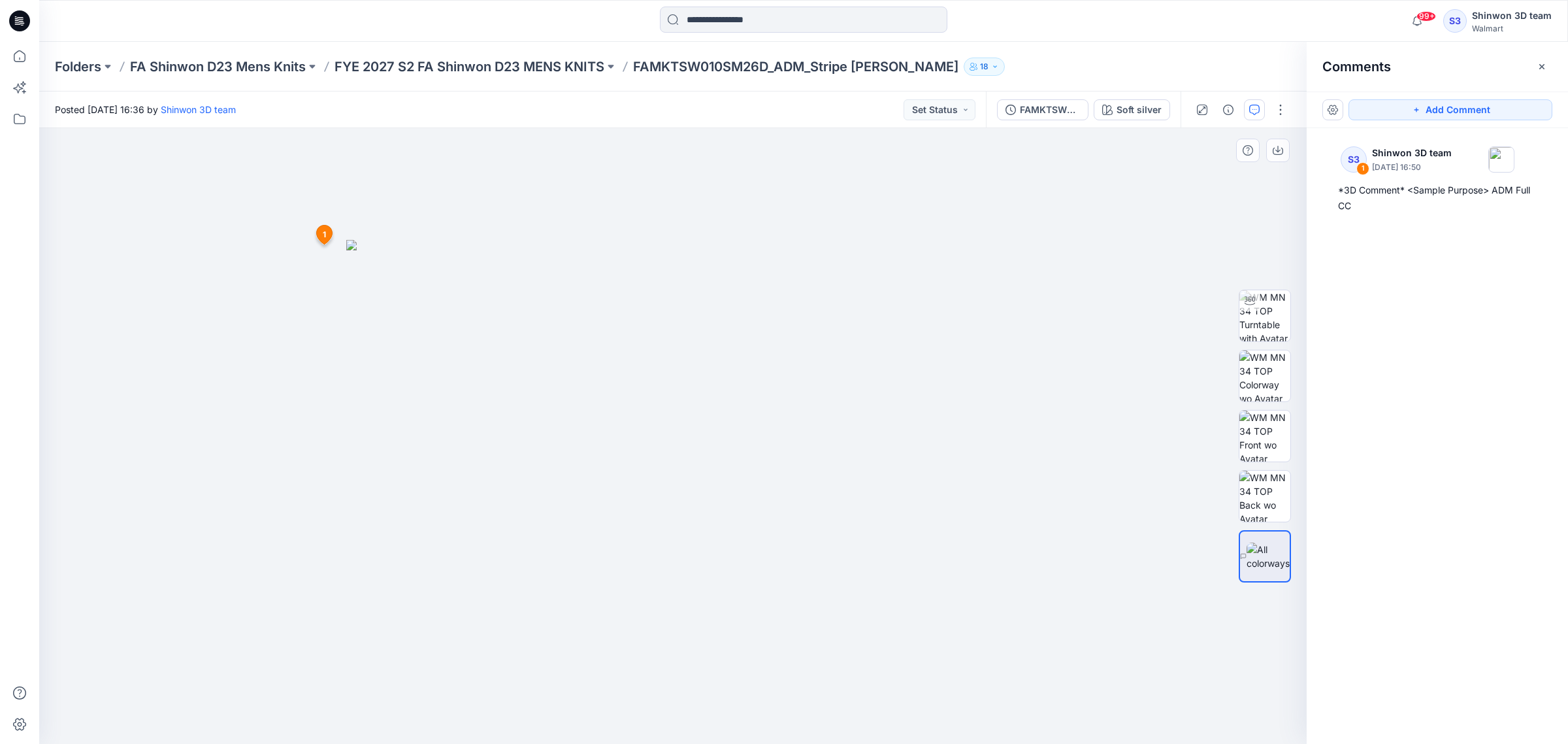
click at [939, 227] on div at bounding box center [673, 435] width 1267 height 616
click at [1397, 105] on button "Add Comment" at bounding box center [1450, 109] width 204 height 21
click at [960, 240] on div "3 1 S3 Shinwon 3D team September 24, 2025 16:50 *3D Comment* <Sample Purpose> A…" at bounding box center [673, 435] width 1267 height 615
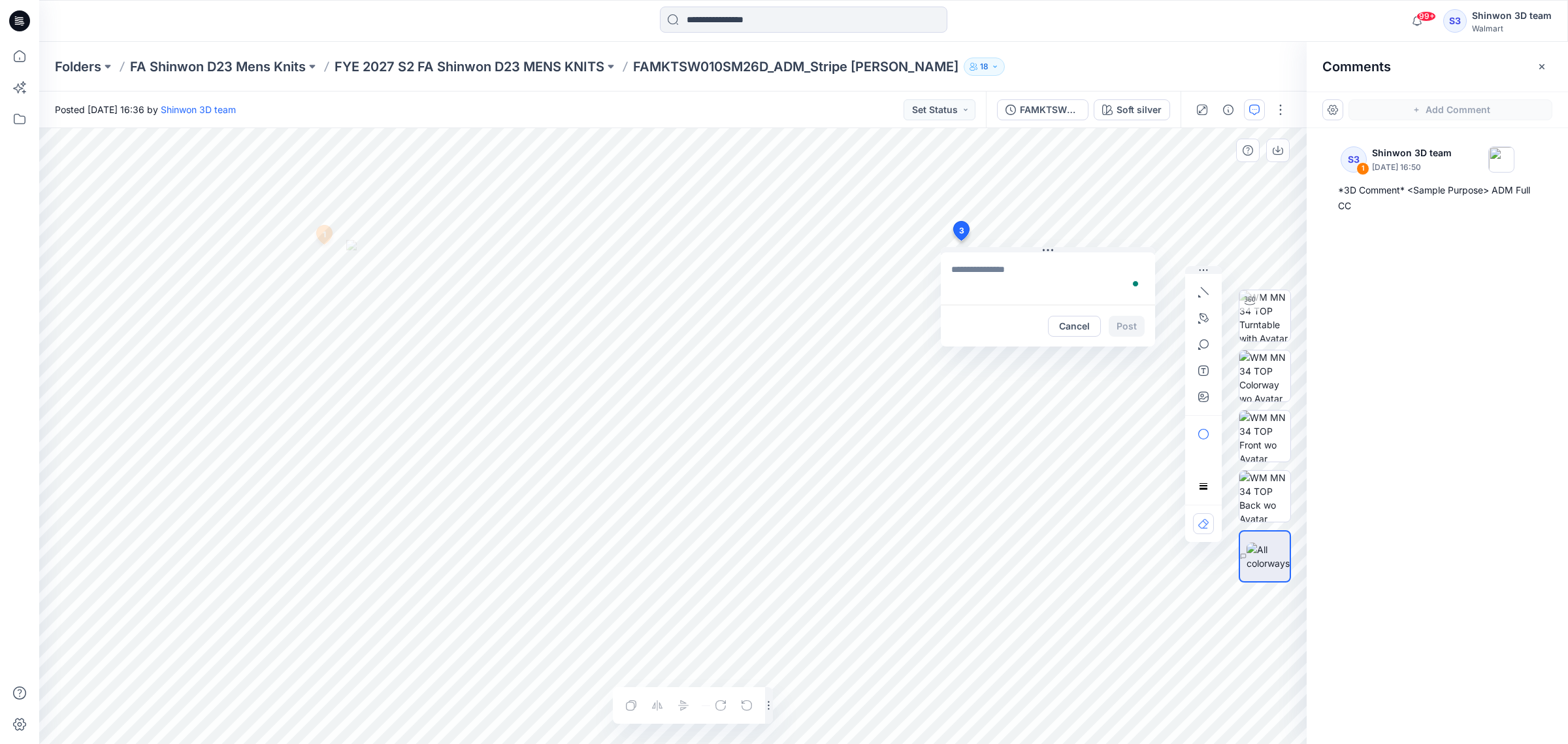
type textarea "**********"
click at [1141, 328] on button "Post" at bounding box center [1127, 326] width 36 height 21
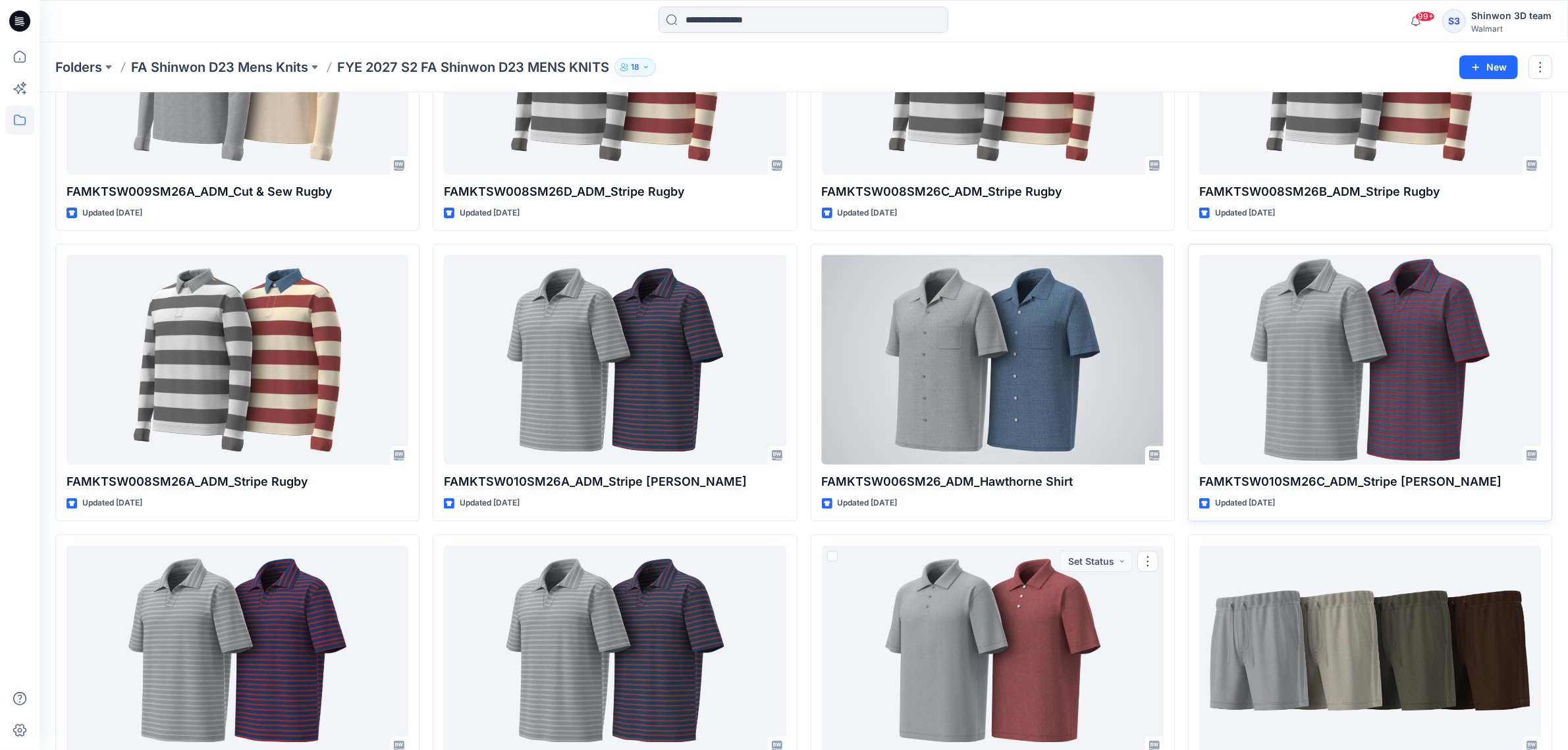
scroll to position [483, 0]
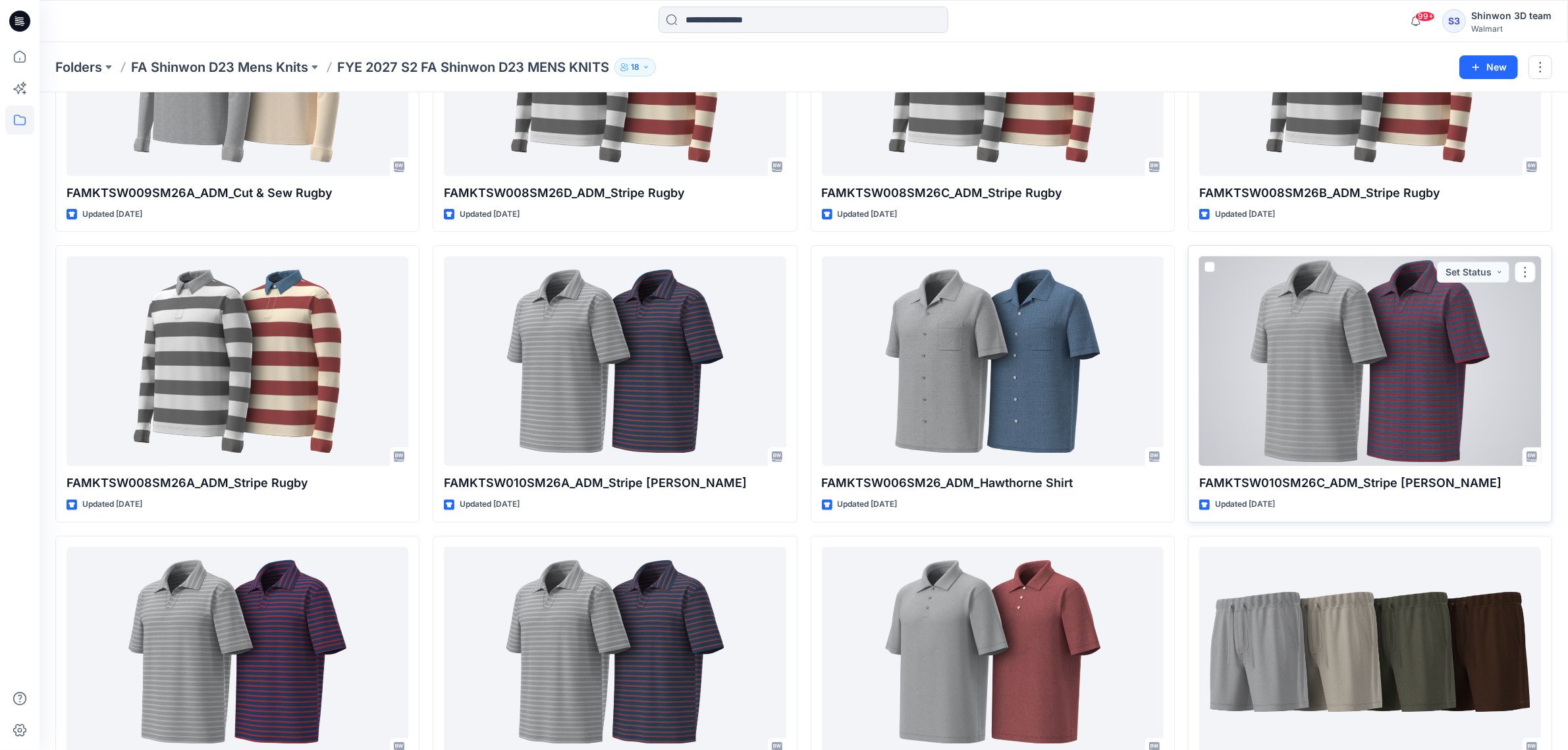
click at [1359, 360] on div at bounding box center [1371, 360] width 342 height 209
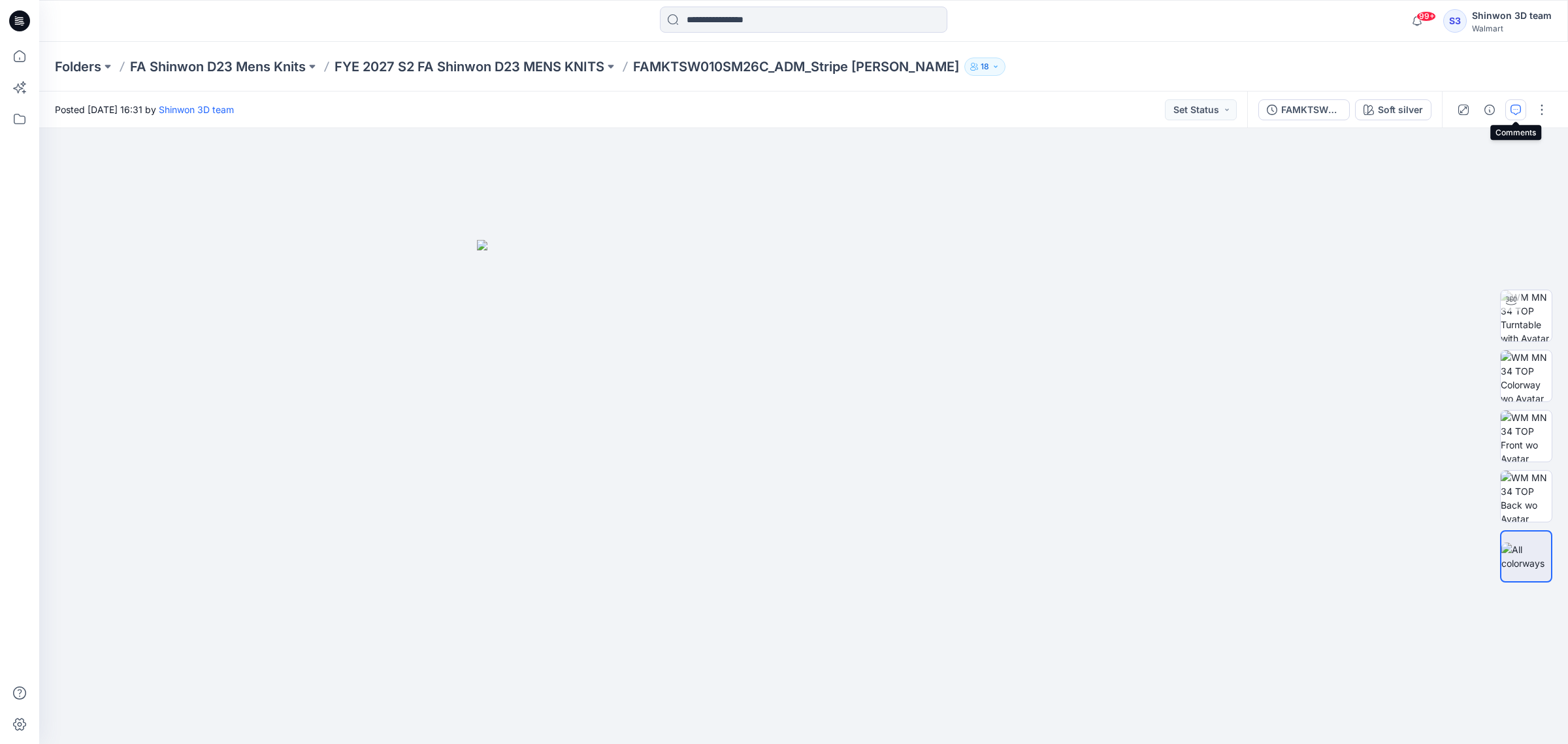
click at [1517, 105] on icon "button" at bounding box center [1516, 109] width 10 height 10
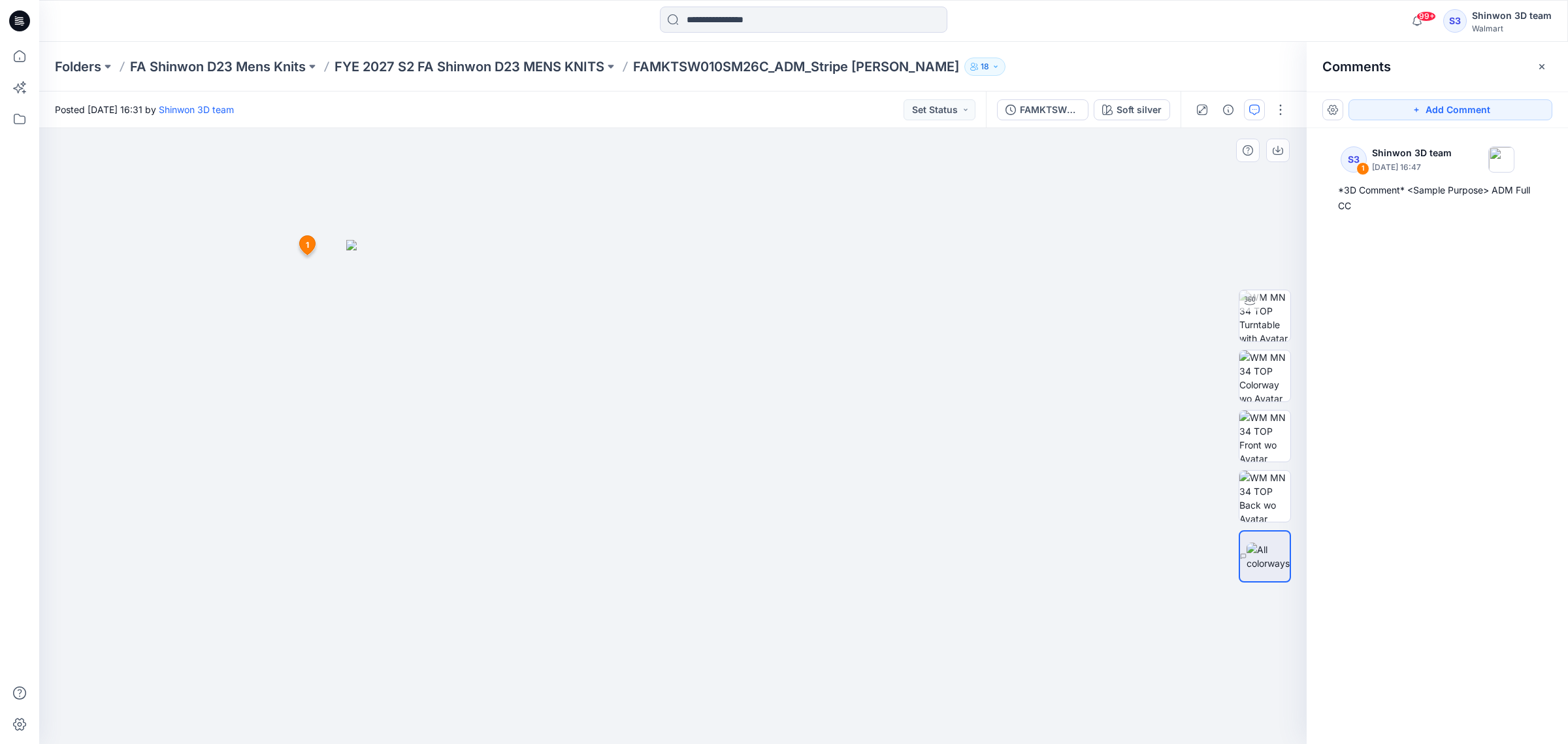
click at [1003, 269] on div at bounding box center [673, 435] width 1267 height 616
click at [1443, 116] on button "Add Comment" at bounding box center [1450, 109] width 204 height 21
click at [926, 234] on div "3 1 S3 Shinwon 3D team September 24, 2025 16:47 *3D Comment* <Sample Purpose> A…" at bounding box center [673, 435] width 1267 height 615
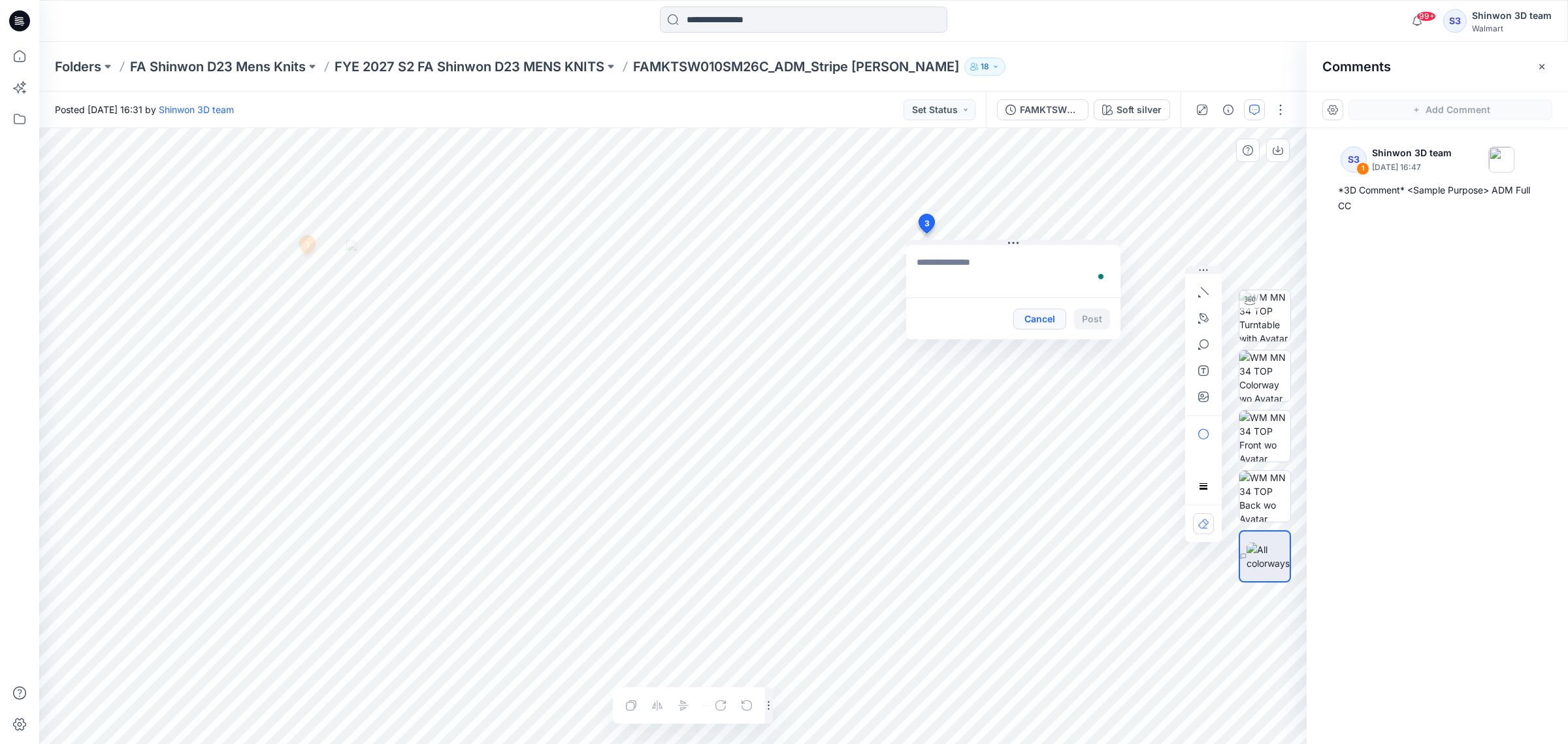
type textarea "**********"
click at [1097, 321] on button "Post" at bounding box center [1092, 319] width 36 height 21
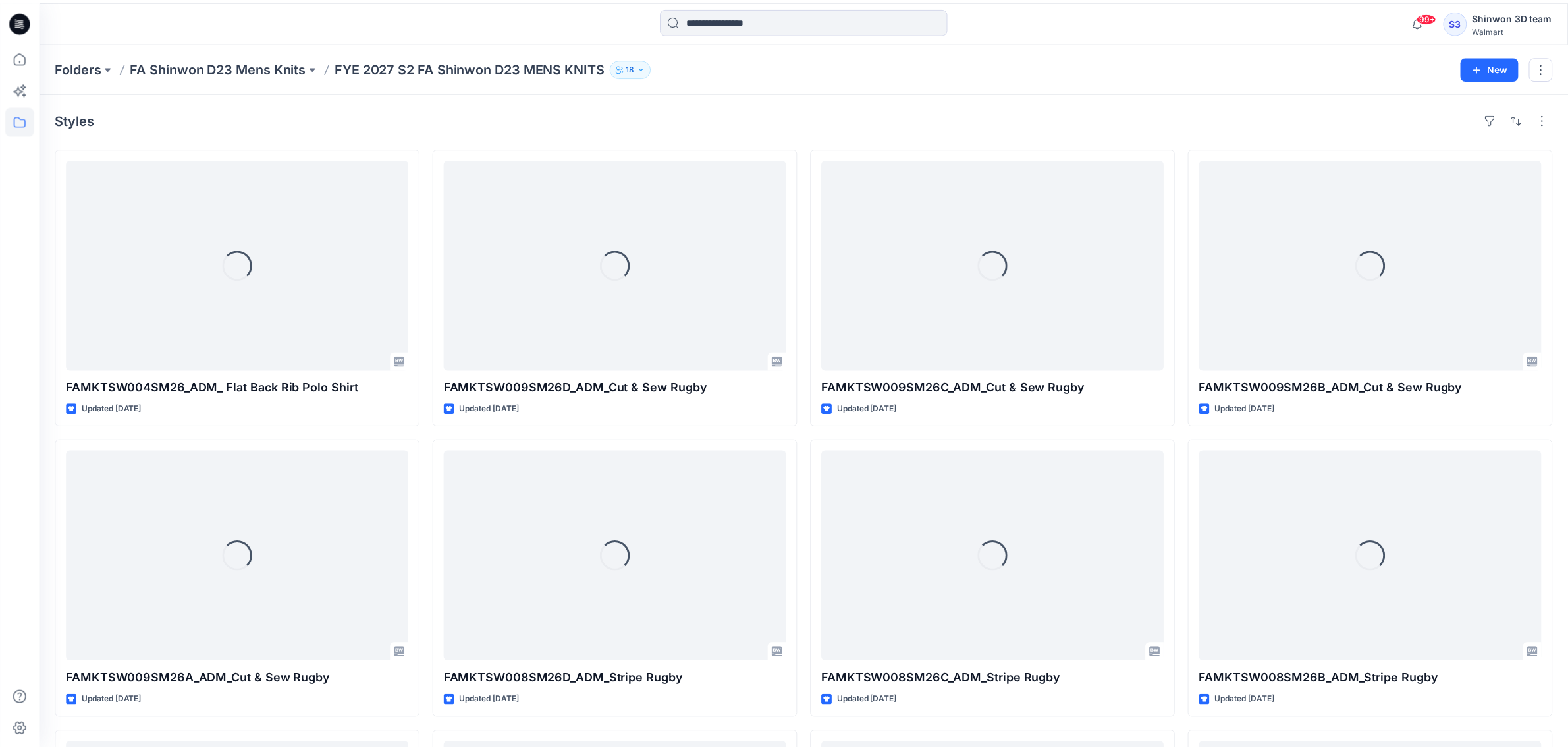
scroll to position [483, 0]
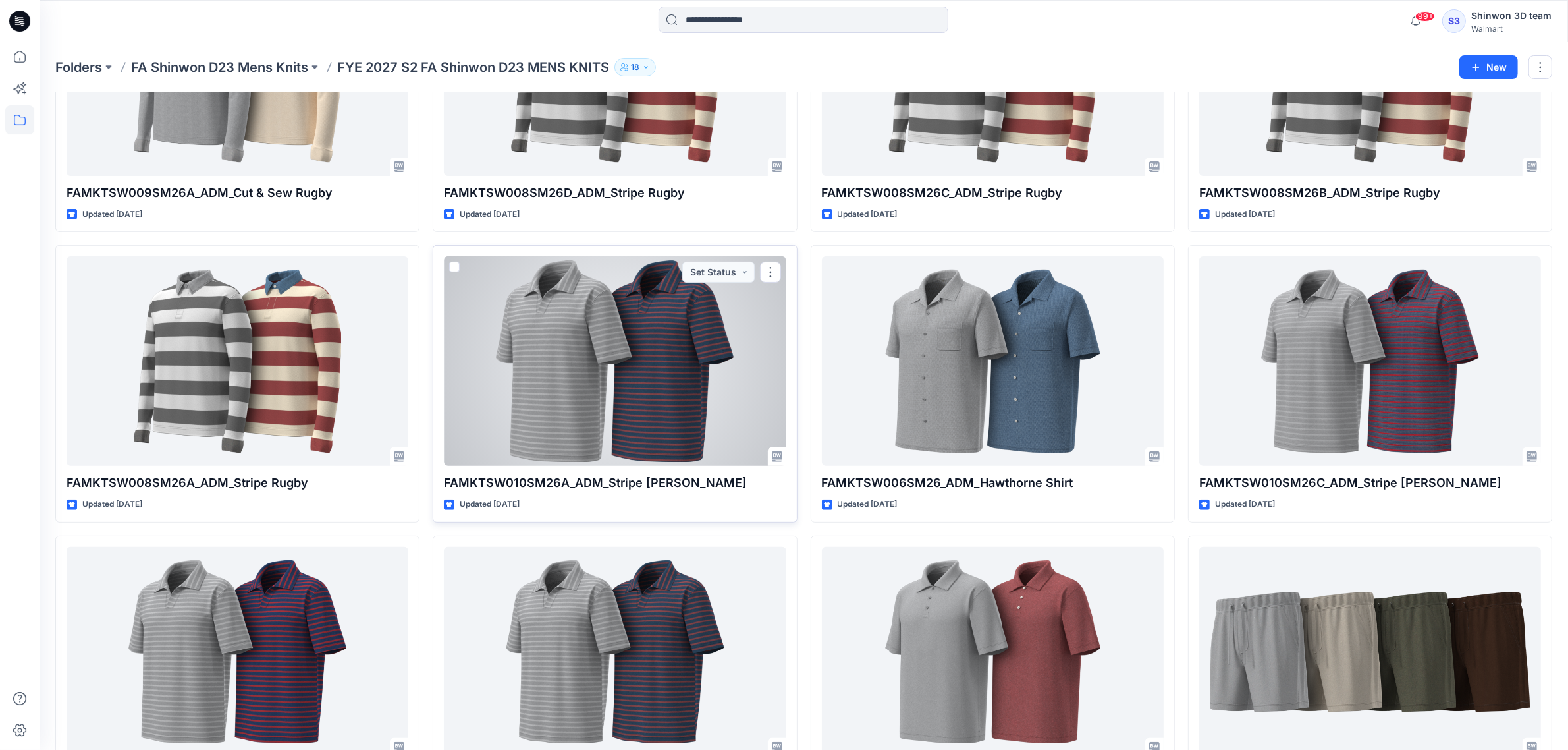
click at [649, 405] on div at bounding box center [615, 360] width 342 height 209
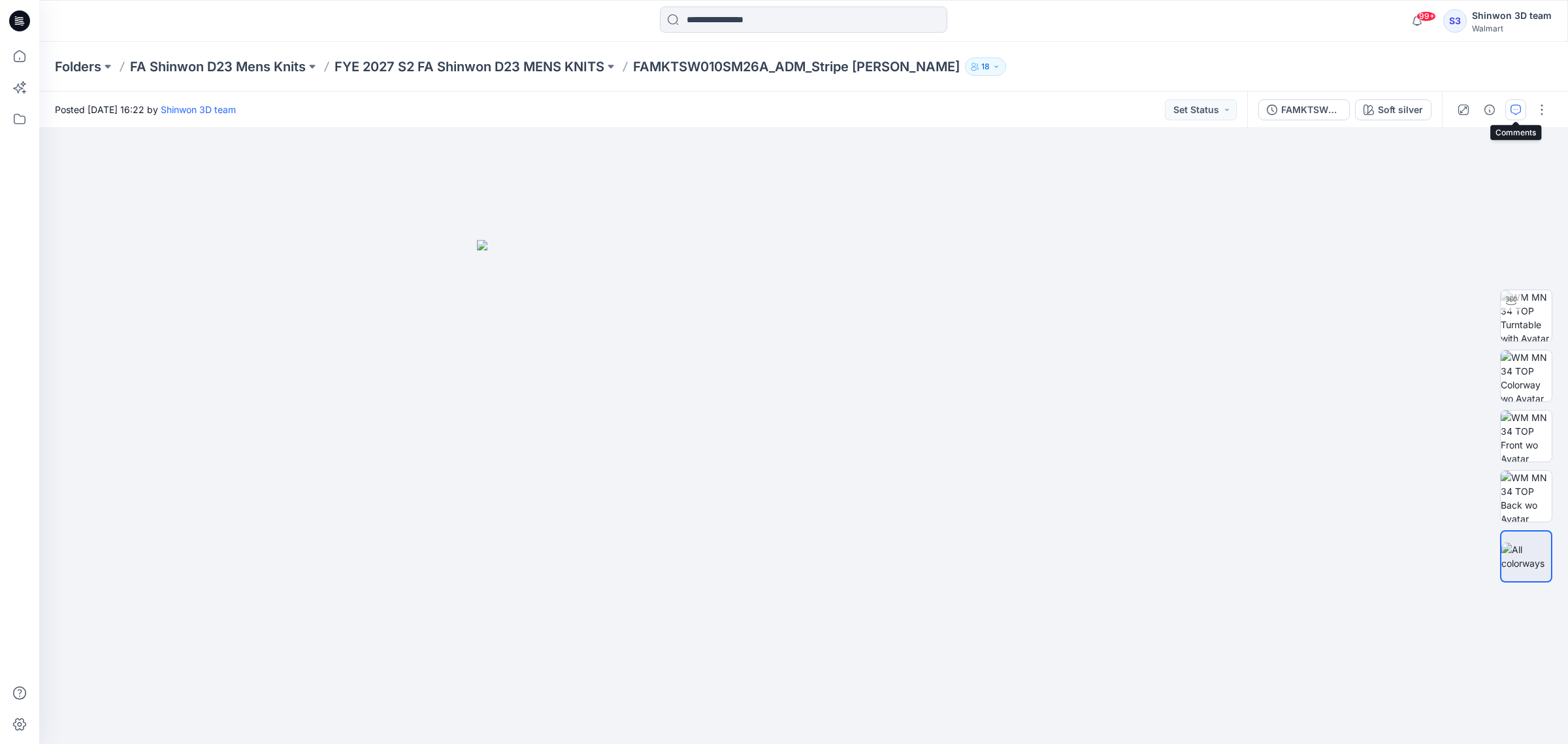
click at [1517, 102] on button "button" at bounding box center [1515, 109] width 21 height 21
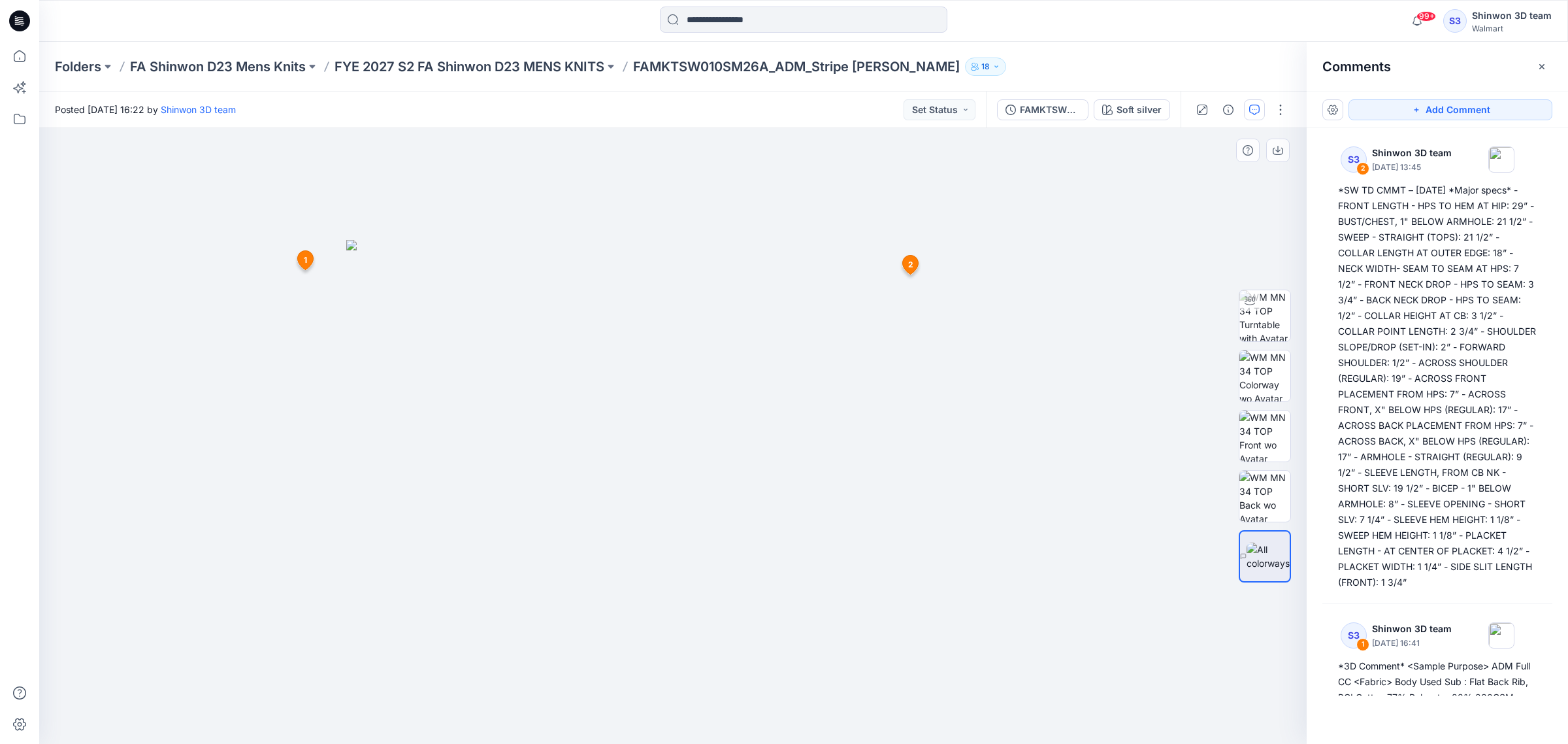
click at [912, 263] on span "2" at bounding box center [911, 265] width 5 height 12
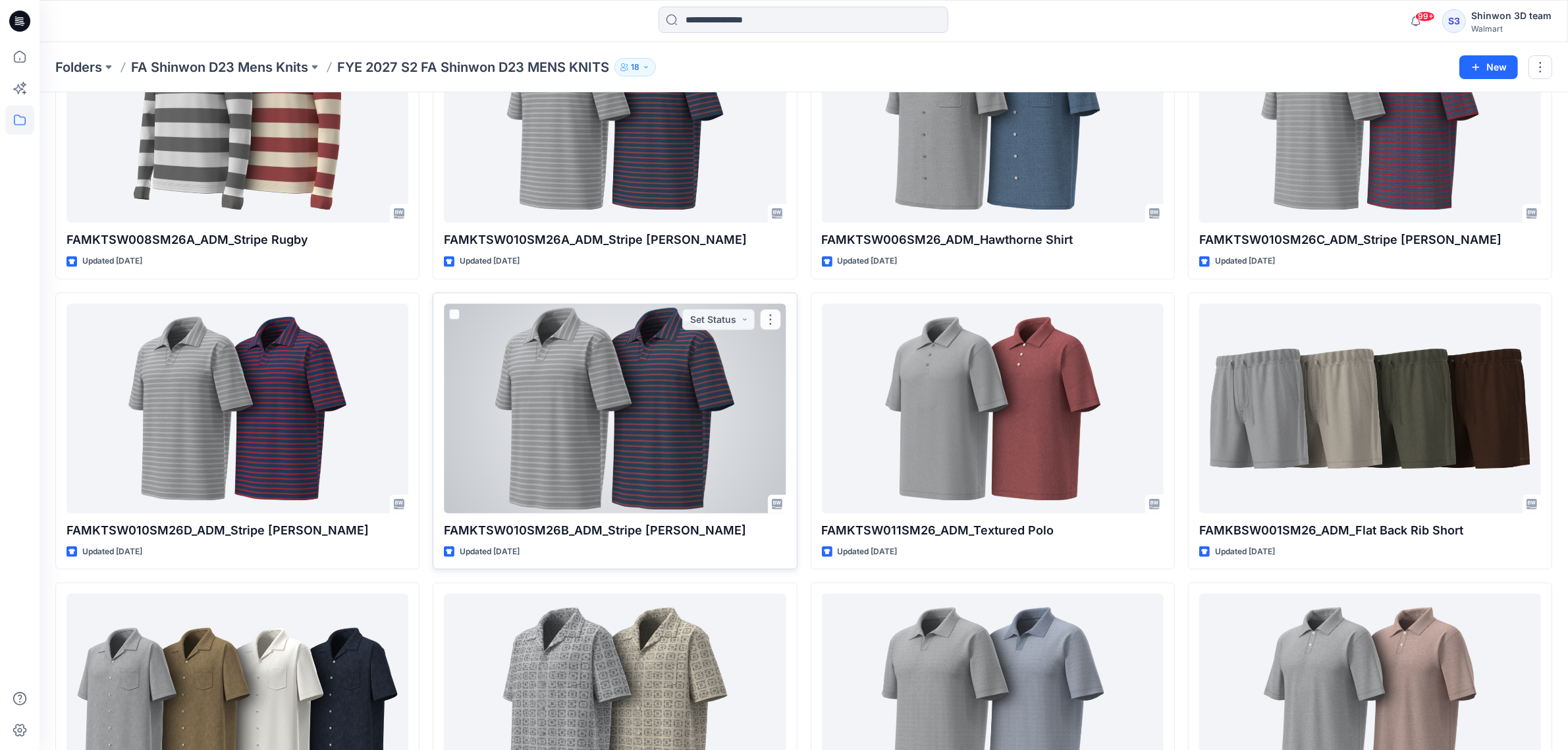
scroll to position [731, 0]
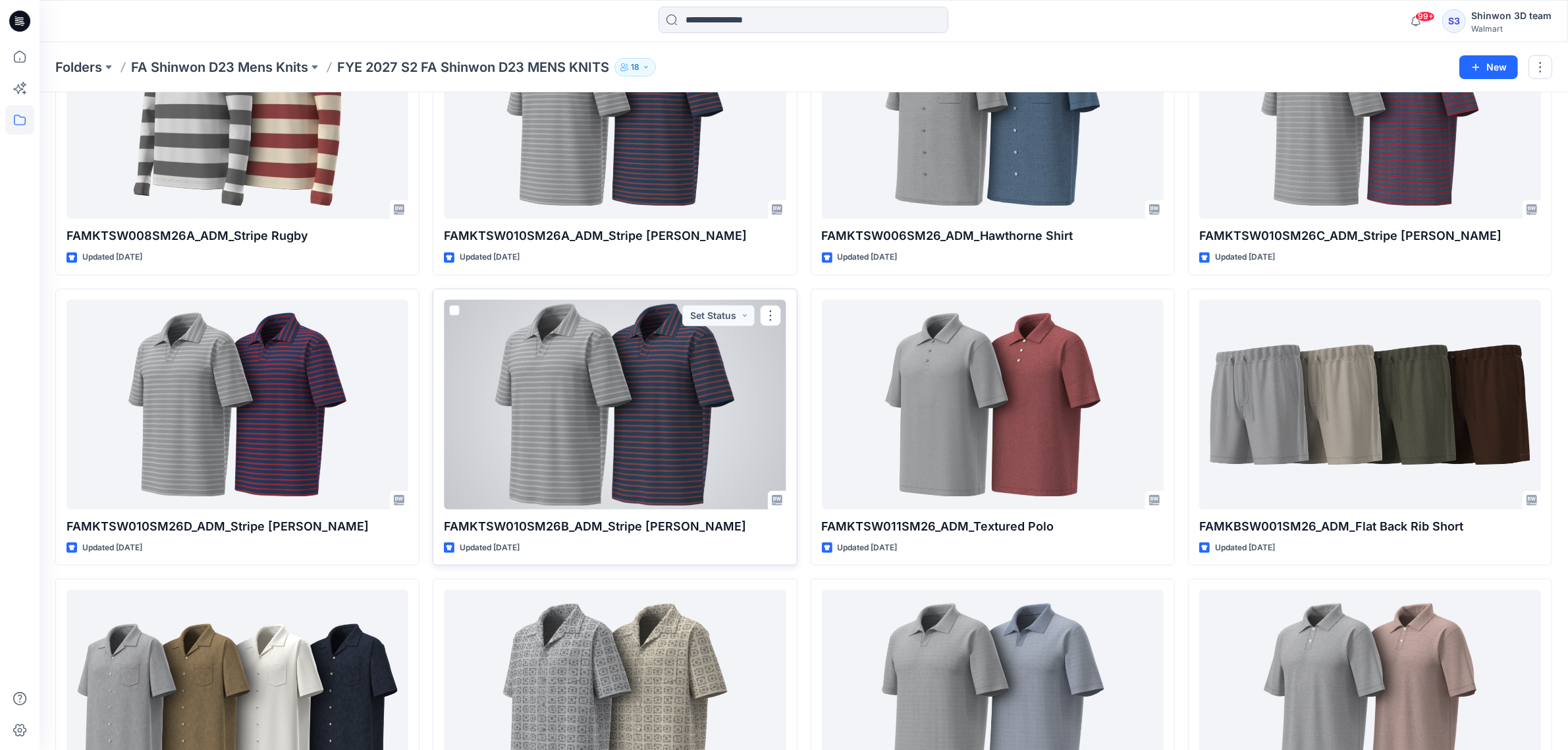
click at [682, 416] on div at bounding box center [615, 404] width 342 height 209
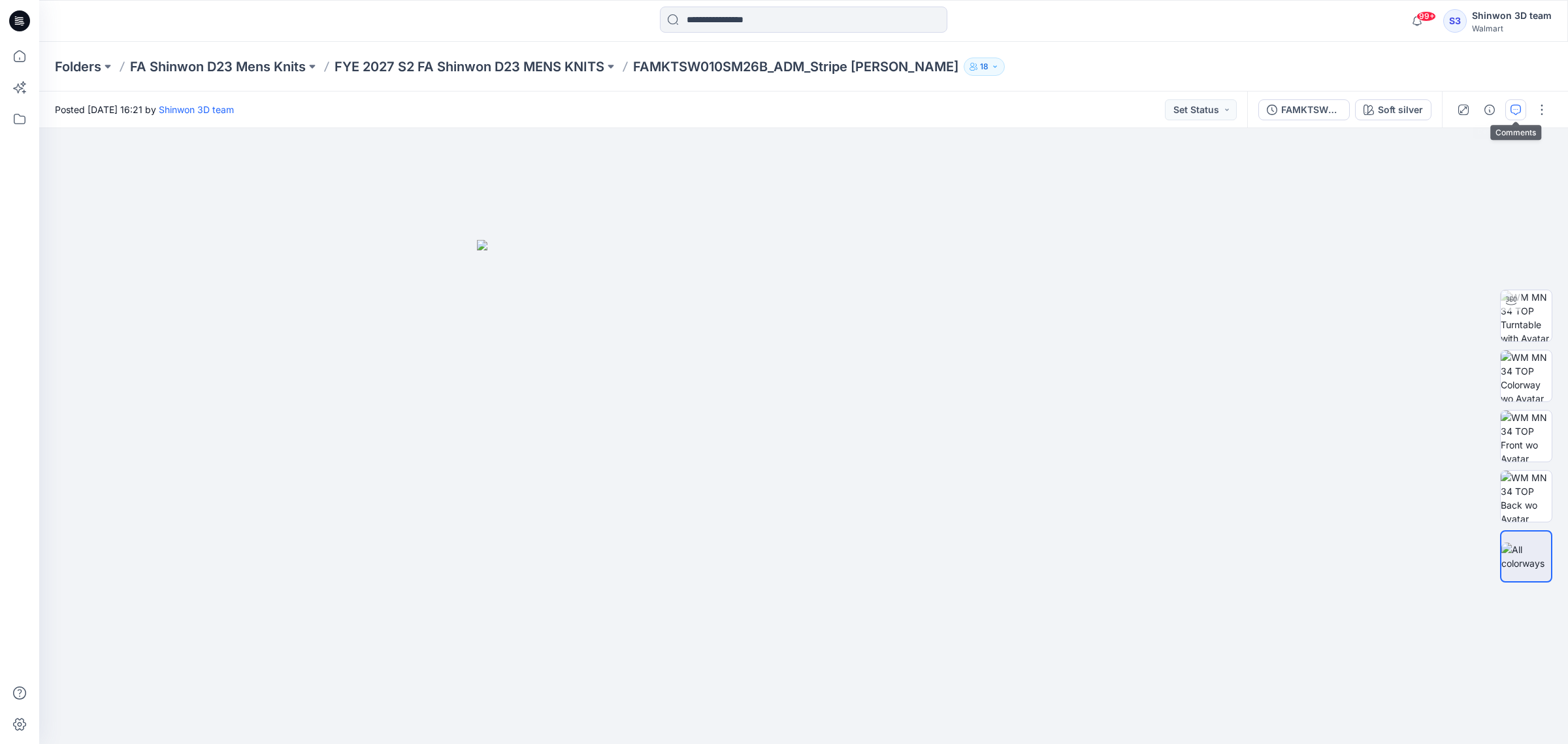
click at [1513, 103] on button "button" at bounding box center [1515, 109] width 21 height 21
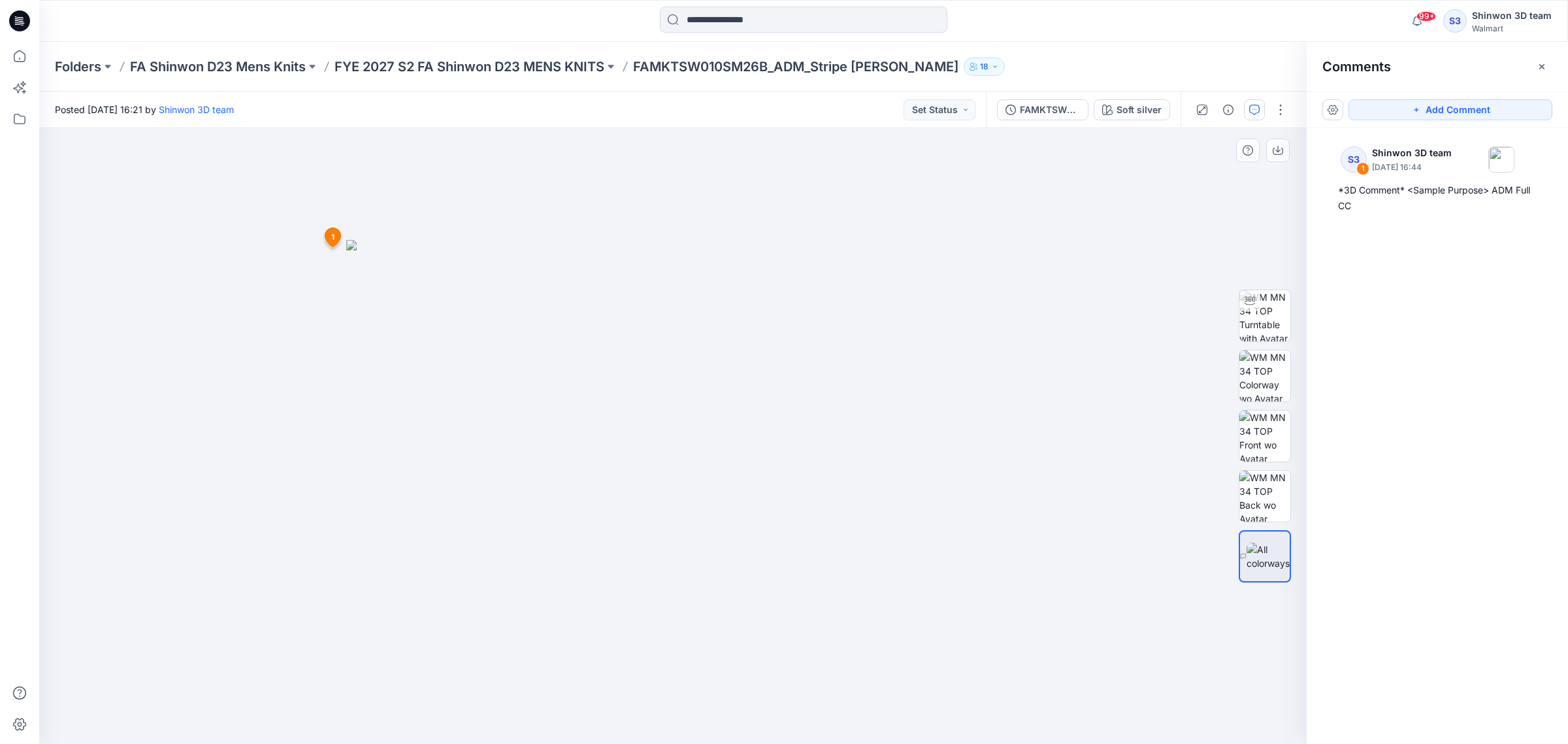
click at [1039, 254] on div at bounding box center [673, 435] width 1267 height 616
click at [1445, 113] on button "Add Comment" at bounding box center [1450, 109] width 204 height 21
click at [945, 217] on div "3 1 S3 Shinwon 3D team September 24, 2025 16:44 *3D Comment* <Sample Purpose> A…" at bounding box center [673, 435] width 1267 height 615
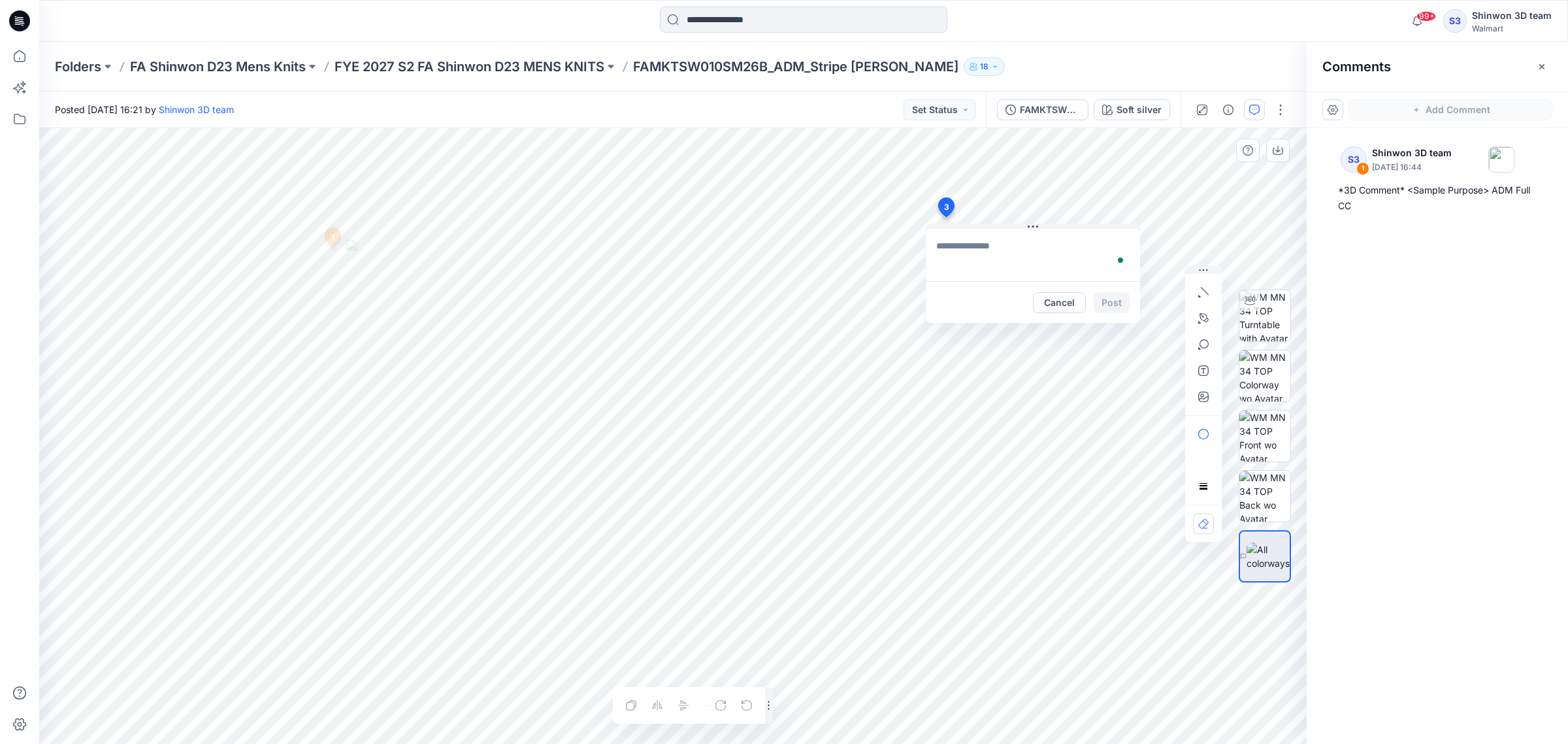
type textarea "**********"
click at [1106, 301] on button "Post" at bounding box center [1112, 303] width 36 height 21
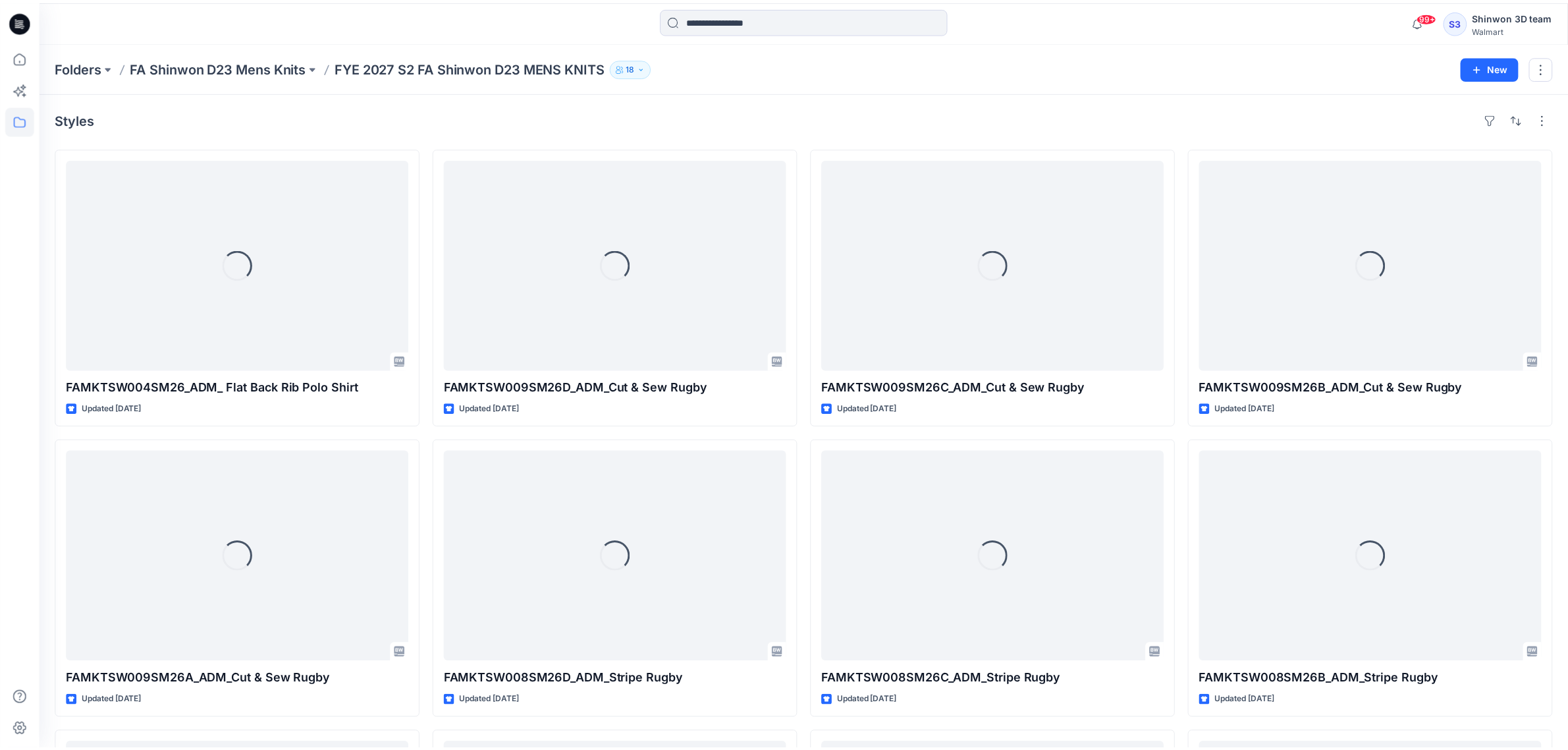
scroll to position [731, 0]
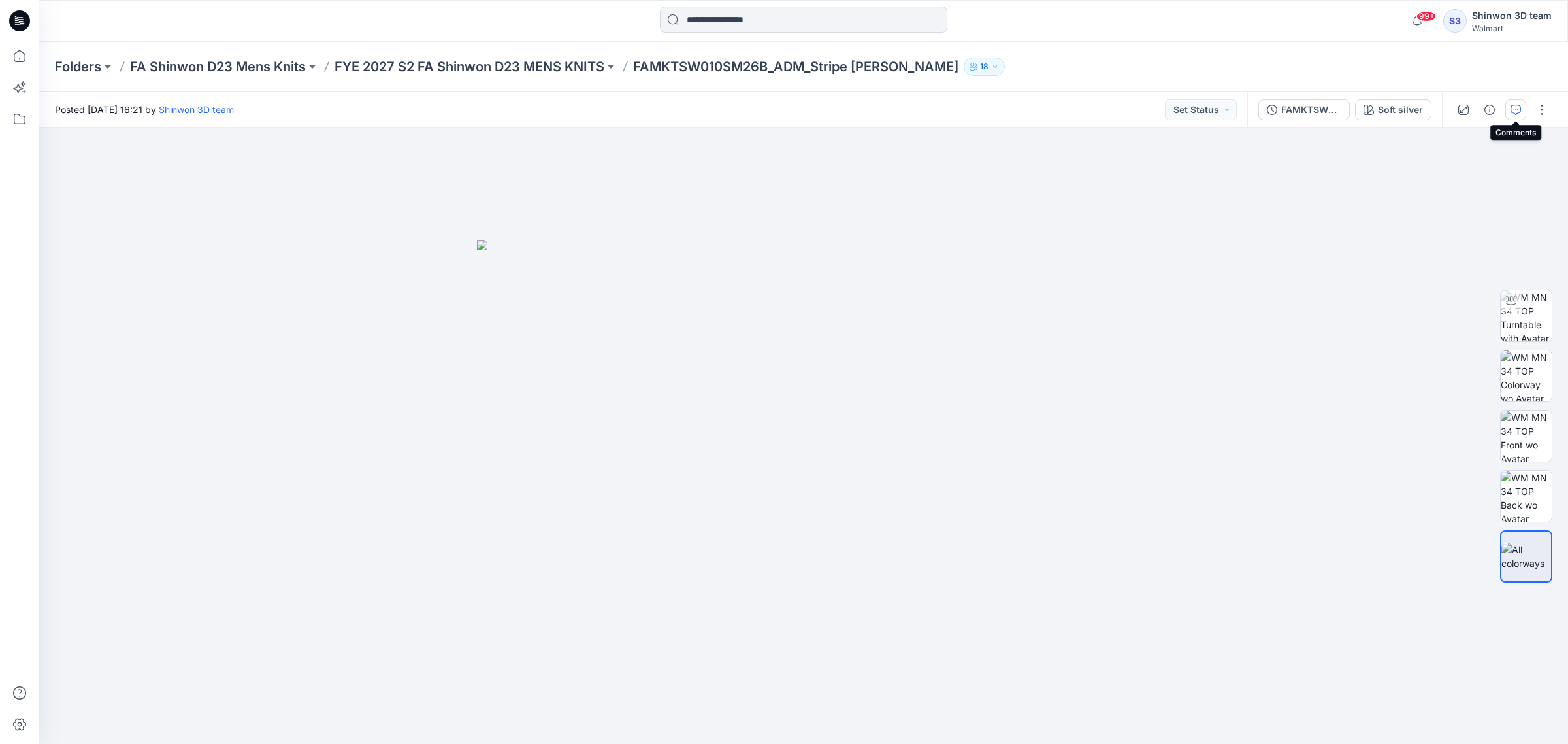
click at [1520, 110] on icon "button" at bounding box center [1516, 109] width 10 height 10
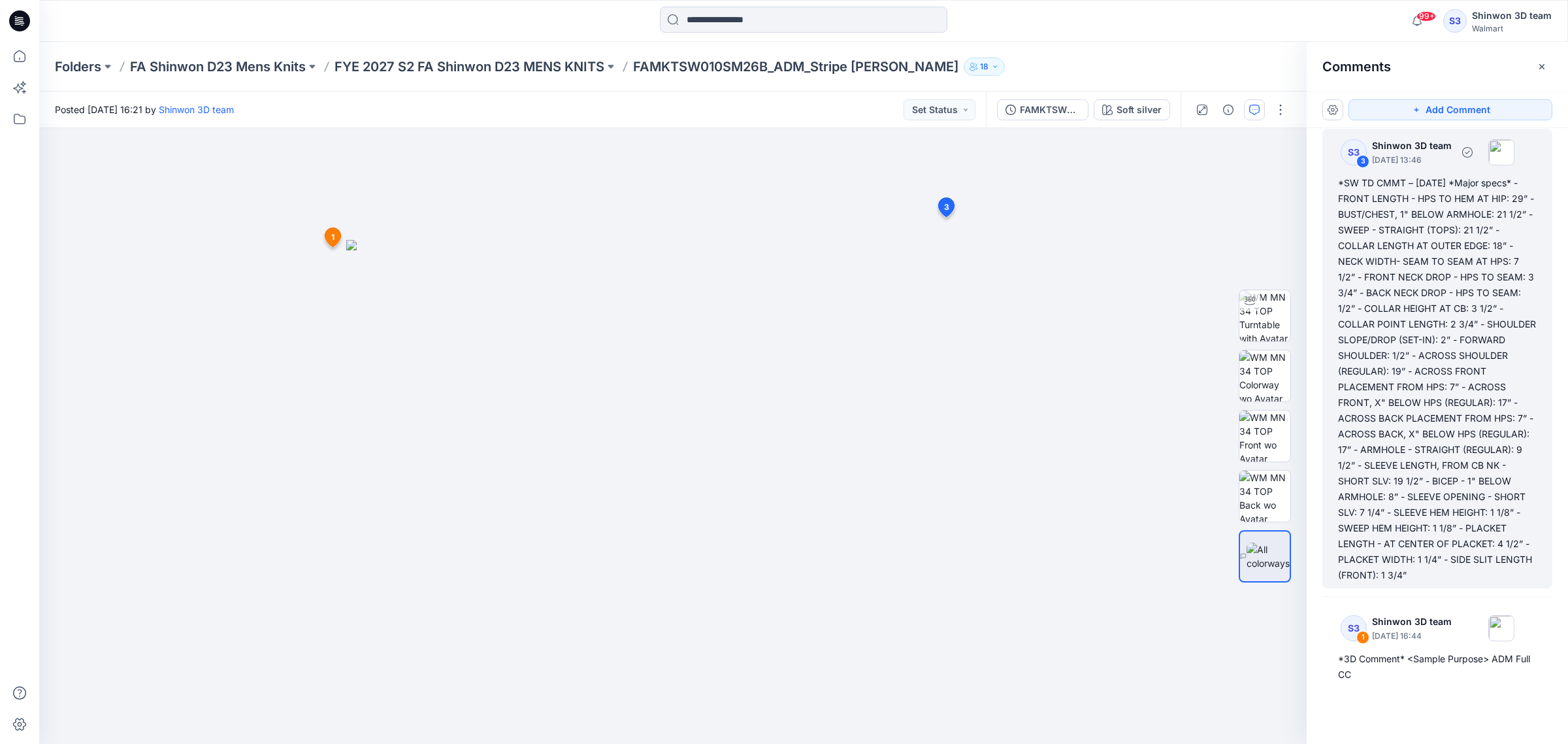
scroll to position [23, 0]
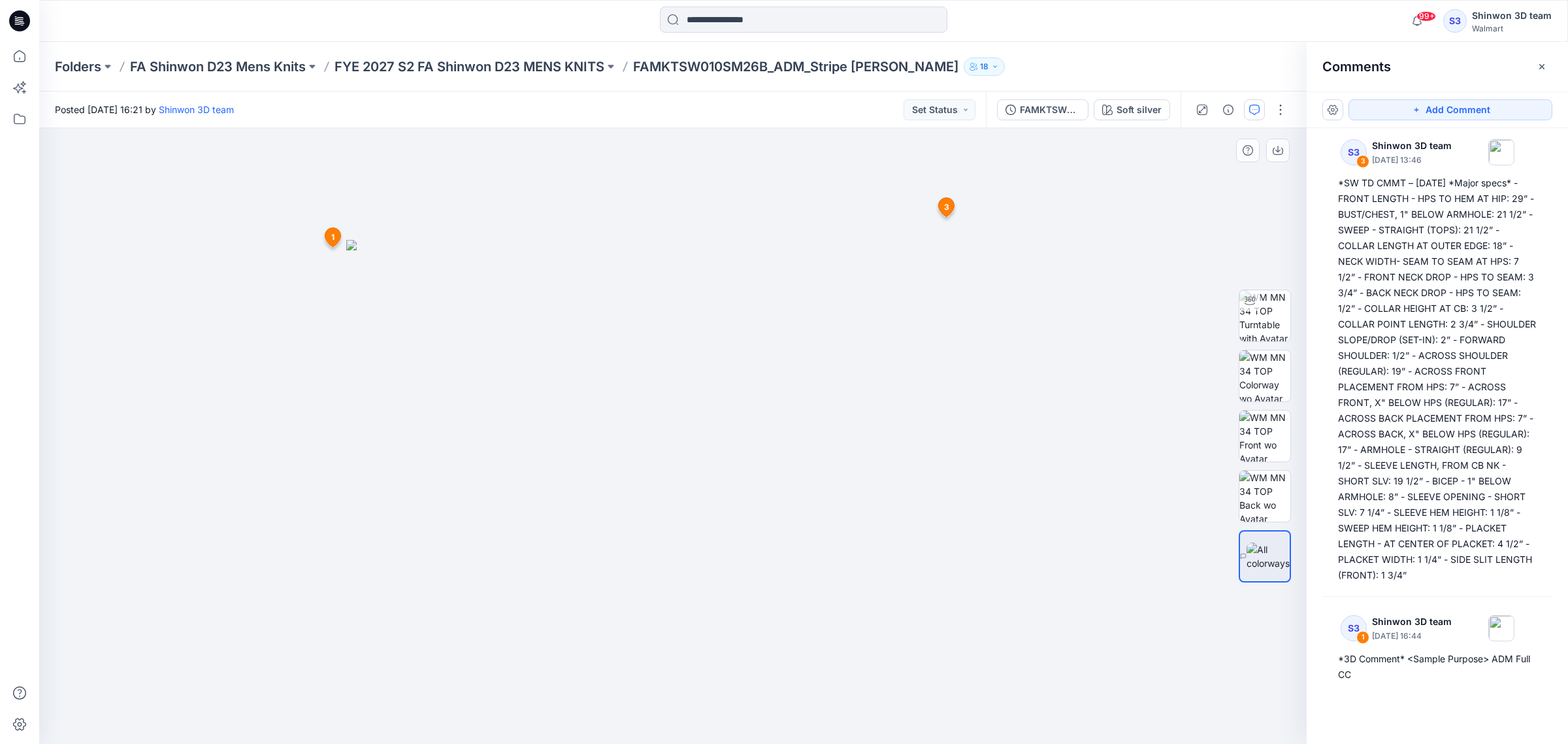
click at [957, 207] on div at bounding box center [673, 435] width 1267 height 616
click at [977, 316] on img at bounding box center [673, 491] width 654 height 504
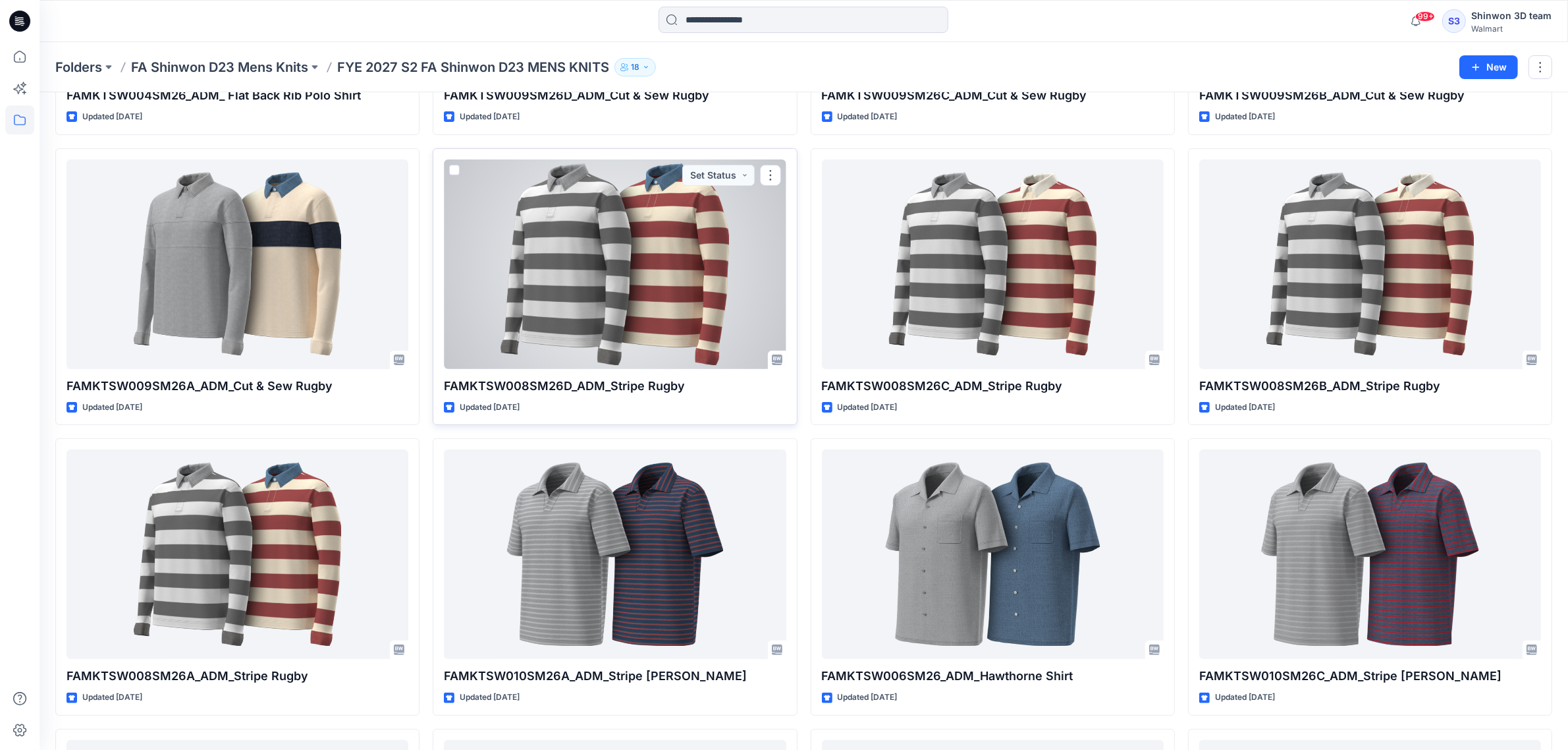
scroll to position [330, 0]
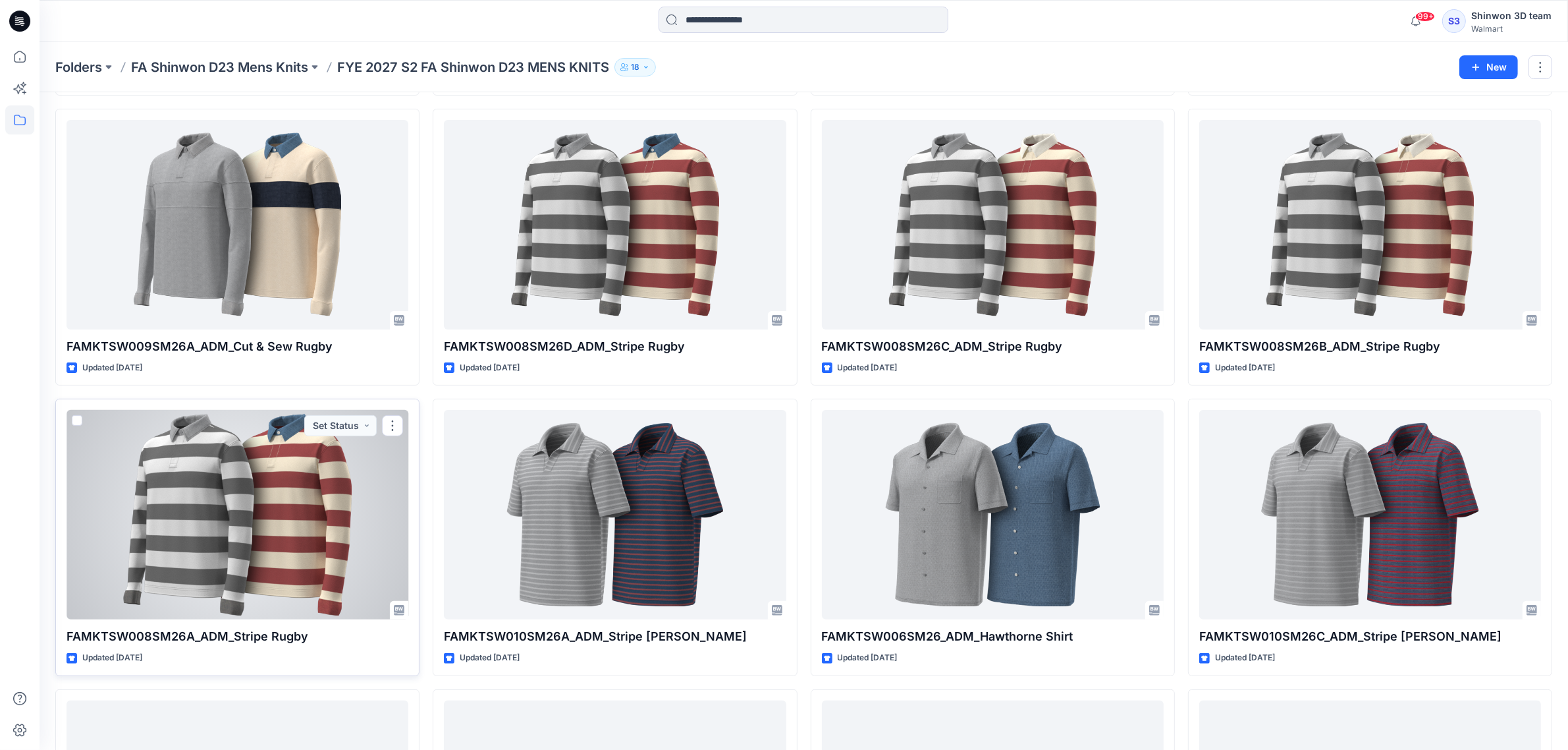
click at [274, 542] on div at bounding box center [238, 514] width 342 height 209
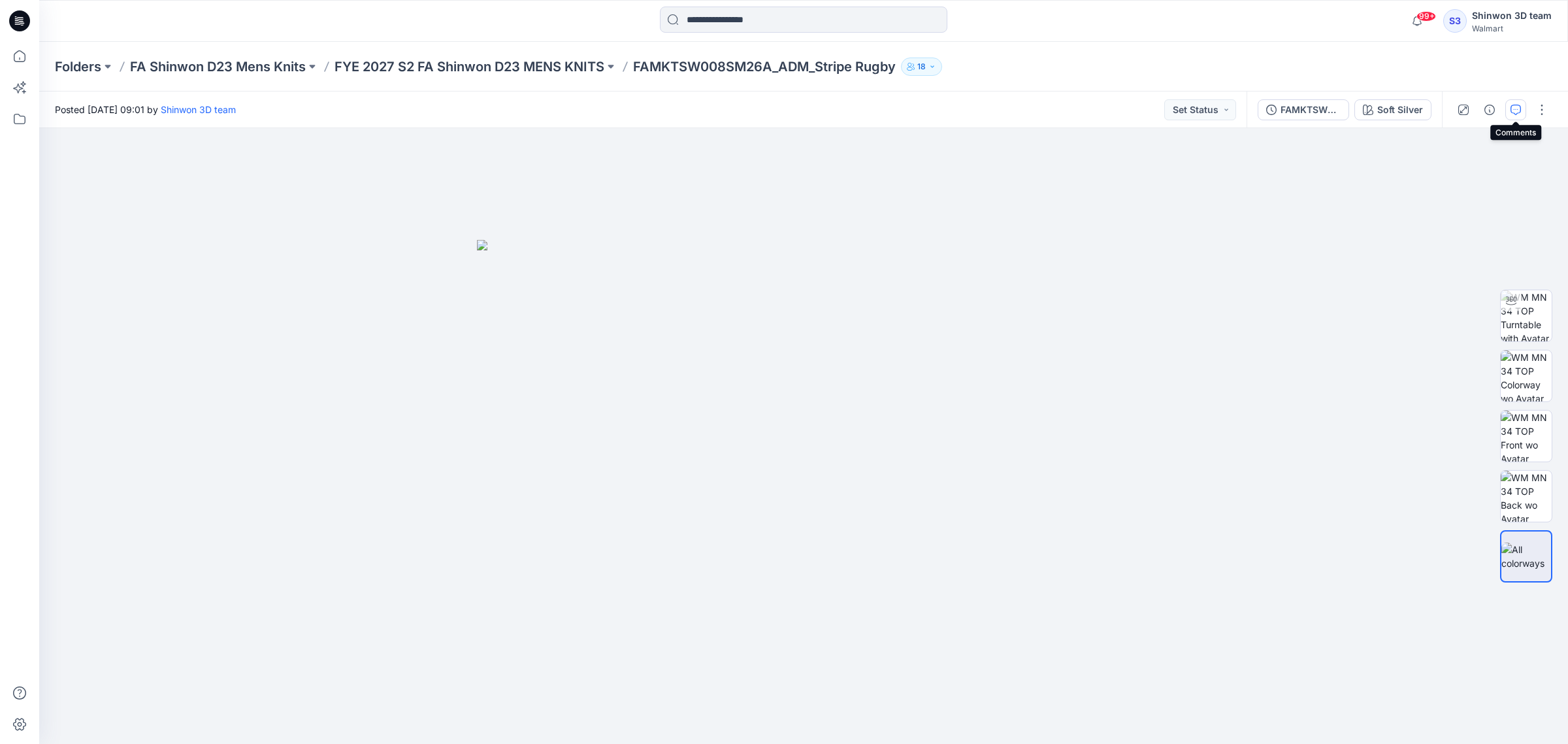
click at [1511, 112] on icon "button" at bounding box center [1516, 109] width 10 height 10
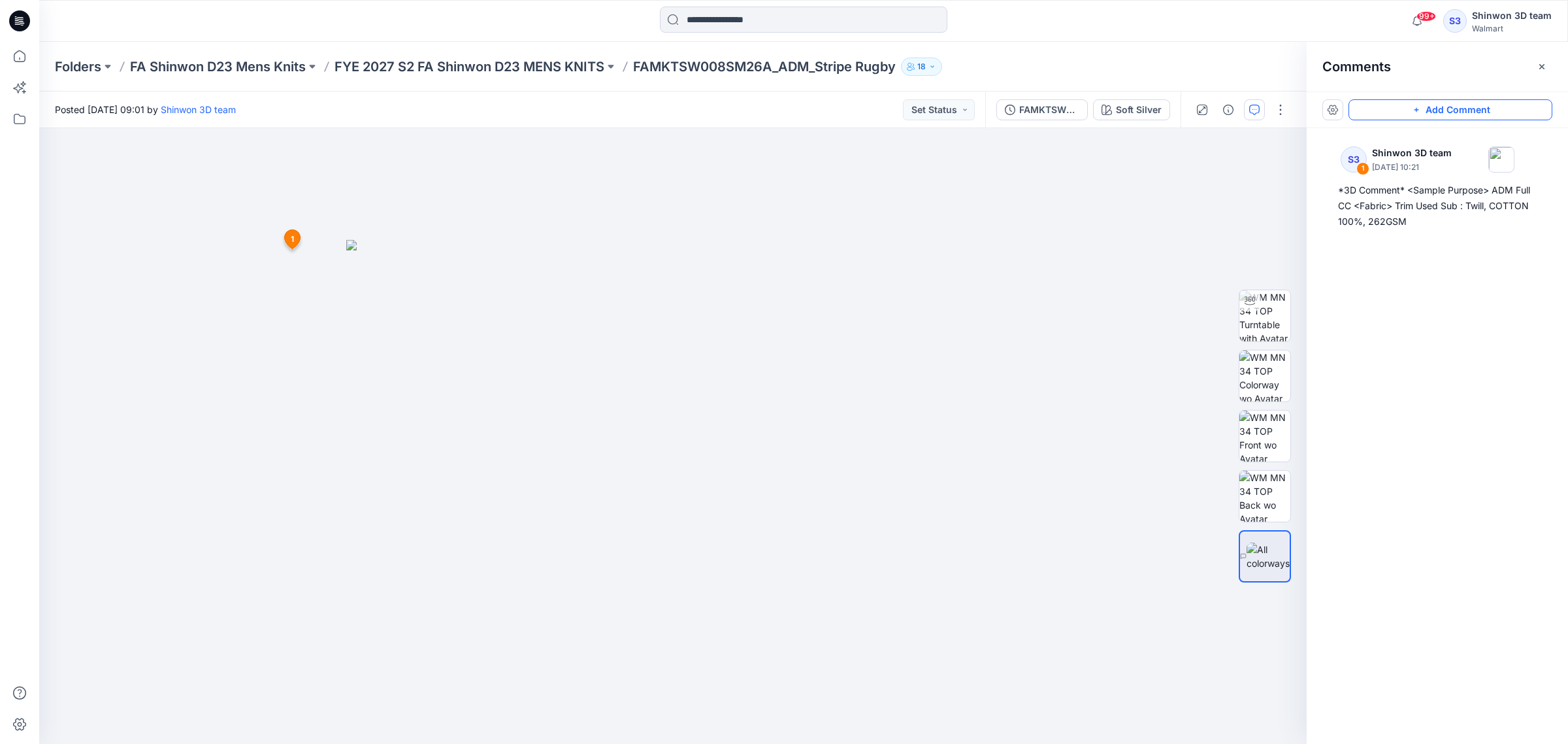
click at [1444, 108] on button "Add Comment" at bounding box center [1450, 109] width 204 height 21
click at [983, 223] on div "2 1 S3 Shinwon 3D team September 25, 2025 10:21 *3D Comment* <Sample Purpose> A…" at bounding box center [673, 435] width 1267 height 615
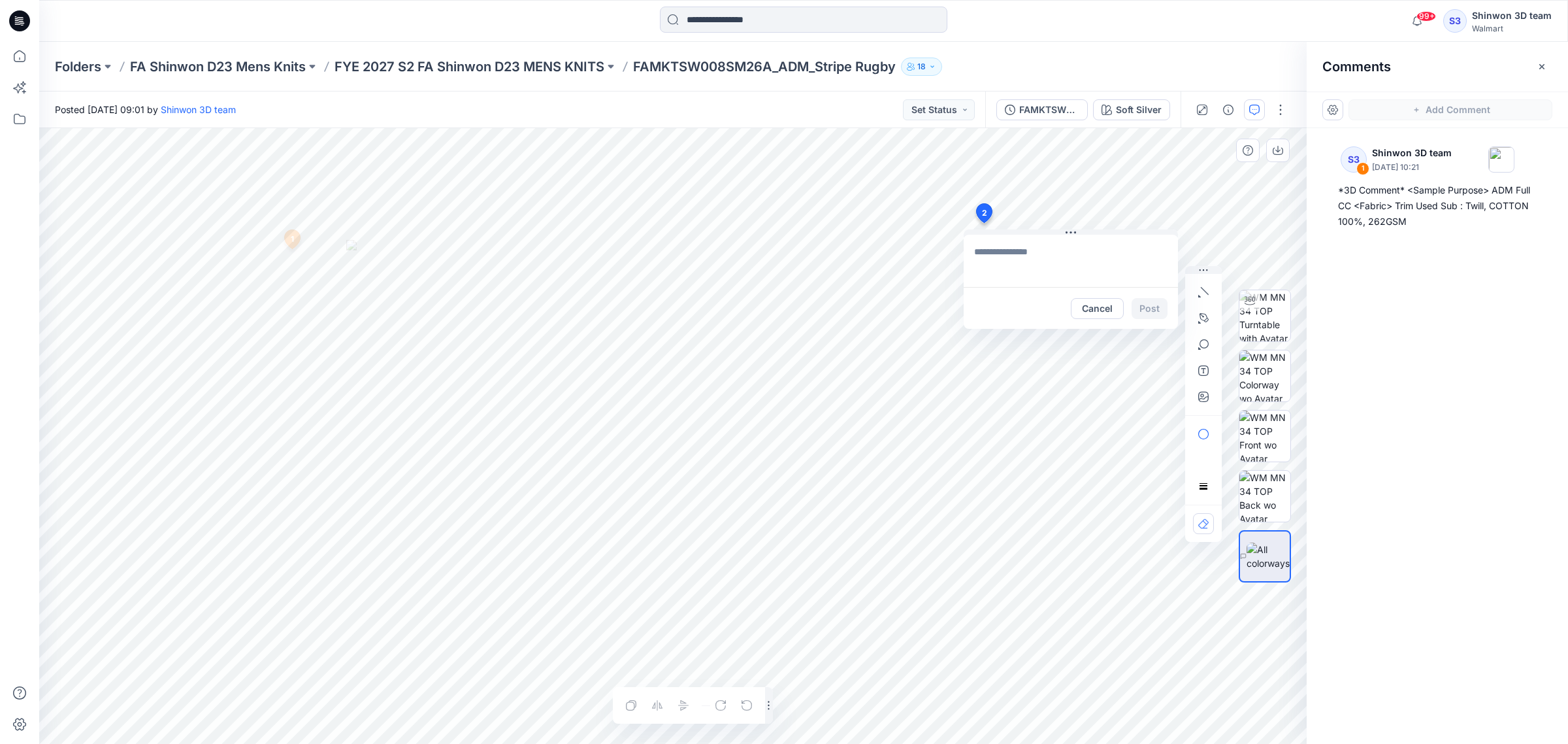
type textarea "**********"
click at [1090, 277] on textarea "**********" at bounding box center [1071, 261] width 214 height 52
click at [906, 177] on div "2 FRONT LENGTH - HPS TO HEM AT HIP BUST/CHEST, 1" BELOW ARMHOLE SWEEP - STRAIGH…" at bounding box center [673, 435] width 1267 height 615
click at [997, 248] on textarea "To enrich screen reader interactions, please activate Accessibility in Grammarl…" at bounding box center [1071, 261] width 214 height 52
paste textarea "**********"
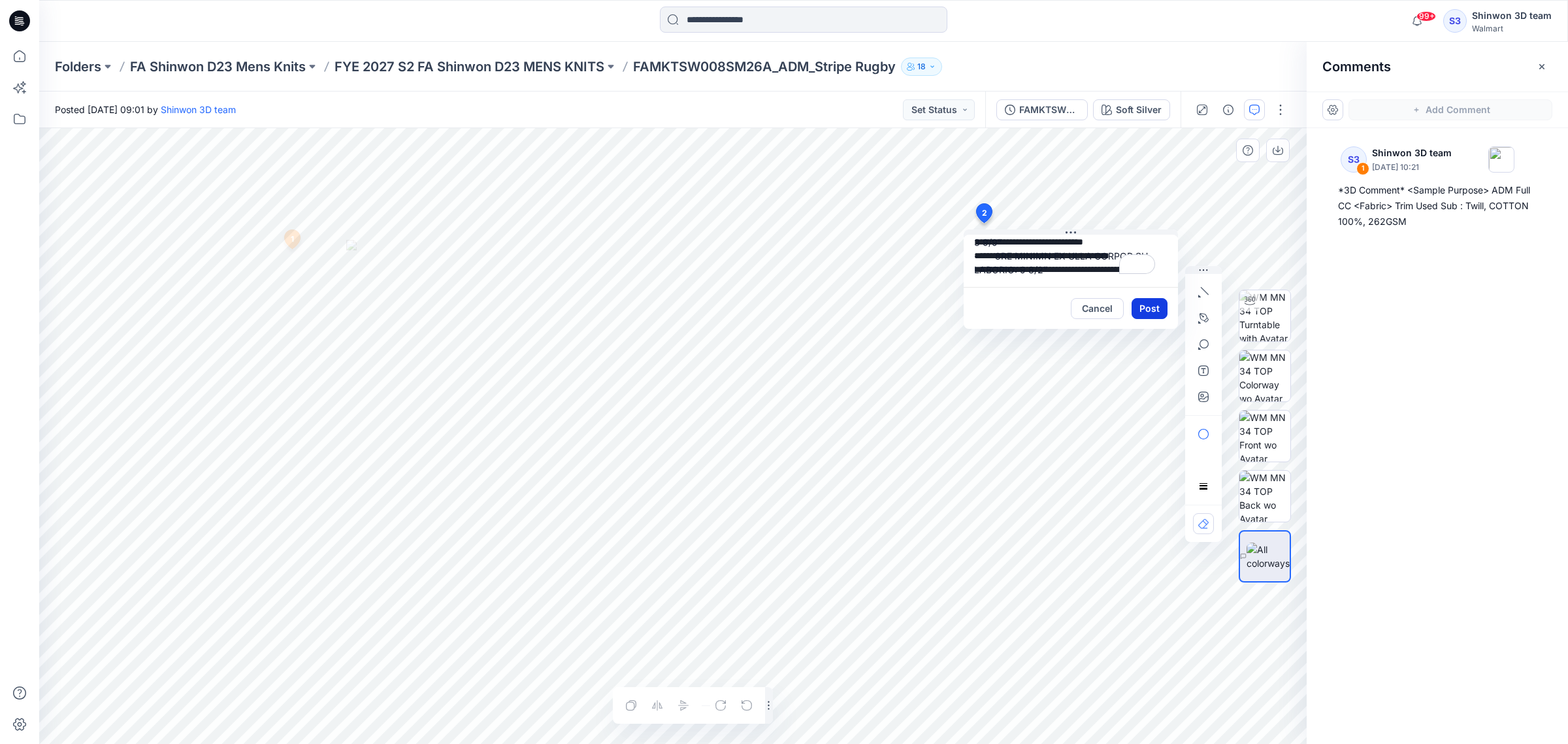
scroll to position [613, 0]
type textarea "**********"
click at [1155, 314] on button "Post" at bounding box center [1150, 309] width 36 height 21
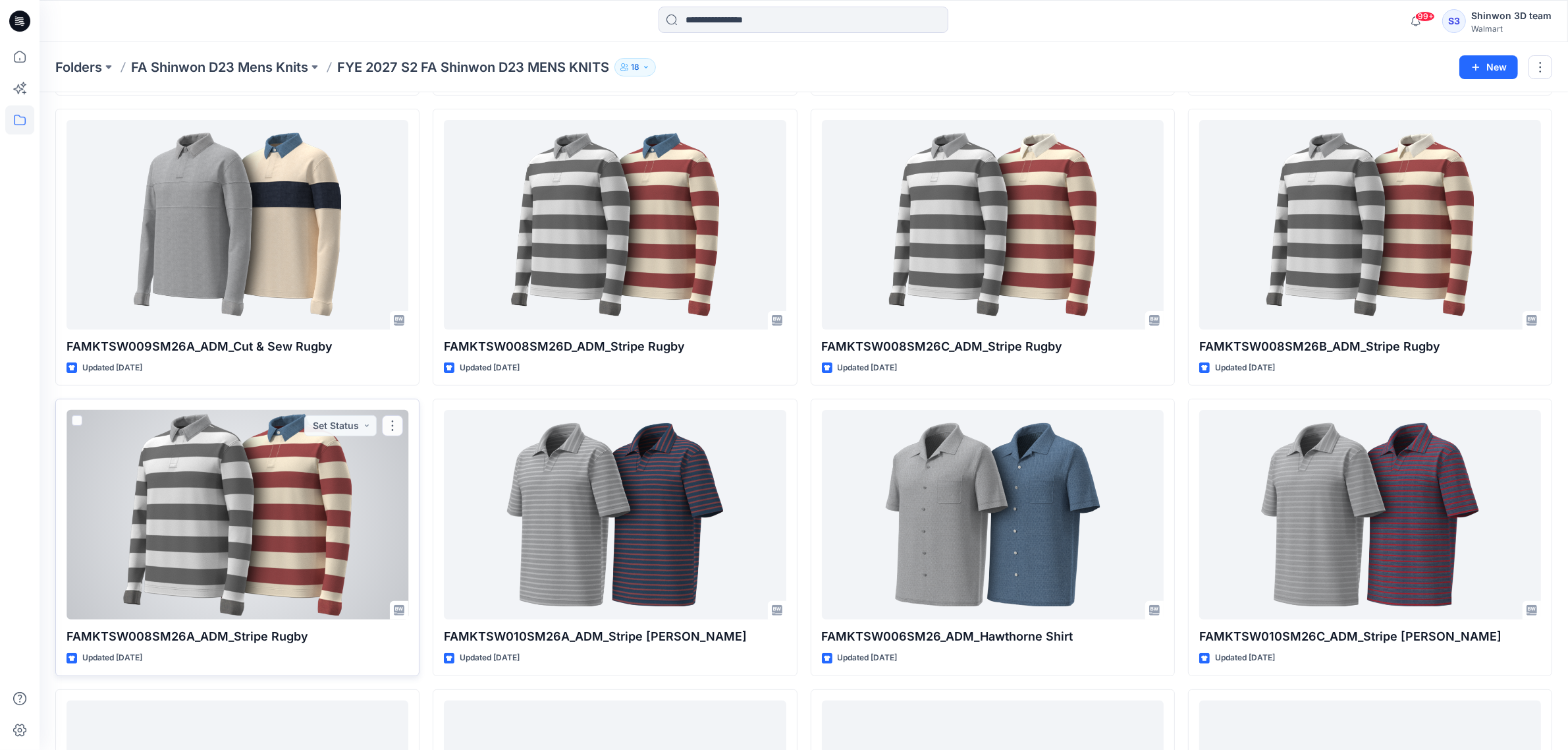
click at [371, 511] on div at bounding box center [238, 514] width 342 height 209
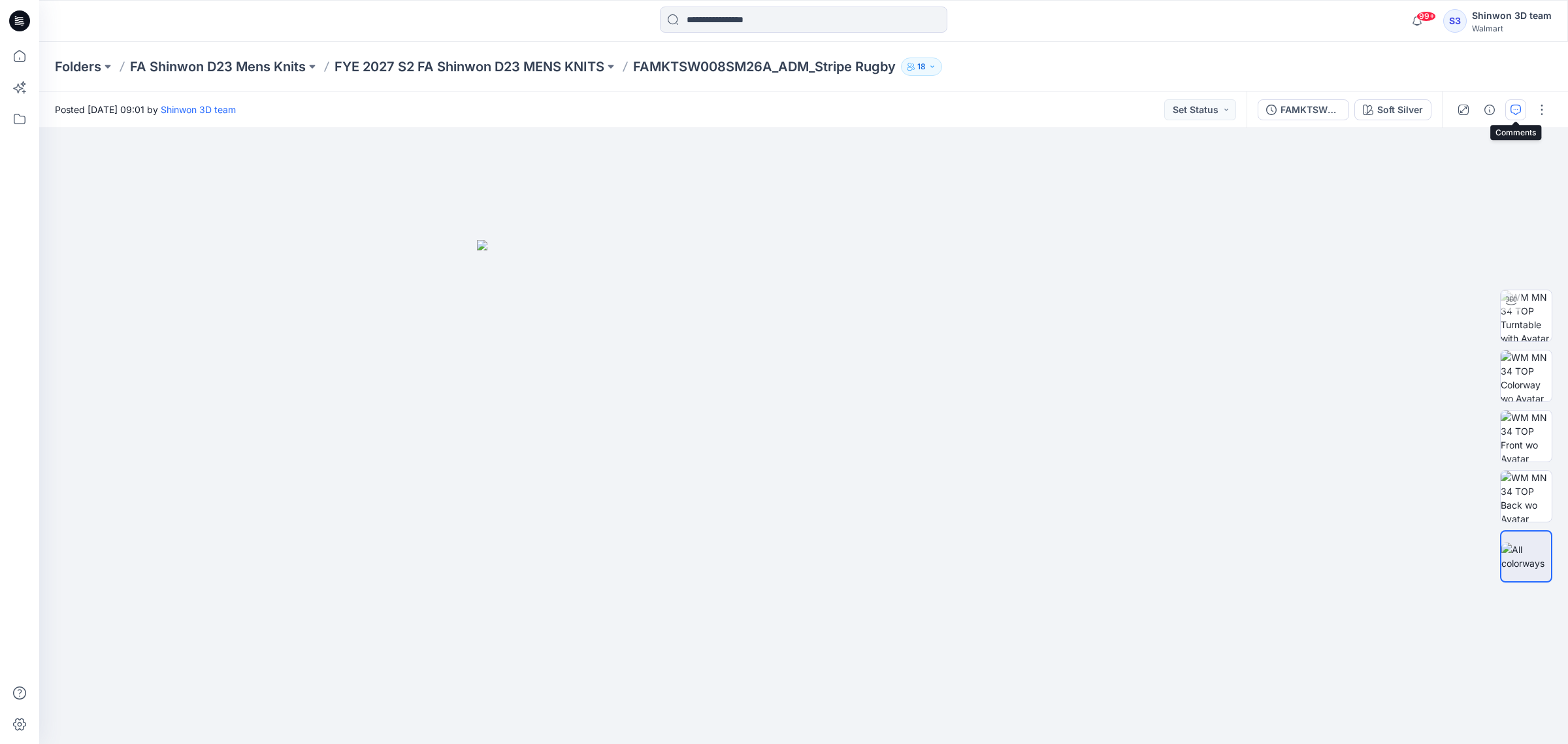
click at [1511, 108] on icon "button" at bounding box center [1516, 109] width 10 height 10
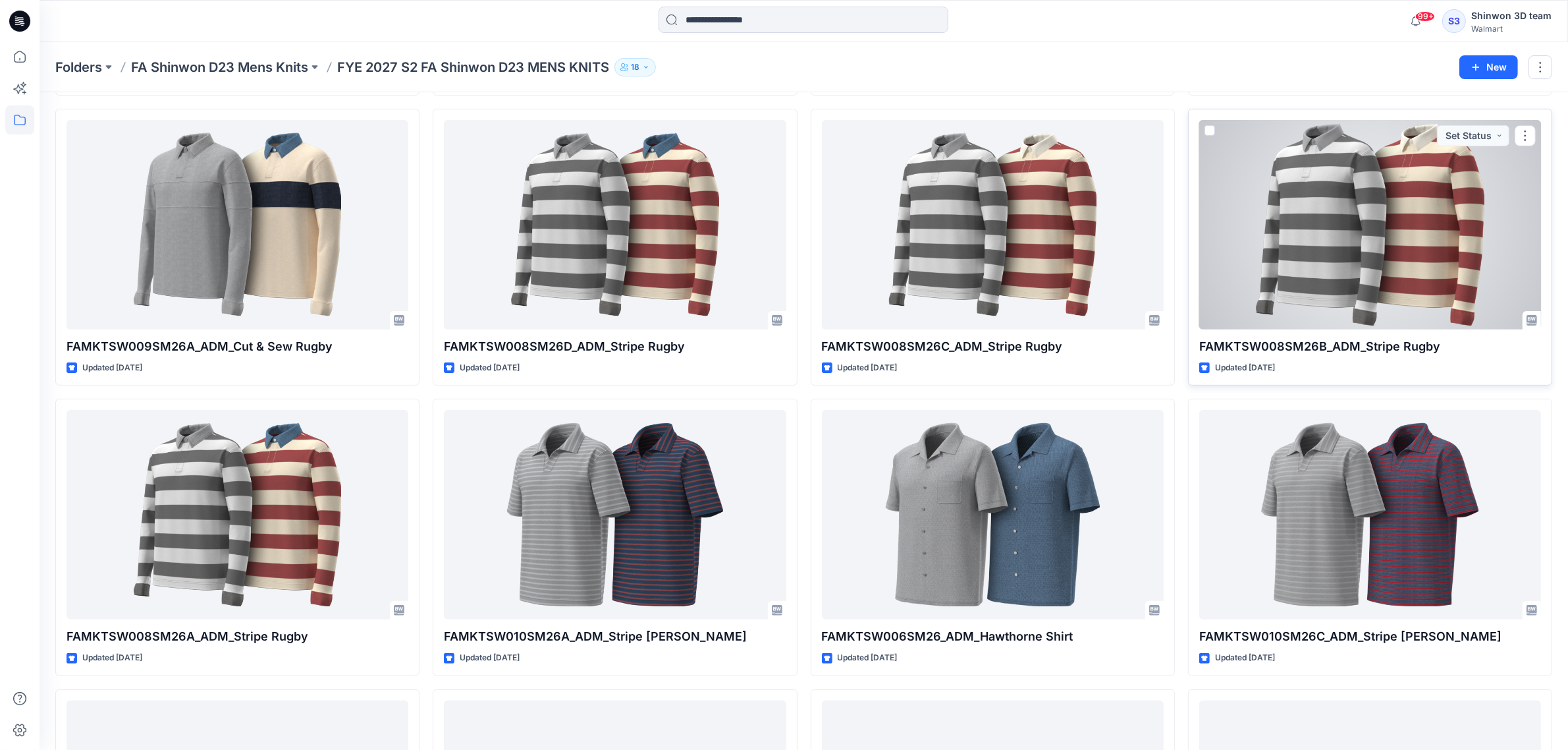
click at [1377, 267] on div at bounding box center [1371, 225] width 342 height 209
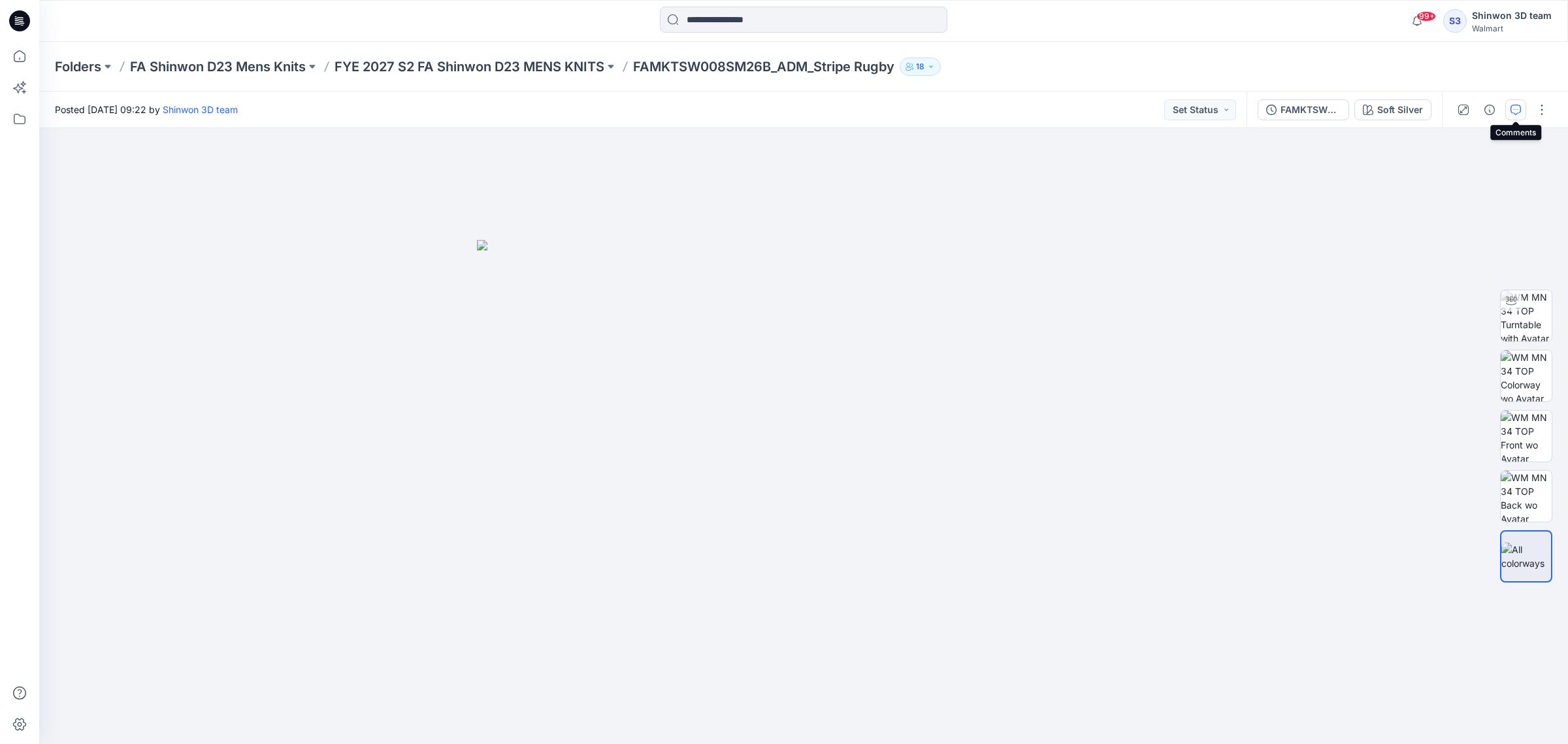
click at [1516, 111] on icon "button" at bounding box center [1516, 109] width 10 height 10
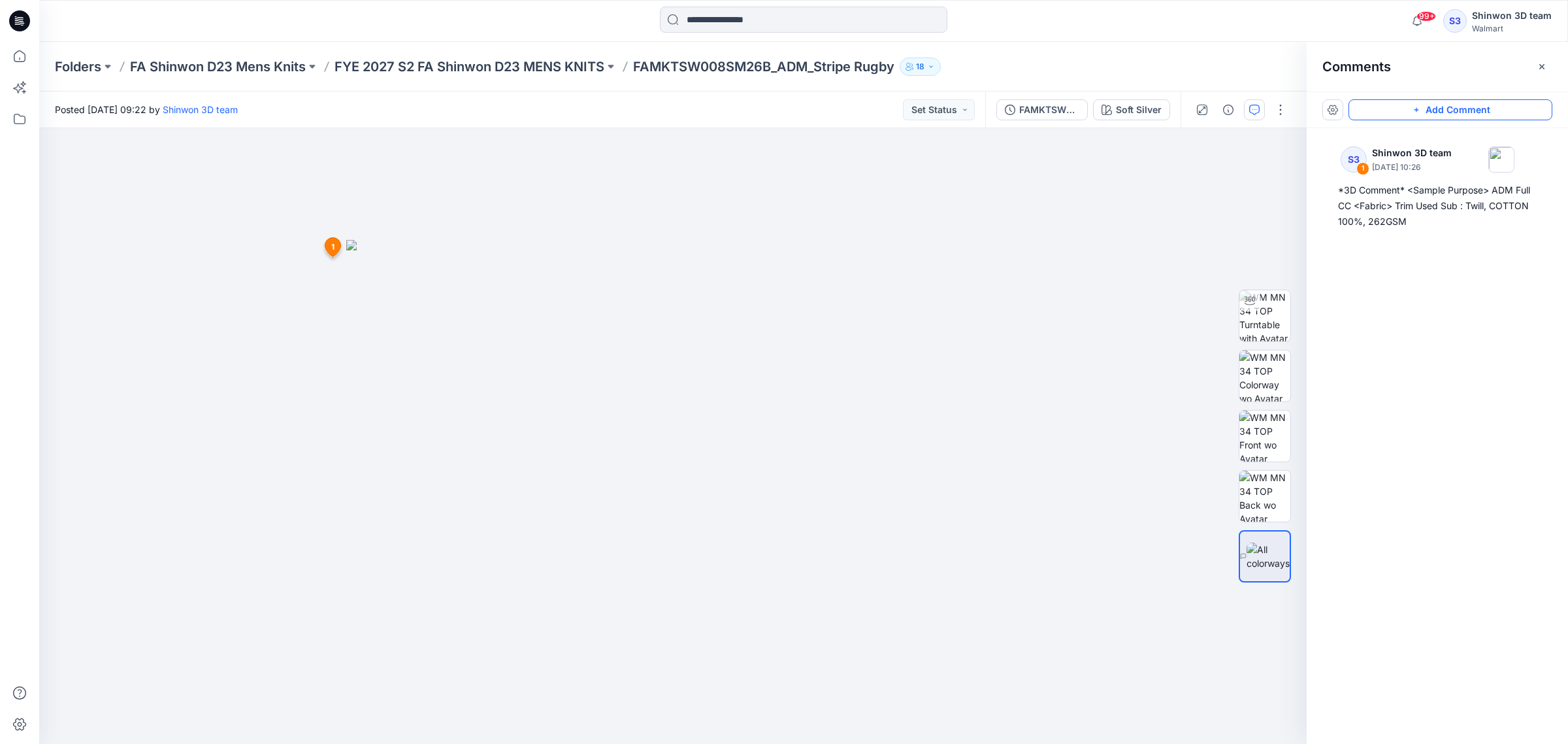
click at [1417, 116] on button "Add Comment" at bounding box center [1450, 109] width 204 height 21
click at [947, 254] on div "2 1 S3 Shinwon 3D team September 25, 2025 10:26 *3D Comment* <Sample Purpose> A…" at bounding box center [673, 435] width 1267 height 615
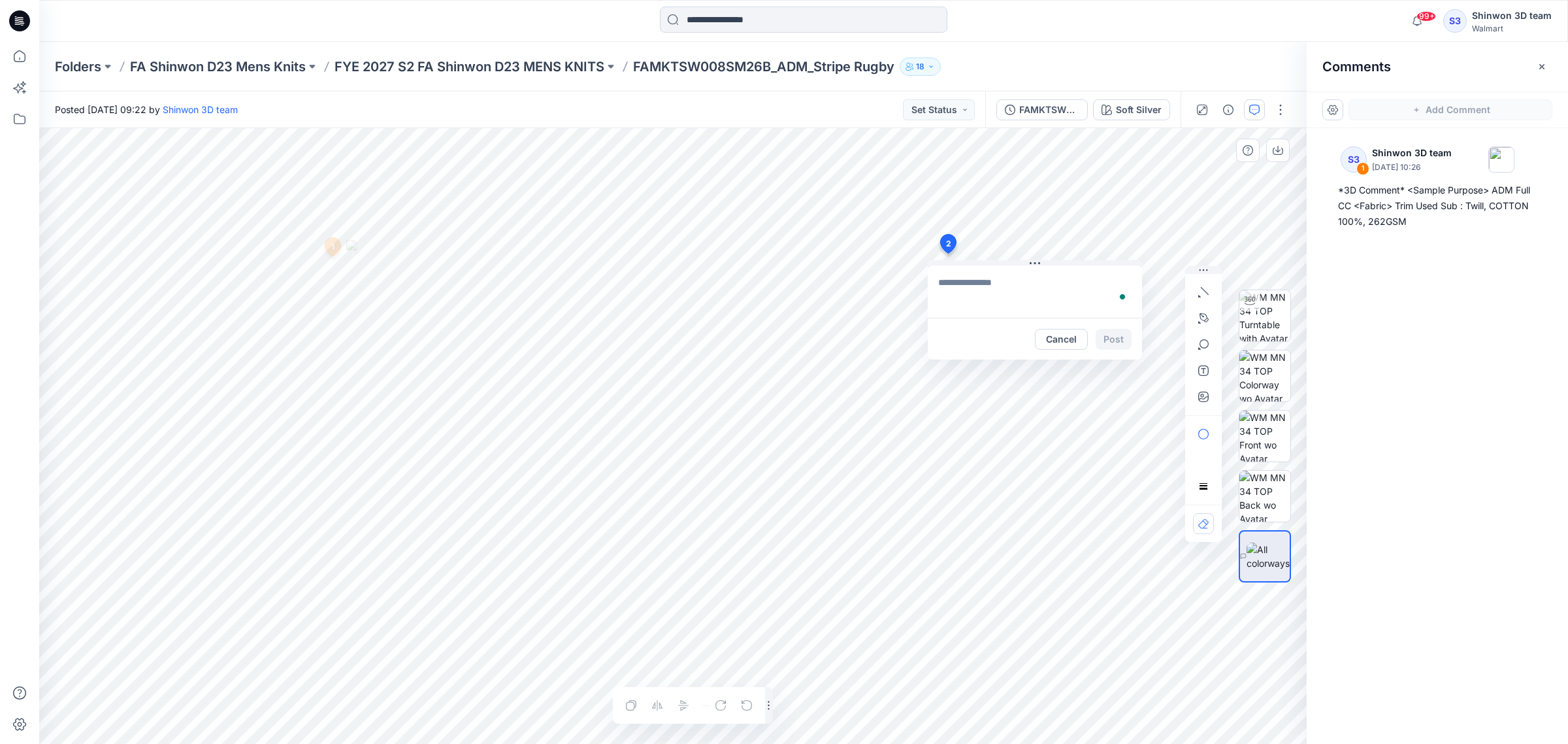
type textarea "**********"
click at [1113, 345] on button "Post" at bounding box center [1113, 339] width 36 height 21
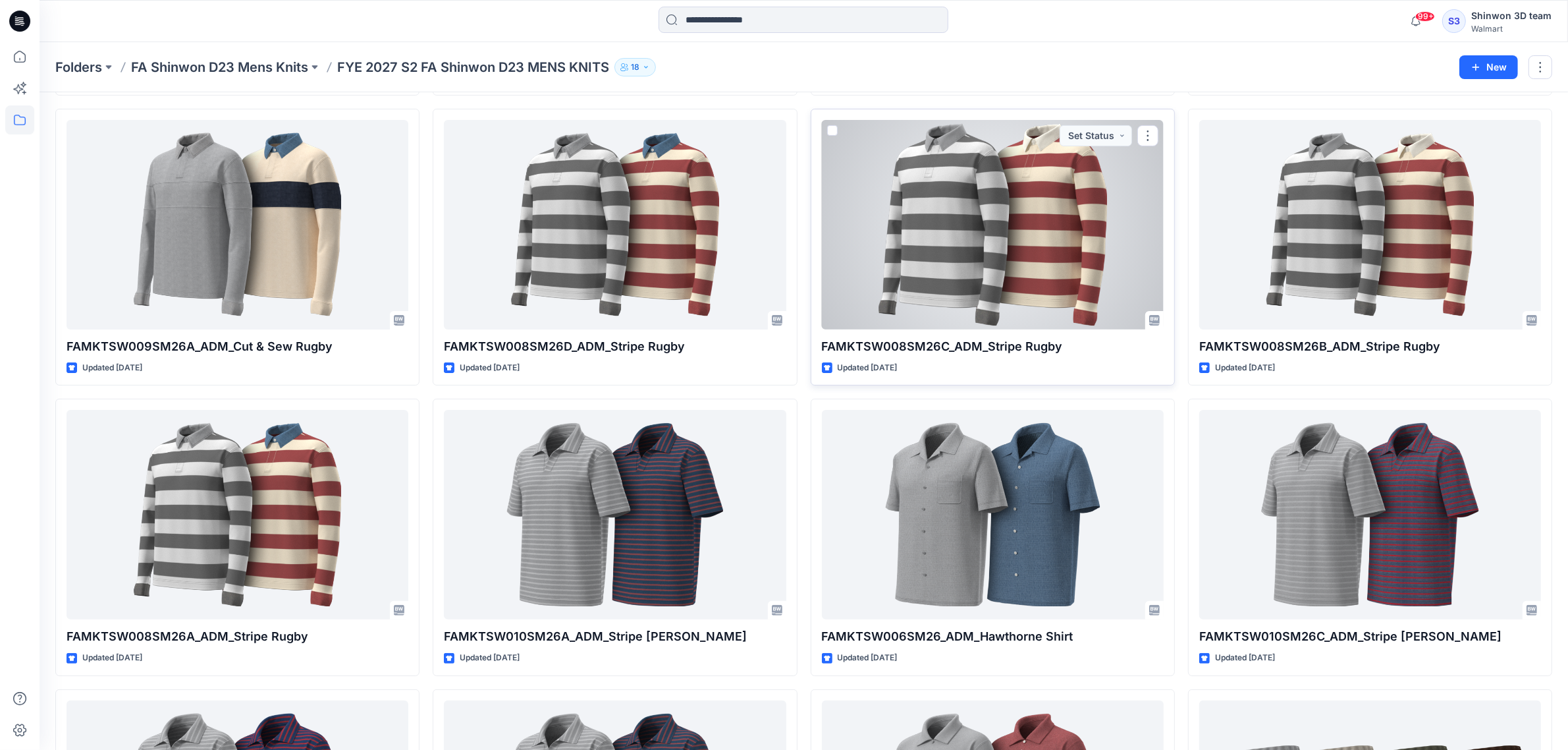
click at [1049, 261] on div at bounding box center [993, 225] width 342 height 209
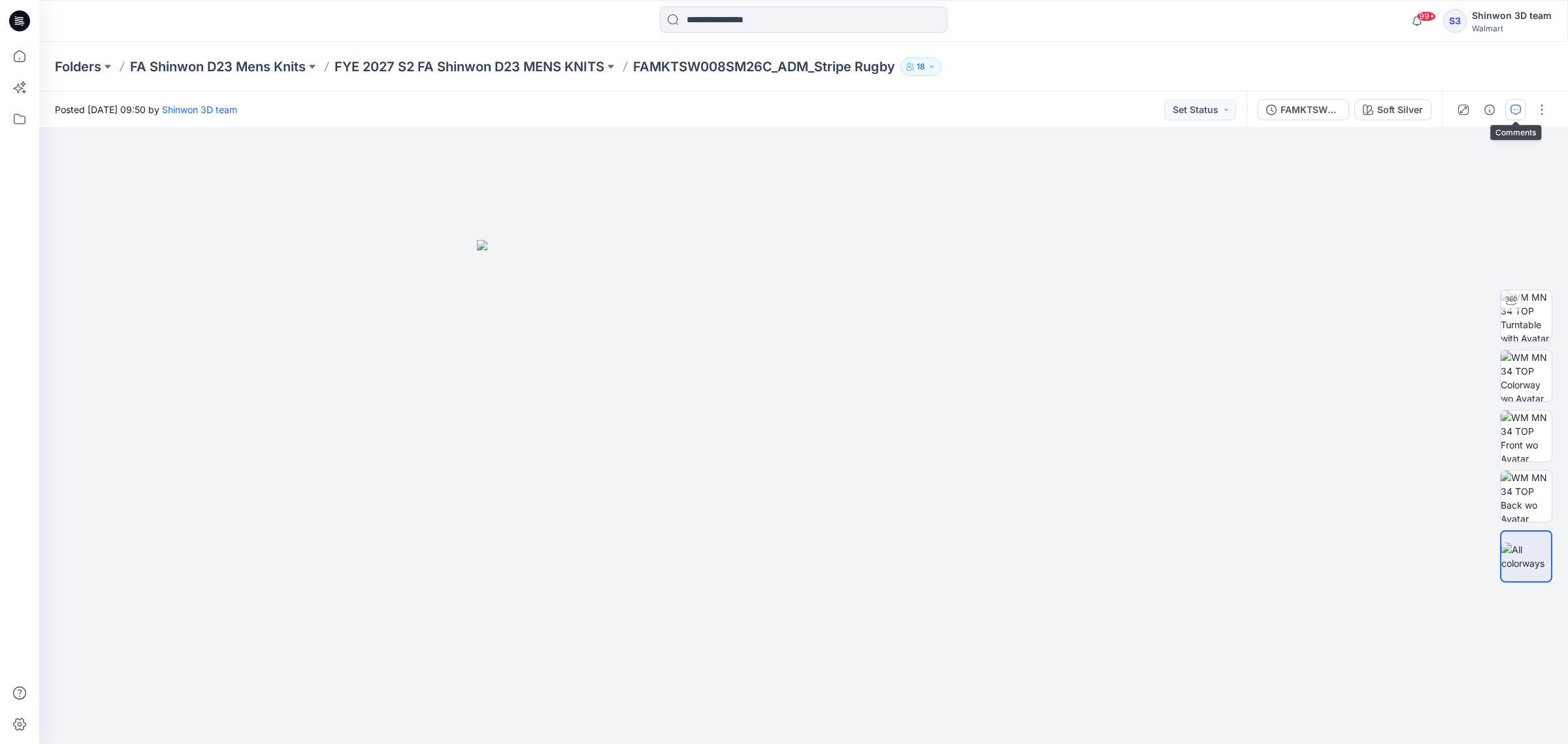
click at [1518, 107] on icon "button" at bounding box center [1516, 109] width 10 height 10
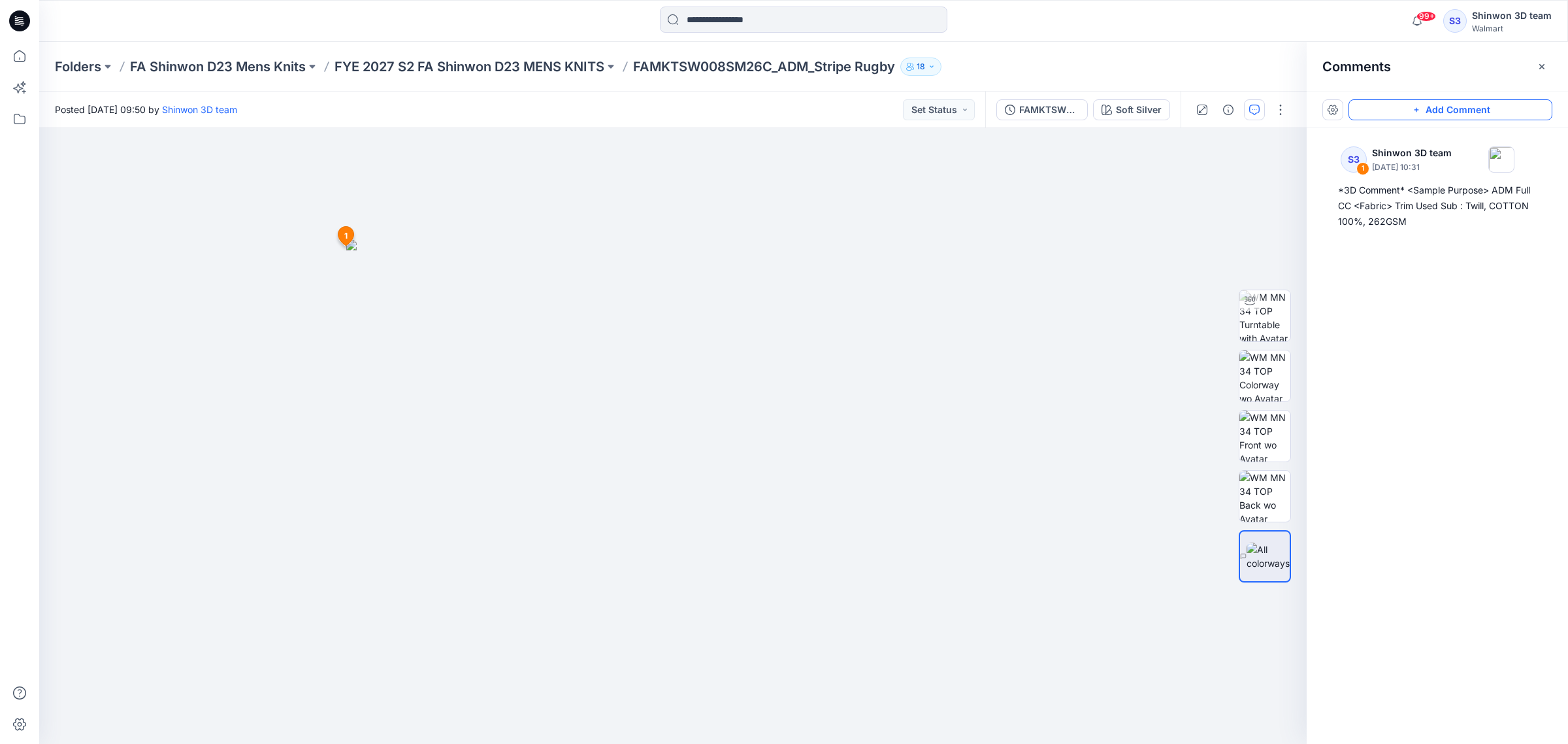
click at [1483, 119] on div "Add Comment" at bounding box center [1437, 110] width 261 height 37
click at [1483, 113] on button "Add Comment" at bounding box center [1450, 109] width 204 height 21
click at [913, 230] on div "2 1 S3 Shinwon 3D team September 25, 2025 10:31 *3D Comment* <Sample Purpose> A…" at bounding box center [673, 435] width 1267 height 615
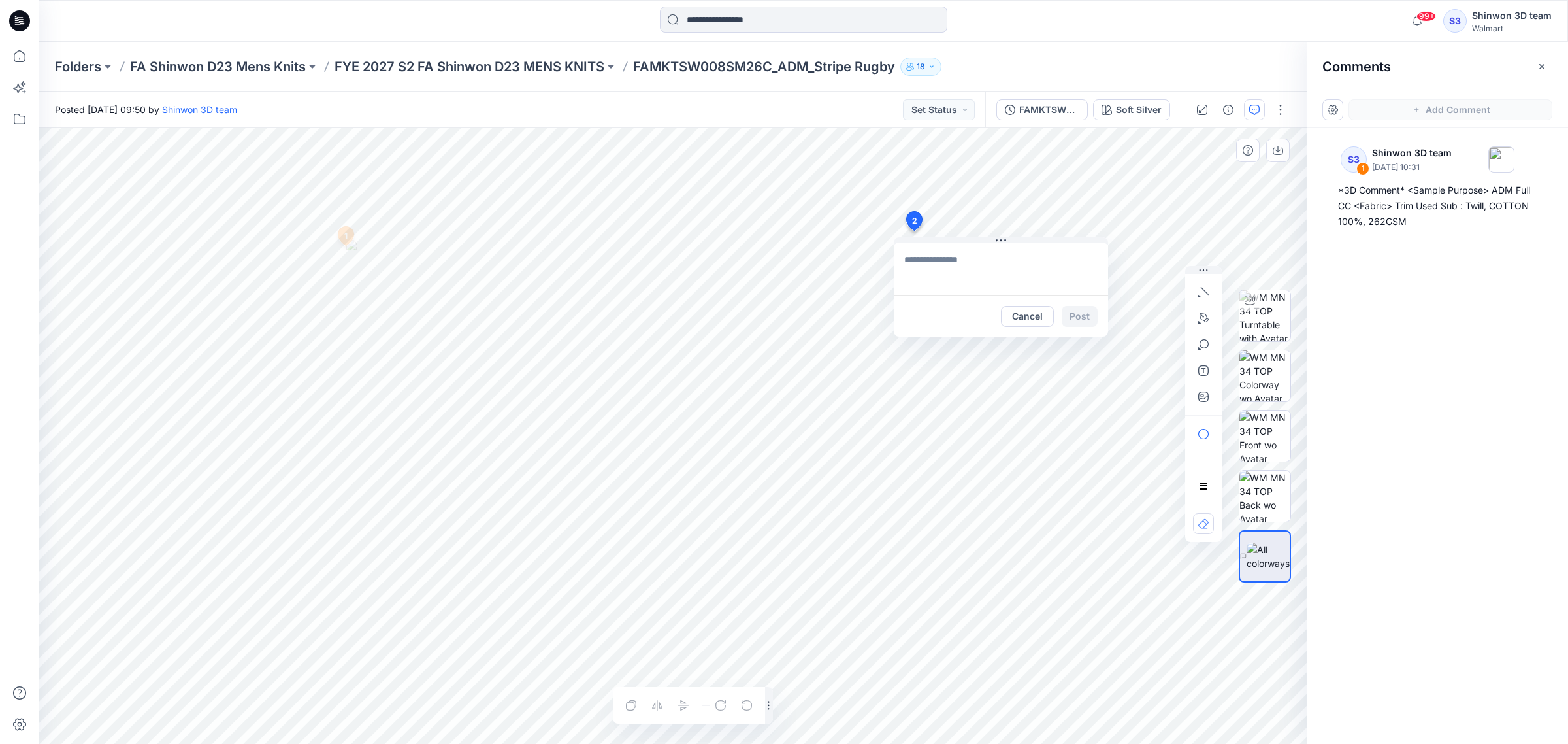
type textarea "**********"
click at [1074, 312] on button "Post" at bounding box center [1080, 316] width 36 height 21
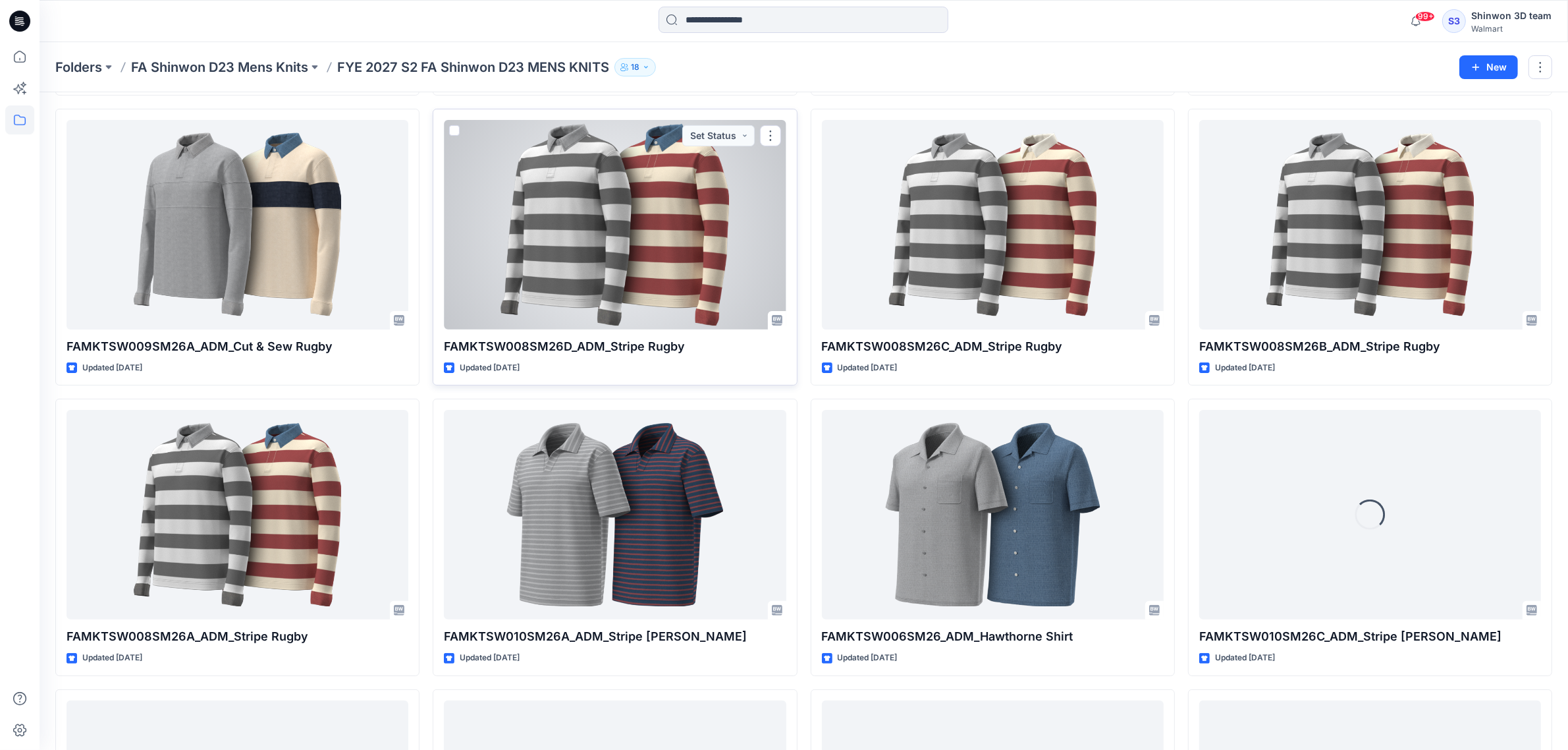
click at [699, 222] on div at bounding box center [615, 225] width 342 height 209
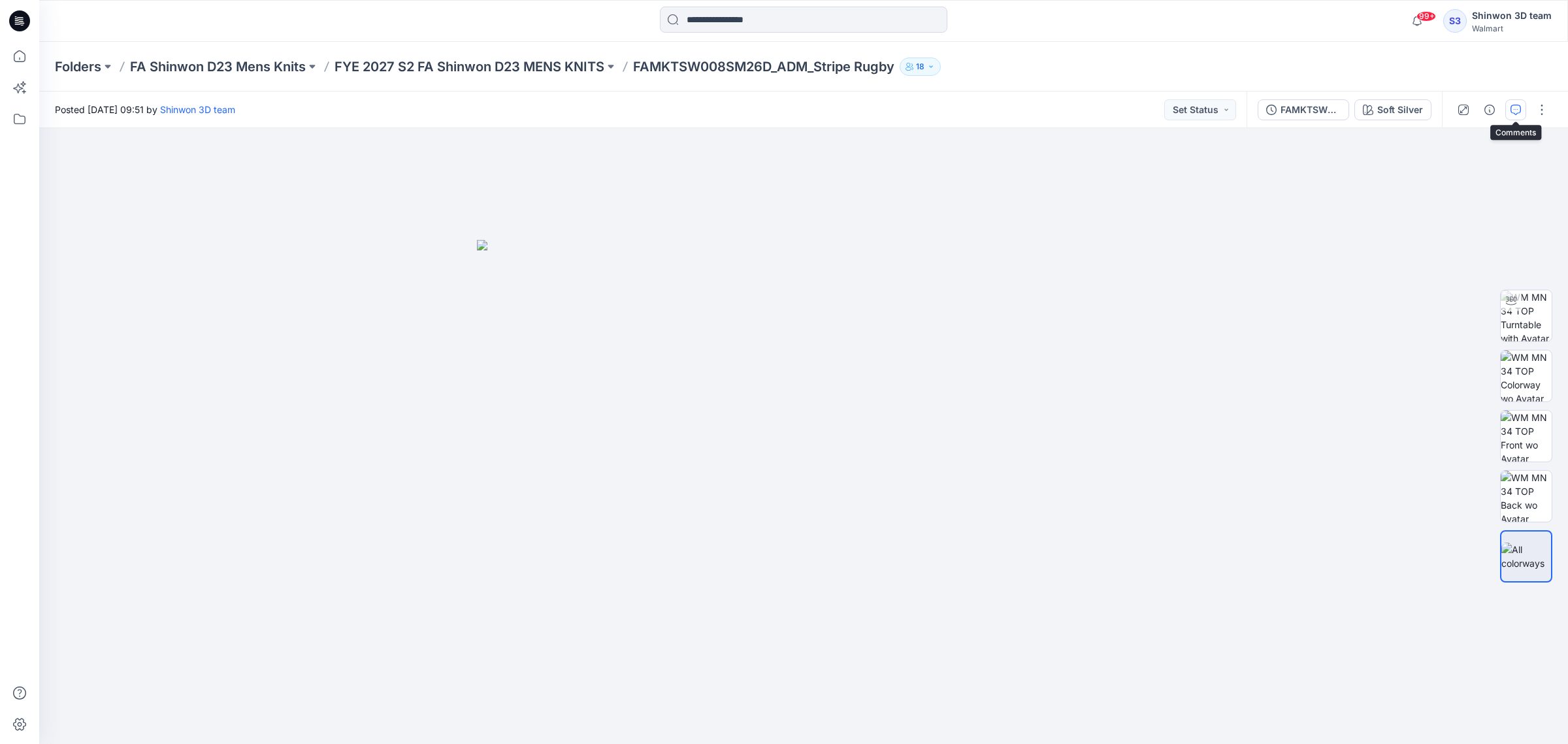
click at [1513, 111] on icon "button" at bounding box center [1516, 109] width 10 height 10
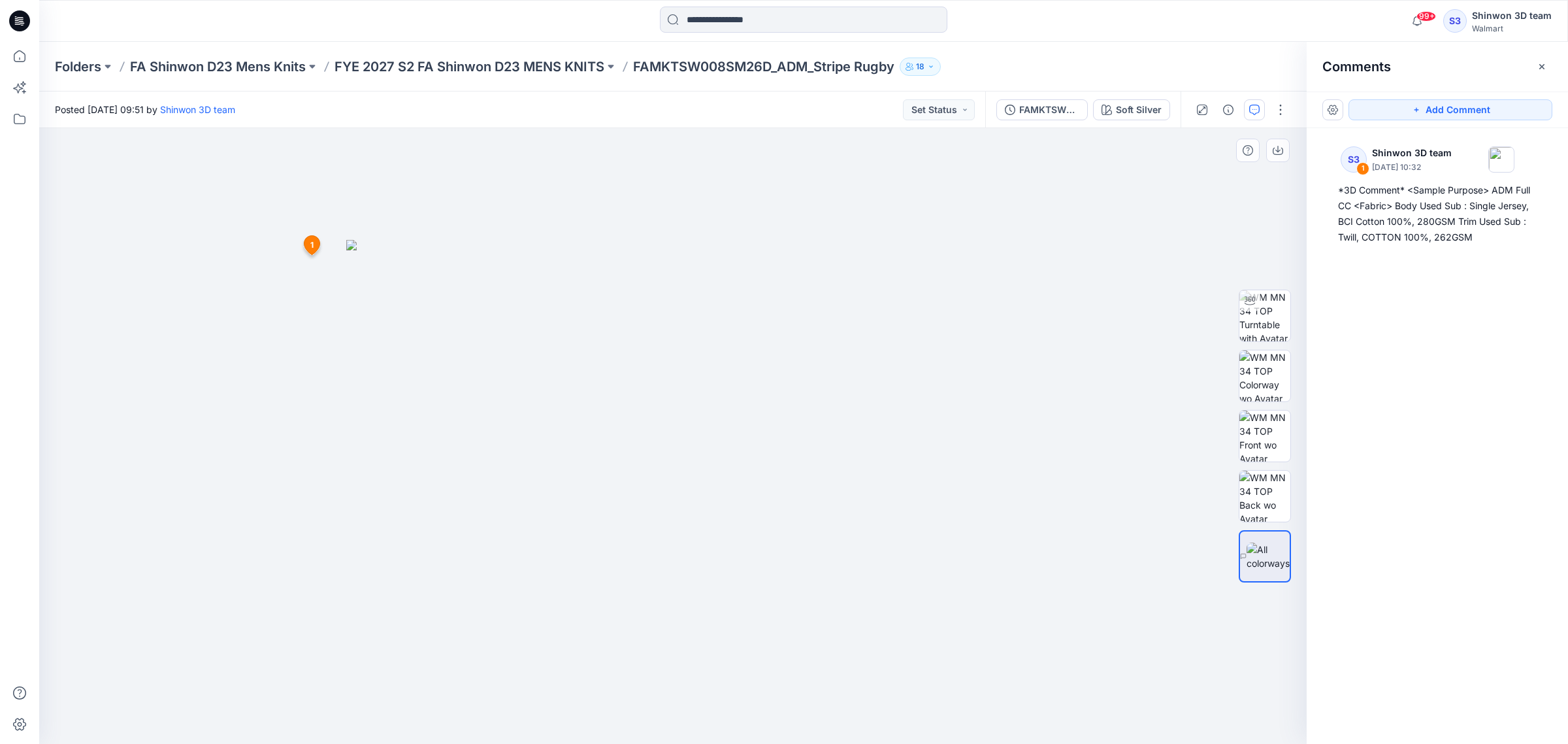
click at [942, 240] on img at bounding box center [673, 491] width 654 height 504
click at [1407, 108] on button "Add Comment" at bounding box center [1450, 109] width 204 height 21
click at [952, 242] on div "2 1 S3 Shinwon 3D team September 25, 2025 10:32 *3D Comment* <Sample Purpose> A…" at bounding box center [673, 435] width 1267 height 615
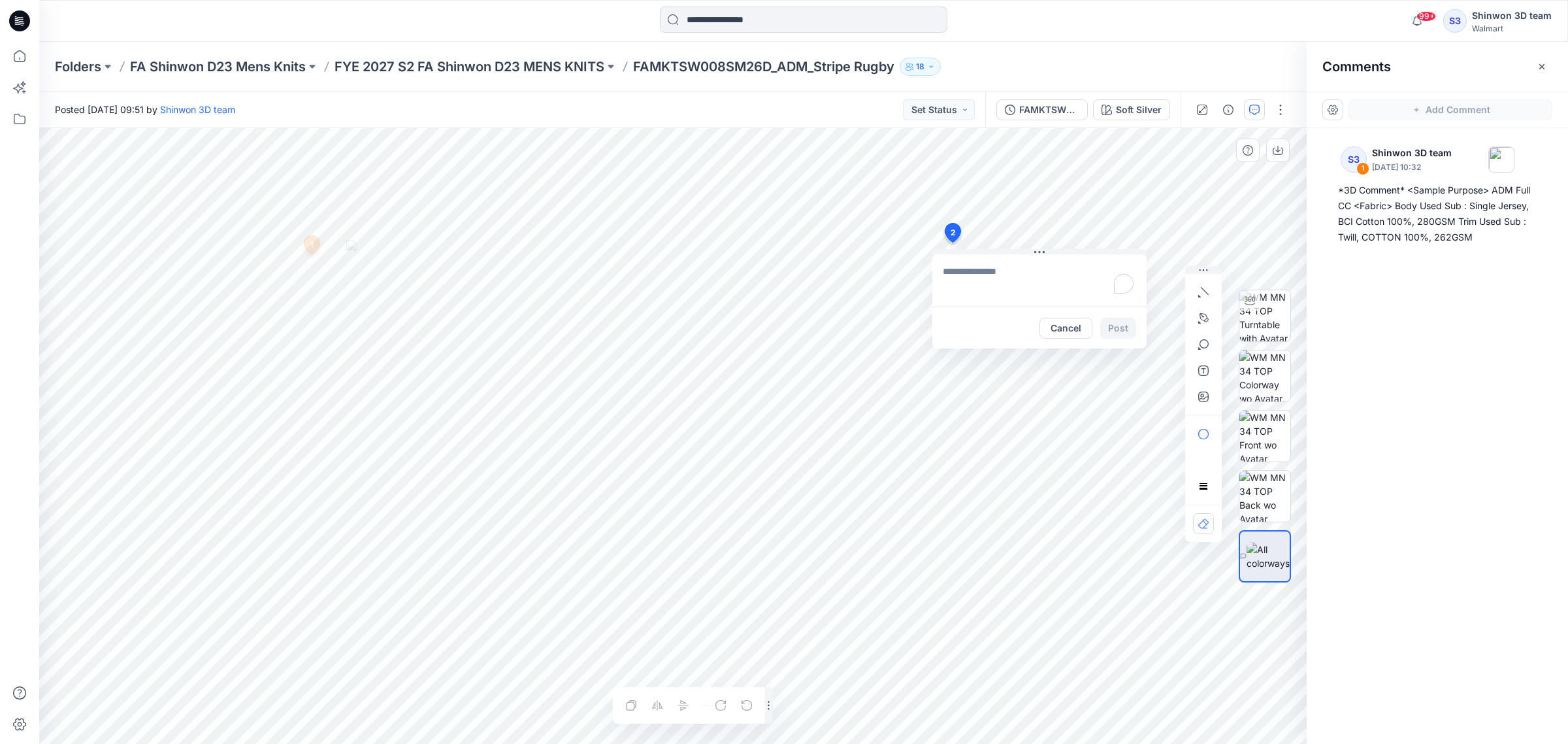
type textarea "**********"
click at [1121, 329] on button "Post" at bounding box center [1118, 328] width 36 height 21
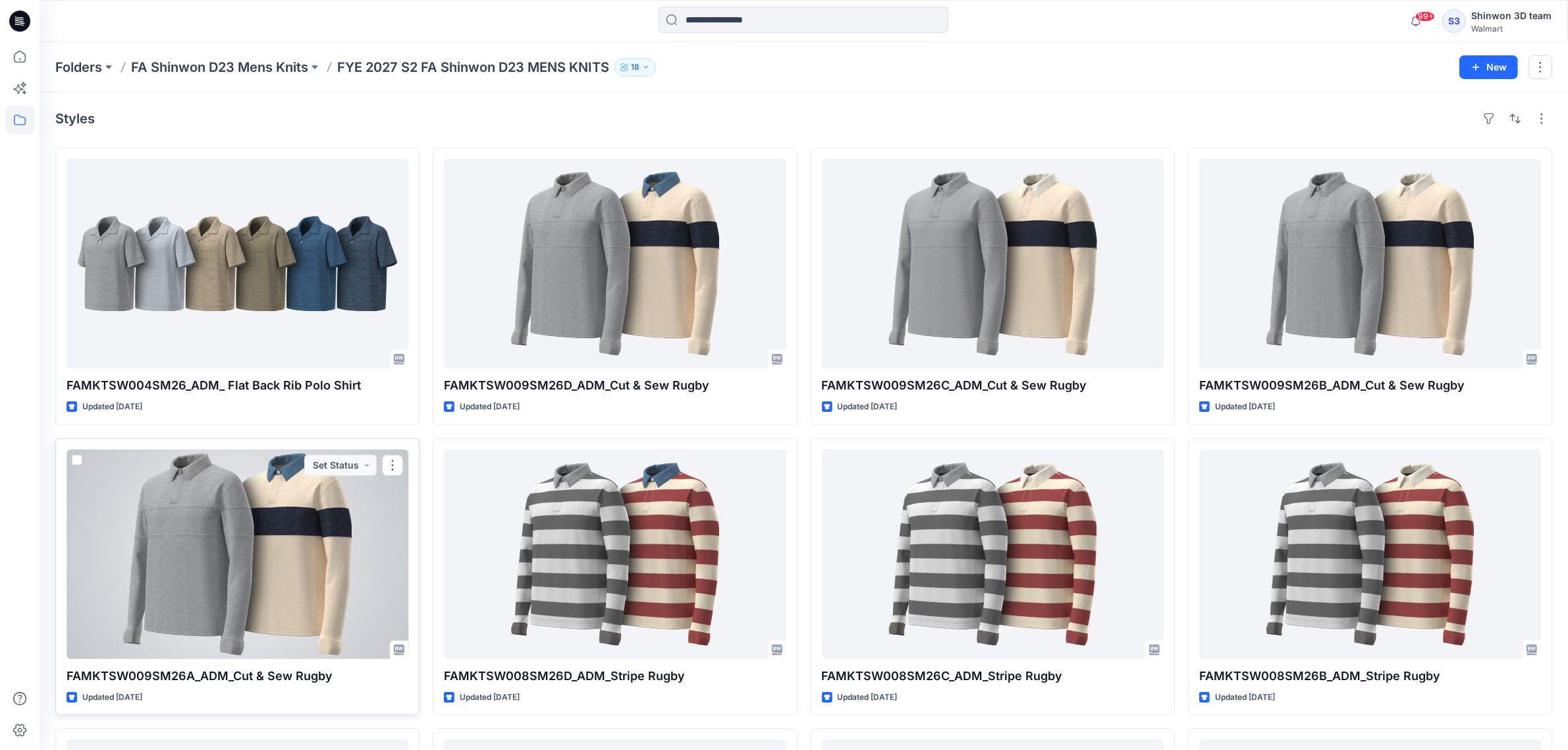
click at [206, 581] on div at bounding box center [238, 553] width 342 height 209
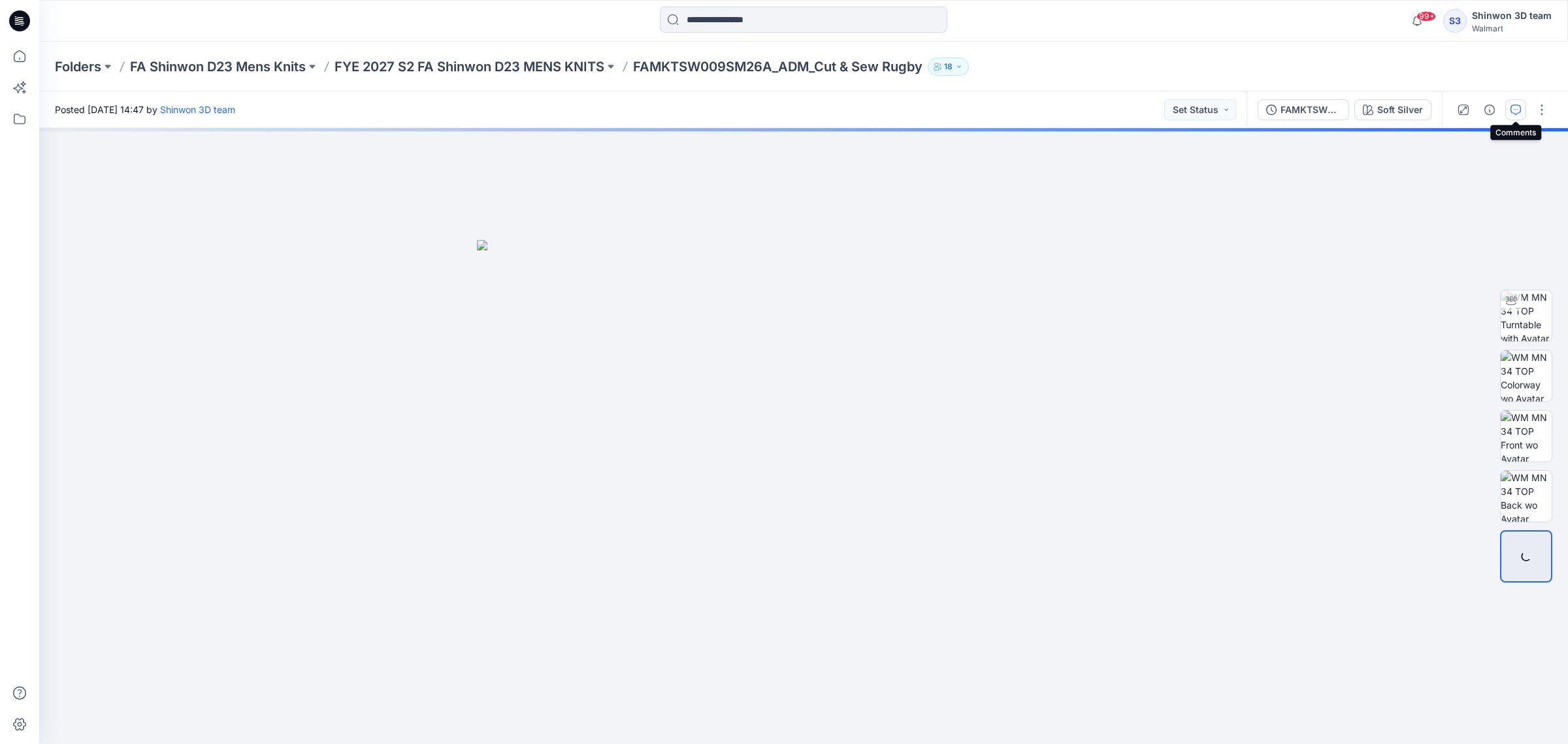
click at [1517, 110] on icon "button" at bounding box center [1516, 109] width 10 height 10
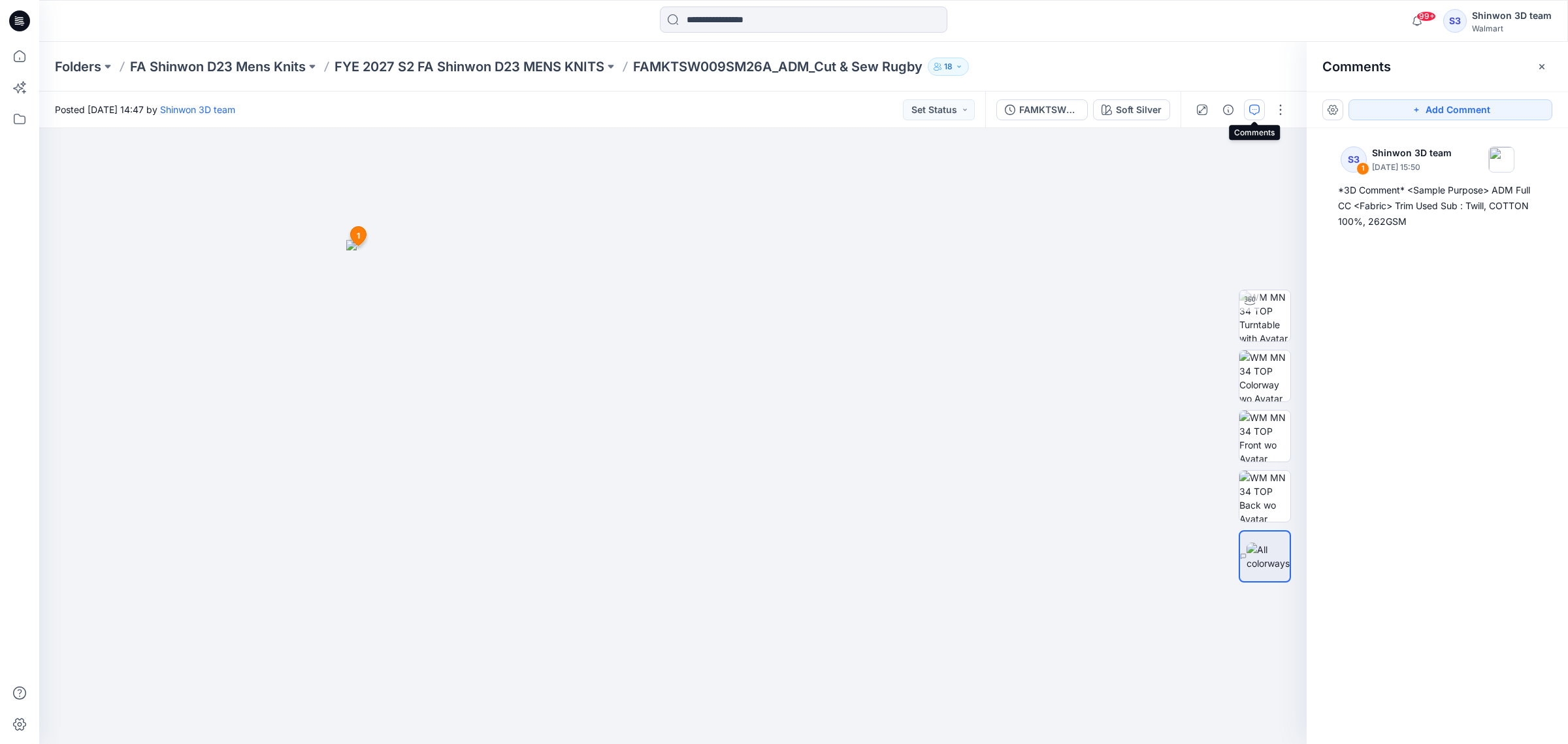
click at [1259, 106] on icon "button" at bounding box center [1255, 109] width 10 height 10
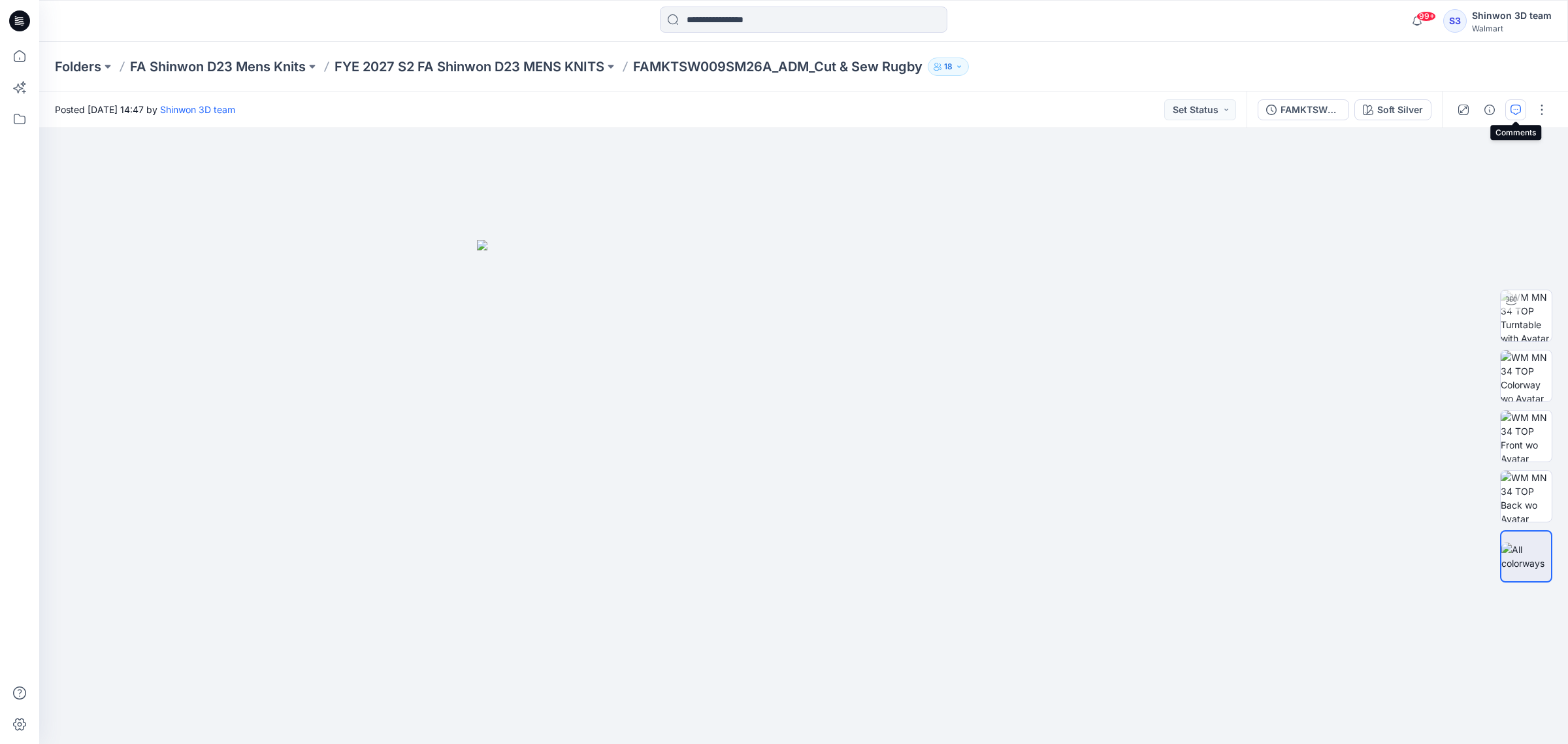
click at [1508, 110] on button "button" at bounding box center [1515, 109] width 21 height 21
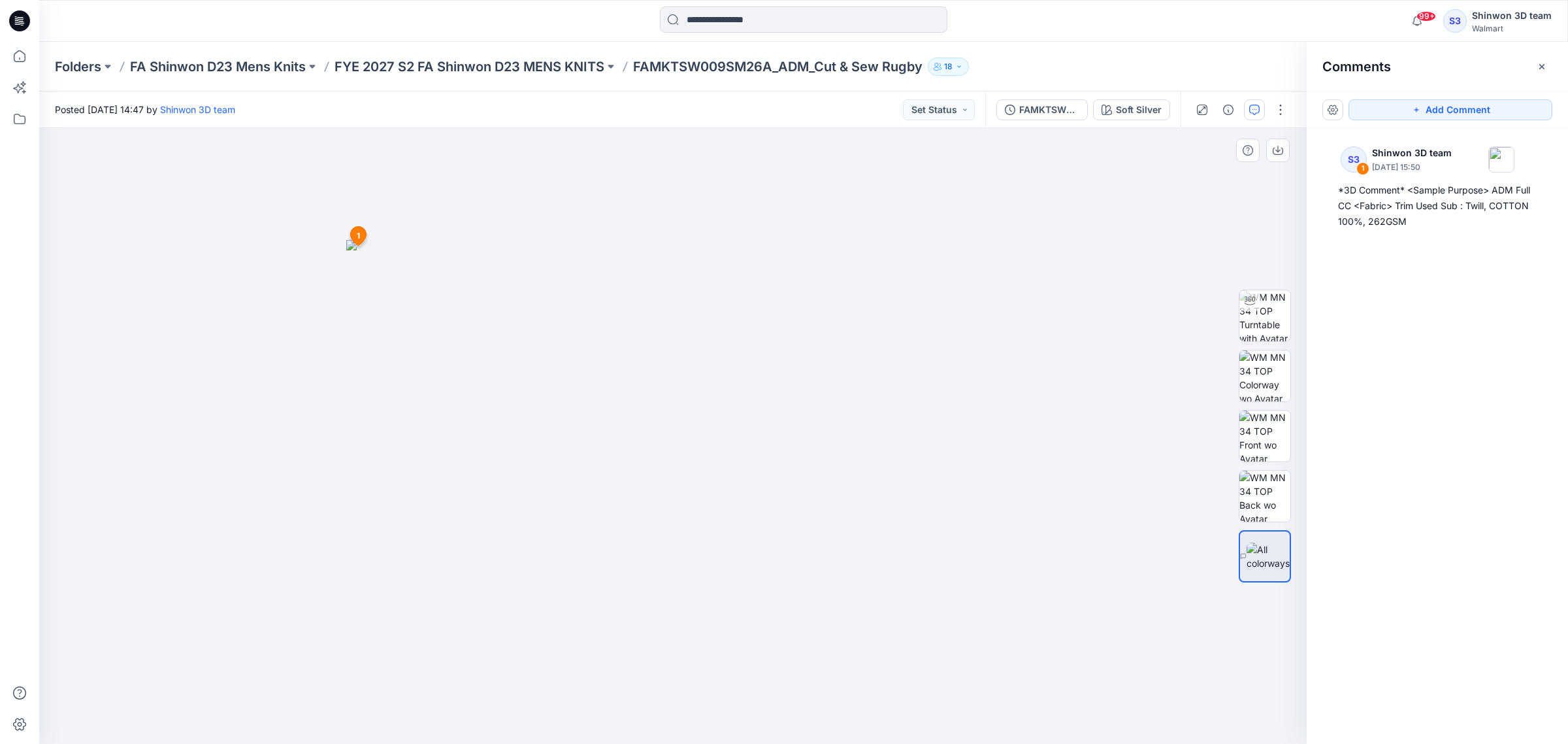
drag, startPoint x: 929, startPoint y: 272, endPoint x: 935, endPoint y: 266, distance: 8.5
click at [932, 269] on img at bounding box center [673, 491] width 654 height 504
click at [1459, 111] on button "Add Comment" at bounding box center [1450, 109] width 204 height 21
click at [981, 235] on div "2 1 S3 Shinwon 3D team [DATE] 15:50 *3D Comment* <Sample Purpose> ADM Full CC <…" at bounding box center [673, 435] width 1267 height 615
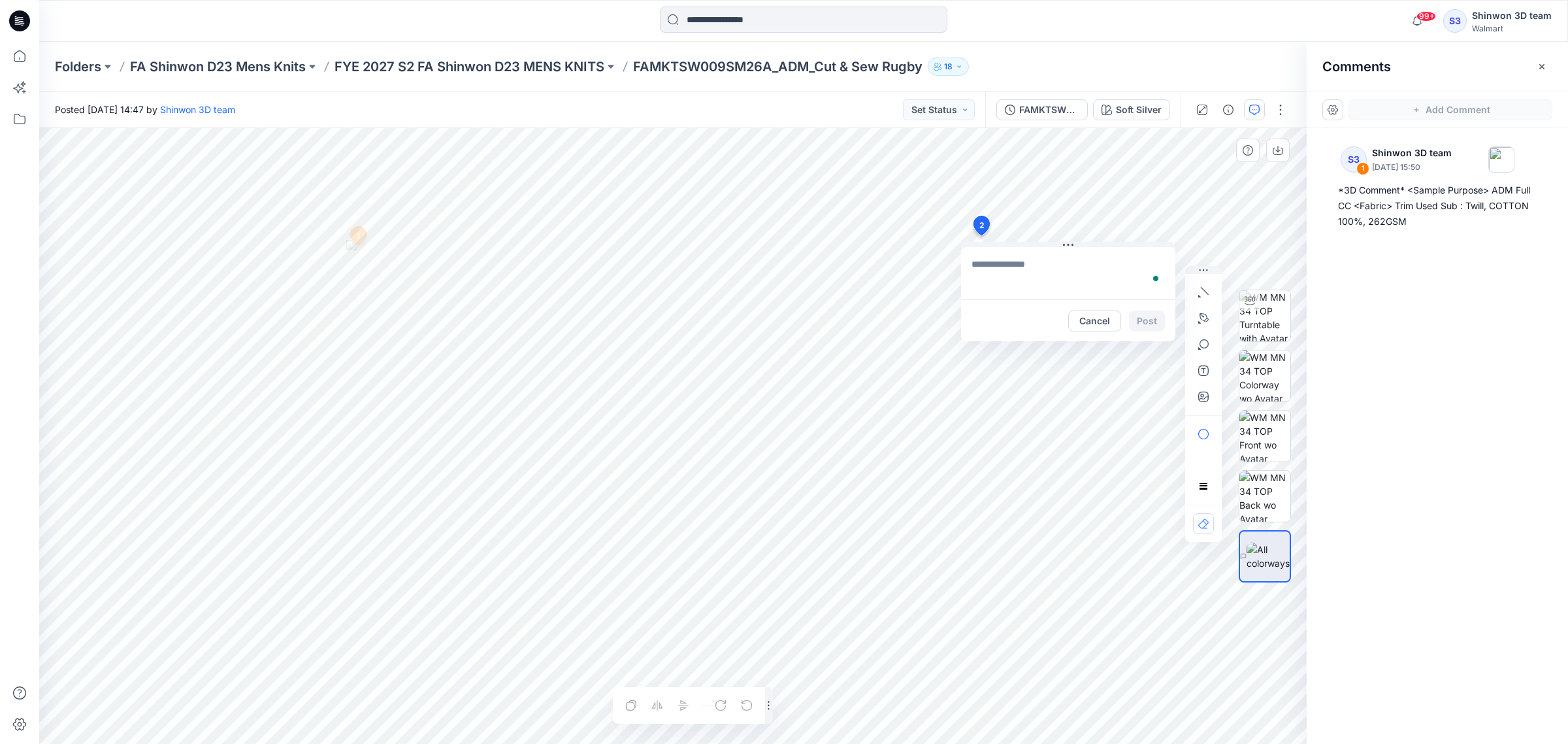
type textarea "**********"
click at [1089, 269] on textarea "To enrich screen reader interactions, please activate Accessibility in Grammarl…" at bounding box center [1068, 273] width 214 height 52
click at [1149, 321] on button "Post" at bounding box center [1147, 320] width 36 height 21
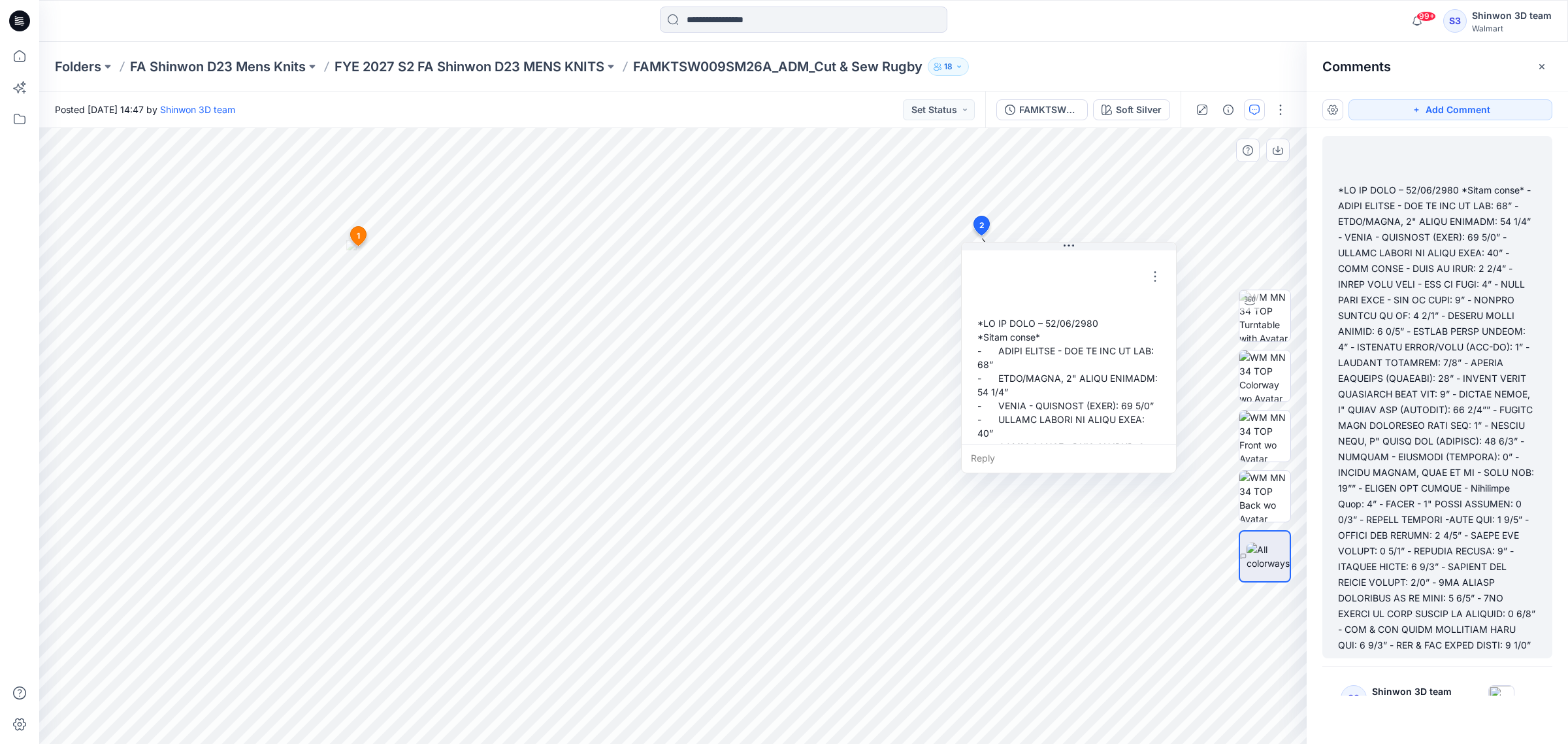
scroll to position [8, 0]
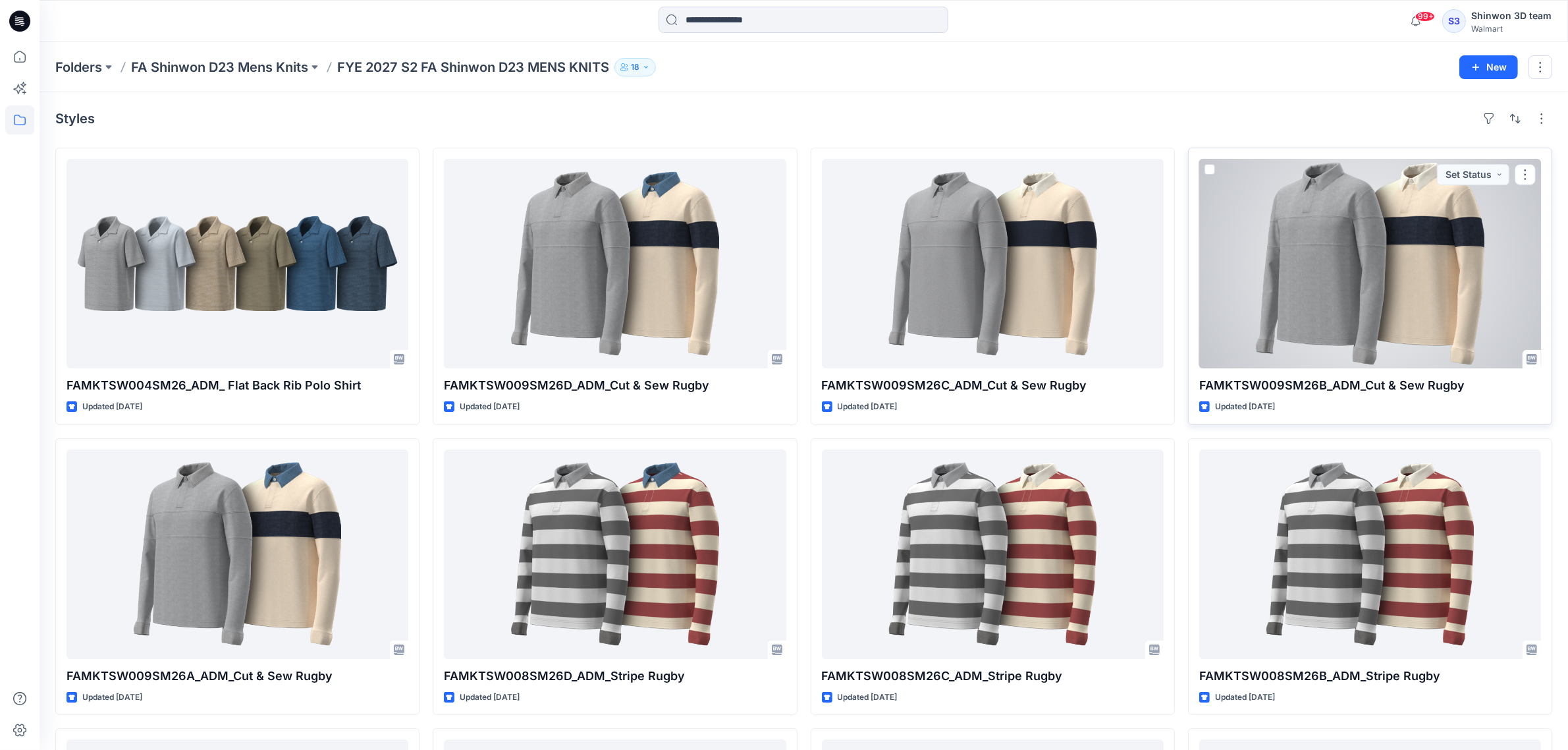
click at [1388, 232] on div at bounding box center [1371, 263] width 342 height 209
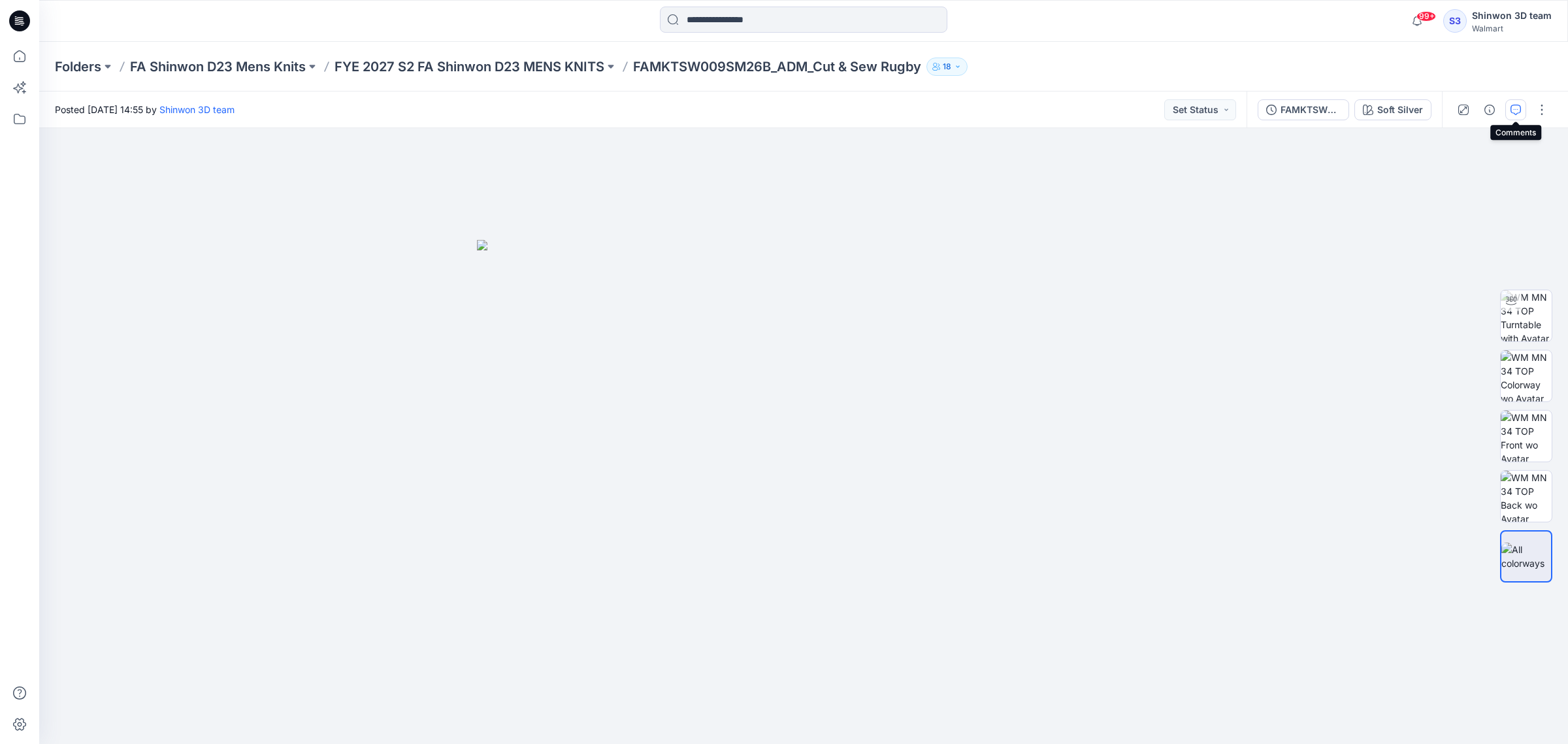
click at [1514, 108] on icon "button" at bounding box center [1516, 109] width 10 height 10
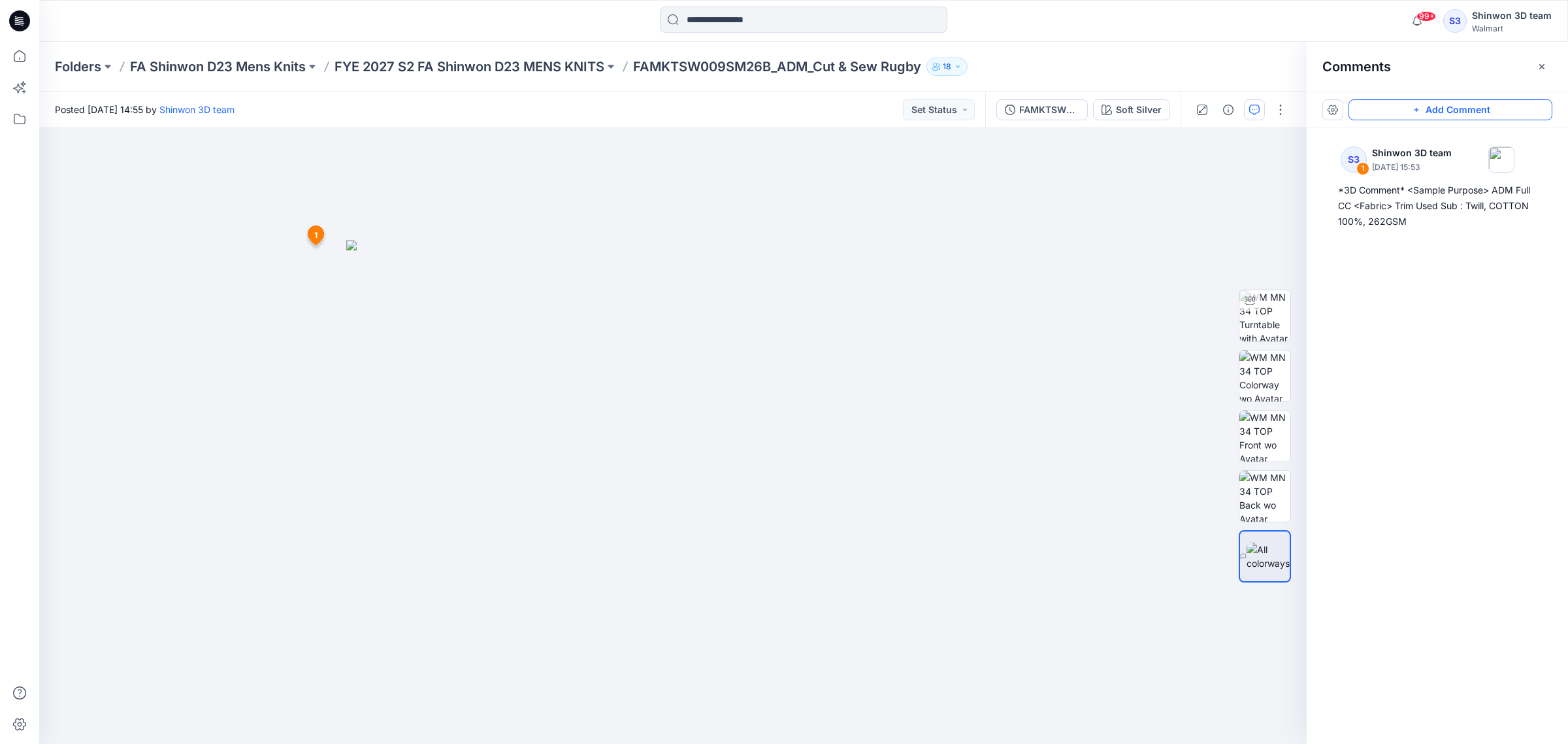
click at [1379, 108] on button "Add Comment" at bounding box center [1450, 109] width 204 height 21
click at [980, 224] on div "2 1 S3 Shinwon 3D team [DATE] 15:53 *3D Comment* <Sample Purpose> ADM Full CC <…" at bounding box center [673, 435] width 1267 height 615
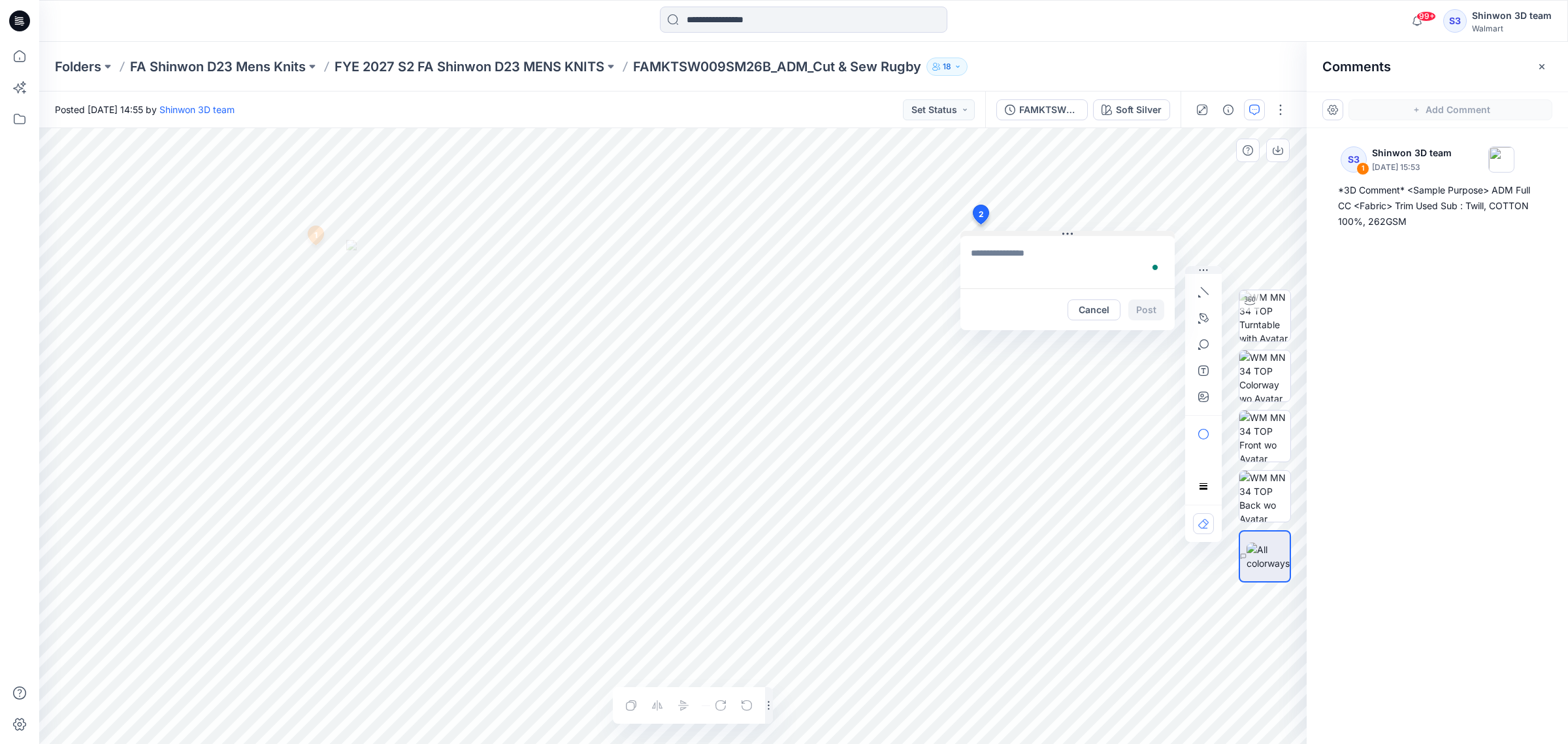
type textarea "**********"
click at [1147, 309] on button "Post" at bounding box center [1146, 309] width 36 height 21
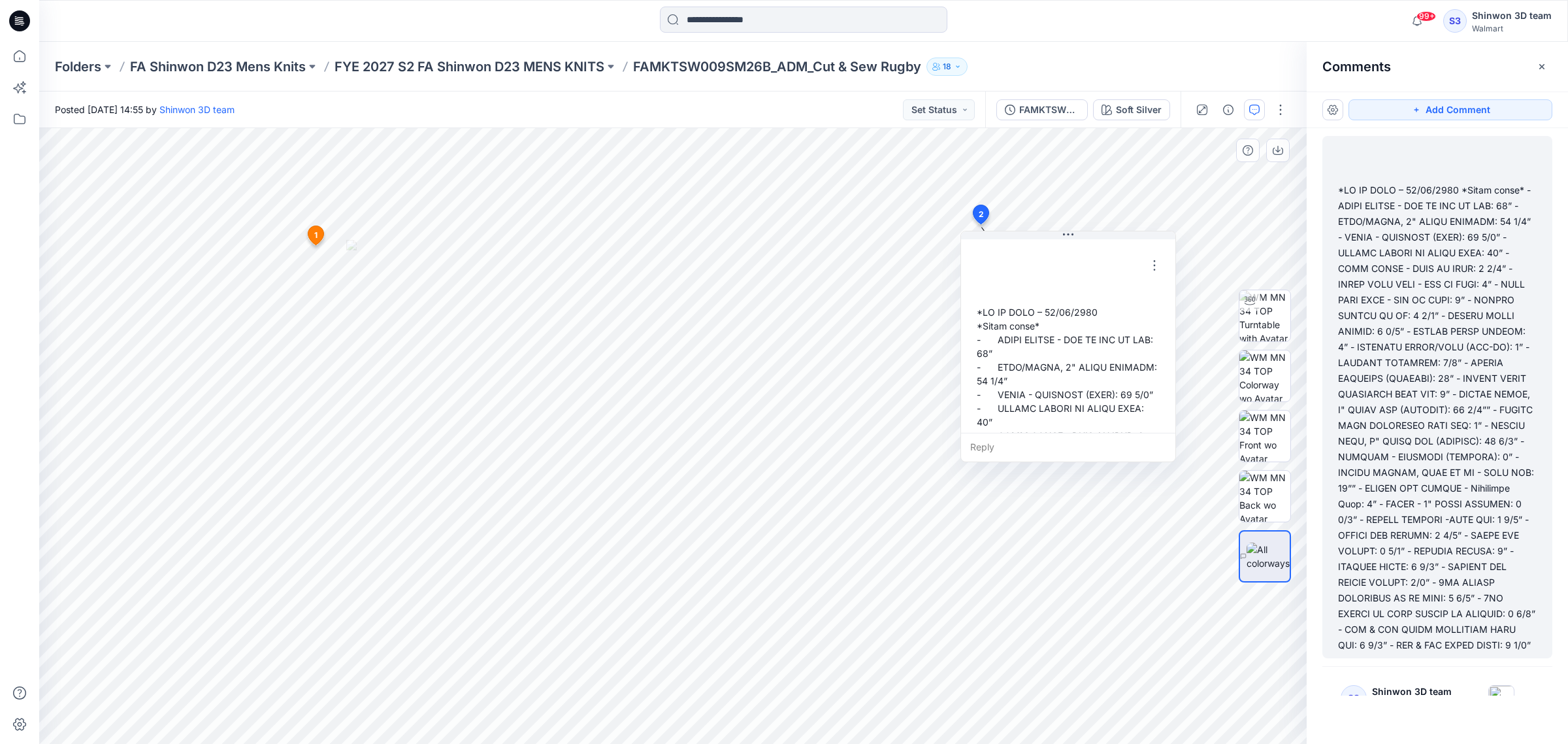
scroll to position [8, 0]
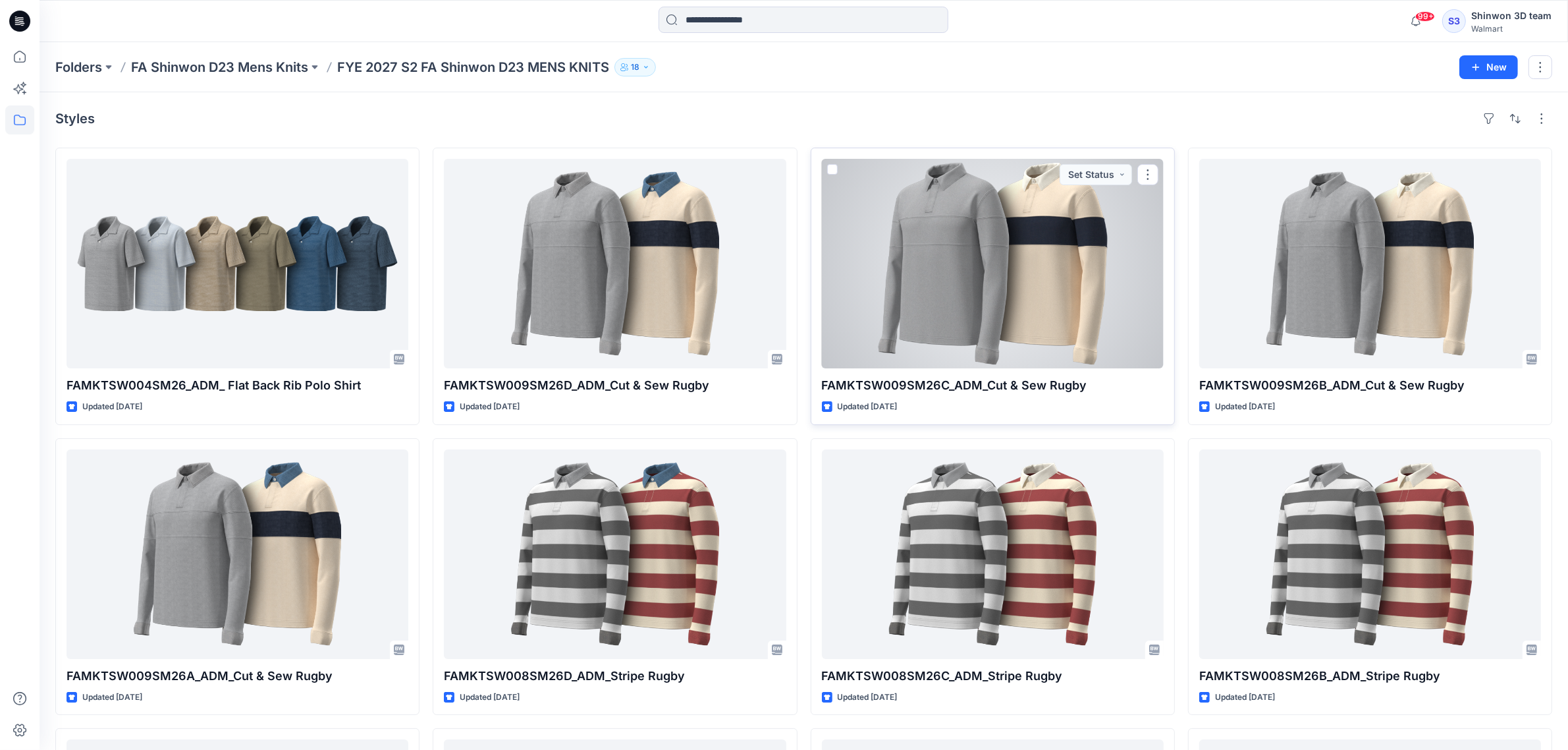
click at [1020, 244] on div at bounding box center [993, 263] width 342 height 209
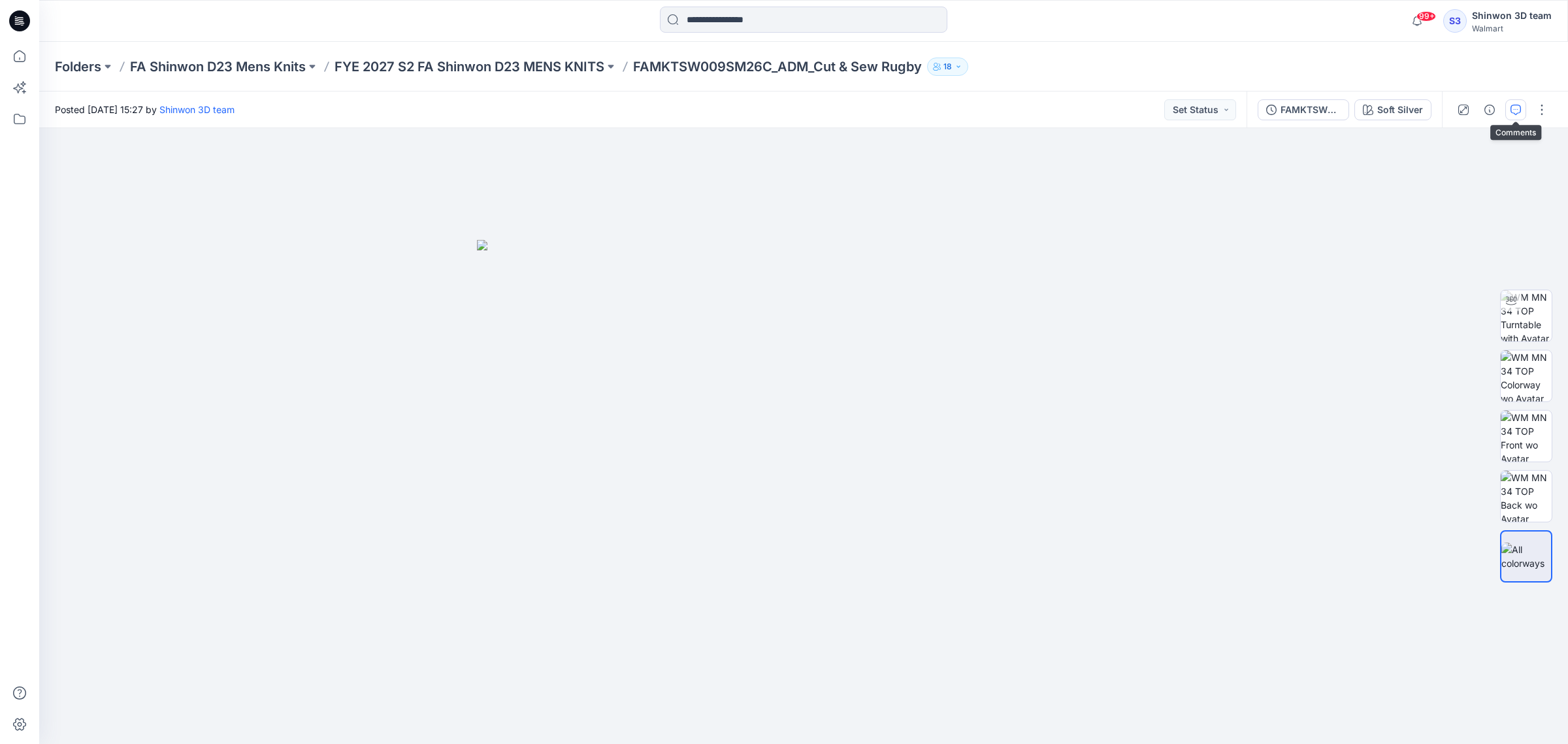
click at [1520, 104] on icon "button" at bounding box center [1516, 109] width 10 height 10
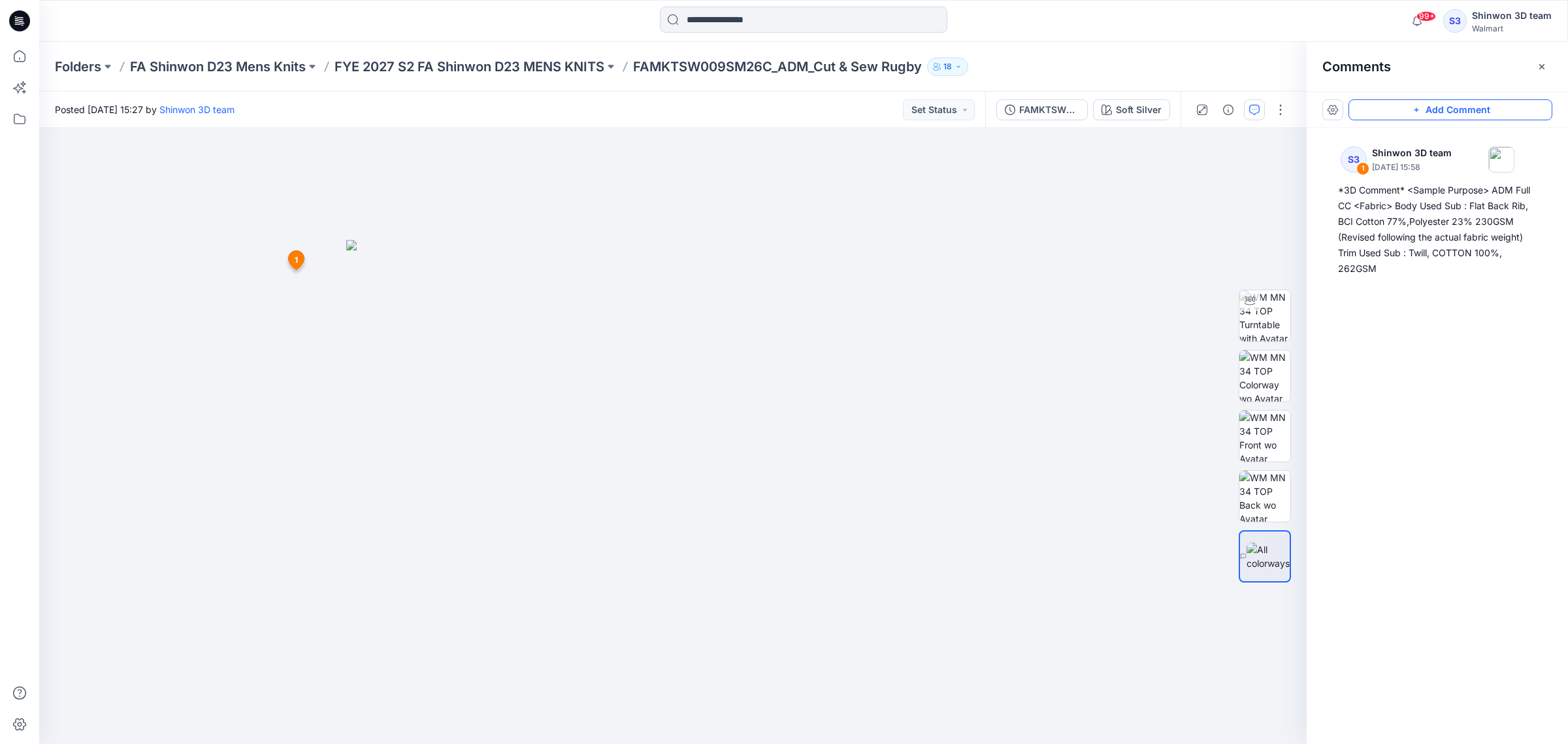
click at [1403, 119] on button "Add Comment" at bounding box center [1450, 109] width 204 height 21
click at [985, 236] on div "2 1 S3 Shinwon 3D team [DATE] 15:58 *3D Comment* <Sample Purpose> ADM Full CC <…" at bounding box center [673, 435] width 1267 height 615
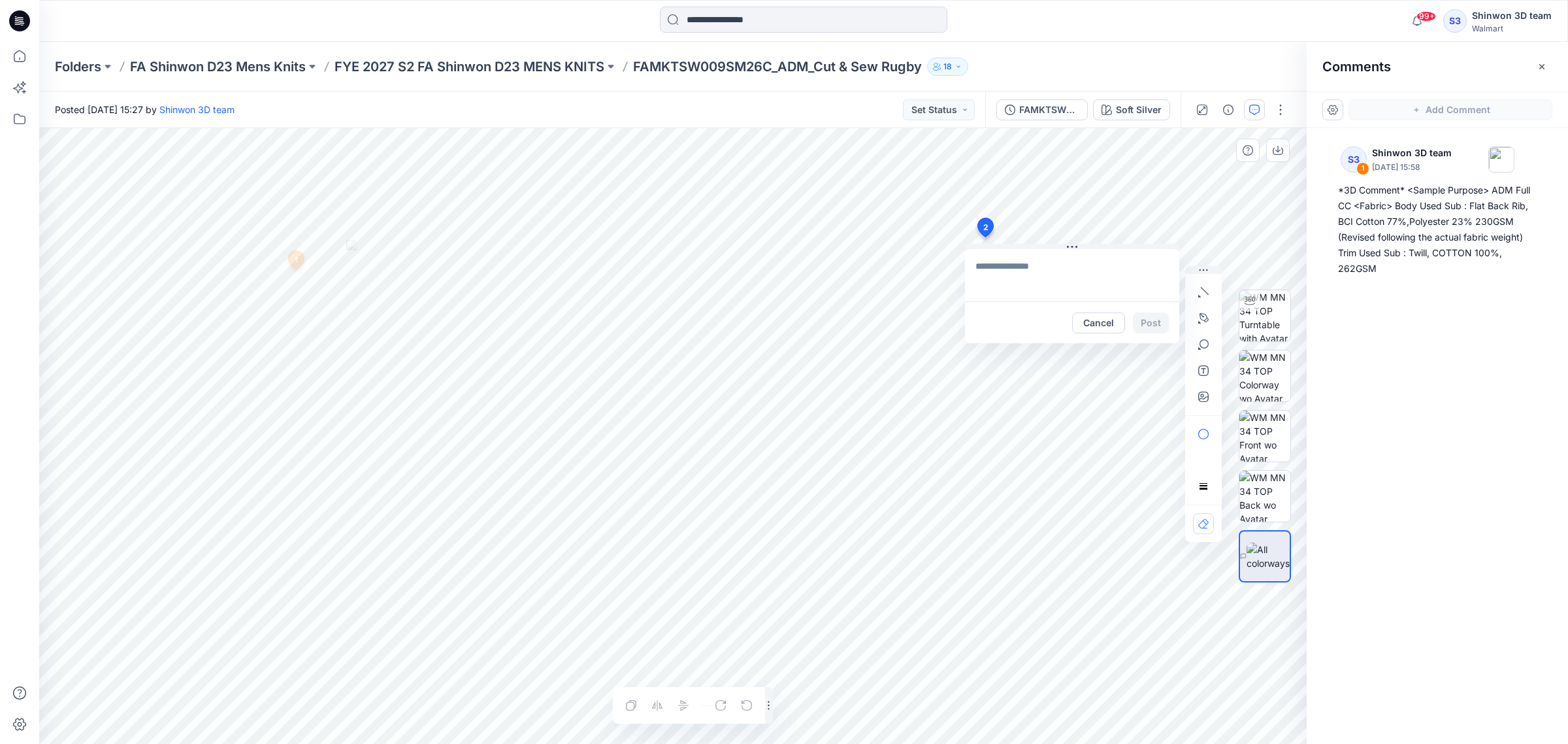
type textarea "**********"
click at [1160, 319] on button "Post" at bounding box center [1150, 323] width 36 height 21
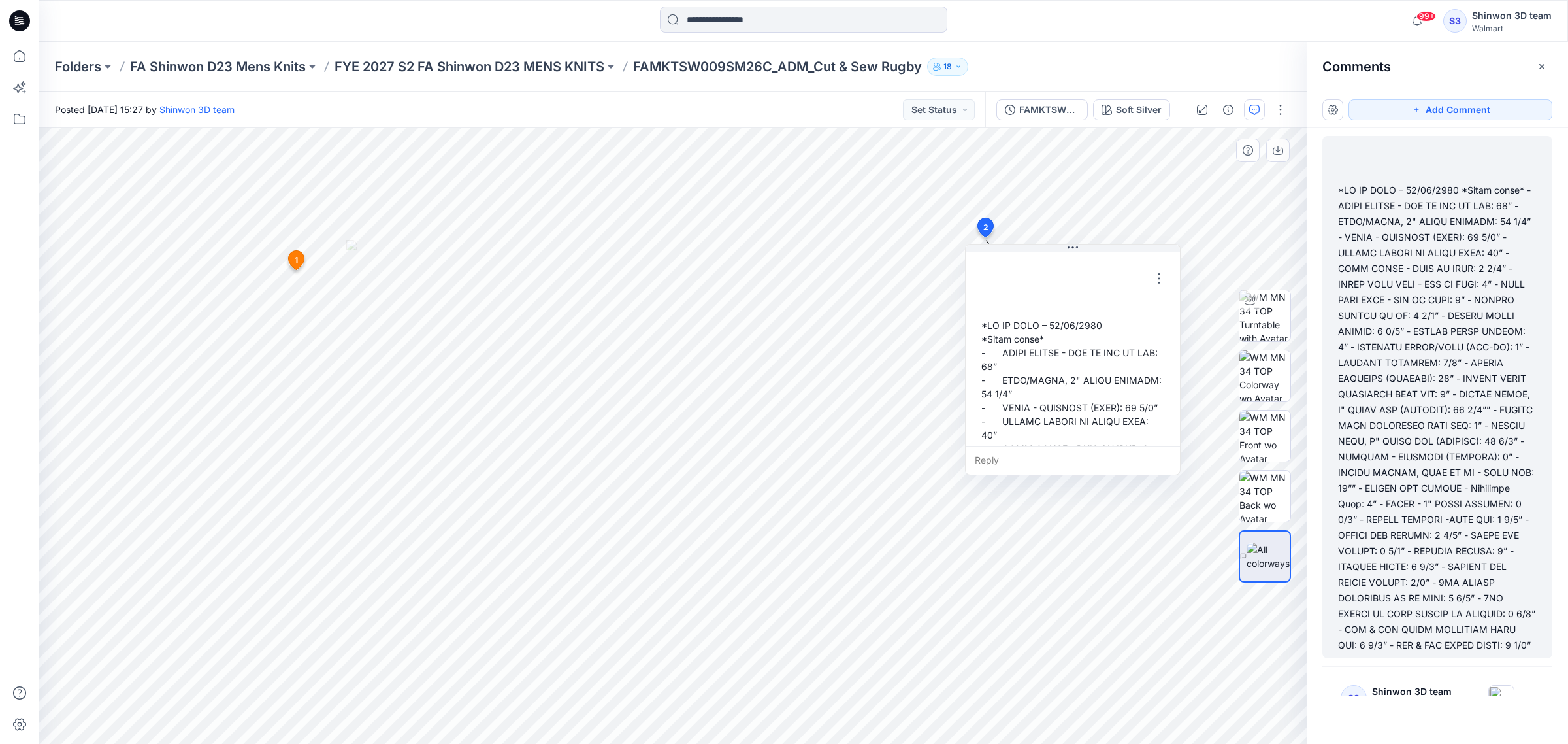
scroll to position [8, 0]
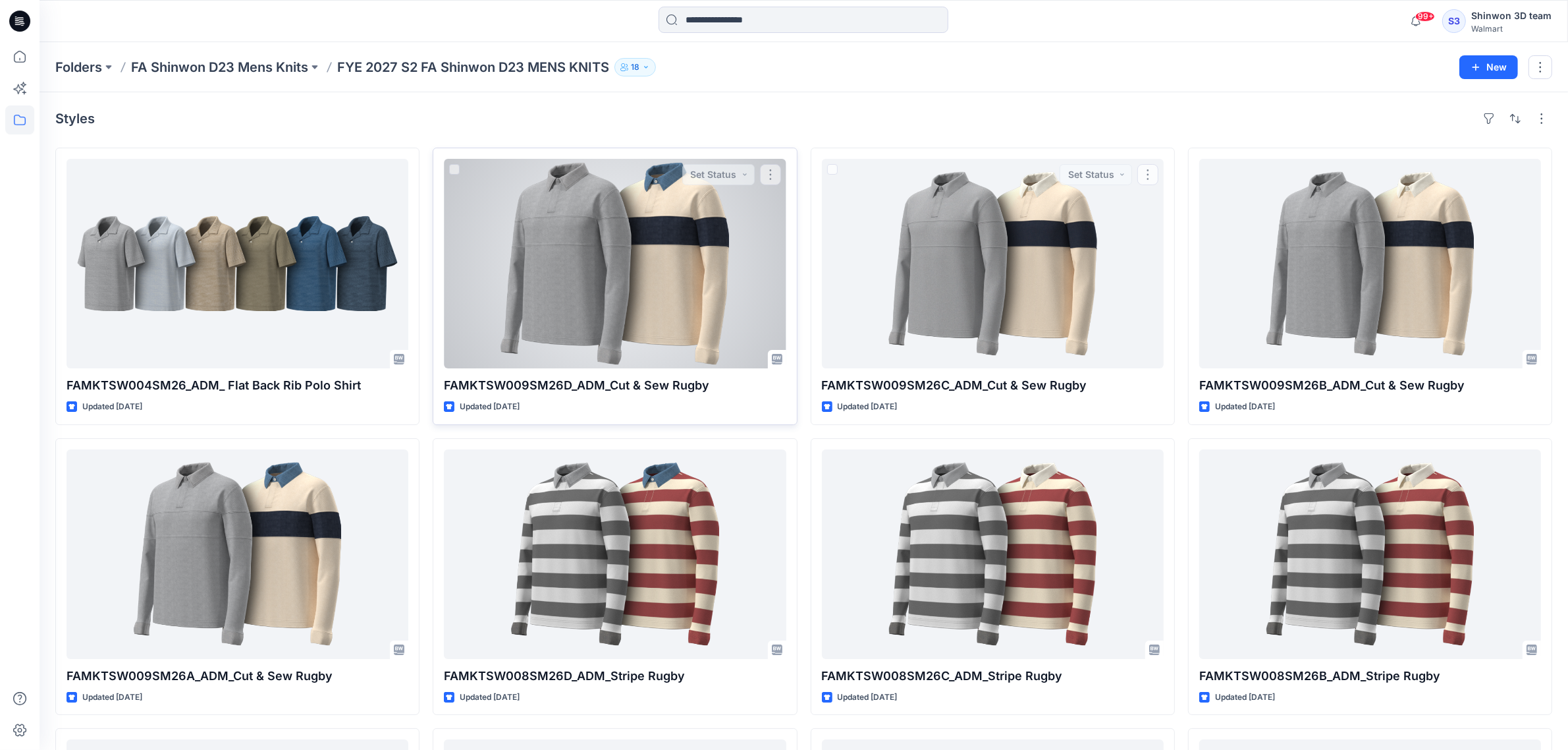
click at [699, 268] on div at bounding box center [615, 263] width 342 height 209
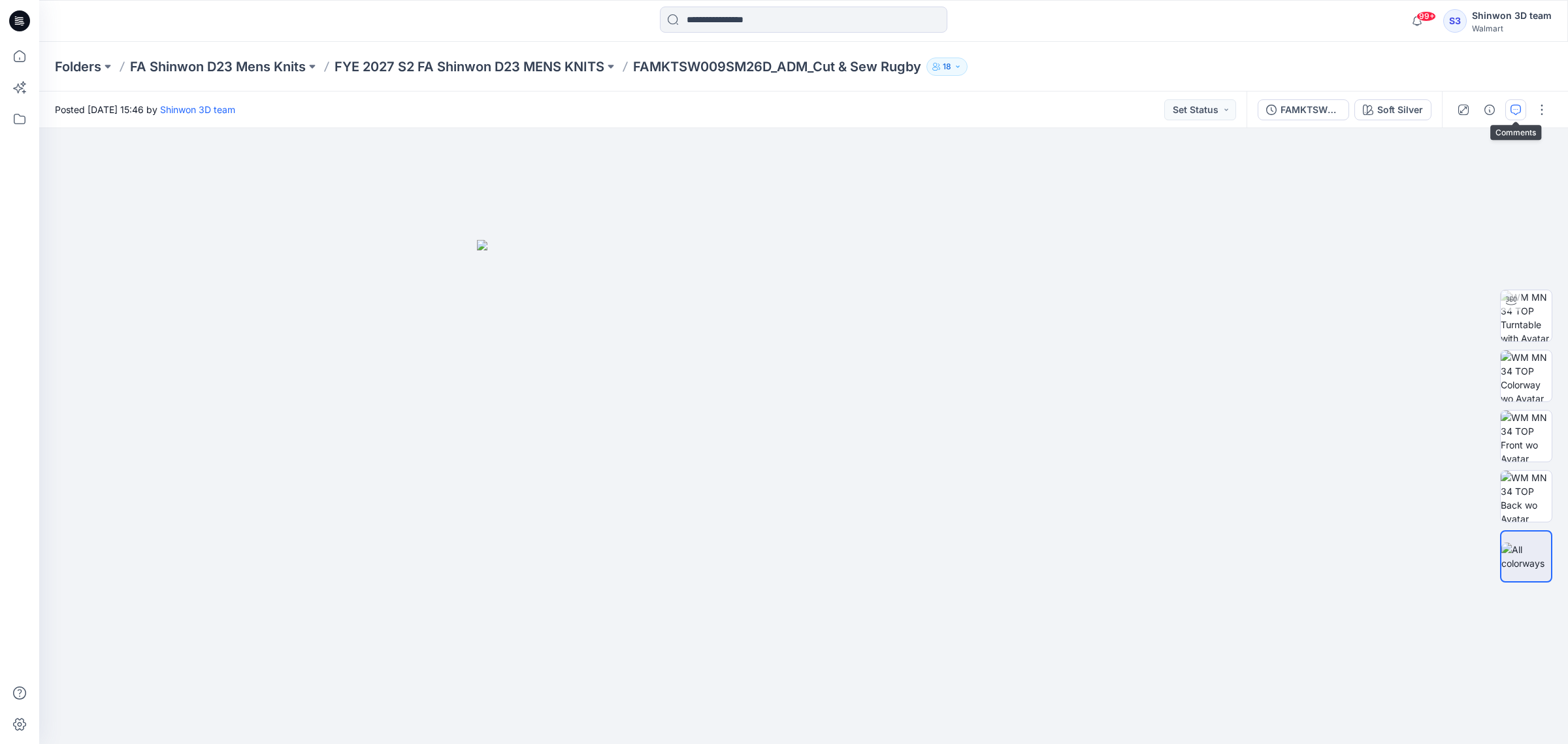
click at [1513, 113] on icon "button" at bounding box center [1516, 109] width 10 height 10
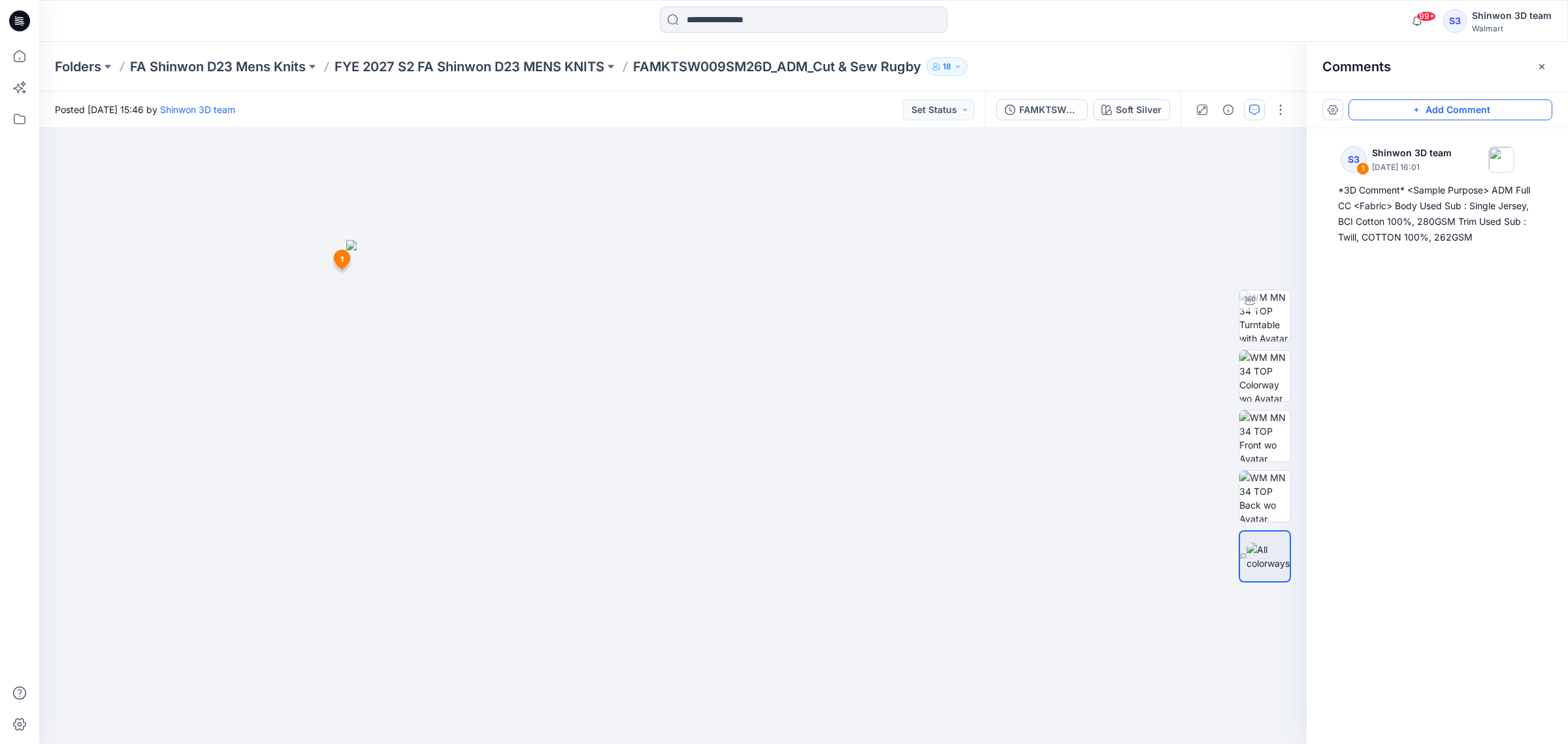
click at [1426, 108] on button "Add Comment" at bounding box center [1450, 109] width 204 height 21
click at [990, 240] on div "2 1 S3 Shinwon 3D team [DATE] 16:01 *3D Comment* <Sample Purpose> ADM Full CC <…" at bounding box center [673, 435] width 1267 height 615
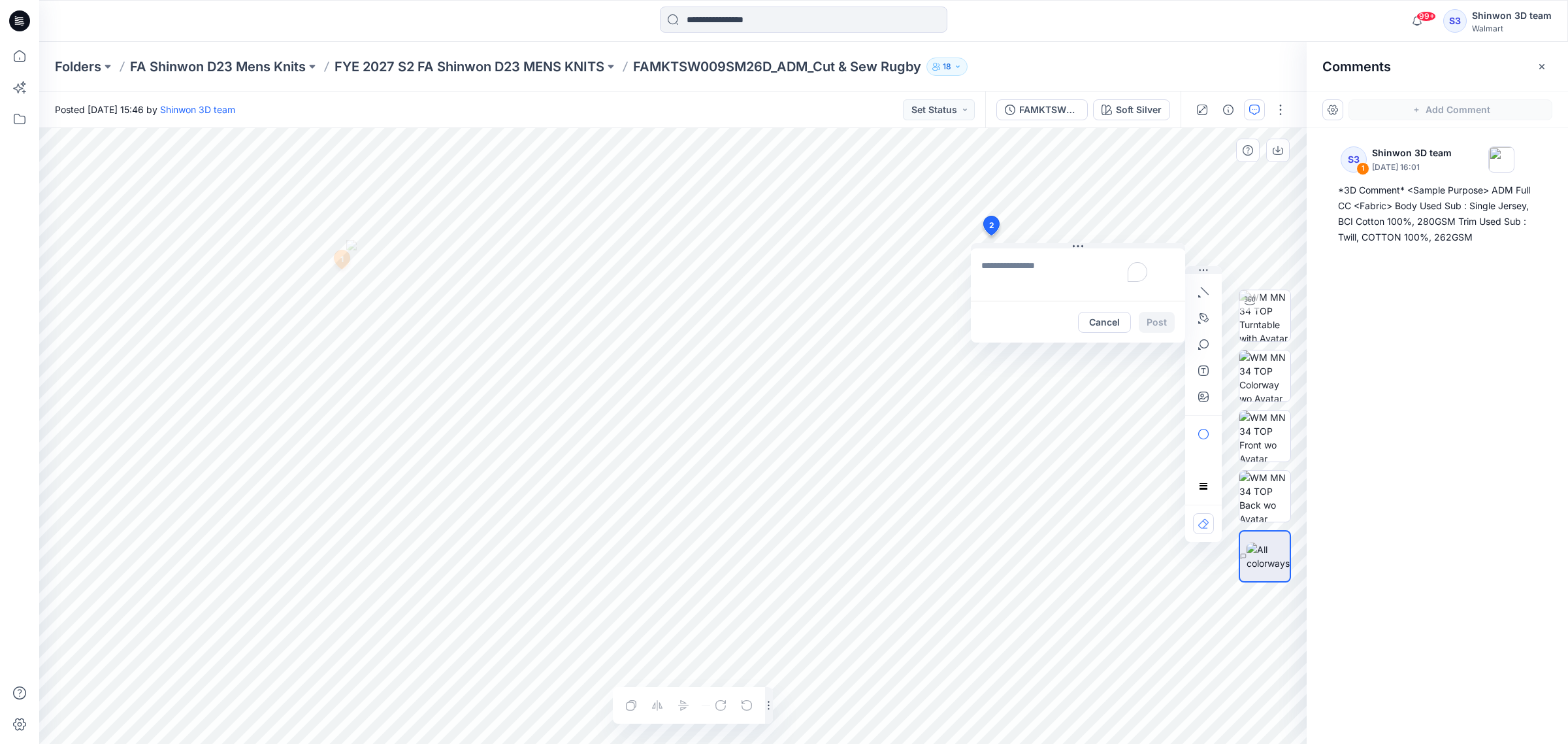
type textarea "**********"
click at [1161, 322] on button "Post" at bounding box center [1156, 322] width 36 height 21
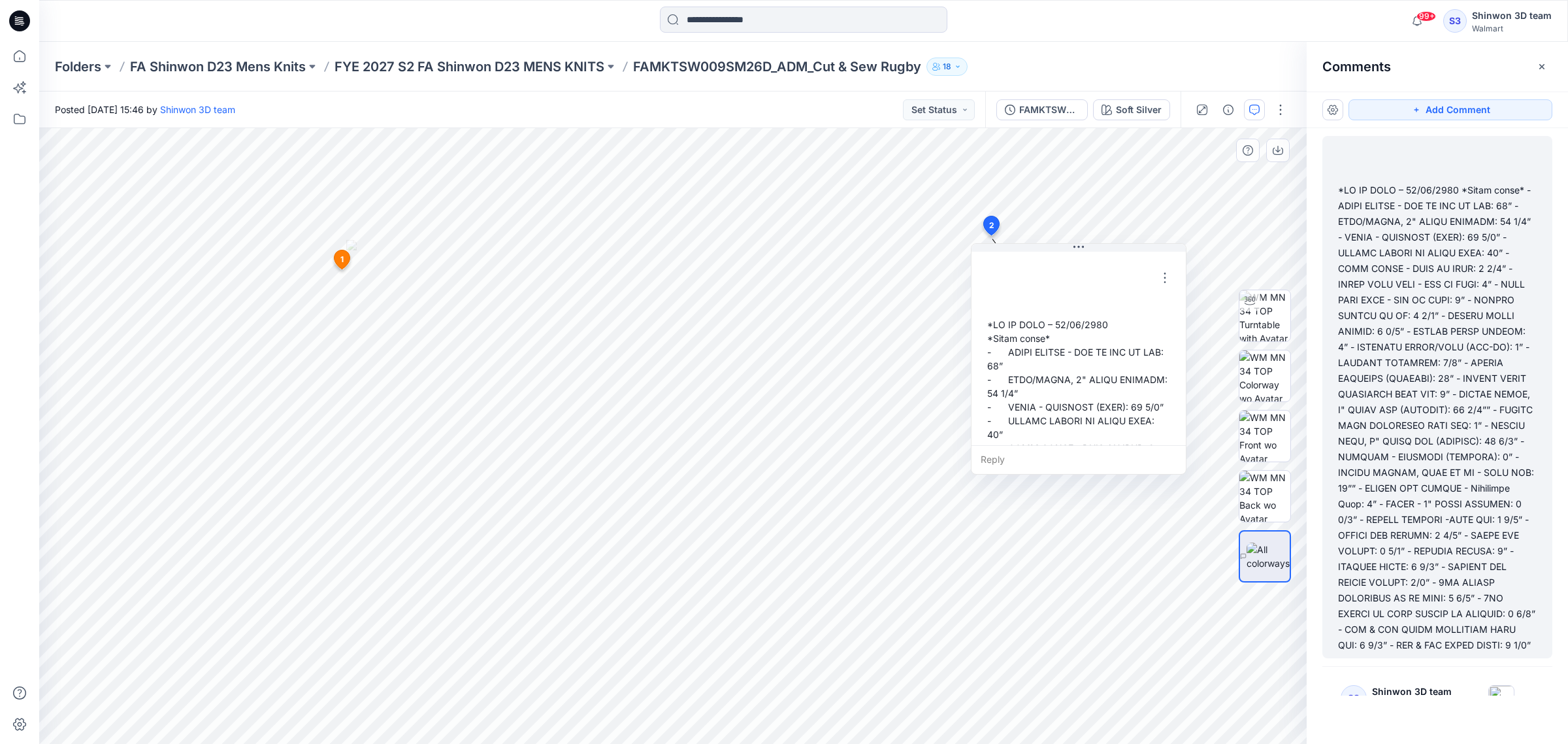
scroll to position [8, 0]
